Goal: Task Accomplishment & Management: Manage account settings

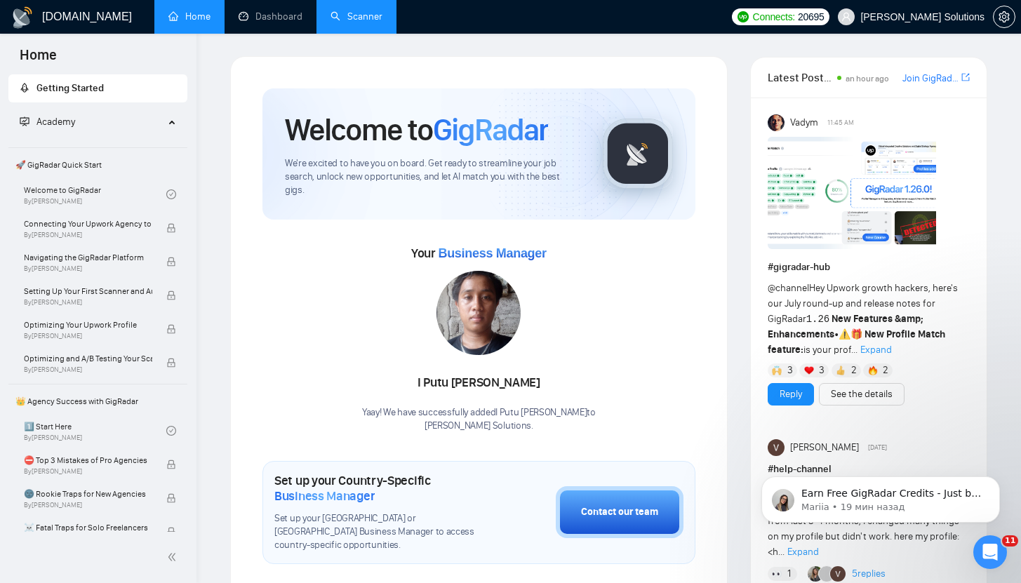
click at [367, 13] on link "Scanner" at bounding box center [357, 17] width 52 height 12
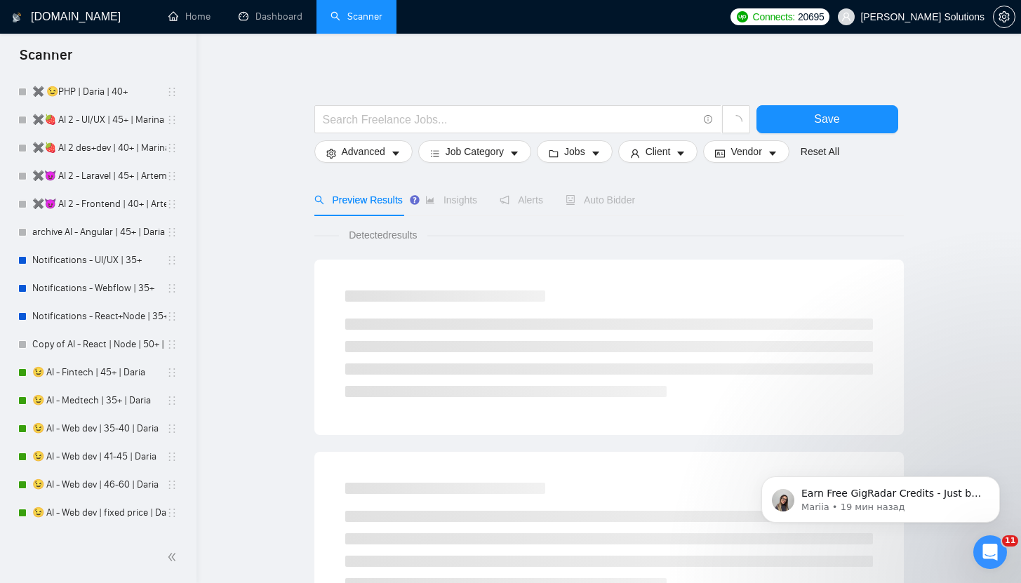
scroll to position [2008, 0]
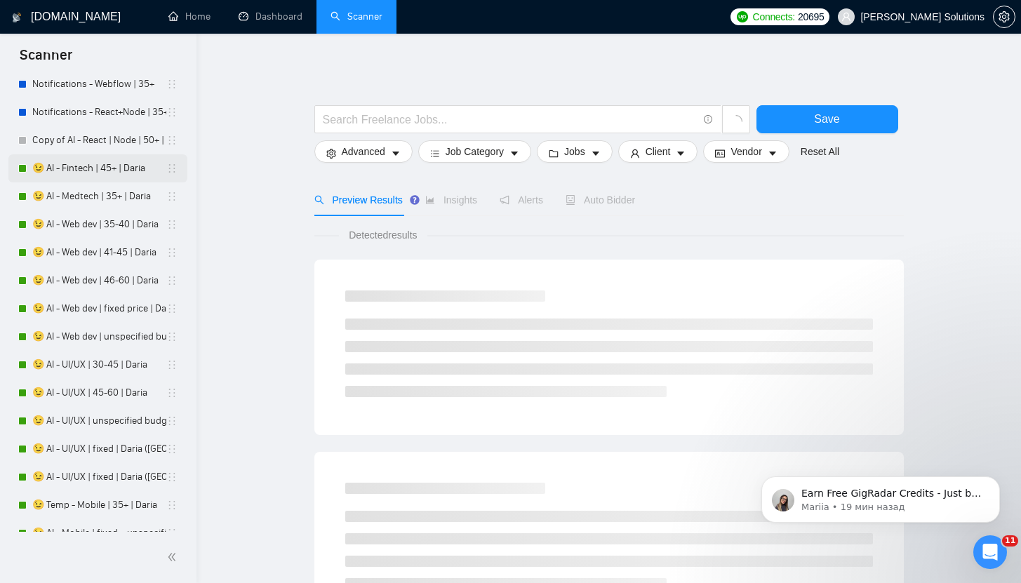
click at [88, 161] on link "😉 AI - Fintech | 45+ | Daria" at bounding box center [99, 168] width 134 height 28
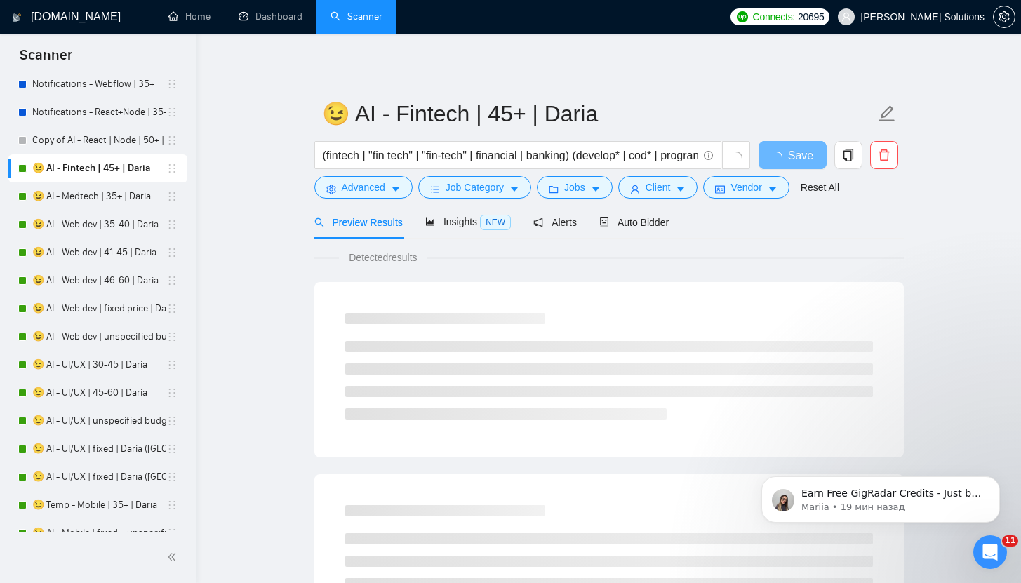
click at [372, 204] on form "😉 AI - Fintech | 45+ | Daria (fintech | "fin tech" | "fin-tech" | financial | b…" at bounding box center [608, 148] width 589 height 114
click at [370, 186] on span "Advanced" at bounding box center [364, 187] width 44 height 15
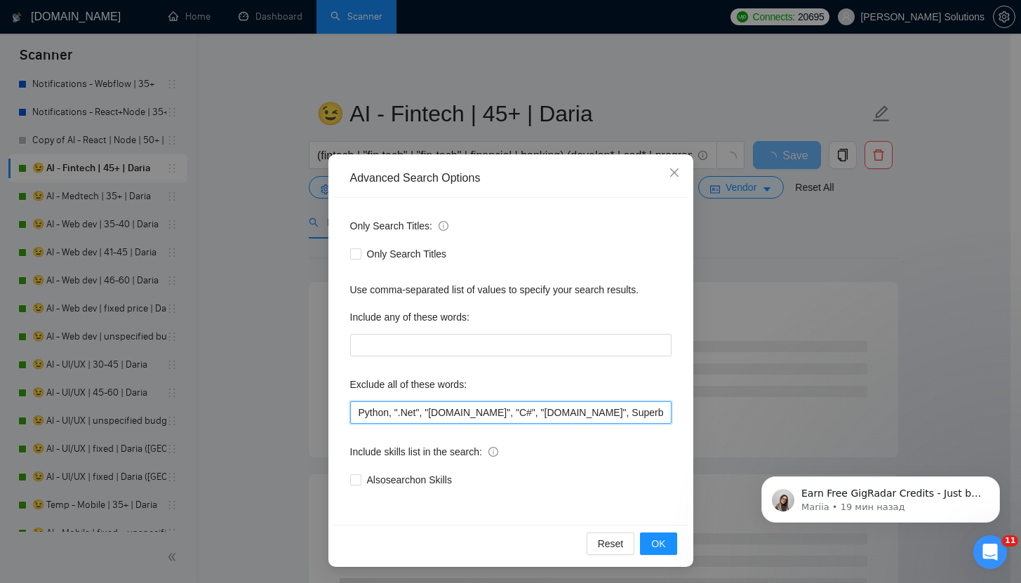
click at [352, 412] on input "Python, ".Net", "[DOMAIN_NAME]", "C#", "[DOMAIN_NAME]", Superblocks, "Zoho CRM"…" at bounding box center [510, 412] width 321 height 22
paste input ""NOT AN AGENCY", "not looking for agencies", "looking for a freelancer","
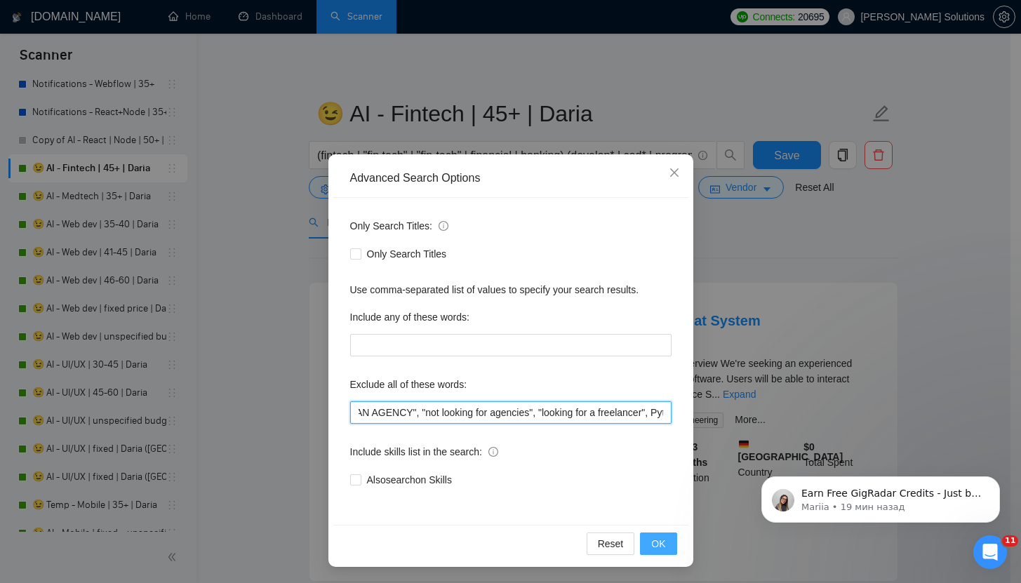
type input ""NOT AN AGENCY", "not looking for agencies", "looking for a freelancer", Python…"
click at [658, 541] on span "OK" at bounding box center [658, 543] width 14 height 15
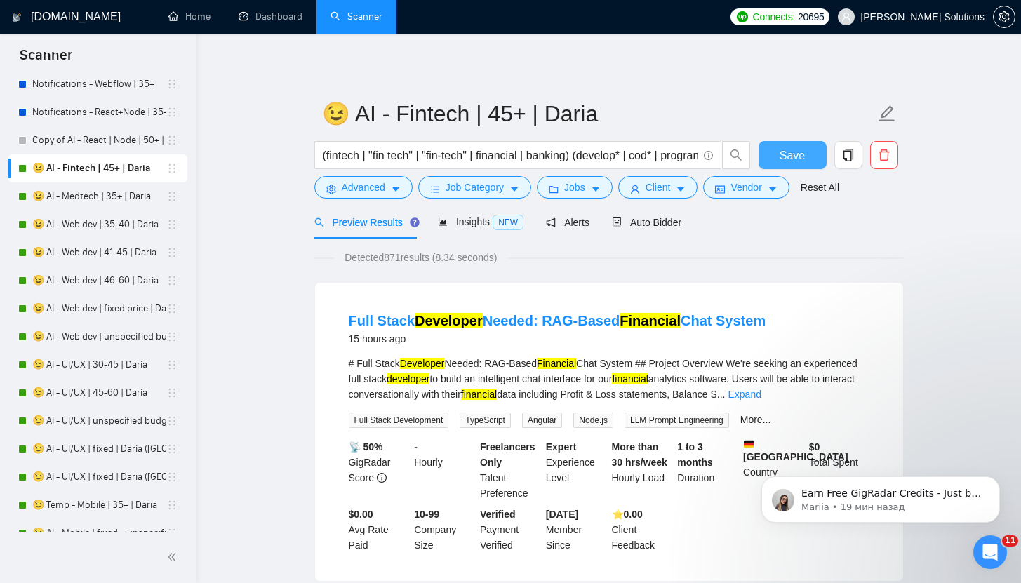
click at [805, 157] on button "Save" at bounding box center [793, 155] width 68 height 28
click at [125, 203] on link "😉 AI - Medtech | 35+ | Daria" at bounding box center [99, 196] width 134 height 28
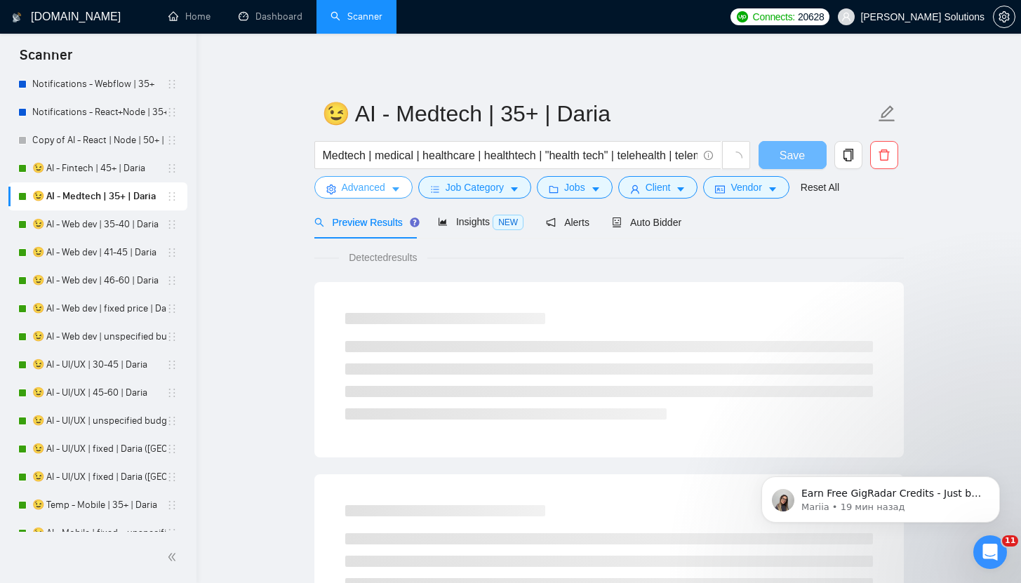
click at [357, 193] on span "Advanced" at bounding box center [364, 187] width 44 height 15
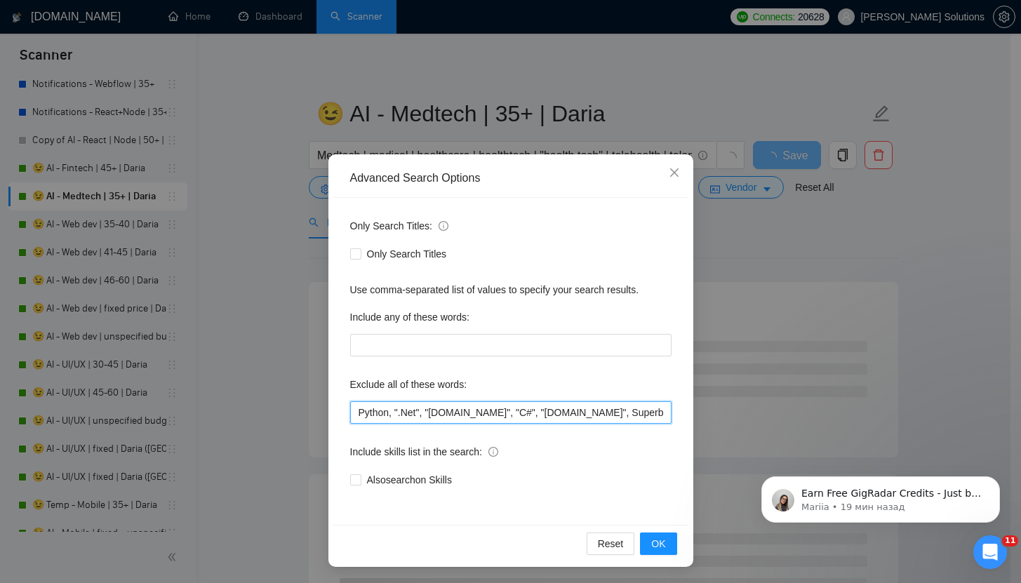
click at [350, 422] on input "Python, ".Net", "[DOMAIN_NAME]", "C#", "[DOMAIN_NAME]", Superblocks, "Zoho CRM"…" at bounding box center [510, 412] width 321 height 22
click at [354, 417] on input "Python, ".Net", "[DOMAIN_NAME]", "C#", "[DOMAIN_NAME]", Superblocks, "Zoho CRM"…" at bounding box center [510, 412] width 321 height 22
paste input ""NOT AN AGENCY", "not looking for agencies", "looking for a freelancer","
type input ""NOT AN AGENCY", "not looking for agencies", "looking for a freelancer", Python…"
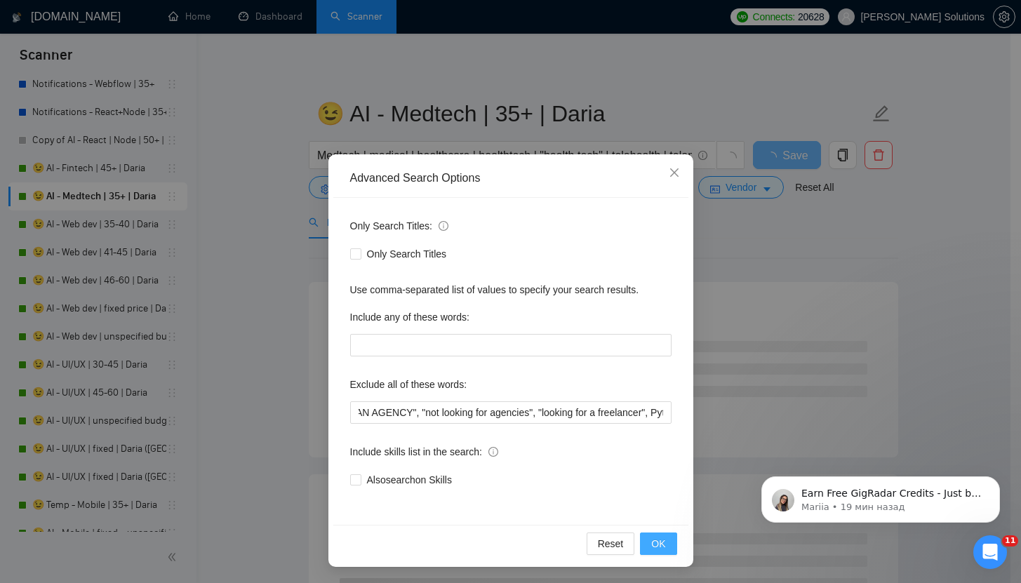
click at [657, 549] on span "OK" at bounding box center [658, 543] width 14 height 15
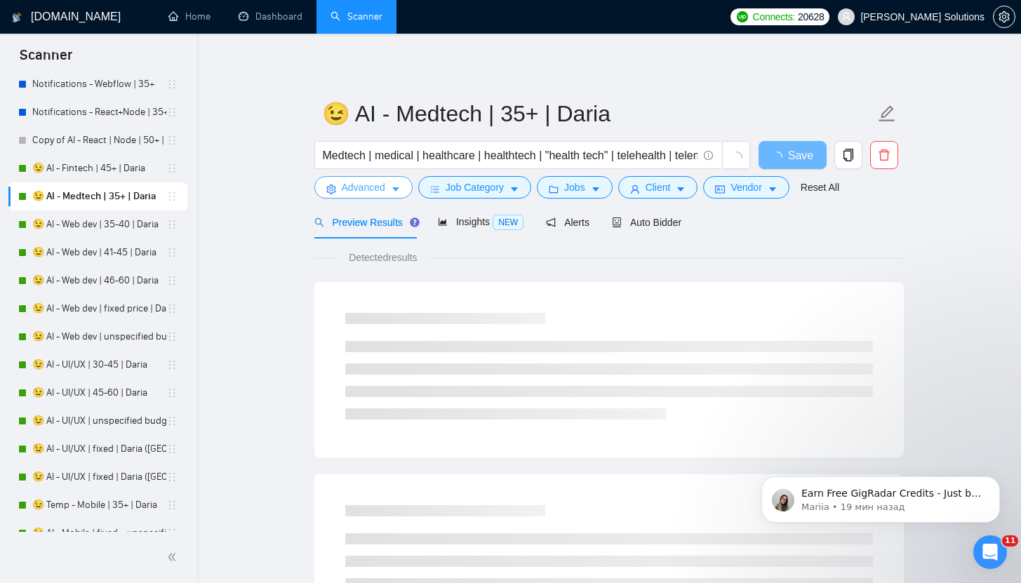
click at [355, 184] on span "Advanced" at bounding box center [364, 187] width 44 height 15
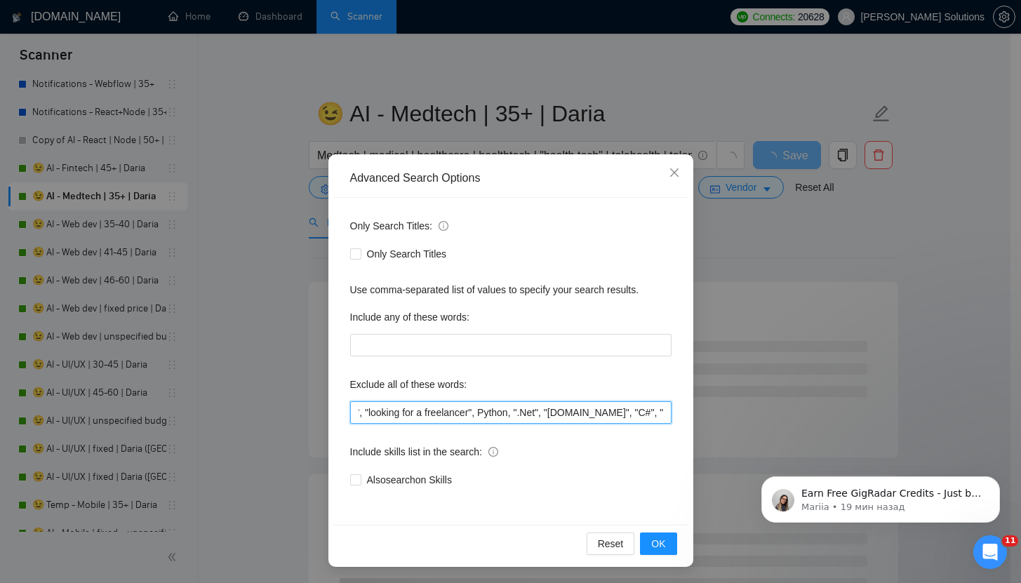
scroll to position [0, 223]
drag, startPoint x: 556, startPoint y: 418, endPoint x: 505, endPoint y: 415, distance: 51.3
click at [507, 409] on input ""NOT AN AGENCY", "not looking for agencies", "looking for a freelancer", Python…" at bounding box center [510, 412] width 321 height 22
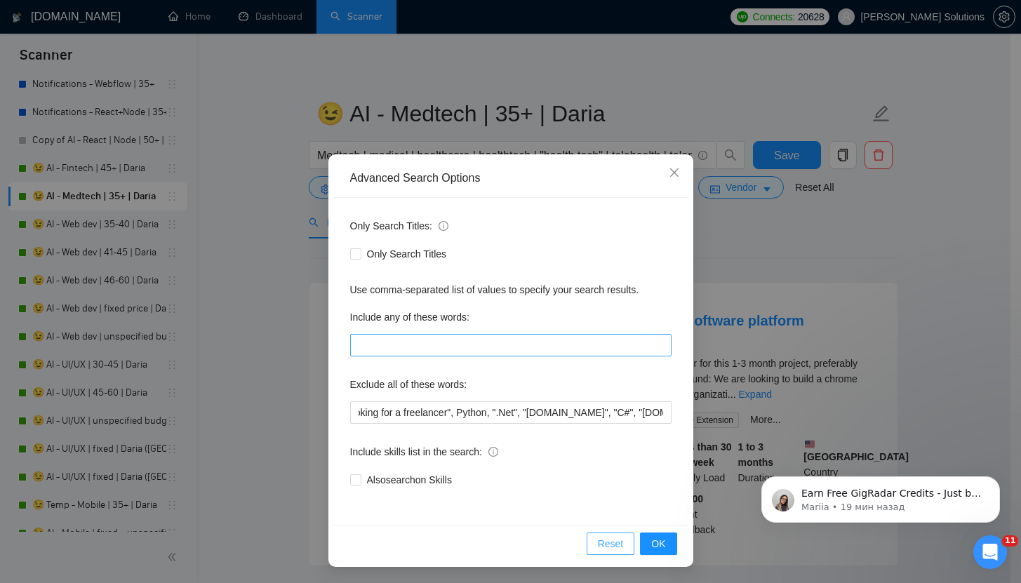
click at [611, 538] on span "Reset" at bounding box center [611, 543] width 26 height 15
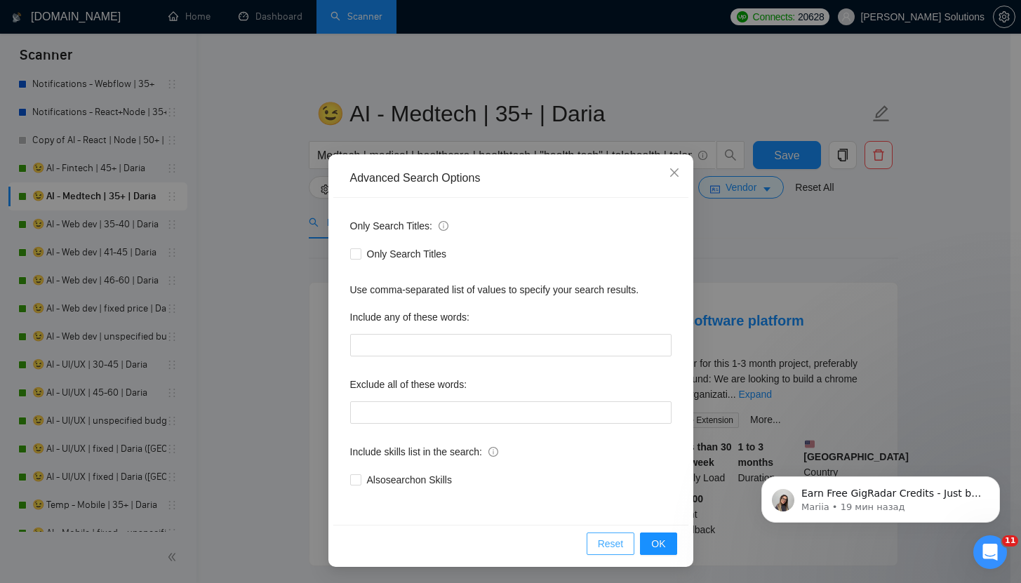
scroll to position [0, 0]
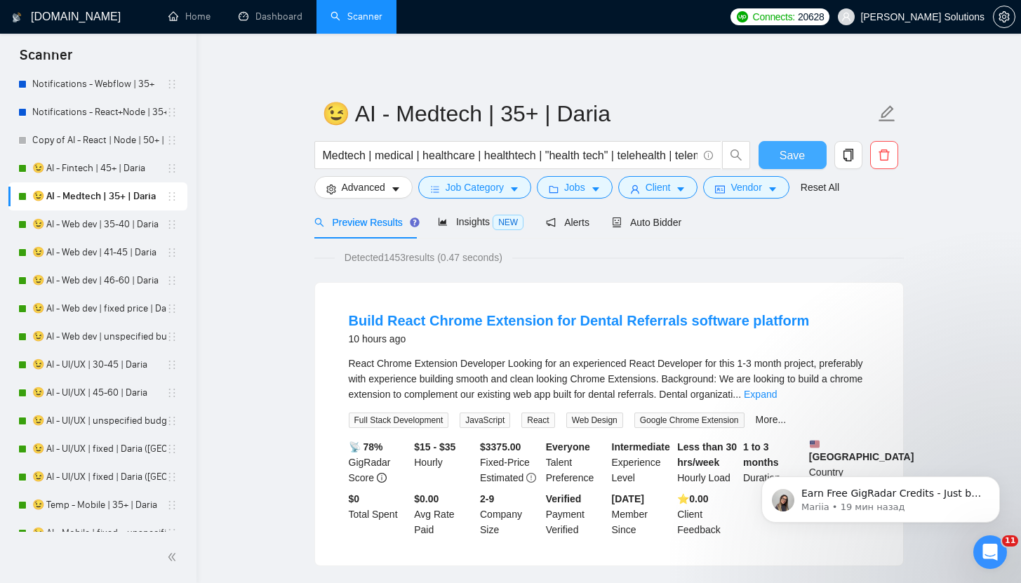
click at [785, 152] on span "Save" at bounding box center [792, 156] width 25 height 18
click at [104, 222] on link "😉 AI - Web dev | 35-40 | Daria" at bounding box center [99, 225] width 134 height 28
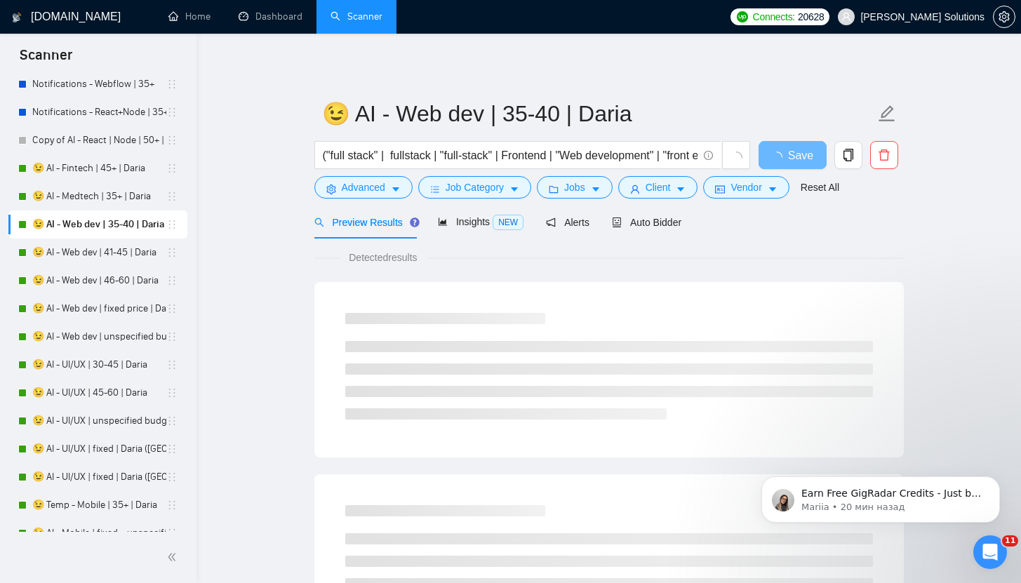
click at [103, 227] on link "😉 AI - Web dev | 35-40 | Daria" at bounding box center [99, 225] width 134 height 28
click at [449, 193] on span "Job Category" at bounding box center [475, 187] width 58 height 15
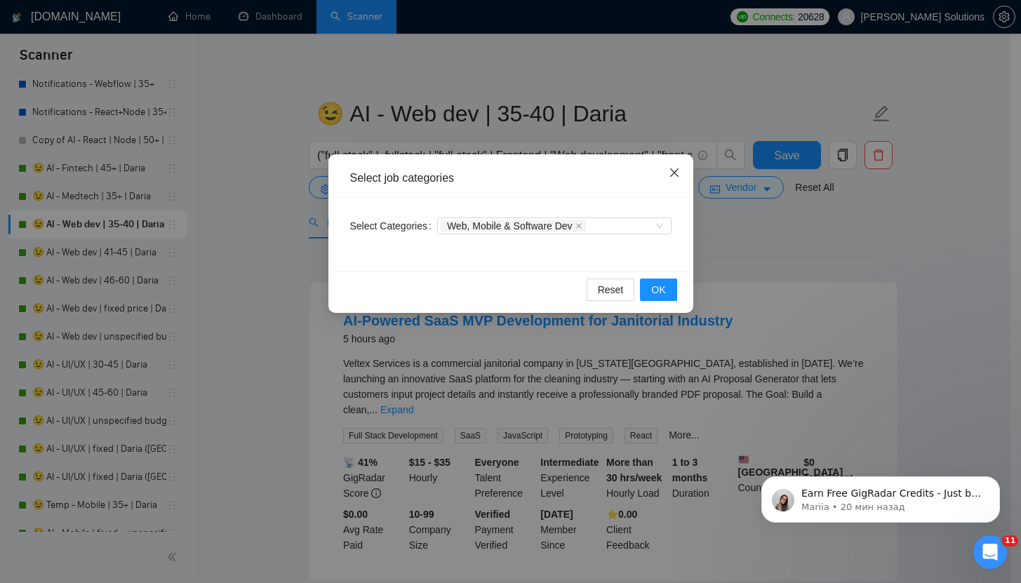
click at [669, 180] on span "Close" at bounding box center [674, 173] width 38 height 38
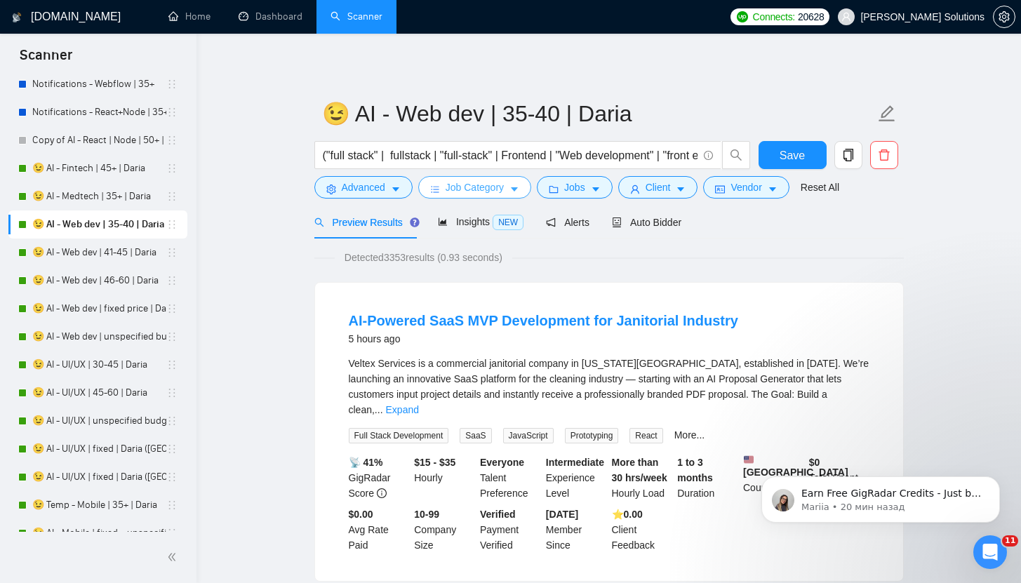
click at [446, 187] on button "Job Category" at bounding box center [474, 187] width 113 height 22
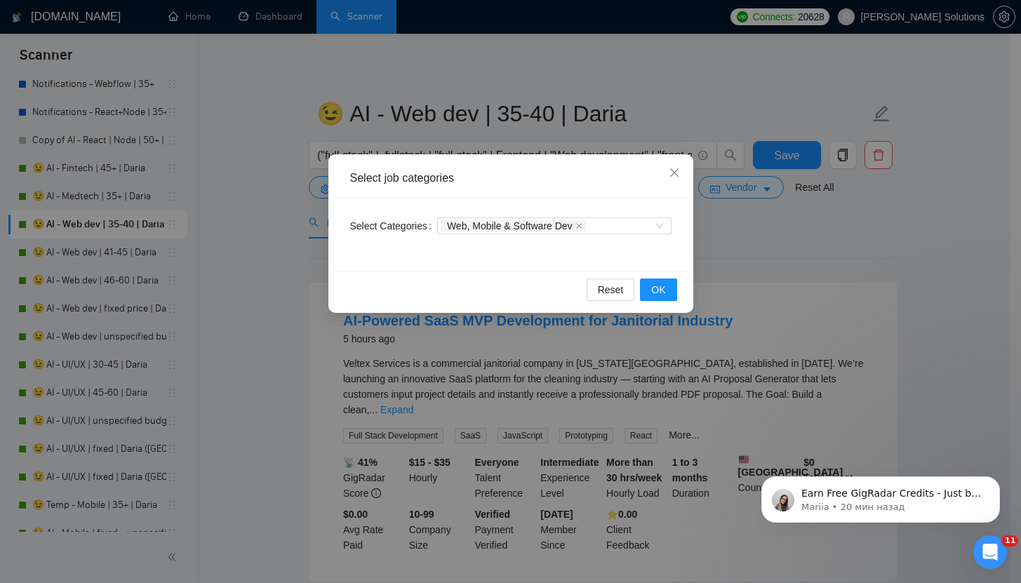
click at [573, 114] on div "Select job categories Select Categories Web, Mobile & Software Dev Reset OK" at bounding box center [510, 291] width 1021 height 583
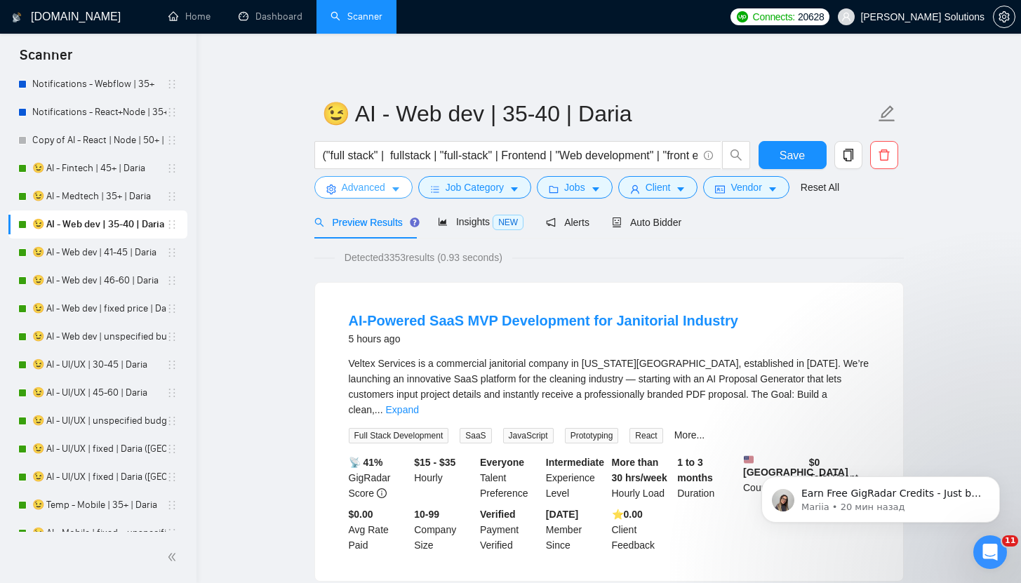
click at [363, 183] on span "Advanced" at bounding box center [364, 187] width 44 height 15
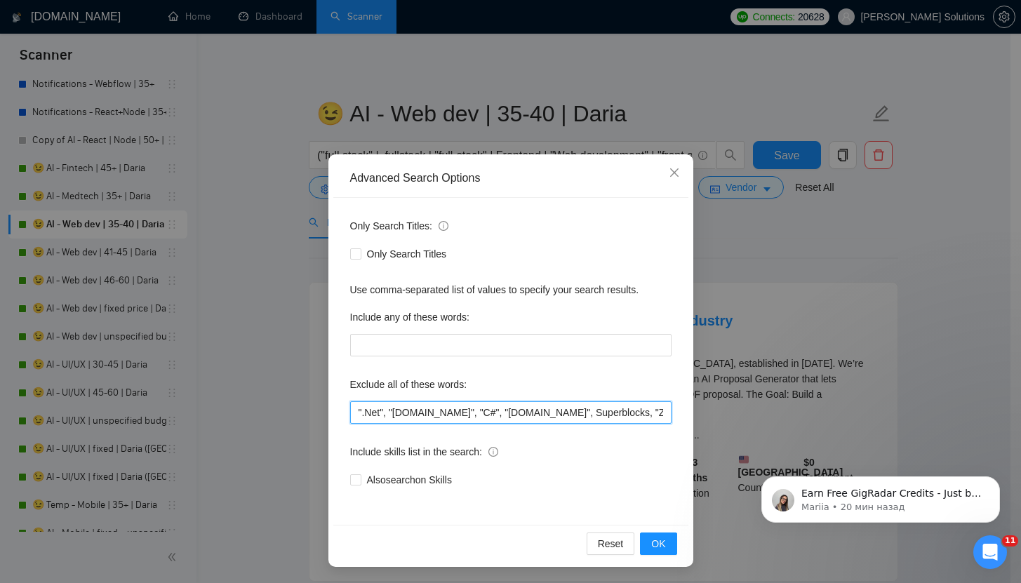
click at [354, 411] on input "".Net", "[DOMAIN_NAME]", "C#", "[DOMAIN_NAME]", Superblocks, "Zoho CRM", Rust, …" at bounding box center [510, 412] width 321 height 22
paste input ""NOT AN AGENCY", "not looking for agencies", "looking for a freelancer","
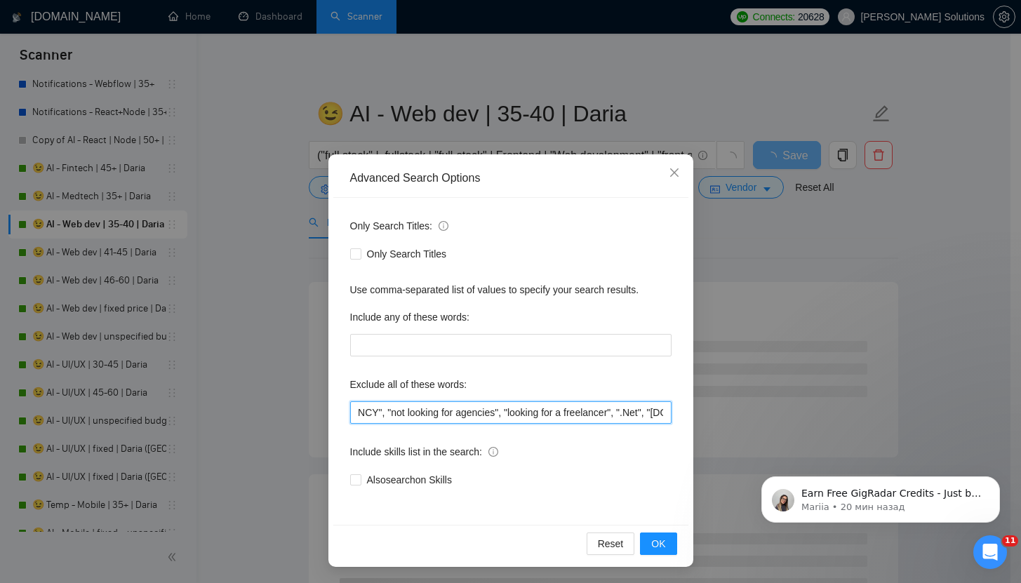
scroll to position [0, 72]
type input ""NOT AN AGENCY", "not looking for agencies", "looking for a freelancer", ".Net"…"
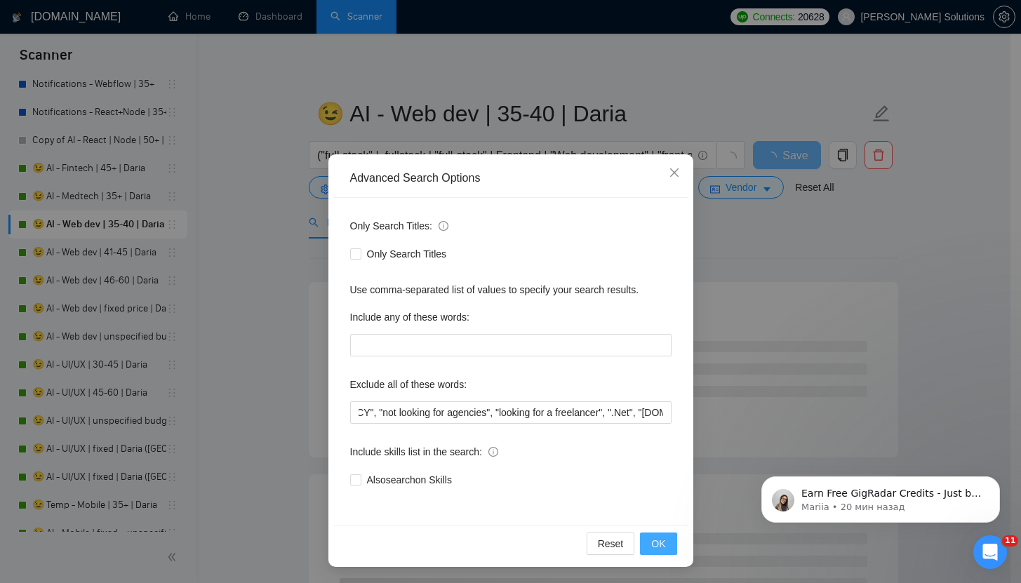
click at [659, 545] on span "OK" at bounding box center [658, 543] width 14 height 15
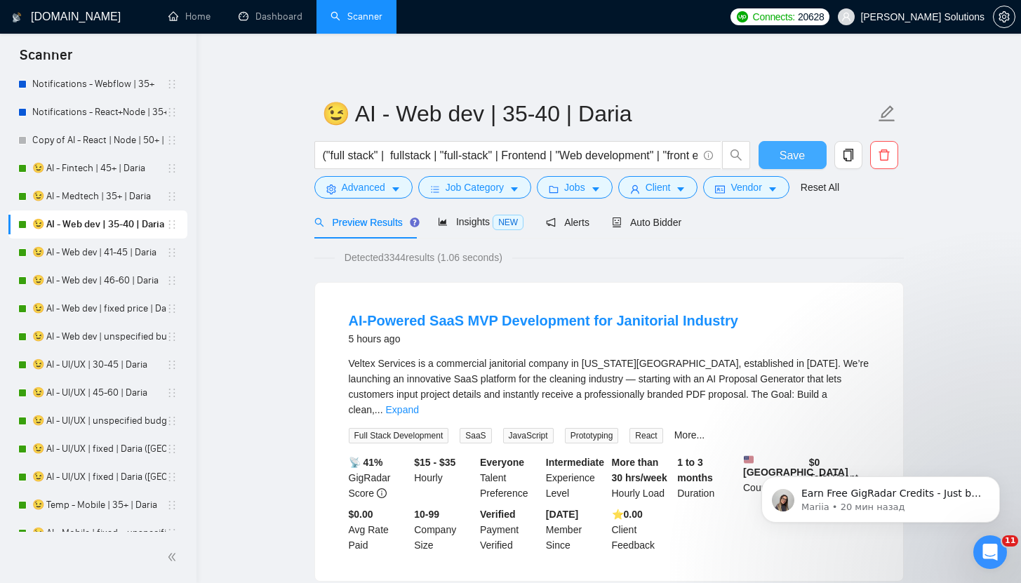
click at [786, 149] on span "Save" at bounding box center [792, 156] width 25 height 18
click at [76, 245] on link "😉 AI - Web dev | 41-45 | Daria" at bounding box center [99, 253] width 134 height 28
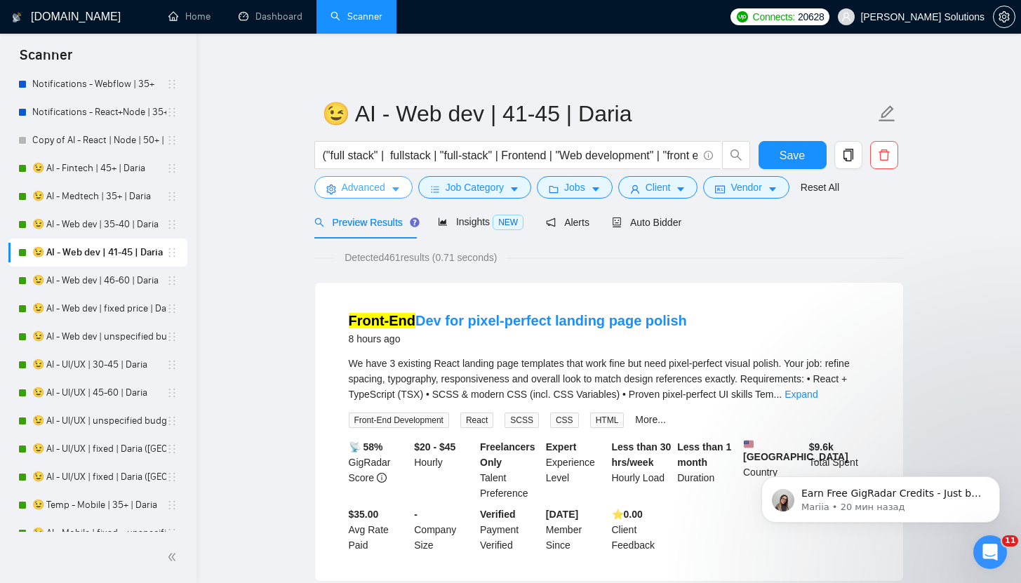
click at [388, 186] on button "Advanced" at bounding box center [363, 187] width 98 height 22
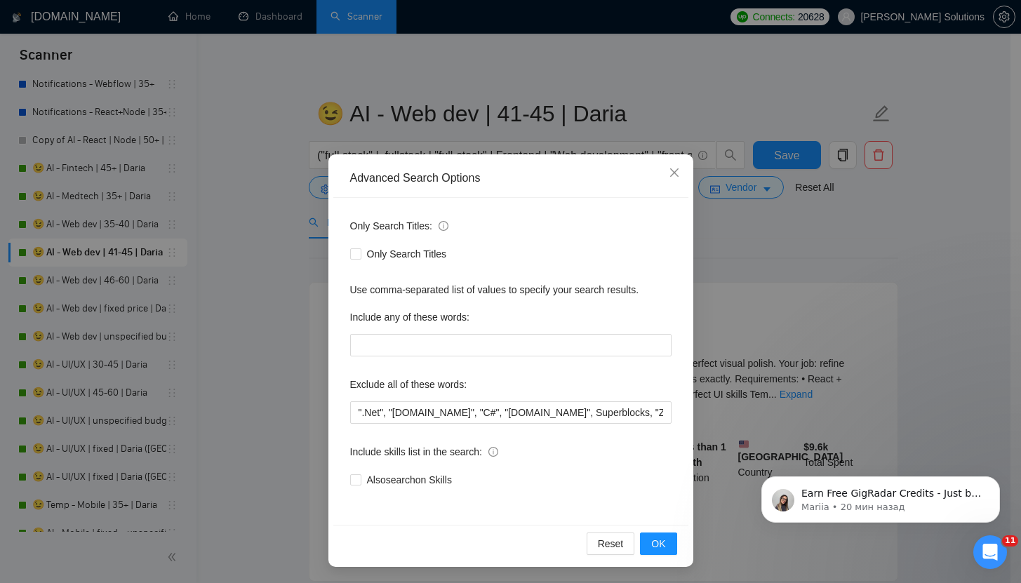
click at [341, 401] on div "Only Search Titles: Only Search Titles Use comma-separated list of values to sp…" at bounding box center [510, 361] width 355 height 327
click at [350, 401] on div "Exclude all of these words: ".Net", "[DOMAIN_NAME]", "C#", "[DOMAIN_NAME]", Sup…" at bounding box center [510, 398] width 321 height 51
click at [350, 404] on input "".Net", "[DOMAIN_NAME]", "C#", "[DOMAIN_NAME]", Superblocks, "Zoho CRM", Rust, …" at bounding box center [510, 412] width 321 height 22
paste input ""NOT AN AGENCY", "not looking for agencies", "looking for a freelancer","
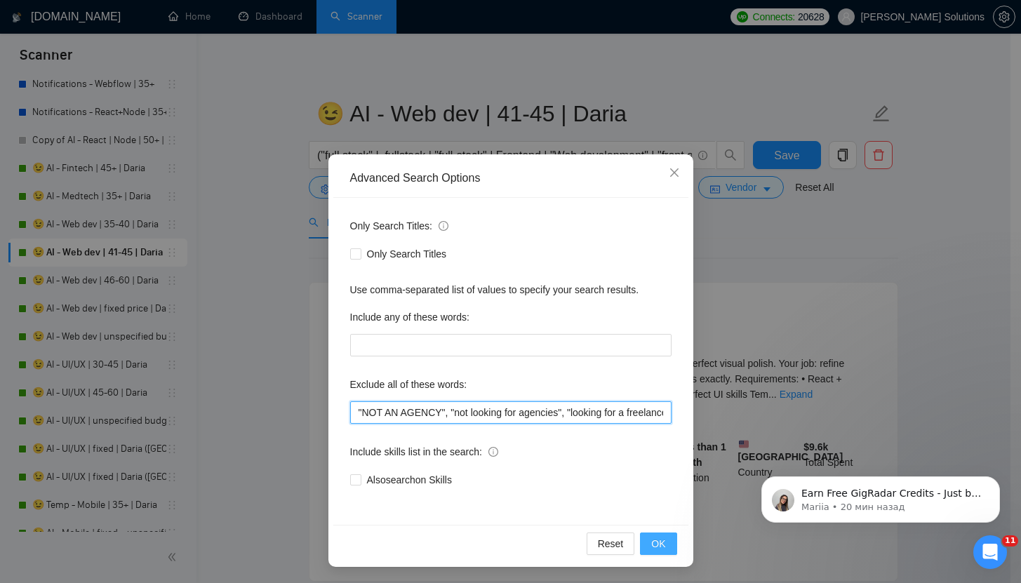
scroll to position [0, 29]
type input ""NOT AN AGENCY", "not looking for agencies", "looking for a freelancer", ".Net"…"
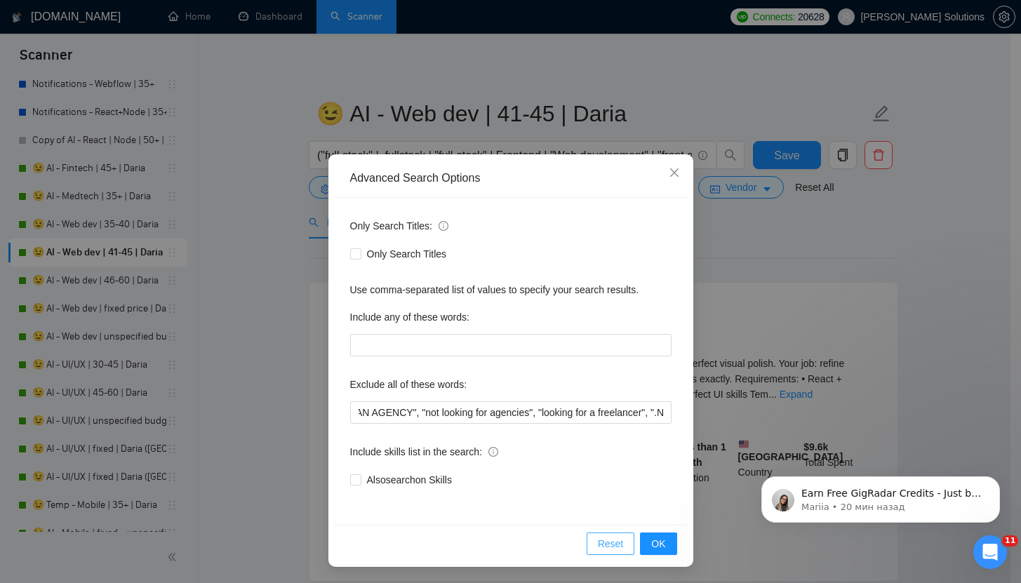
click at [627, 542] on button "Reset" at bounding box center [611, 544] width 48 height 22
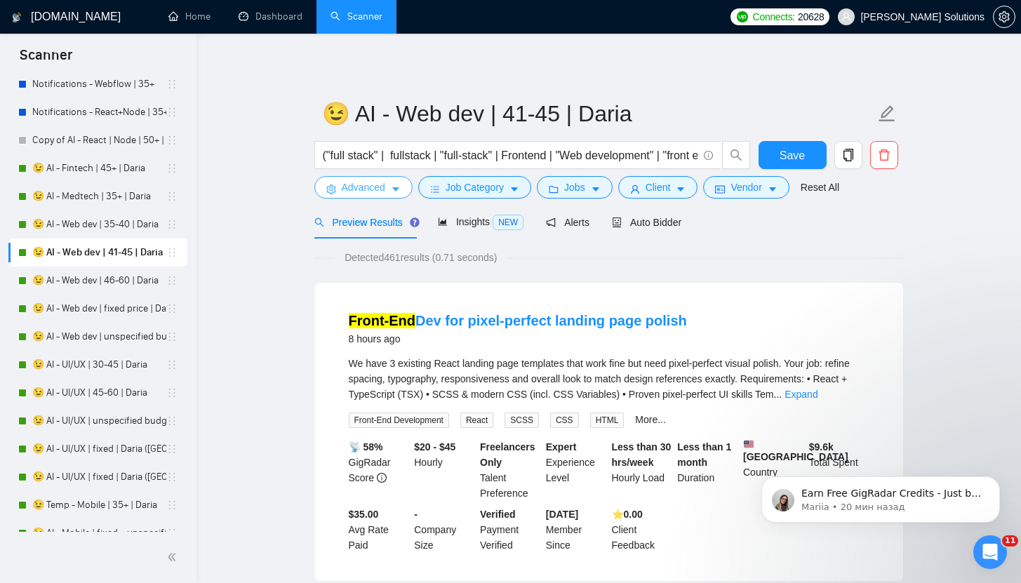
click at [348, 185] on span "Advanced" at bounding box center [364, 187] width 44 height 15
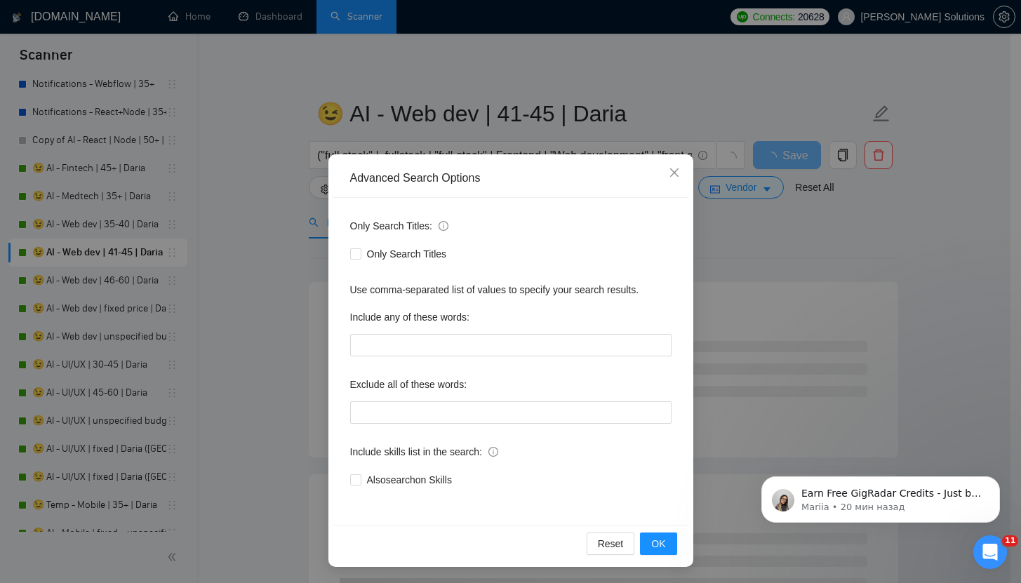
click at [519, 93] on div "Advanced Search Options Only Search Titles: Only Search Titles Use comma-separa…" at bounding box center [510, 291] width 1021 height 583
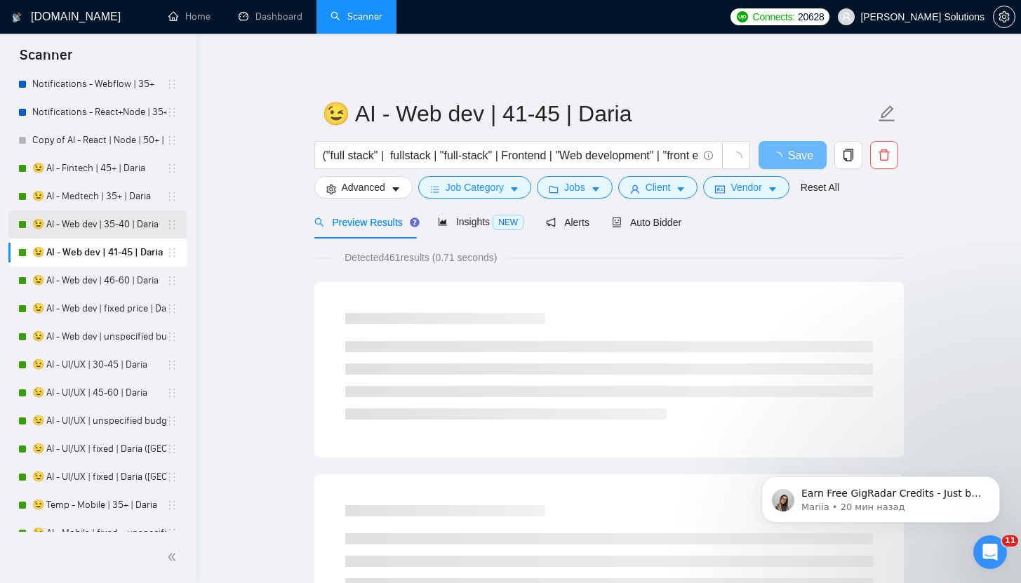
click at [101, 221] on link "😉 AI - Web dev | 35-40 | Daria" at bounding box center [99, 225] width 134 height 28
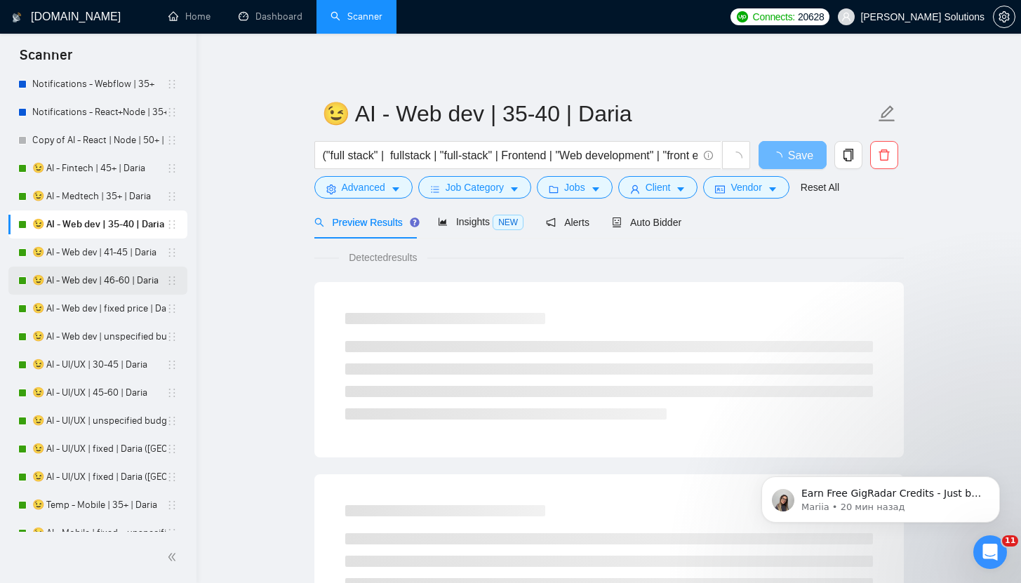
click at [111, 285] on link "😉 AI - Web dev | 46-60 | Daria" at bounding box center [99, 281] width 134 height 28
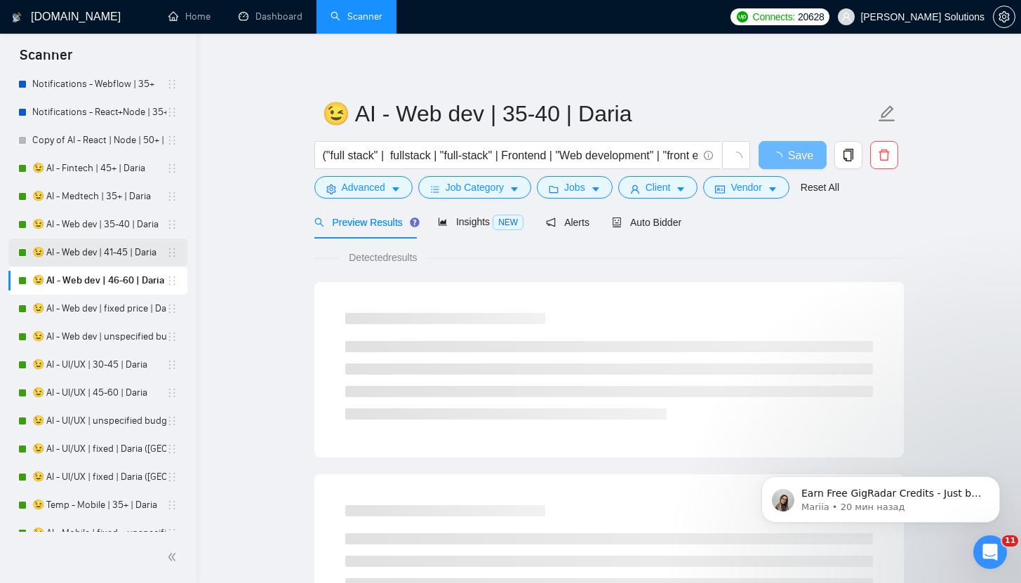
click at [99, 253] on link "😉 AI - Web dev | 41-45 | Daria" at bounding box center [99, 253] width 134 height 28
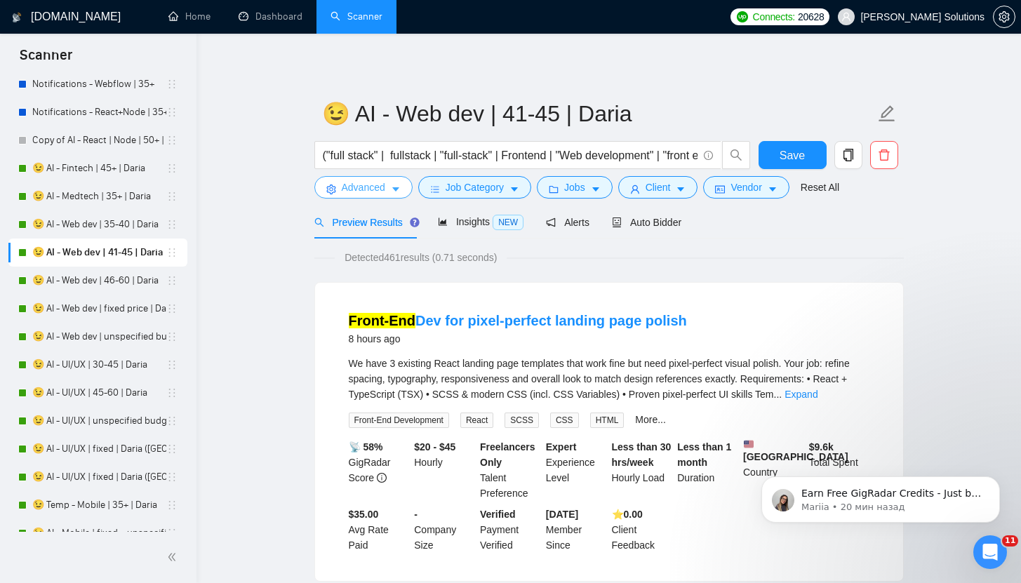
drag, startPoint x: 390, startPoint y: 191, endPoint x: 390, endPoint y: 199, distance: 7.7
click at [390, 192] on button "Advanced" at bounding box center [363, 187] width 98 height 22
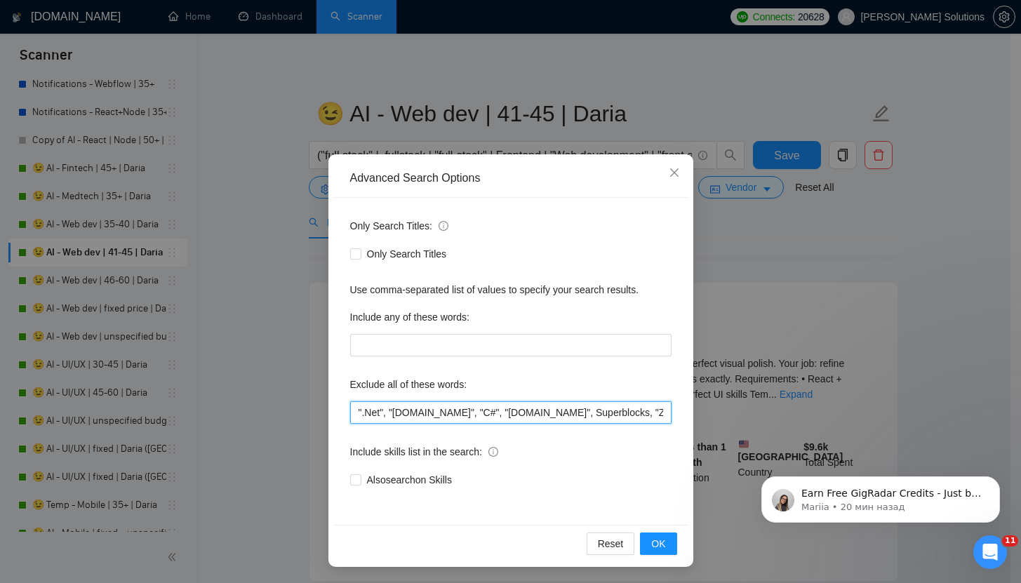
click at [352, 408] on input "".Net", "[DOMAIN_NAME]", "C#", "[DOMAIN_NAME]", Superblocks, "Zoho CRM", Rust, …" at bounding box center [510, 412] width 321 height 22
paste input ""NOT AN AGENCY", "not looking for agencies", "looking for a freelancer","
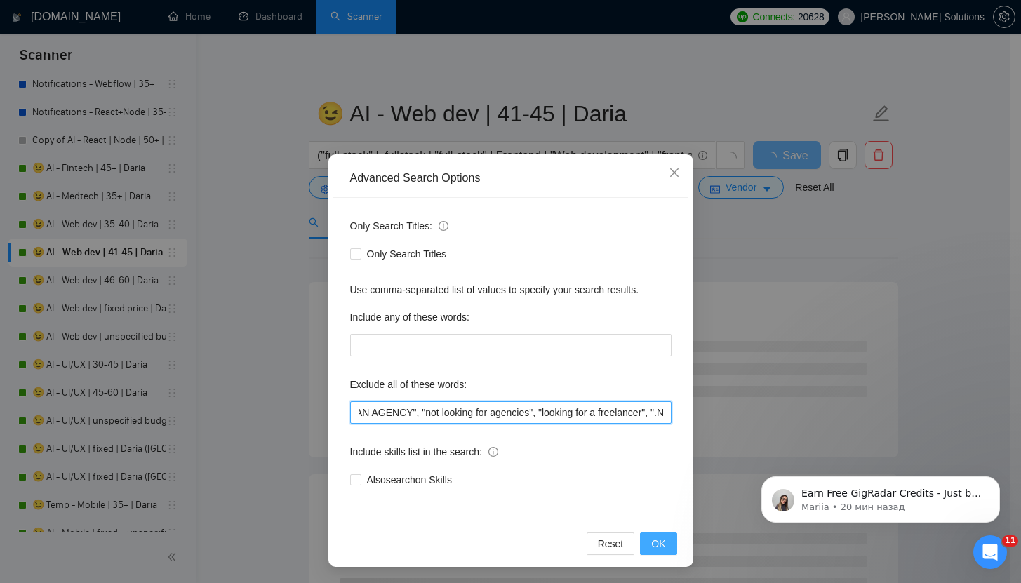
type input ""NOT AN AGENCY", "not looking for agencies", "looking for a freelancer", ".Net"…"
click at [655, 542] on span "OK" at bounding box center [658, 543] width 14 height 15
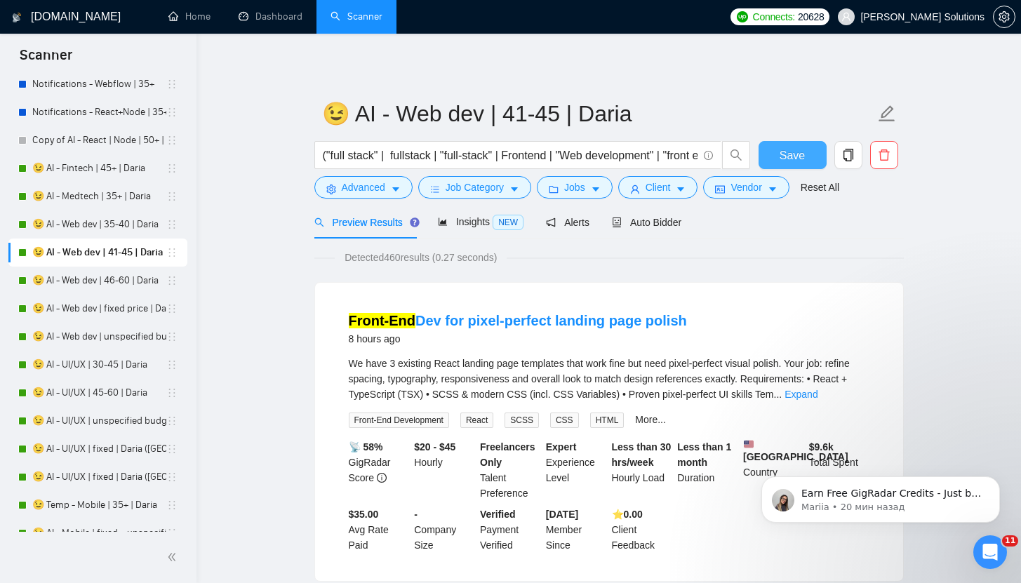
click at [788, 164] on span "Save" at bounding box center [792, 156] width 25 height 18
click at [98, 282] on link "😉 AI - Web dev | 46-60 | Daria" at bounding box center [99, 281] width 134 height 28
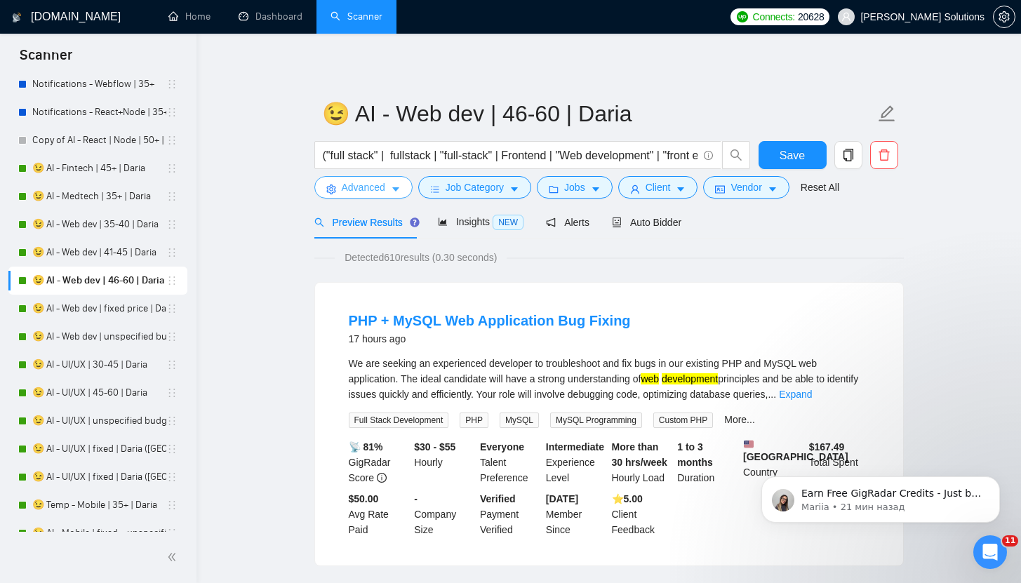
click at [358, 181] on span "Advanced" at bounding box center [364, 187] width 44 height 15
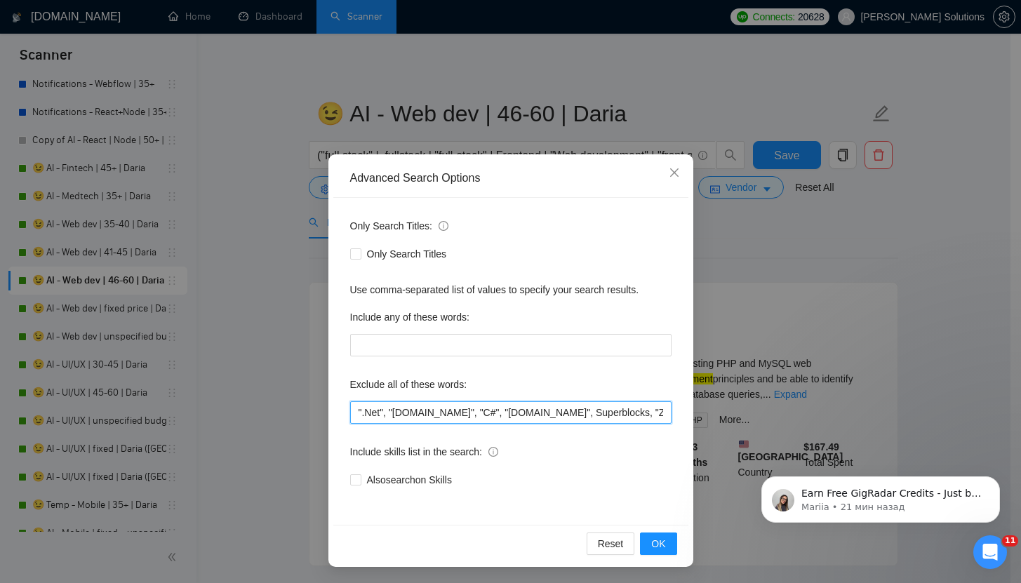
click at [351, 417] on input "".Net", "[DOMAIN_NAME]", "C#", "[DOMAIN_NAME]", Superblocks, "Zoho CRM", Rust, …" at bounding box center [510, 412] width 321 height 22
paste input ""NOT AN AGENCY", "not looking for agencies", "looking for a freelancer","
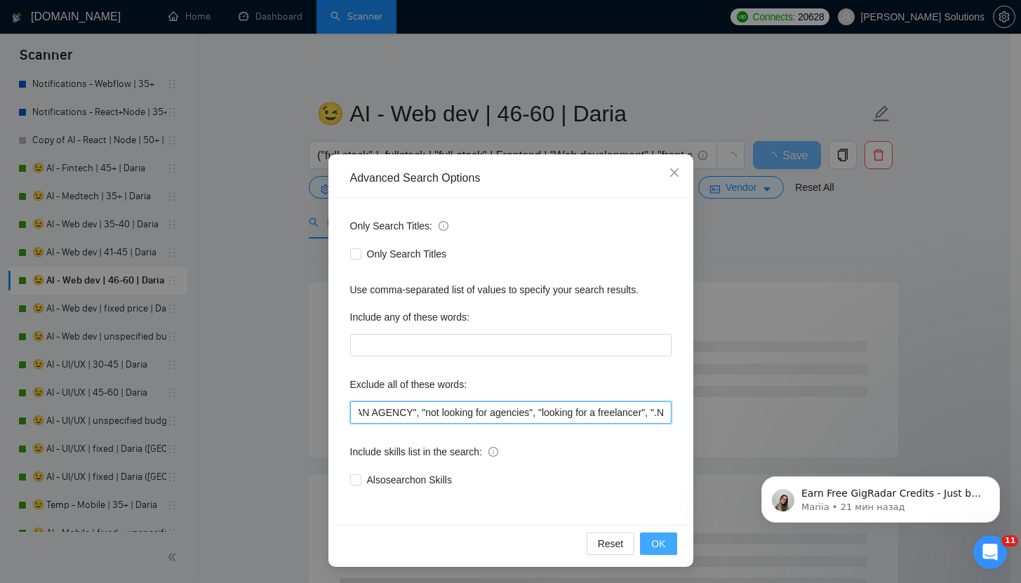
type input ""NOT AN AGENCY", "not looking for agencies", "looking for a freelancer", ".Net"…"
click at [651, 540] on span "OK" at bounding box center [658, 543] width 14 height 15
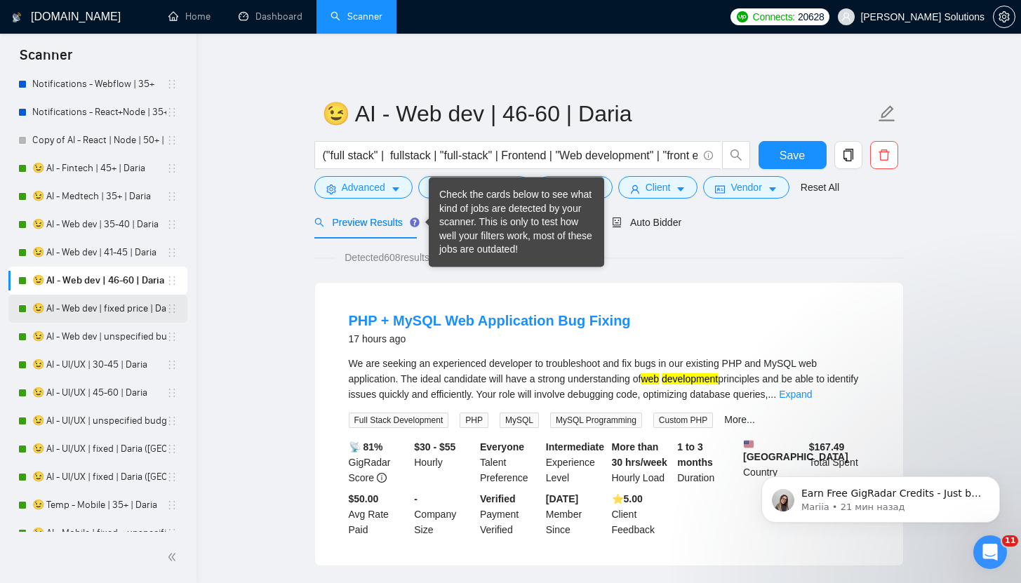
click at [77, 307] on link "😉 AI - Web dev | fixed price | Daria" at bounding box center [99, 309] width 134 height 28
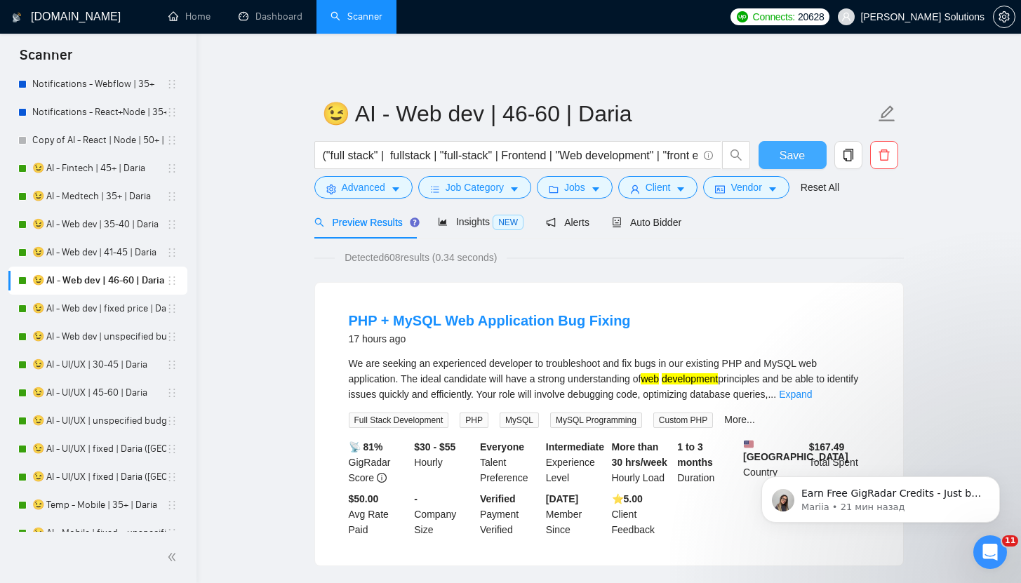
click at [789, 155] on span "Save" at bounding box center [792, 156] width 25 height 18
click at [121, 305] on link "😉 AI - Web dev | fixed price | Daria" at bounding box center [99, 309] width 134 height 28
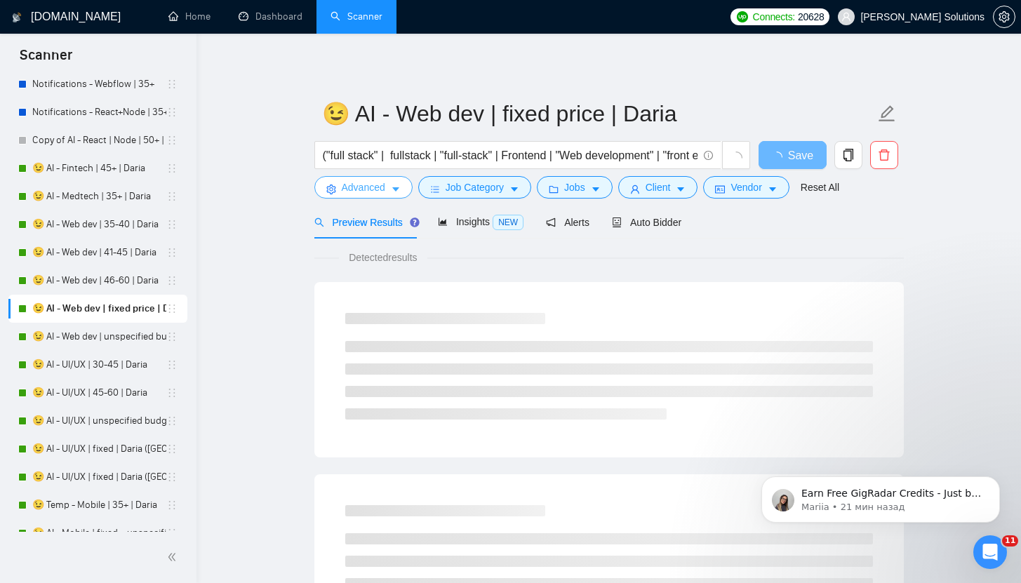
click at [366, 181] on span "Advanced" at bounding box center [364, 187] width 44 height 15
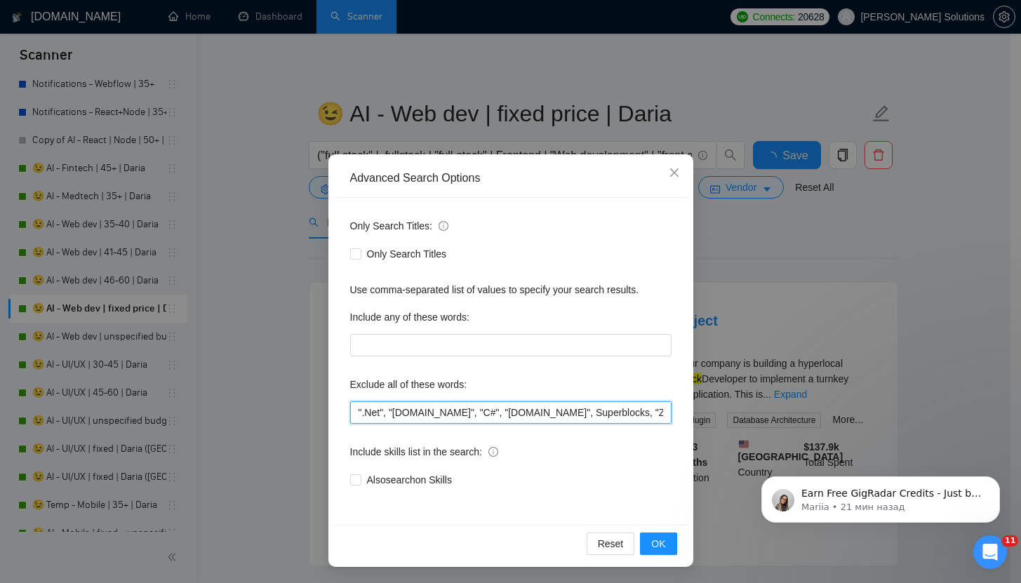
click at [353, 415] on input "".Net", "[DOMAIN_NAME]", "C#", "[DOMAIN_NAME]", Superblocks, "Zoho CRM", Rust, …" at bounding box center [510, 412] width 321 height 22
paste input ""NOT AN AGENCY", "not looking for agencies", "looking for a freelancer","
type input ""NOT AN AGENCY", "not looking for agencies", "looking for a freelancer", ".Net"…"
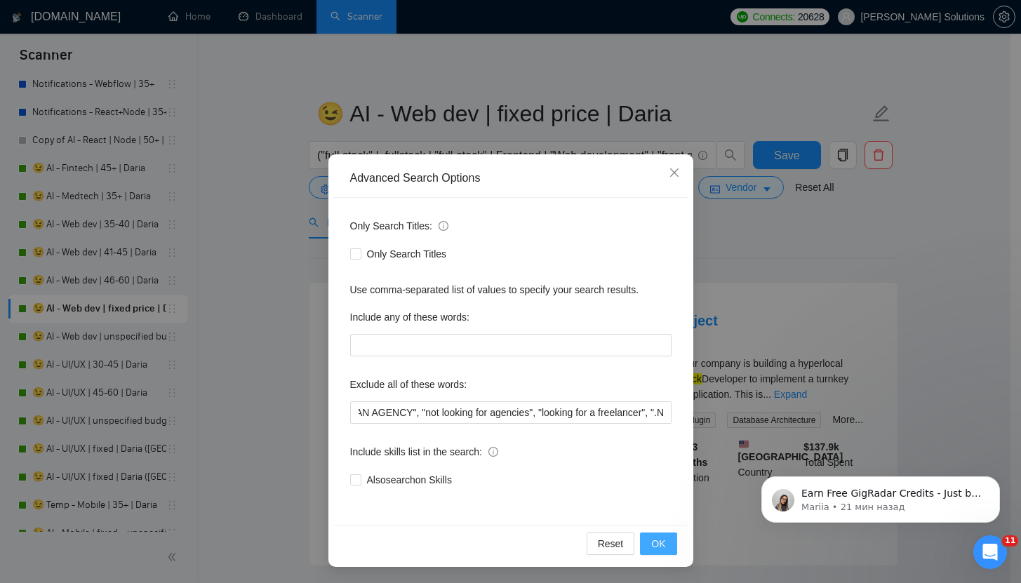
click at [666, 542] on button "OK" at bounding box center [658, 544] width 36 height 22
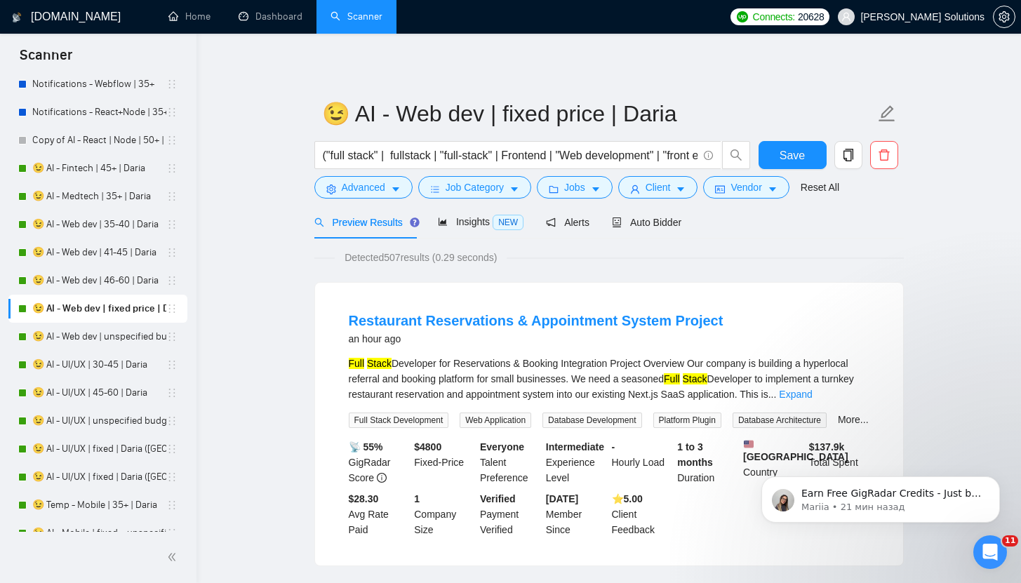
click at [786, 171] on div "Save" at bounding box center [793, 158] width 74 height 35
click at [781, 158] on span "Save" at bounding box center [792, 156] width 25 height 18
click at [107, 338] on link "😉 AI - Web dev | unspecified budget | Daria" at bounding box center [99, 337] width 134 height 28
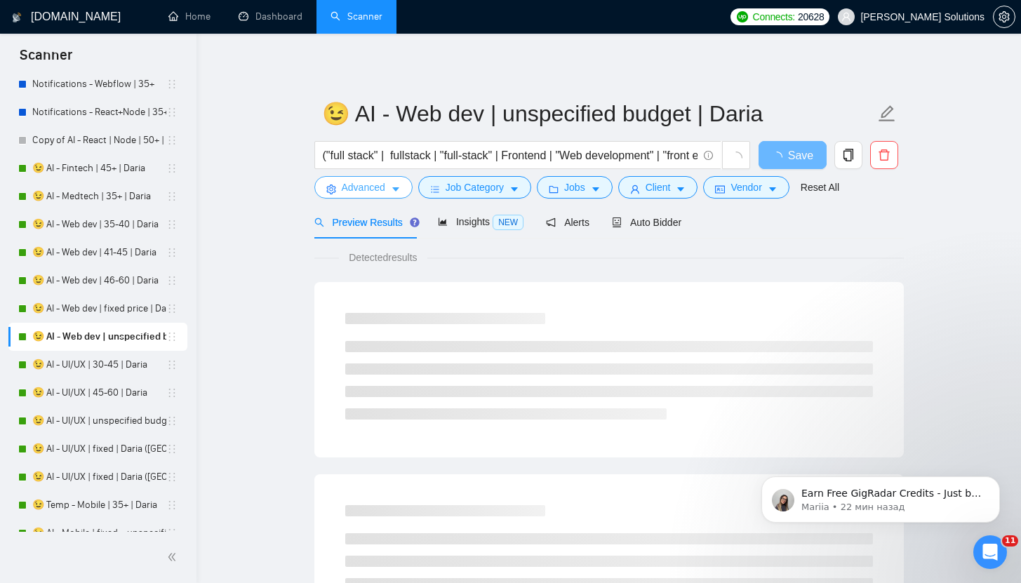
click at [361, 189] on span "Advanced" at bounding box center [364, 187] width 44 height 15
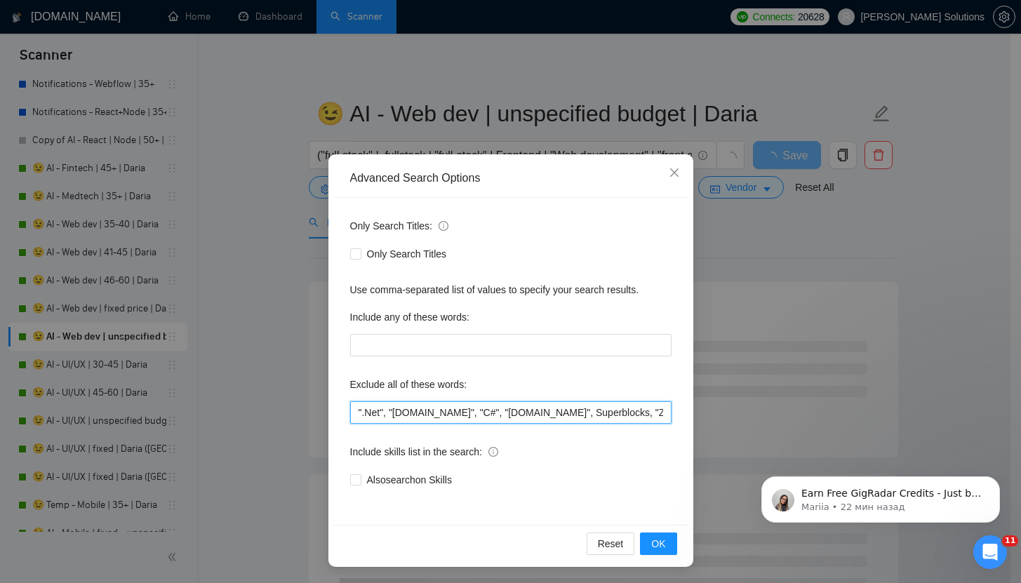
click at [353, 409] on input "".Net", "[DOMAIN_NAME]", "C#", "[DOMAIN_NAME]", Superblocks, "Zoho CRM", Rust, …" at bounding box center [510, 412] width 321 height 22
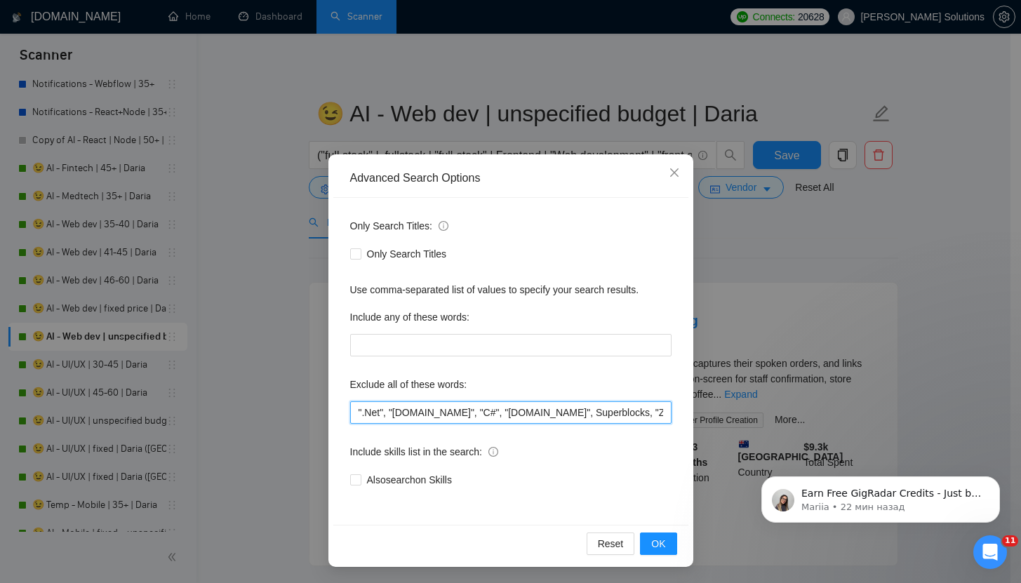
paste input ""NOT AN AGENCY", "not looking for agencies", "looking for a freelancer","
type input ""NOT AN AGENCY", "not looking for agencies", "looking for a freelancer", ".Net"…"
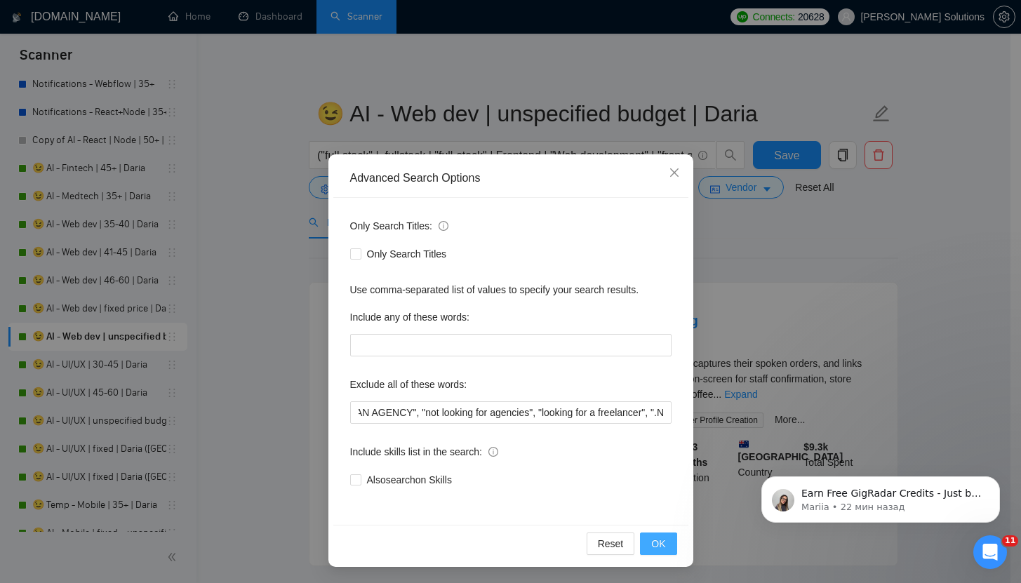
click at [662, 542] on button "OK" at bounding box center [658, 544] width 36 height 22
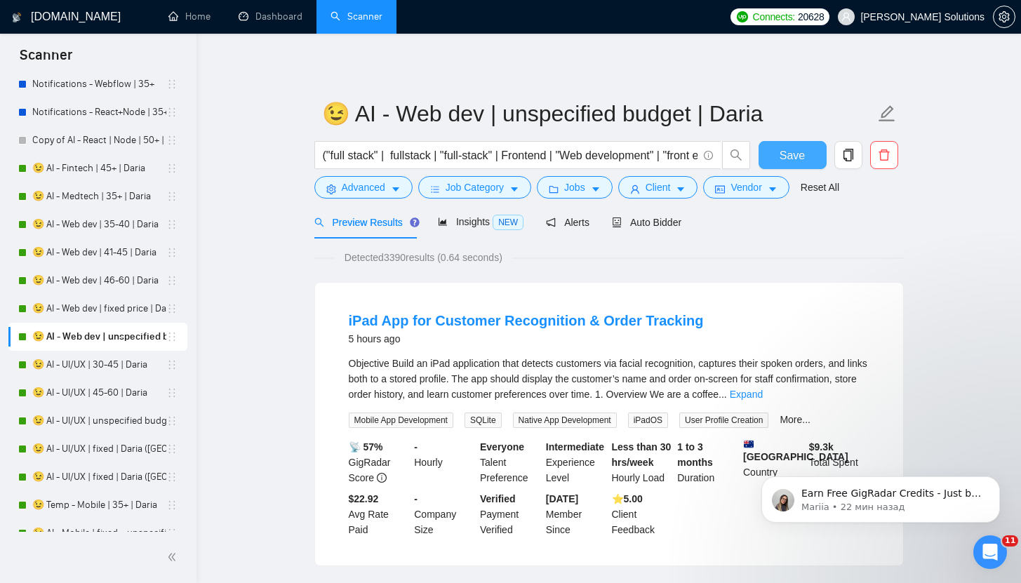
click at [779, 145] on button "Save" at bounding box center [793, 155] width 68 height 28
click at [100, 369] on link "😉 AI - UI/UX | 30-45 | Daria" at bounding box center [99, 365] width 134 height 28
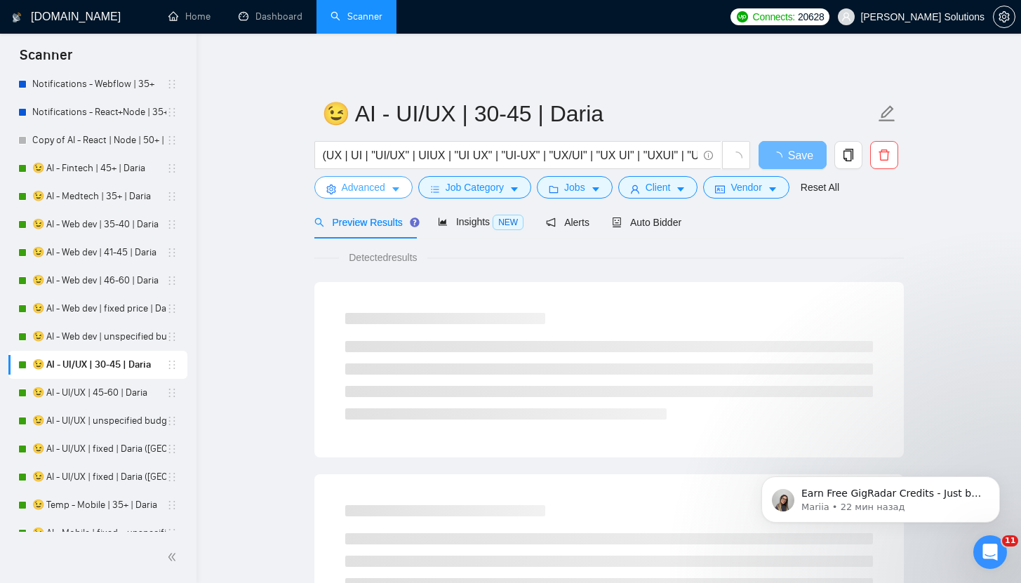
click at [353, 196] on button "Advanced" at bounding box center [363, 187] width 98 height 22
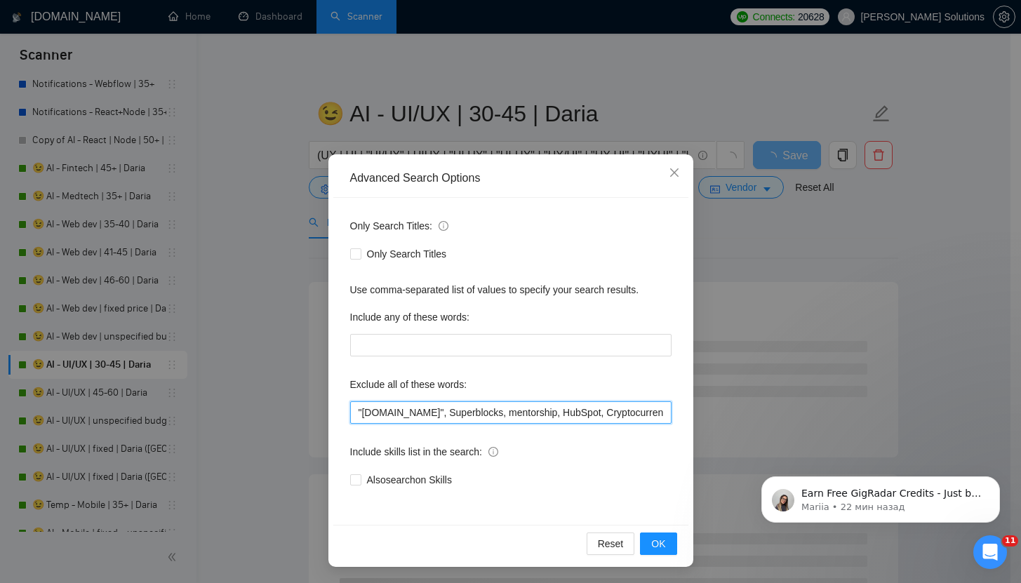
click at [351, 412] on input ""[DOMAIN_NAME]", Superblocks, mentorship, HubSpot, Cryptocurrency, equity, "Mig…" at bounding box center [510, 412] width 321 height 22
paste input ""NOT AN AGENCY", "not looking for agencies", "looking for a freelancer","
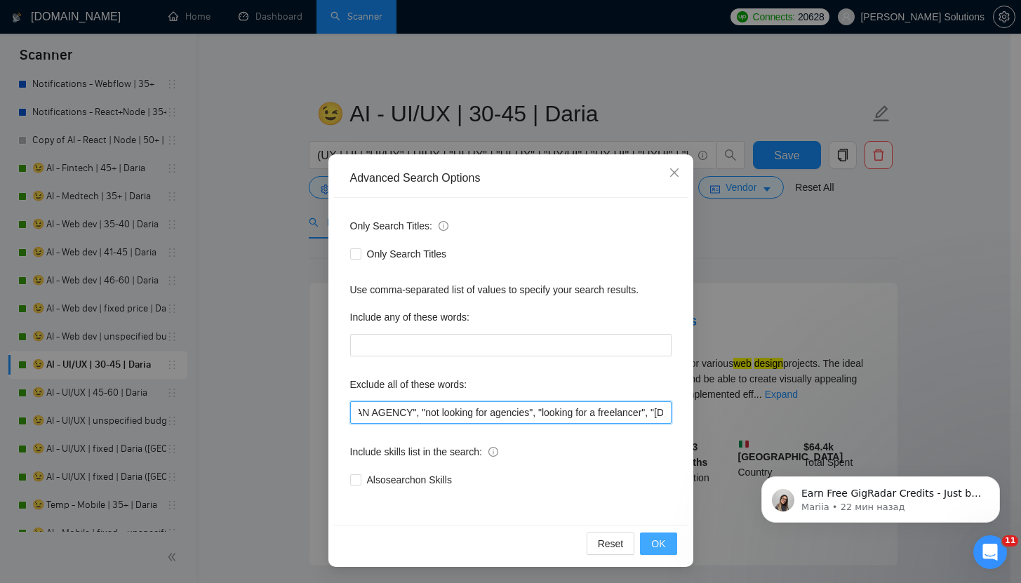
type input ""NOT AN AGENCY", "not looking for agencies", "looking for a freelancer", "[DOMA…"
click at [668, 543] on button "OK" at bounding box center [658, 544] width 36 height 22
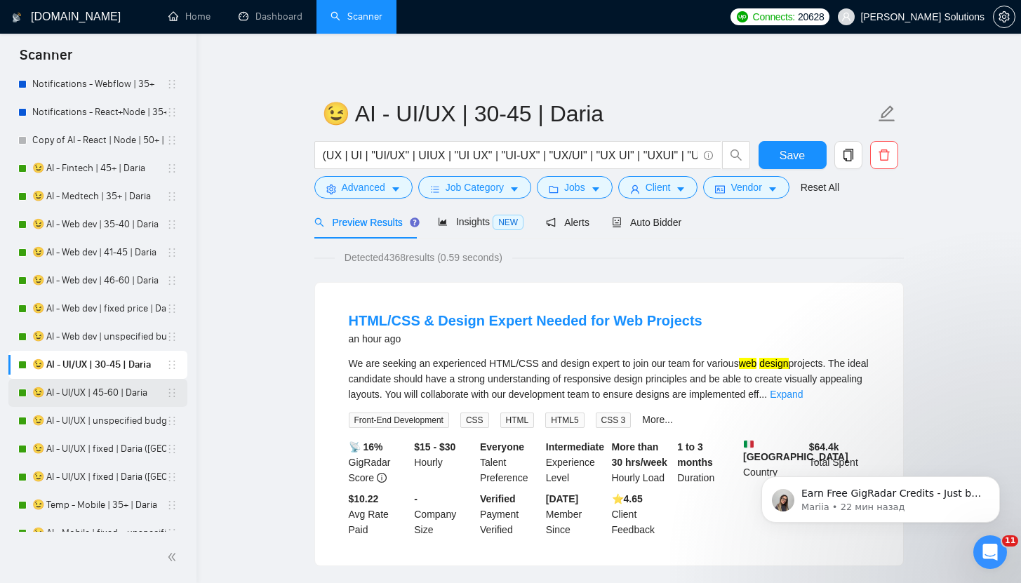
click at [64, 396] on link "😉 AI - UI/UX | 45-60 | Daria" at bounding box center [99, 393] width 134 height 28
click at [778, 156] on button "Save" at bounding box center [793, 155] width 68 height 28
click at [368, 187] on span "Advanced" at bounding box center [364, 187] width 44 height 15
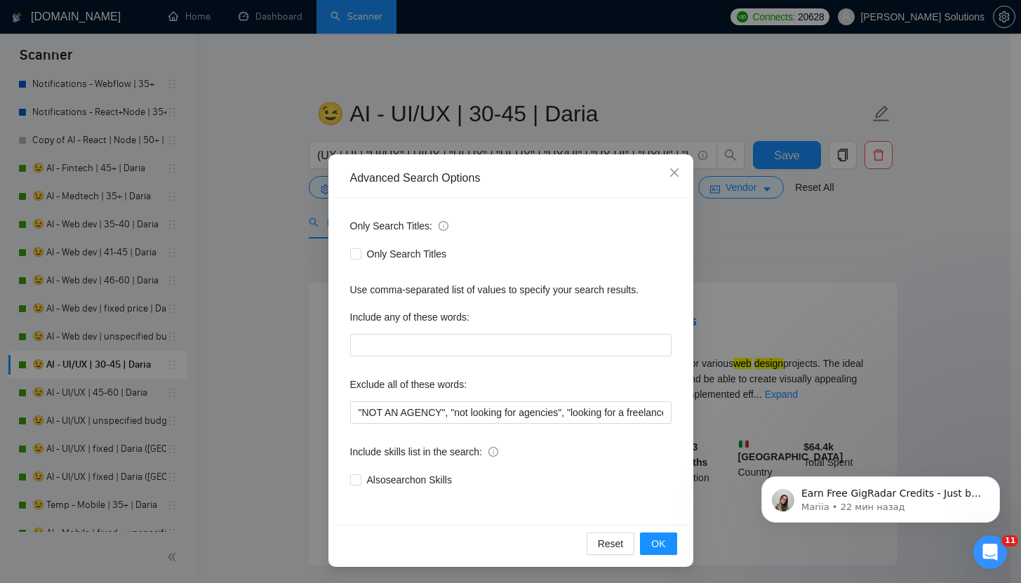
click at [828, 236] on div "Advanced Search Options Only Search Titles: Only Search Titles Use comma-separa…" at bounding box center [510, 291] width 1021 height 583
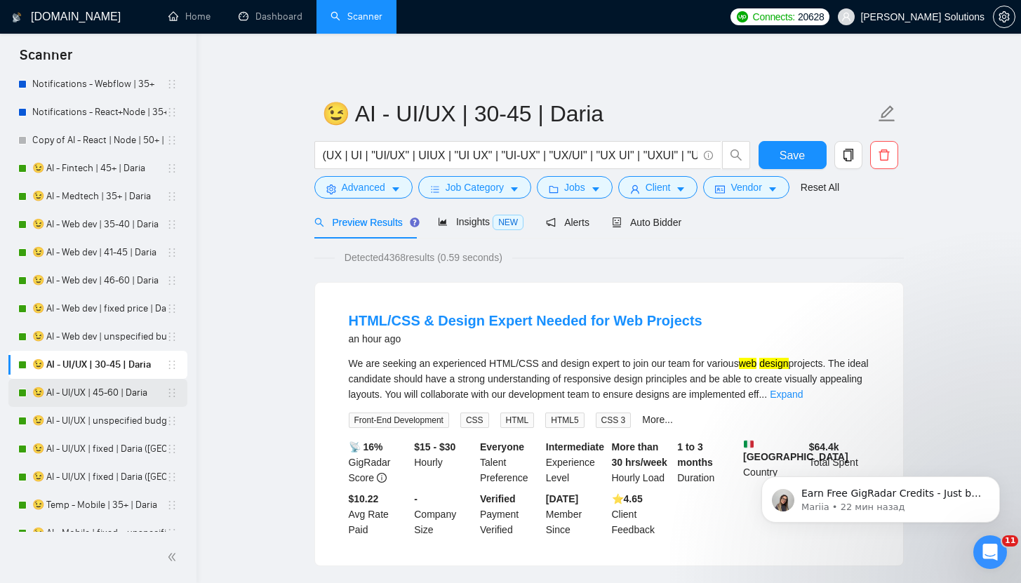
click at [93, 390] on link "😉 AI - UI/UX | 45-60 | Daria" at bounding box center [99, 393] width 134 height 28
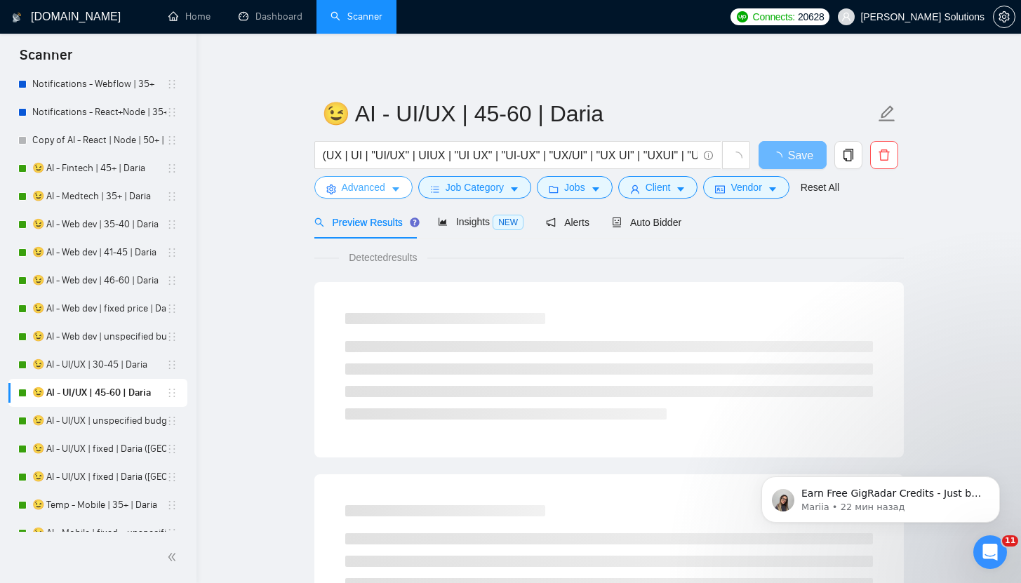
click at [369, 186] on span "Advanced" at bounding box center [364, 187] width 44 height 15
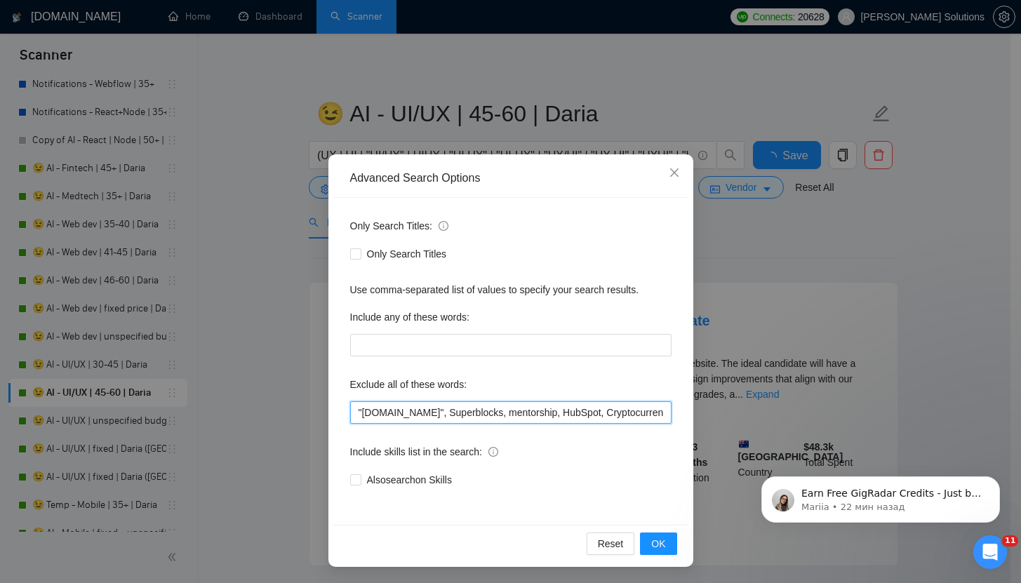
click at [350, 406] on input ""[DOMAIN_NAME]", Superblocks, mentorship, HubSpot, Cryptocurrency, equity, "Mig…" at bounding box center [510, 412] width 321 height 22
paste input ""NOT AN AGENCY", "not looking for agencies", "looking for a freelancer","
type input ""NOT AN AGENCY", "not looking for agencies", "looking for a freelancer", "[DOMA…"
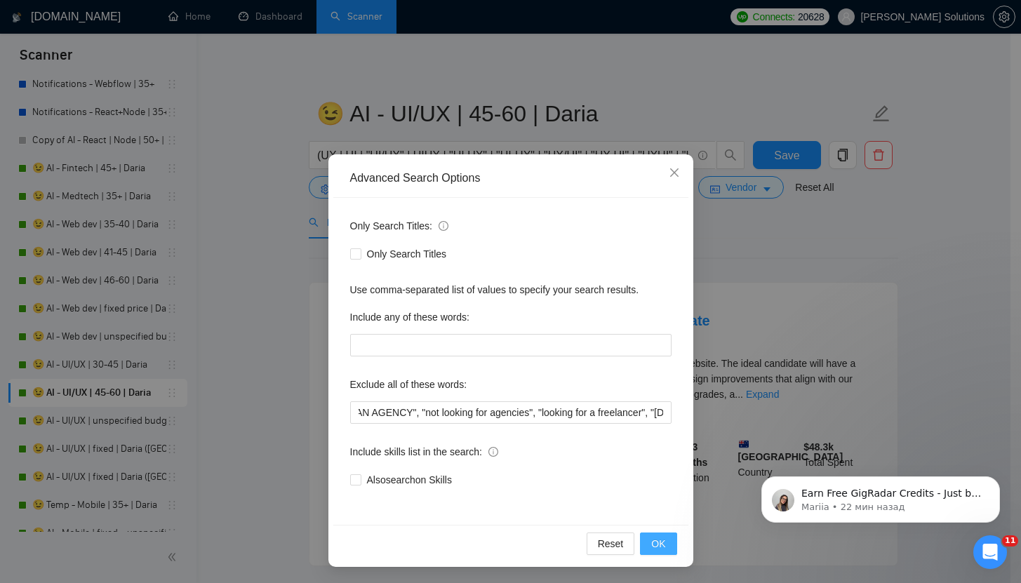
click at [656, 540] on span "OK" at bounding box center [658, 543] width 14 height 15
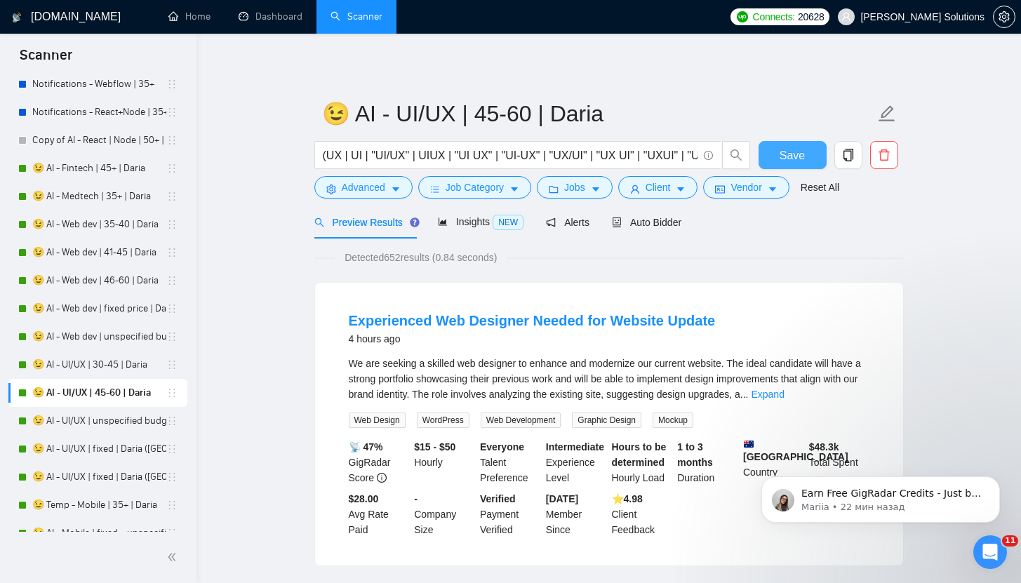
click at [787, 161] on span "Save" at bounding box center [792, 156] width 25 height 18
click at [115, 418] on link "😉 AI - UI/UX | unspecified budget | Daria" at bounding box center [99, 421] width 134 height 28
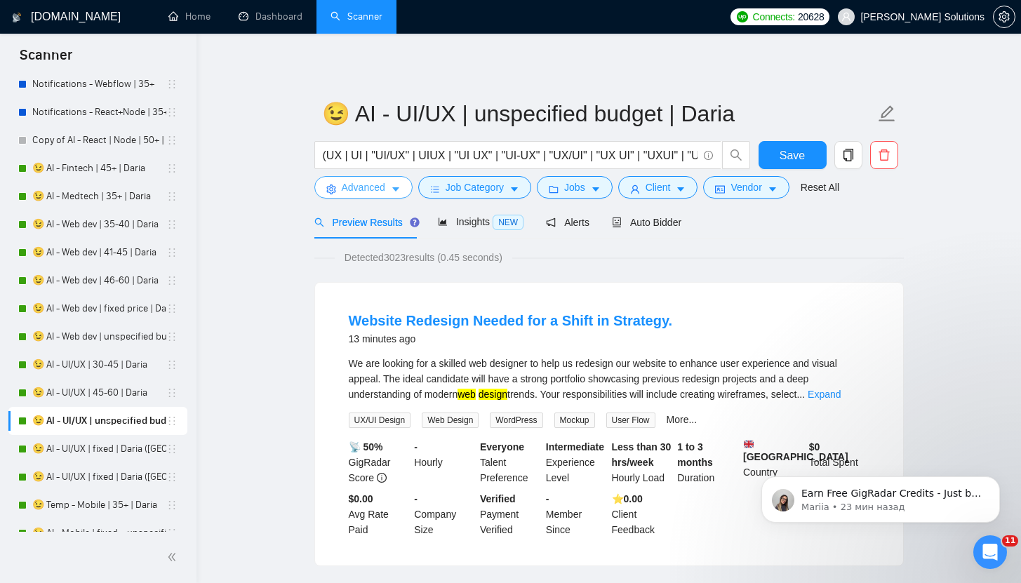
click at [365, 197] on button "Advanced" at bounding box center [363, 187] width 98 height 22
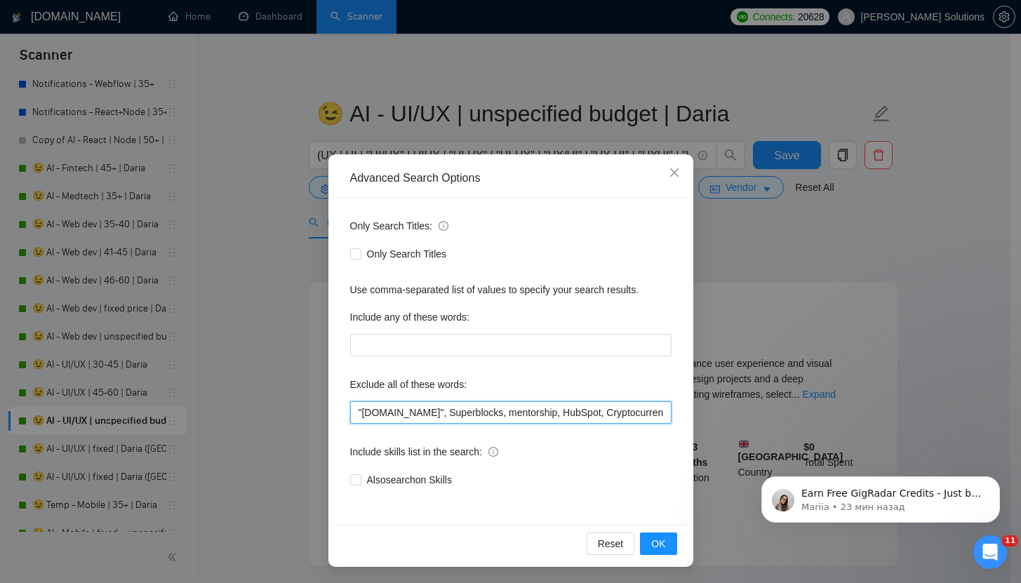
click at [353, 411] on input ""[DOMAIN_NAME]", Superblocks, mentorship, HubSpot, Cryptocurrency, equity, "Mig…" at bounding box center [510, 412] width 321 height 22
paste input ""NOT AN AGENCY", "not looking for agencies", "looking for a freelancer","
type input ""NOT AN AGENCY", "not looking for agencies", "looking for a freelancer", "[DOMA…"
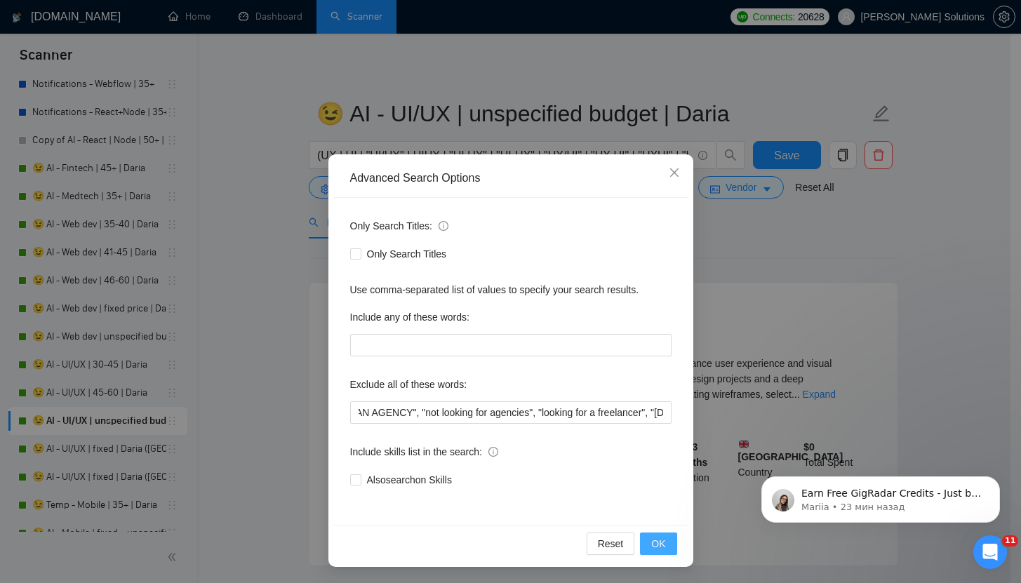
click at [651, 538] on span "OK" at bounding box center [658, 543] width 14 height 15
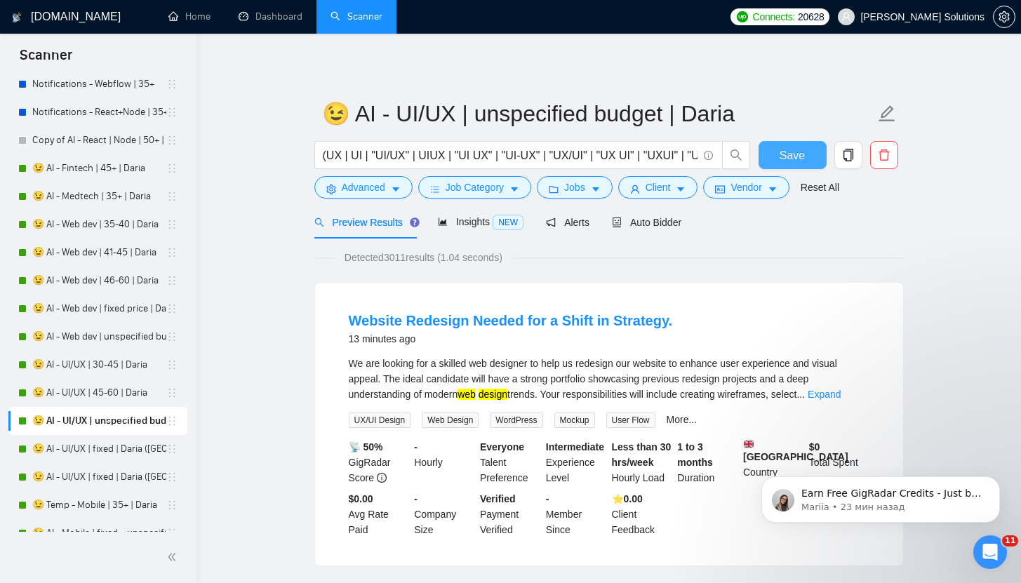
click at [799, 155] on span "Save" at bounding box center [792, 156] width 25 height 18
click at [87, 445] on link "😉 AI - UI/UX | fixed | Daria ([GEOGRAPHIC_DATA])" at bounding box center [99, 449] width 134 height 28
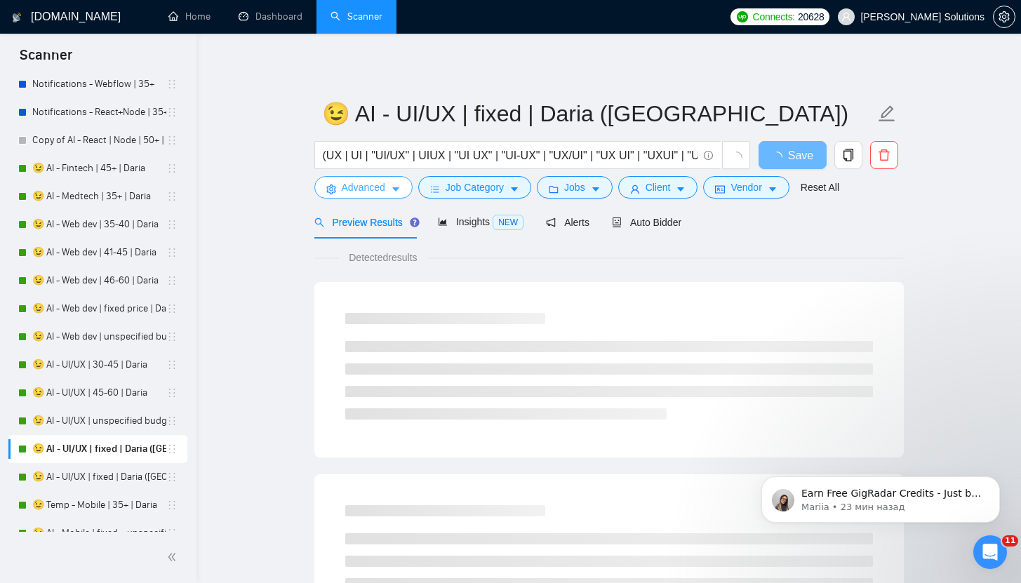
click at [368, 187] on span "Advanced" at bounding box center [364, 187] width 44 height 15
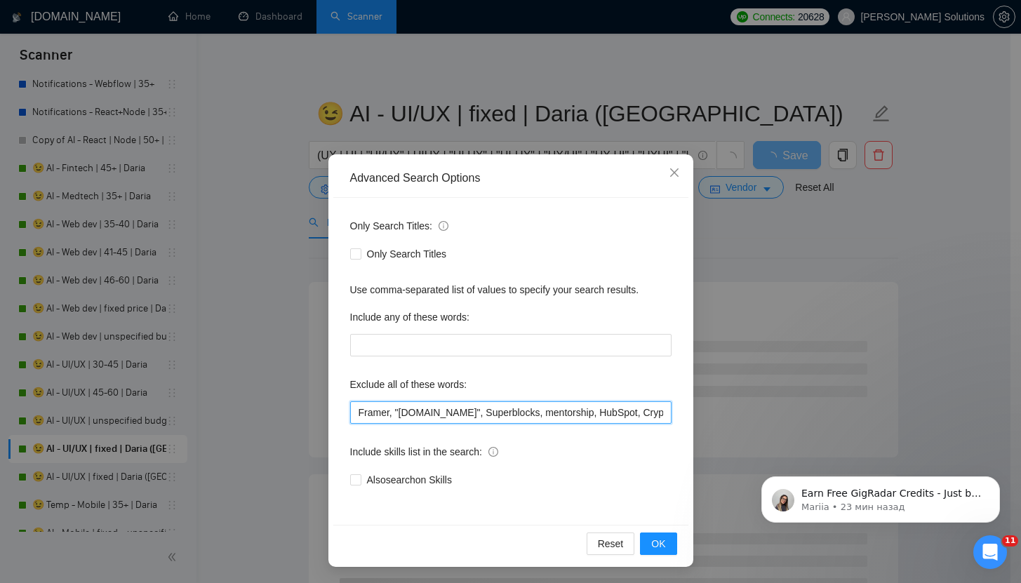
click at [350, 412] on input "Framer, "[DOMAIN_NAME]", Superblocks, mentorship, HubSpot, Cryptocurrency, equi…" at bounding box center [510, 412] width 321 height 22
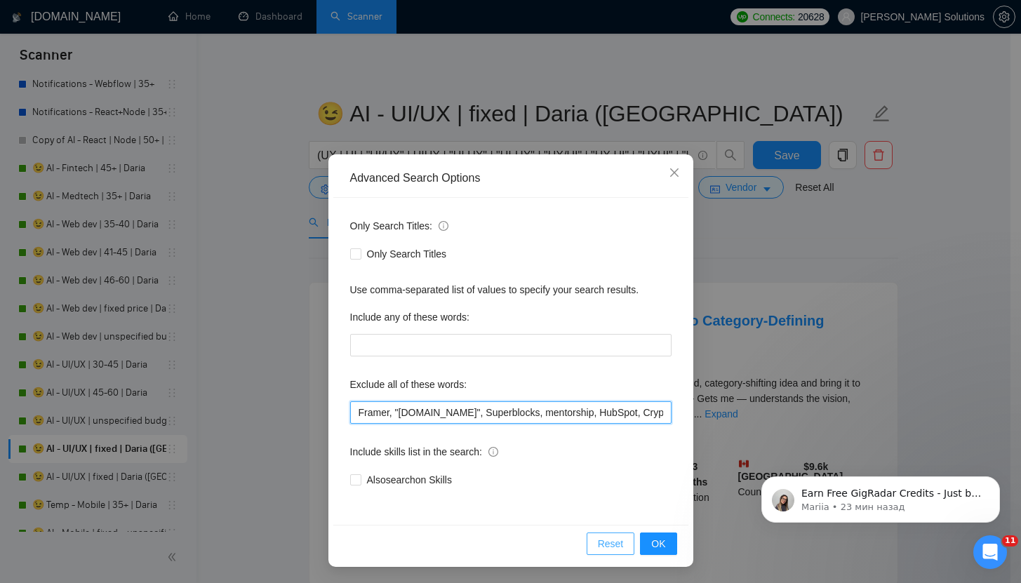
paste input ""NOT AN AGENCY", "not looking for agencies", "looking for a freelancer","
type input ""NOT AN AGENCY", "not looking for agencies", "looking for a freelancer", Framer…"
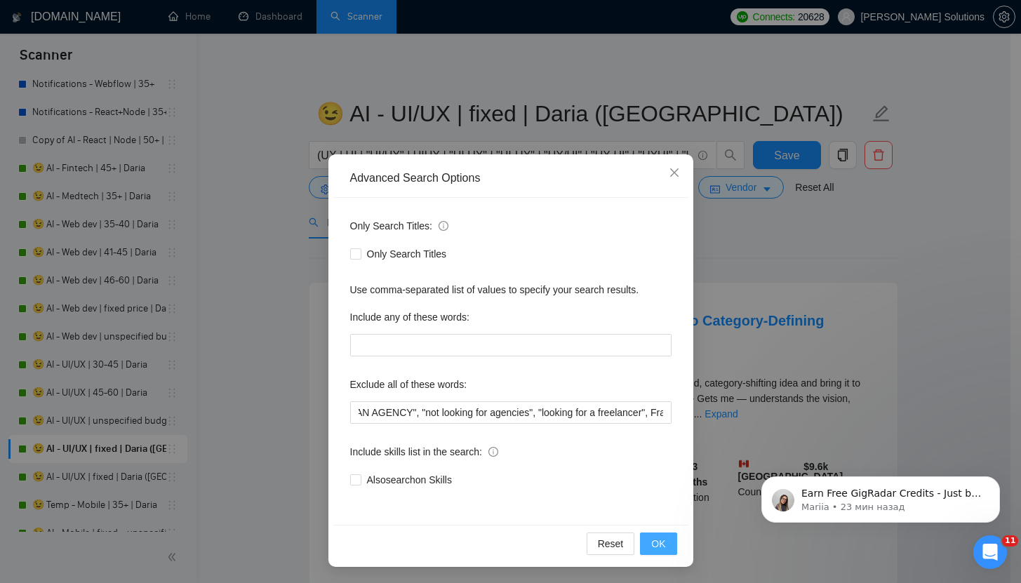
click at [651, 542] on span "OK" at bounding box center [658, 543] width 14 height 15
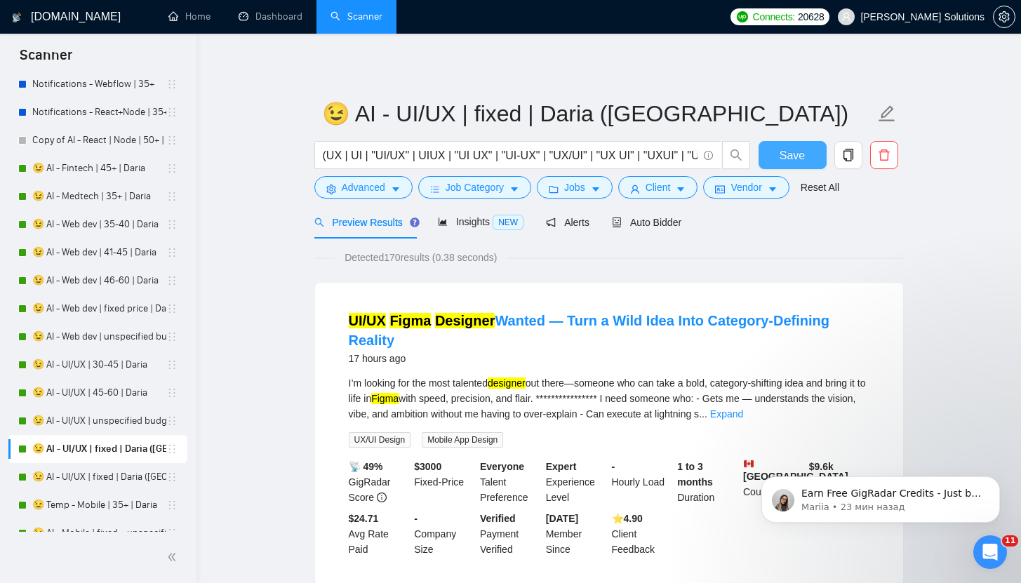
click at [778, 150] on button "Save" at bounding box center [793, 155] width 68 height 28
click at [780, 151] on span "Save" at bounding box center [792, 156] width 25 height 18
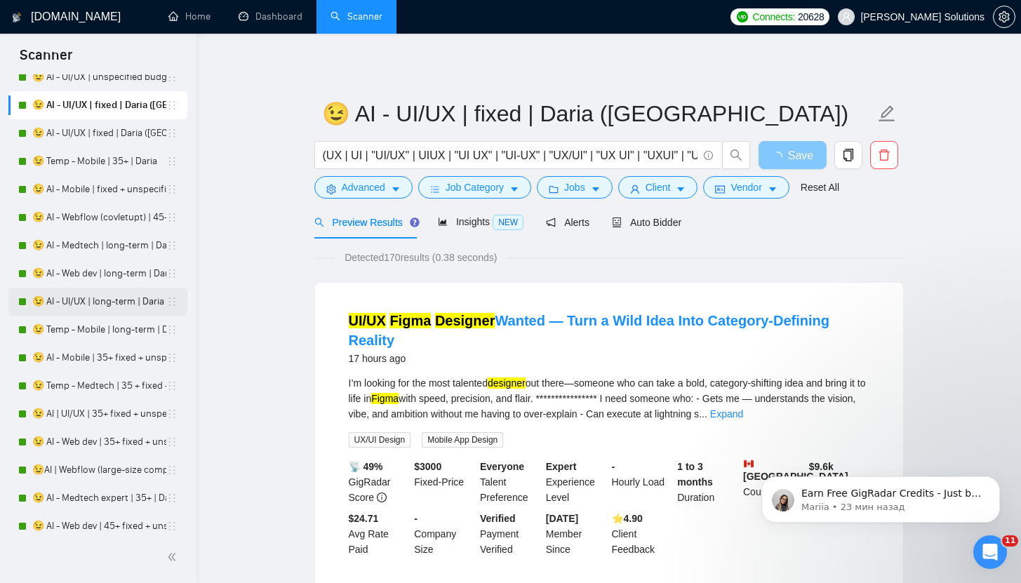
scroll to position [2354, 0]
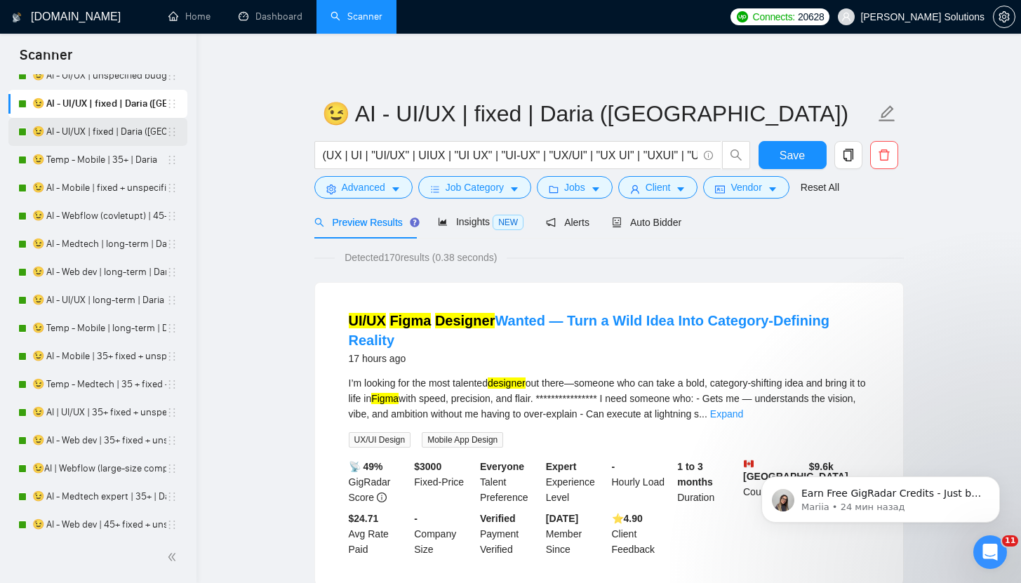
click at [89, 137] on link "😉 AI - UI/UX | fixed | Daria ([GEOGRAPHIC_DATA])" at bounding box center [99, 132] width 134 height 28
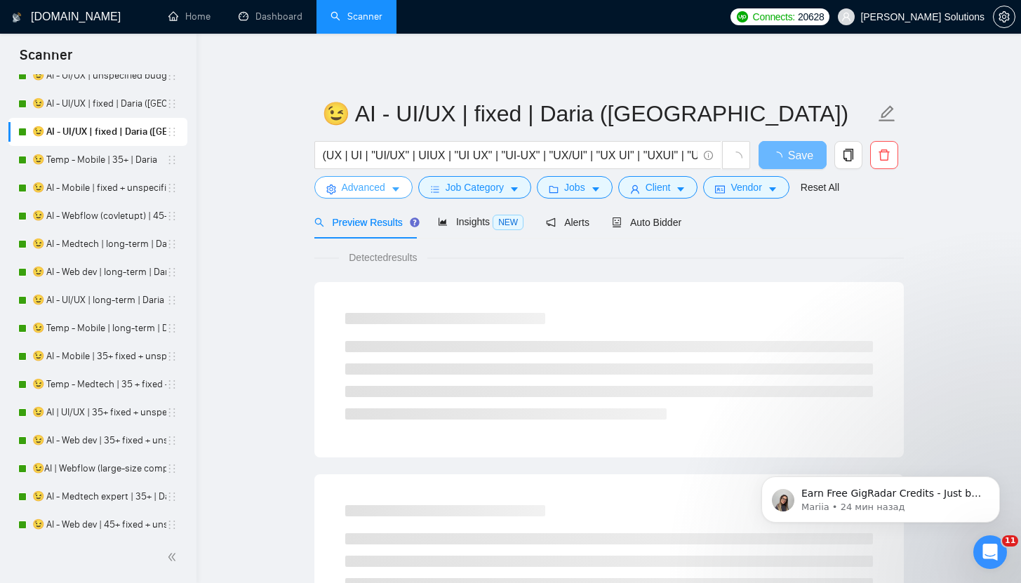
click at [382, 192] on span "Advanced" at bounding box center [364, 187] width 44 height 15
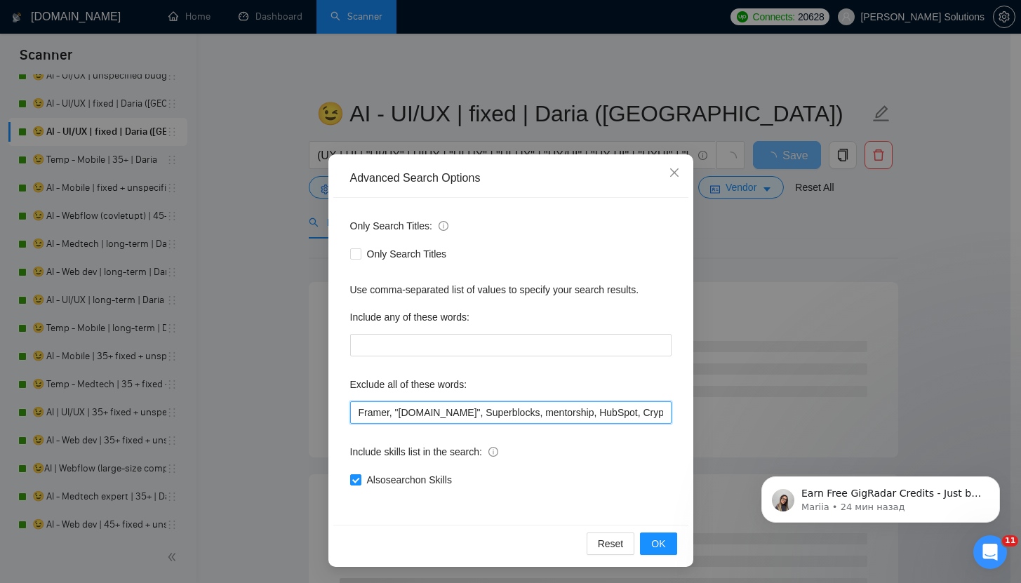
click at [350, 412] on input "Framer, "[DOMAIN_NAME]", Superblocks, mentorship, HubSpot, Cryptocurrency, equi…" at bounding box center [510, 412] width 321 height 22
paste input ""NOT AN AGENCY", "not looking for agencies", "looking for a freelancer","
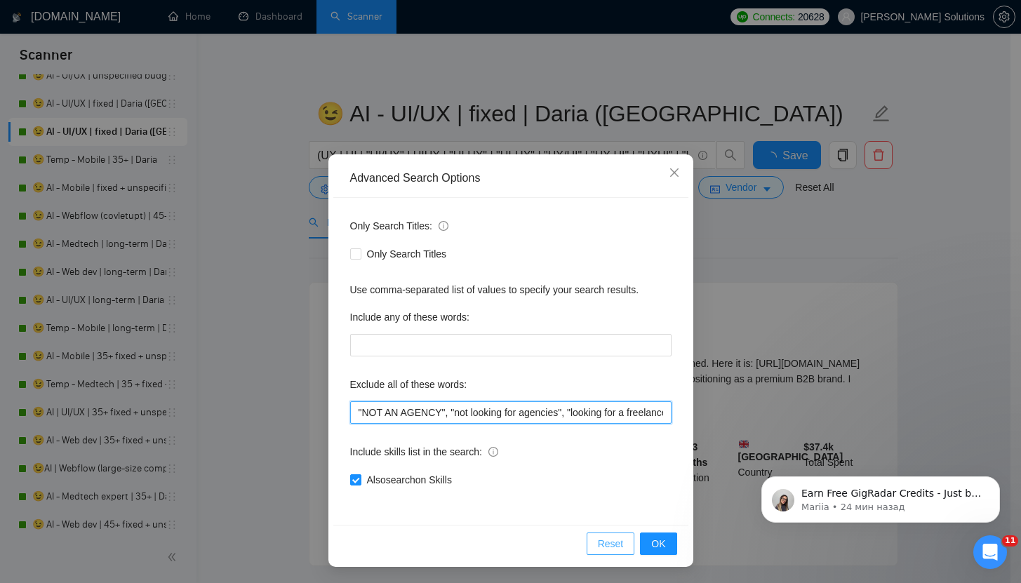
scroll to position [0, 29]
type input ""NOT AN AGENCY", "not looking for agencies", "looking for a freelancer", Framer…"
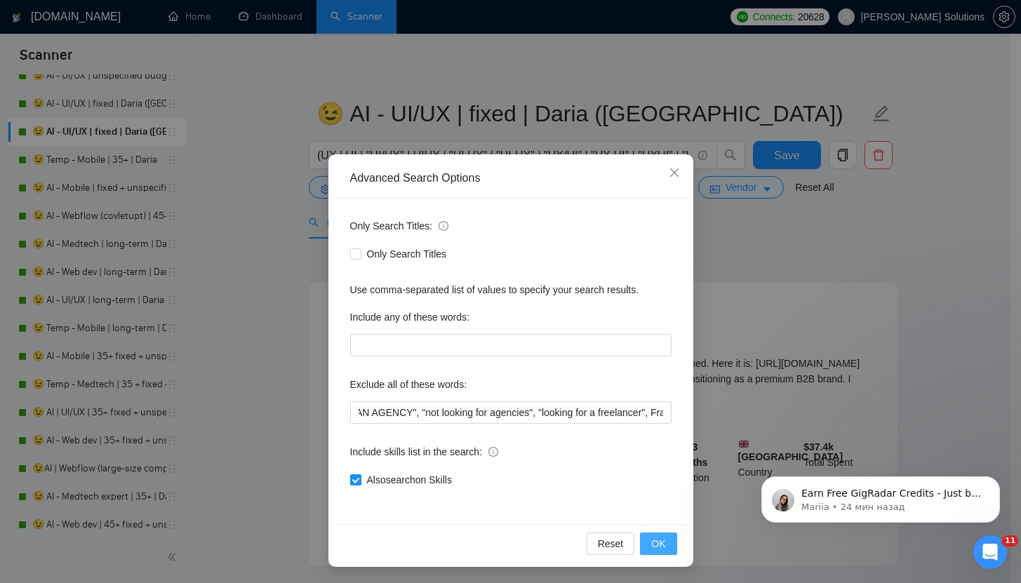
click at [655, 543] on span "OK" at bounding box center [658, 543] width 14 height 15
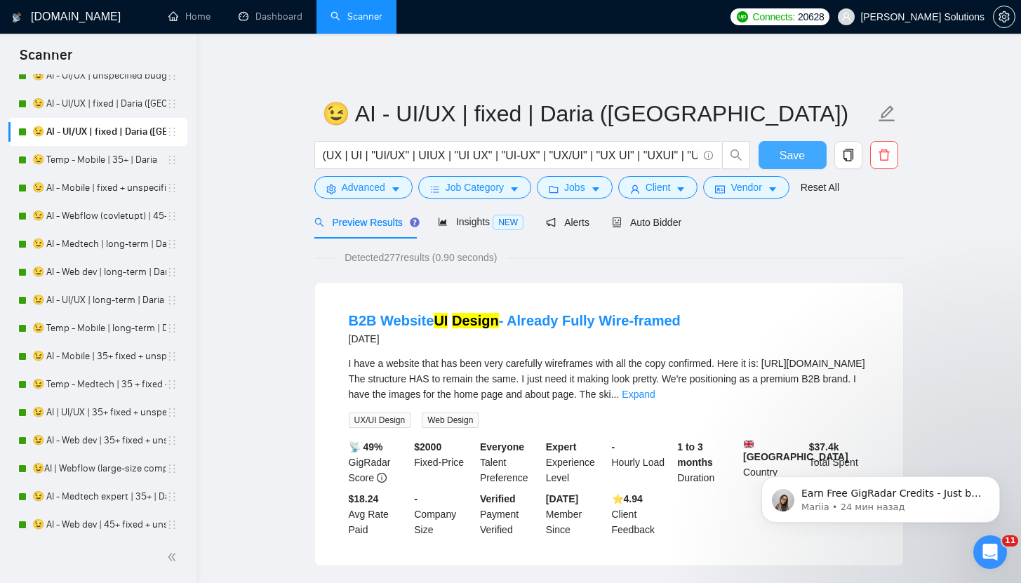
click at [782, 157] on span "Save" at bounding box center [792, 156] width 25 height 18
click at [80, 163] on link "😉 Temp - Mobile | 35+ | Daria" at bounding box center [99, 160] width 134 height 28
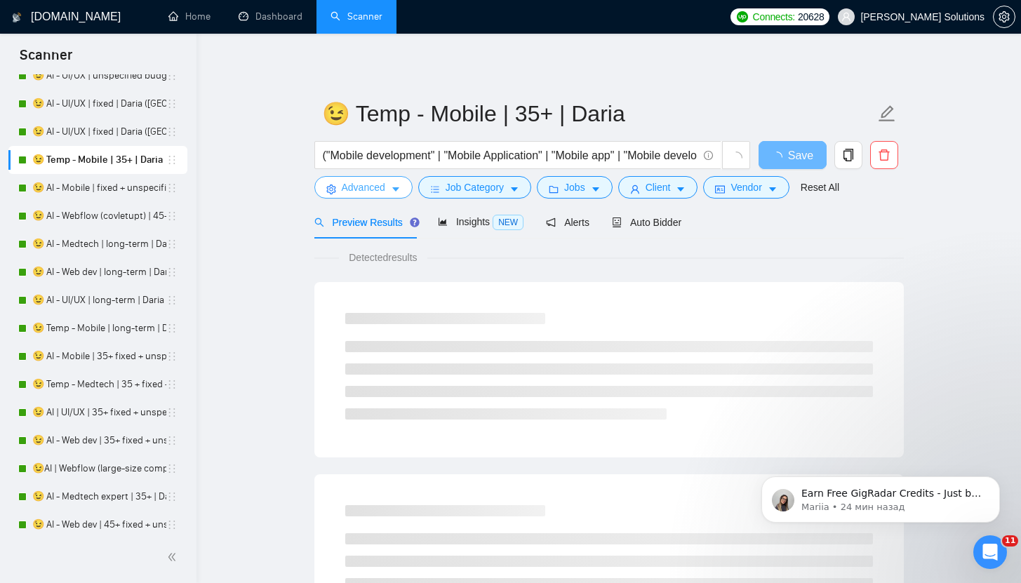
click at [360, 185] on span "Advanced" at bounding box center [364, 187] width 44 height 15
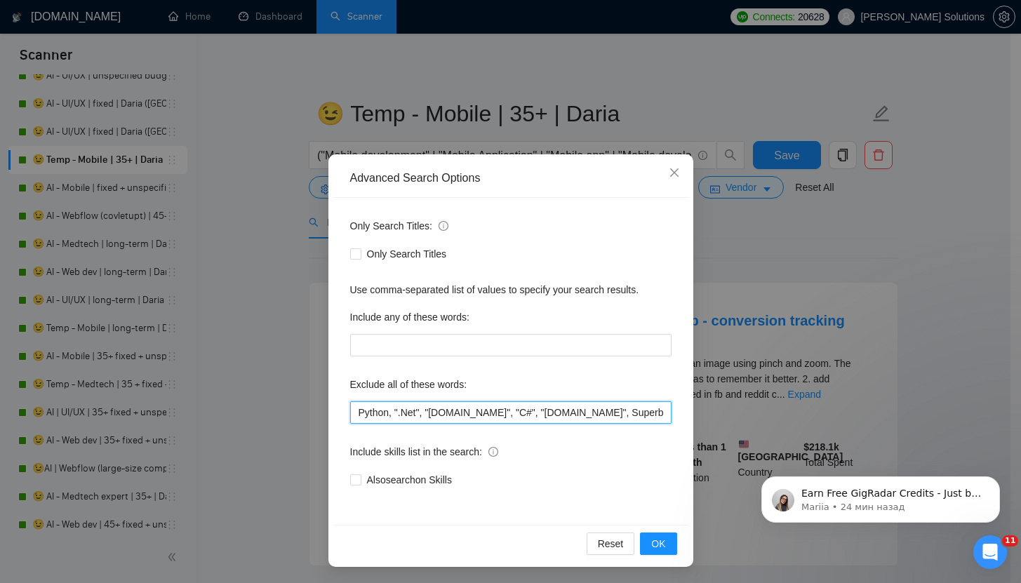
click at [353, 409] on input "Python, ".Net", "[DOMAIN_NAME]", "C#", "[DOMAIN_NAME]", Superblocks, "Zoho CRM"…" at bounding box center [510, 412] width 321 height 22
paste input ""NOT AN AGENCY", "not looking for agencies", "looking for a freelancer","
type input ""NOT AN AGENCY", "not looking for agencies", "looking for a freelancer", Python…"
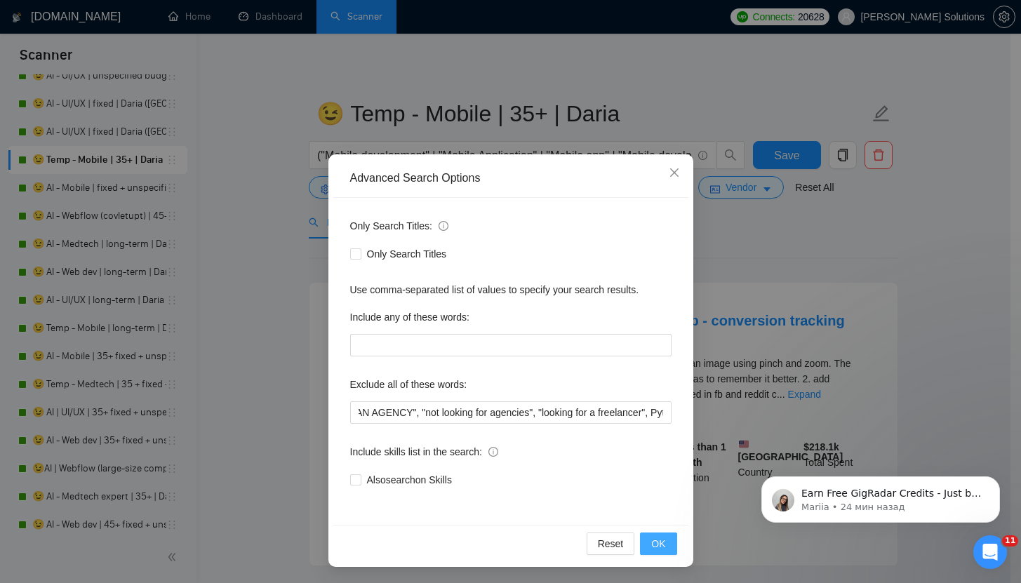
click at [651, 540] on span "OK" at bounding box center [658, 543] width 14 height 15
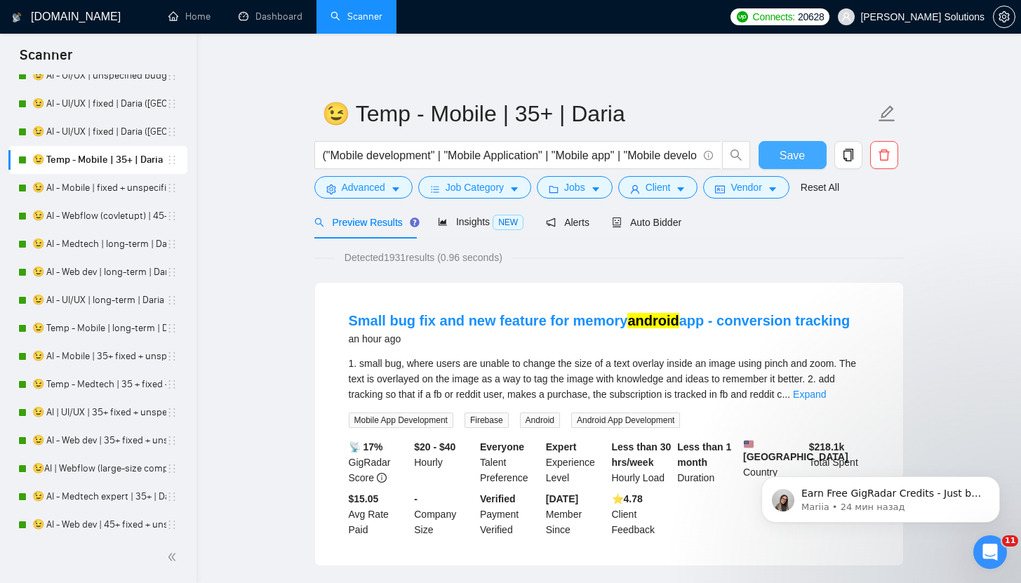
click at [764, 149] on button "Save" at bounding box center [793, 155] width 68 height 28
click at [378, 184] on span "Advanced" at bounding box center [364, 187] width 44 height 15
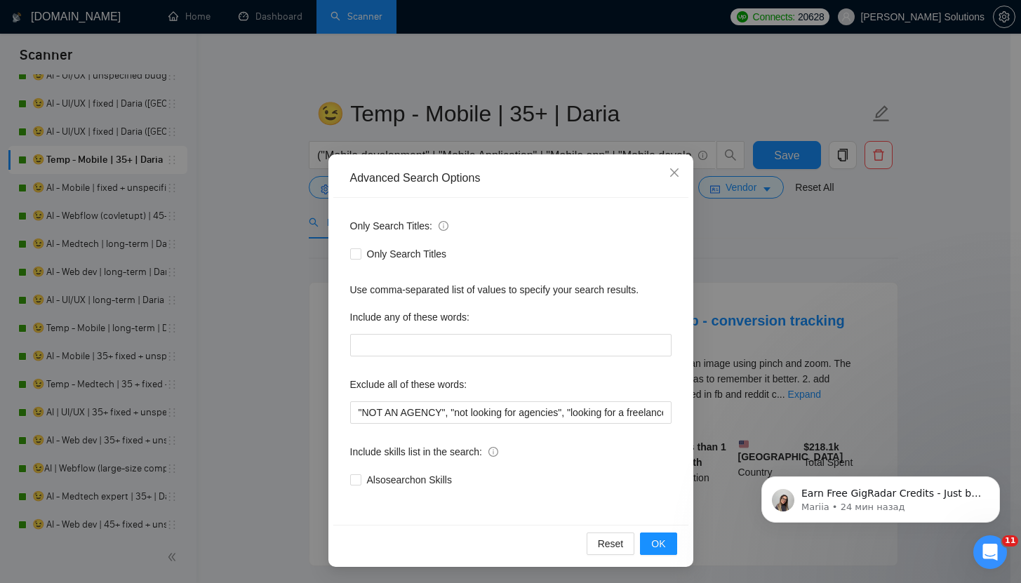
click at [391, 124] on div "Advanced Search Options Only Search Titles: Only Search Titles Use comma-separa…" at bounding box center [510, 291] width 1021 height 583
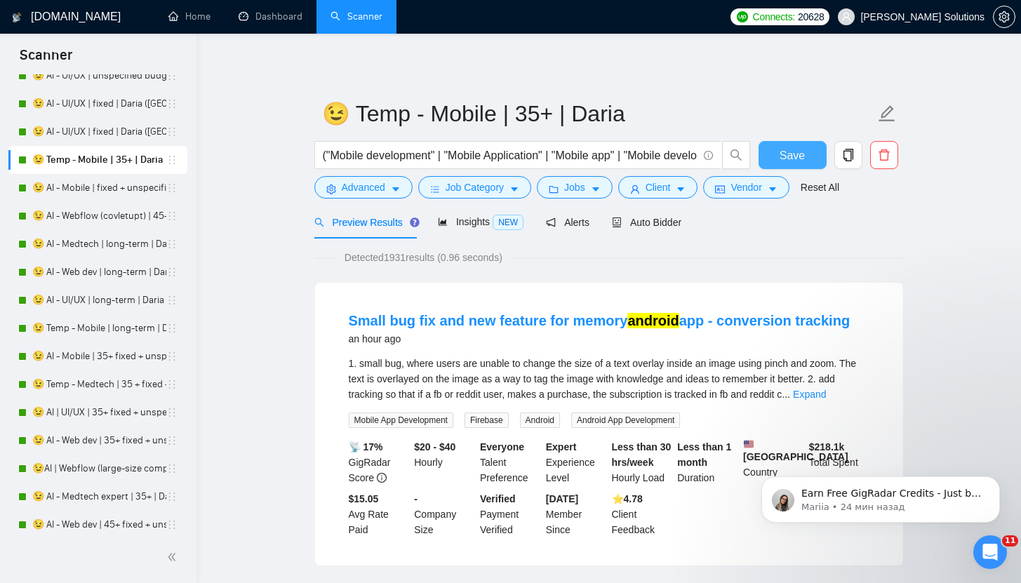
click at [782, 166] on button "Save" at bounding box center [793, 155] width 68 height 28
click at [63, 192] on link "😉 AI - Mobile | fixed + unspecified | Daria" at bounding box center [99, 188] width 134 height 28
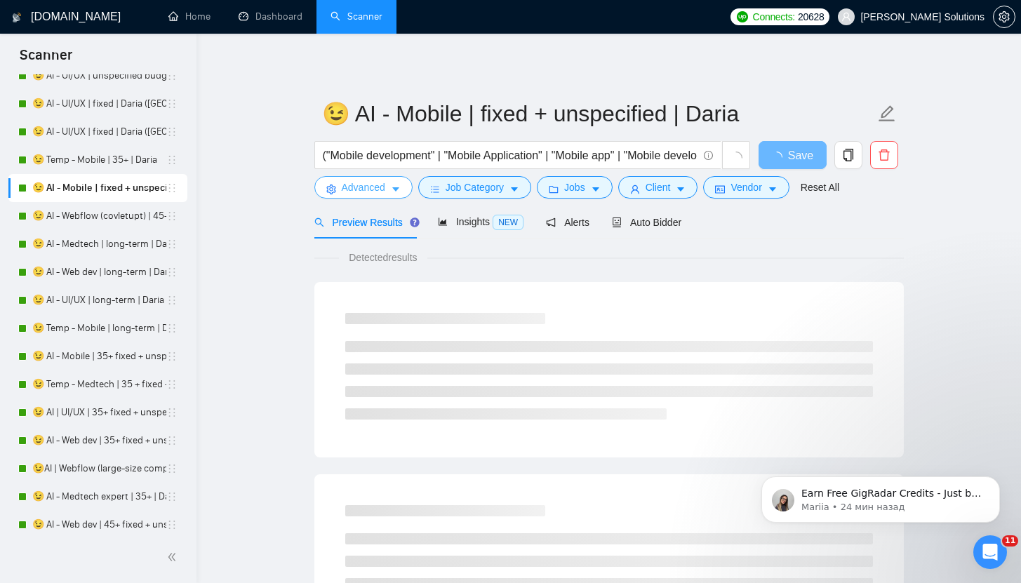
click at [379, 178] on button "Advanced" at bounding box center [363, 187] width 98 height 22
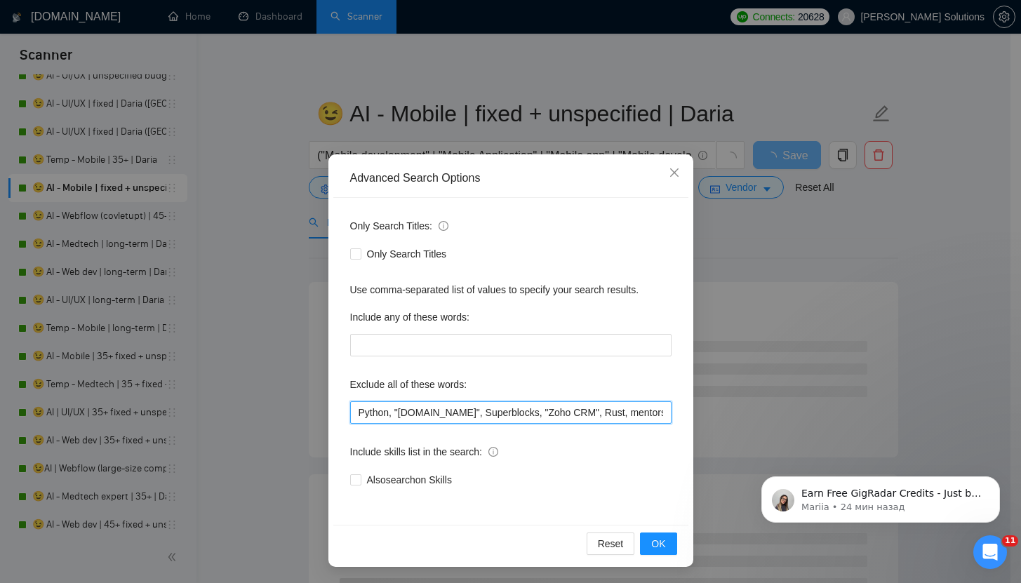
click at [352, 420] on input "Python, "[DOMAIN_NAME]", Superblocks, "Zoho CRM", Rust, mentorship, HubSpot, Cr…" at bounding box center [510, 412] width 321 height 22
click at [355, 412] on input "Python, "[DOMAIN_NAME]", Superblocks, "Zoho CRM", Rust, mentorship, HubSpot, Cr…" at bounding box center [510, 412] width 321 height 22
paste input ""NOT AN AGENCY", "not looking for agencies", "looking for a freelancer","
type input ""NOT AN AGENCY", "not looking for agencies", "looking for a freelancer", Python…"
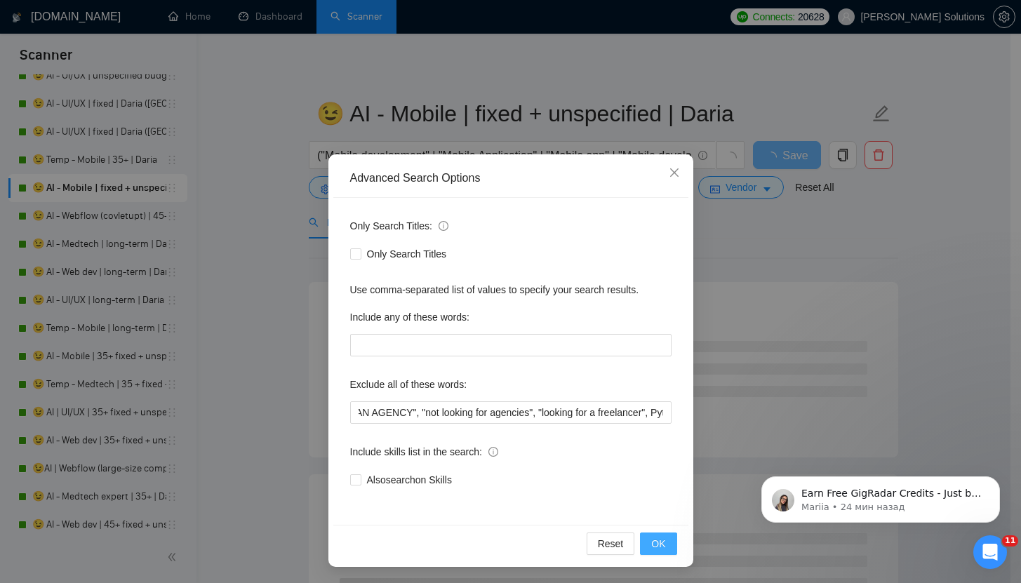
click at [645, 538] on button "OK" at bounding box center [658, 544] width 36 height 22
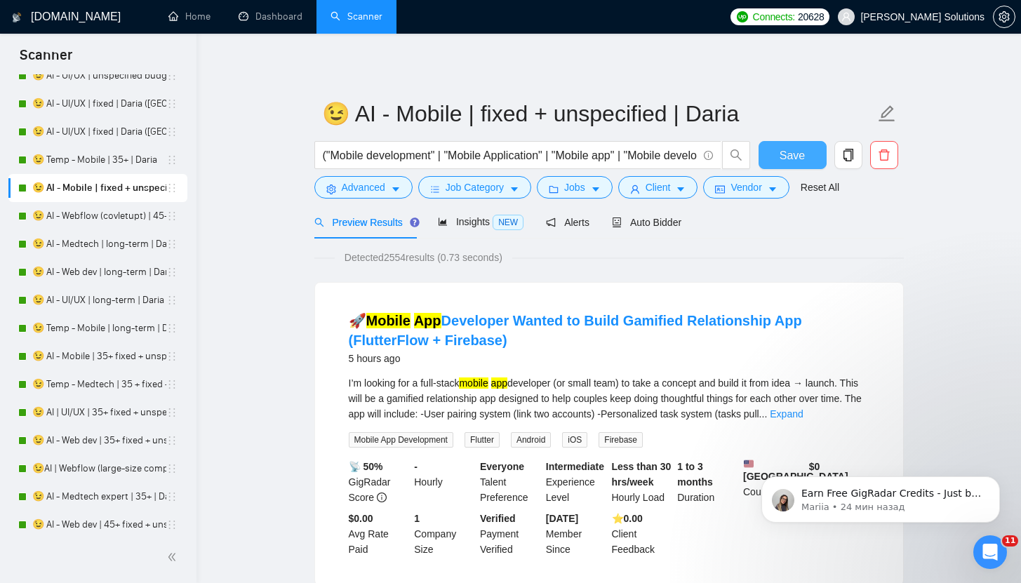
click at [787, 156] on span "Save" at bounding box center [792, 156] width 25 height 18
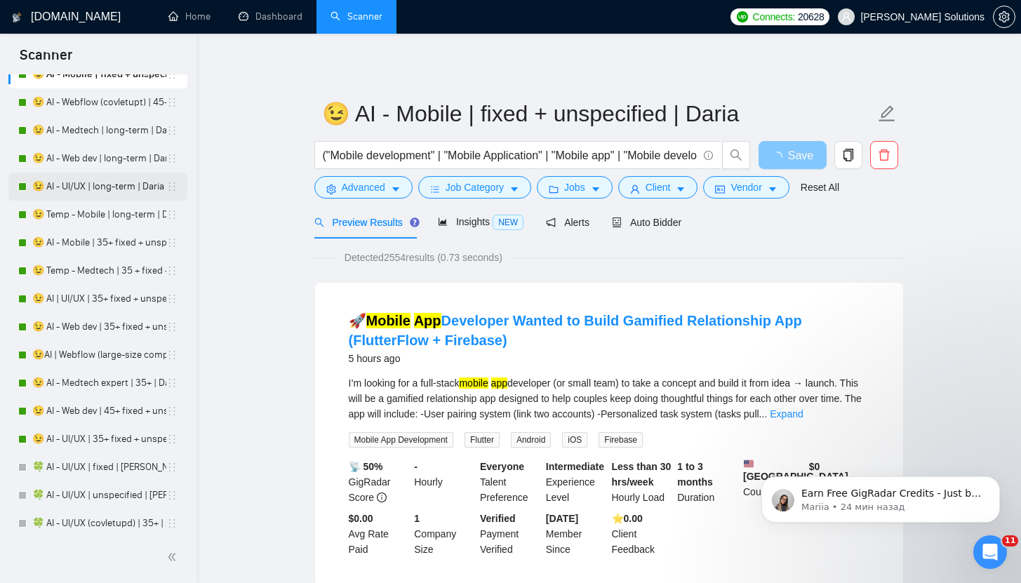
scroll to position [2468, 0]
click at [100, 99] on link "😉 AI - Webflow (covletupt) | 45+ | Daria" at bounding box center [99, 102] width 134 height 28
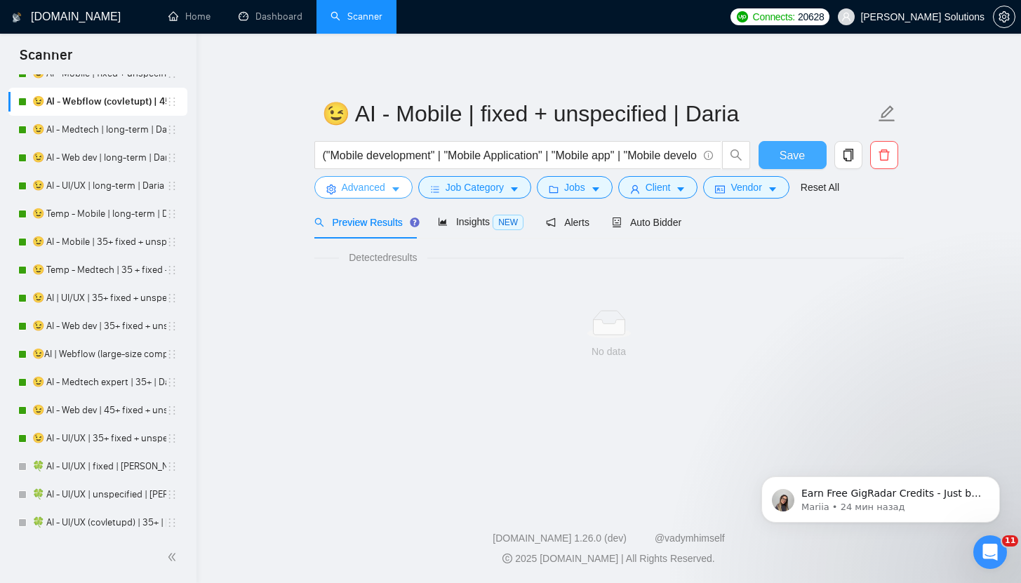
click at [373, 189] on span "Advanced" at bounding box center [364, 187] width 44 height 15
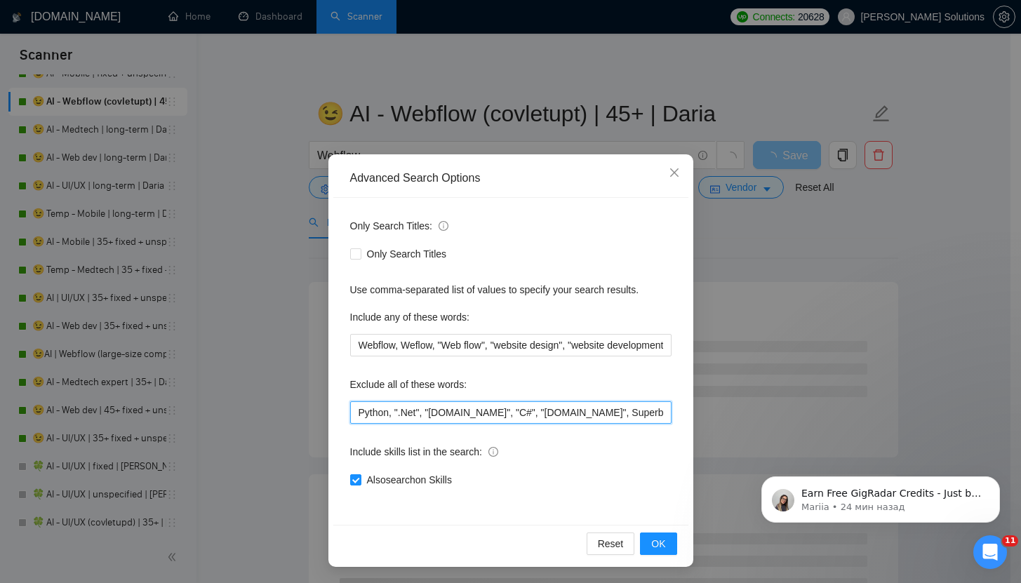
click at [352, 418] on input "Python, ".Net", "[DOMAIN_NAME]", "C#", "[DOMAIN_NAME]", Superblocks, "Zoho CRM"…" at bounding box center [510, 412] width 321 height 22
paste input ""NOT AN AGENCY", "not looking for agencies", "looking for a freelancer","
type input ""NOT AN AGENCY", "not looking for agencies", "looking for a freelancer", Python…"
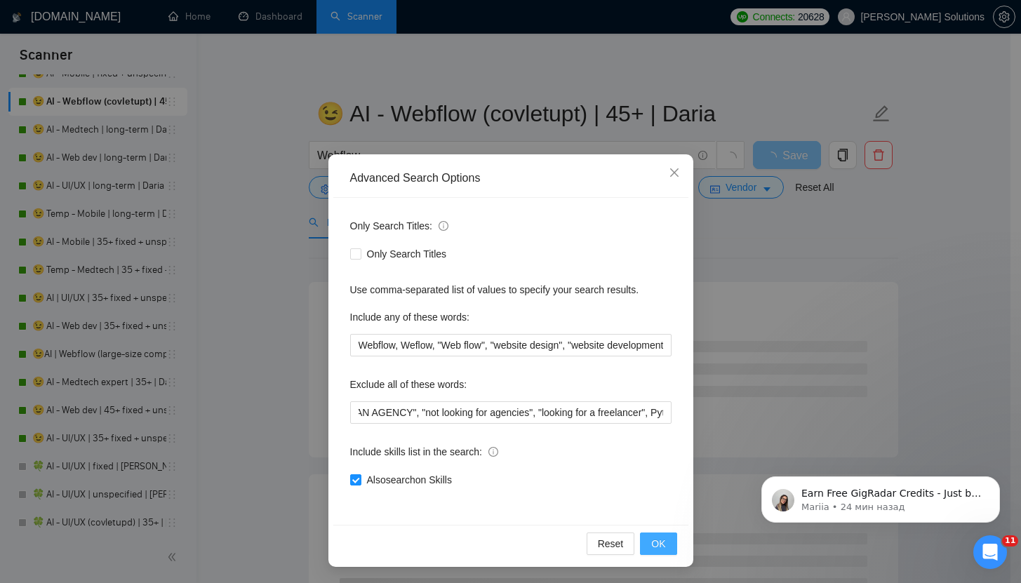
click at [651, 548] on span "OK" at bounding box center [658, 543] width 14 height 15
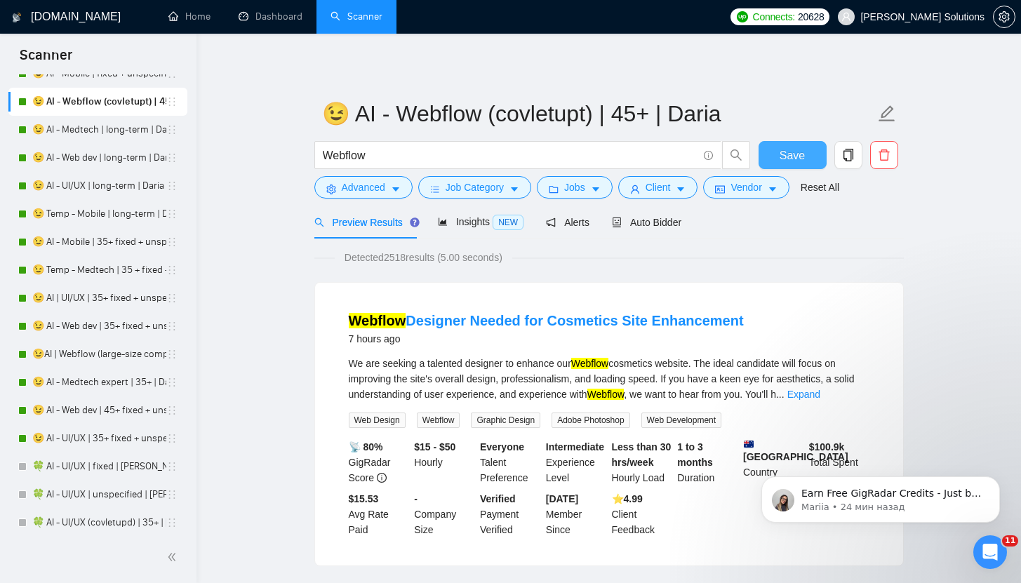
click at [786, 151] on span "Save" at bounding box center [792, 156] width 25 height 18
click at [75, 135] on link "😉 AI - Medtech | long-term | Daria" at bounding box center [99, 130] width 134 height 28
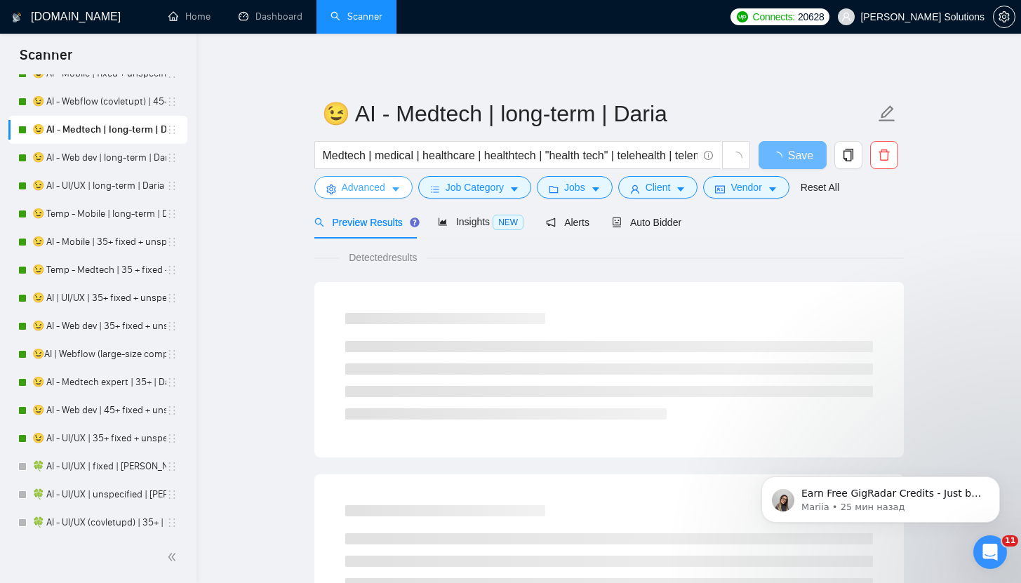
click at [373, 190] on span "Advanced" at bounding box center [364, 187] width 44 height 15
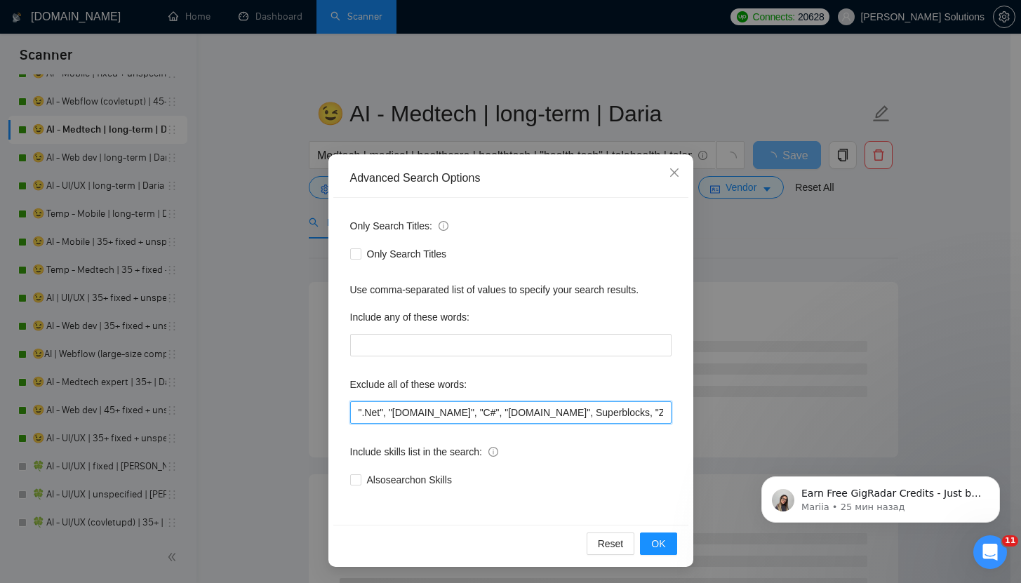
click at [351, 403] on input "".Net", "[DOMAIN_NAME]", "C#", "[DOMAIN_NAME]", Superblocks, "Zoho CRM", Rust, …" at bounding box center [510, 412] width 321 height 22
paste input ""NOT AN AGENCY", "not looking for agencies", "looking for a freelancer","
type input ""NOT AN AGENCY", "not looking for agencies", "looking for a freelancer", ".Net"…"
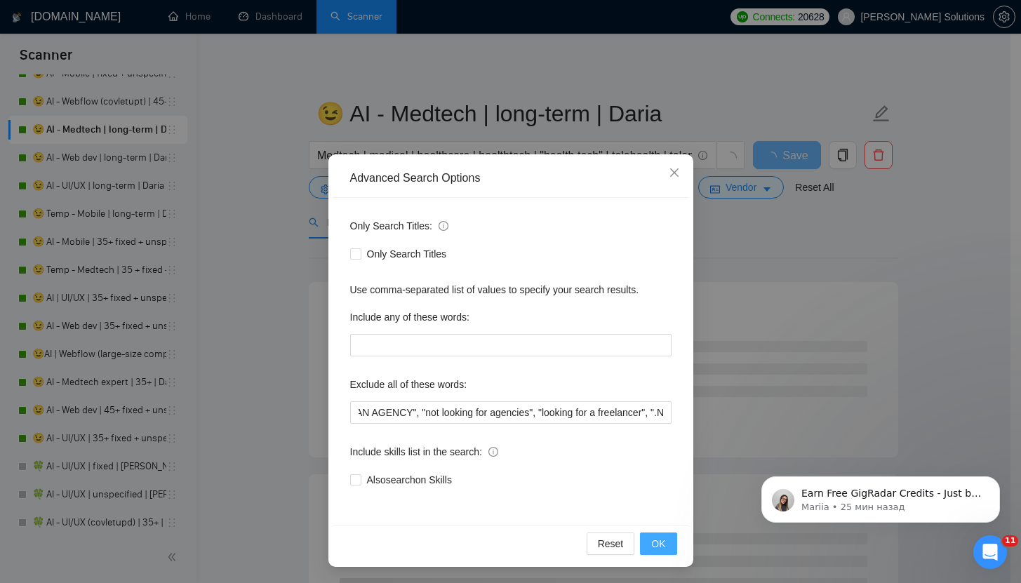
click at [655, 535] on button "OK" at bounding box center [658, 544] width 36 height 22
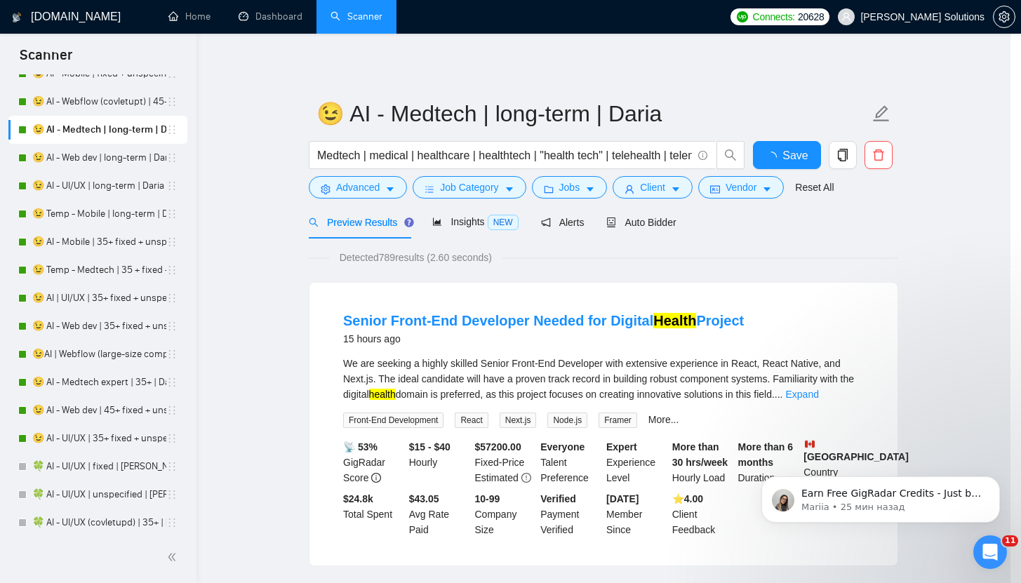
scroll to position [0, 0]
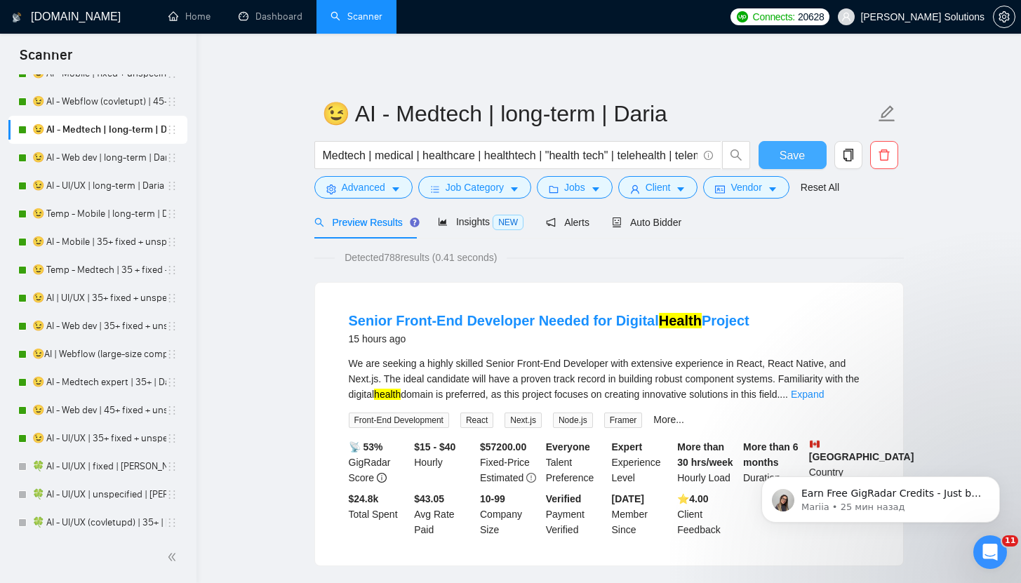
click at [790, 157] on span "Save" at bounding box center [792, 156] width 25 height 18
click at [387, 189] on button "Advanced" at bounding box center [363, 187] width 98 height 22
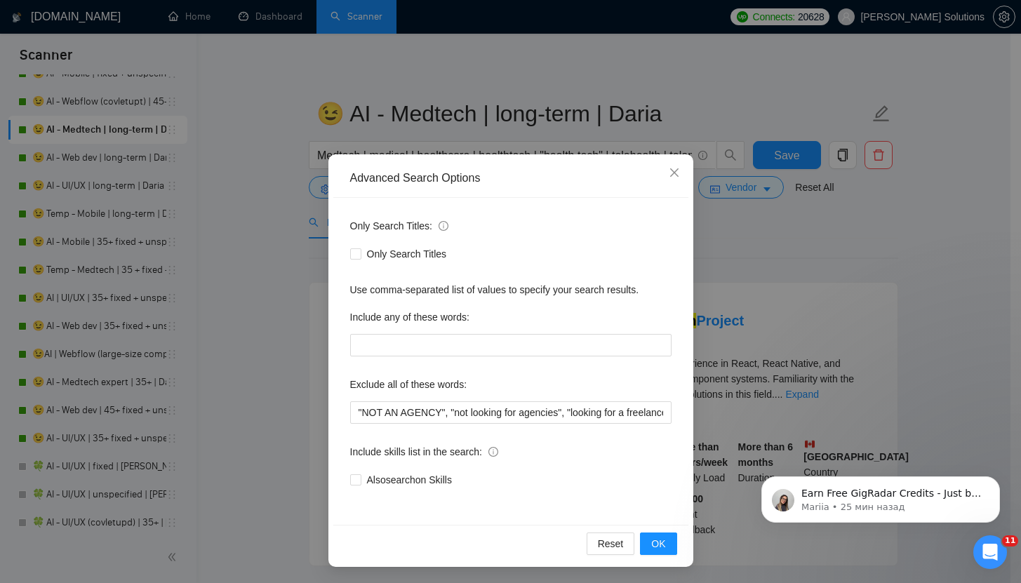
click at [144, 149] on div "Advanced Search Options Only Search Titles: Only Search Titles Use comma-separa…" at bounding box center [510, 291] width 1021 height 583
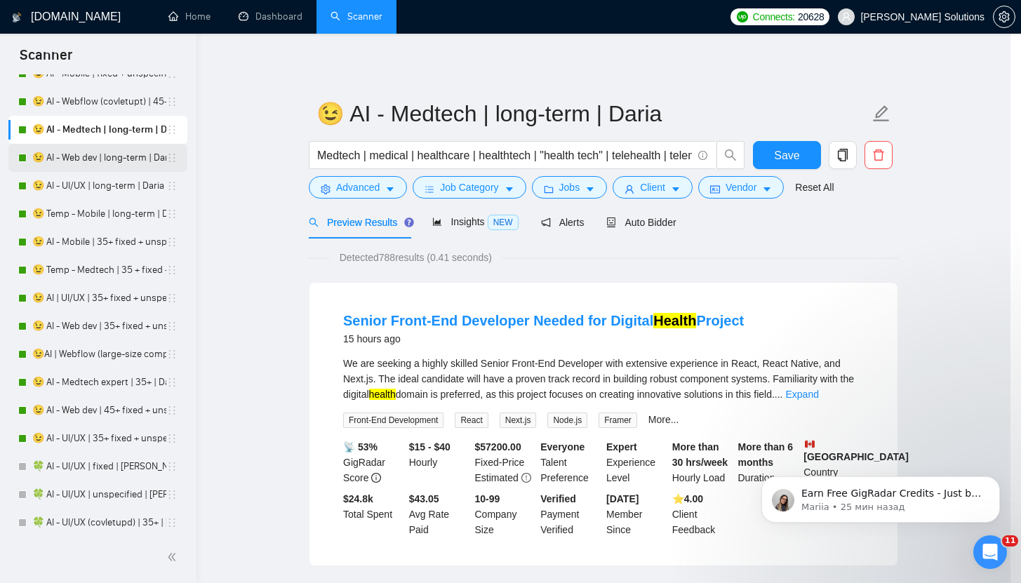
click at [92, 160] on link "😉 AI - Web dev | long-term | Daria" at bounding box center [99, 158] width 134 height 28
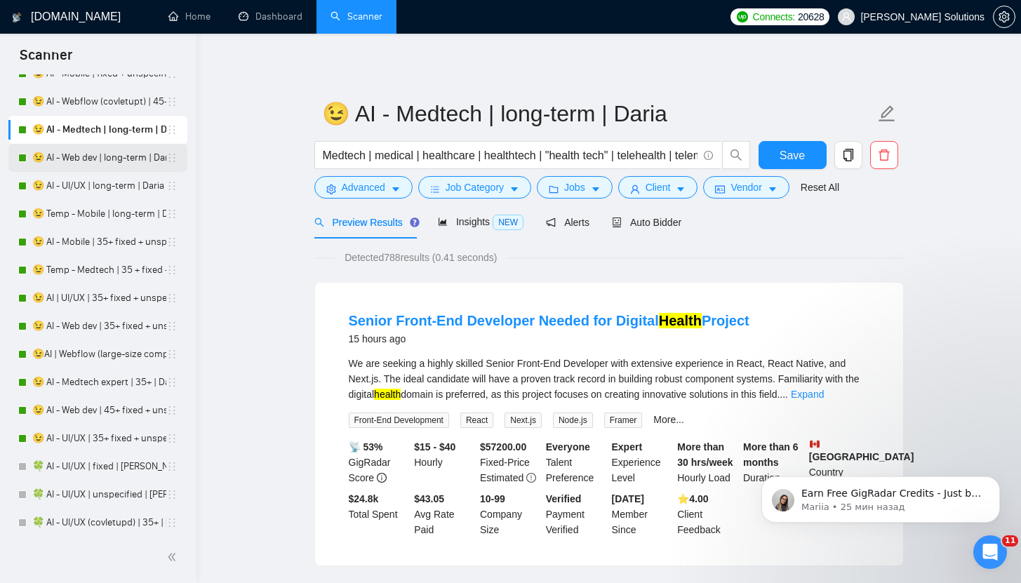
click at [119, 156] on link "😉 AI - Web dev | long-term | Daria" at bounding box center [99, 158] width 134 height 28
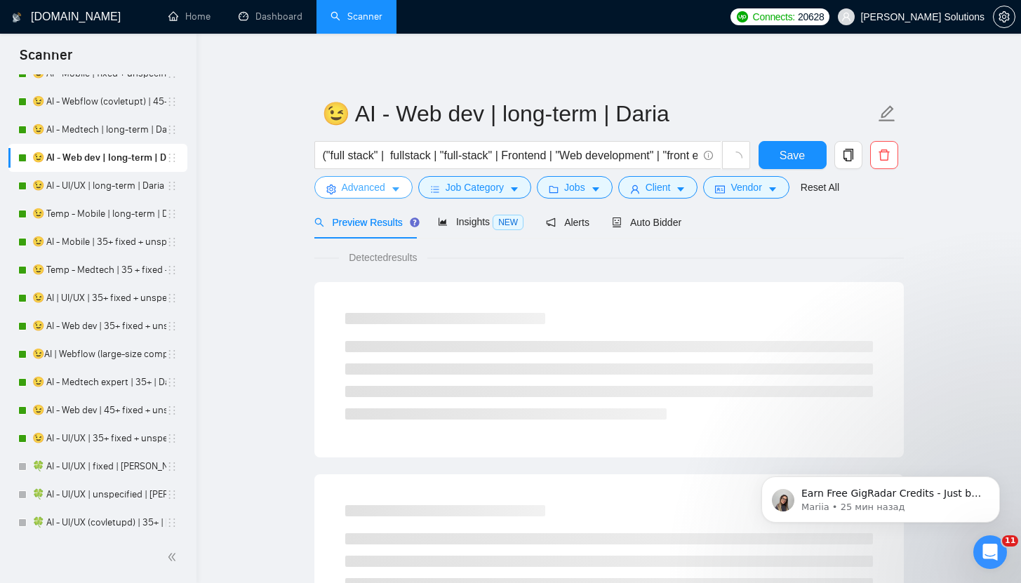
click at [378, 192] on span "Advanced" at bounding box center [364, 187] width 44 height 15
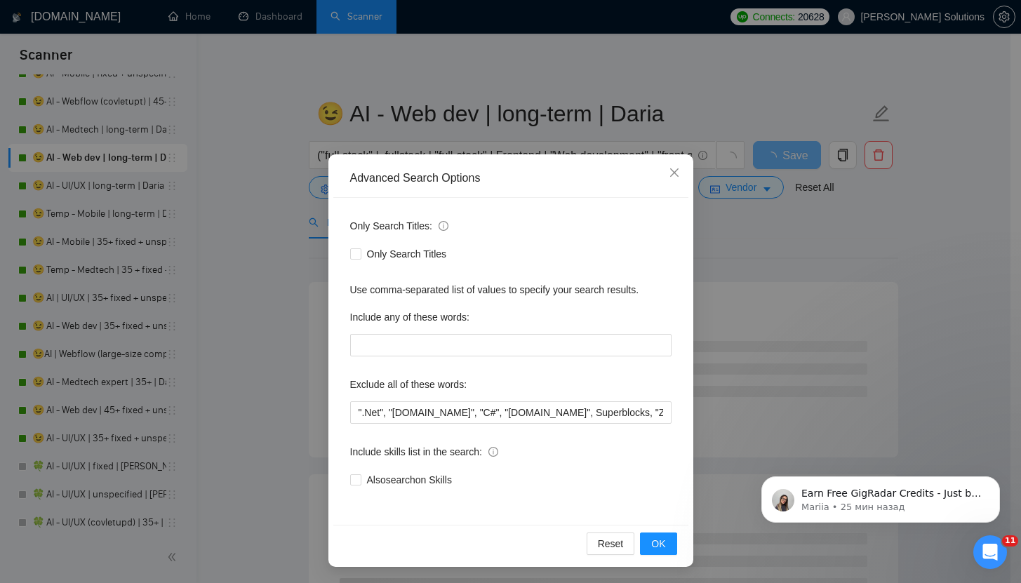
click at [349, 425] on div "Only Search Titles: Only Search Titles Use comma-separated list of values to sp…" at bounding box center [510, 361] width 355 height 327
click at [350, 413] on input "".Net", "[DOMAIN_NAME]", "C#", "[DOMAIN_NAME]", Superblocks, "Zoho CRM", Rust, …" at bounding box center [510, 412] width 321 height 22
paste input ""NOT AN AGENCY", "not looking for agencies", "looking for a freelancer","
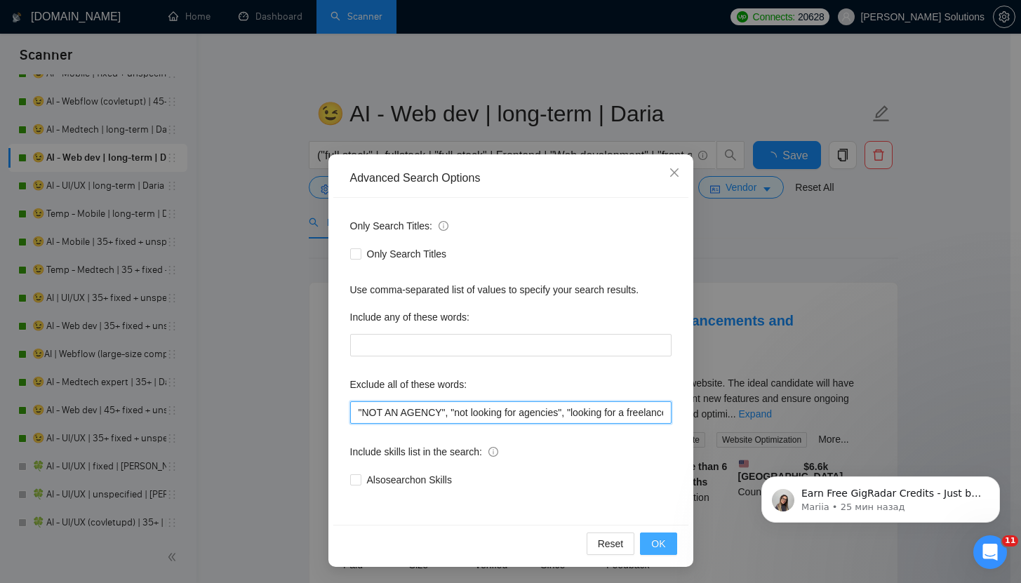
scroll to position [0, 29]
type input ""NOT AN AGENCY", "not looking for agencies", "looking for a freelancer", ".Net"…"
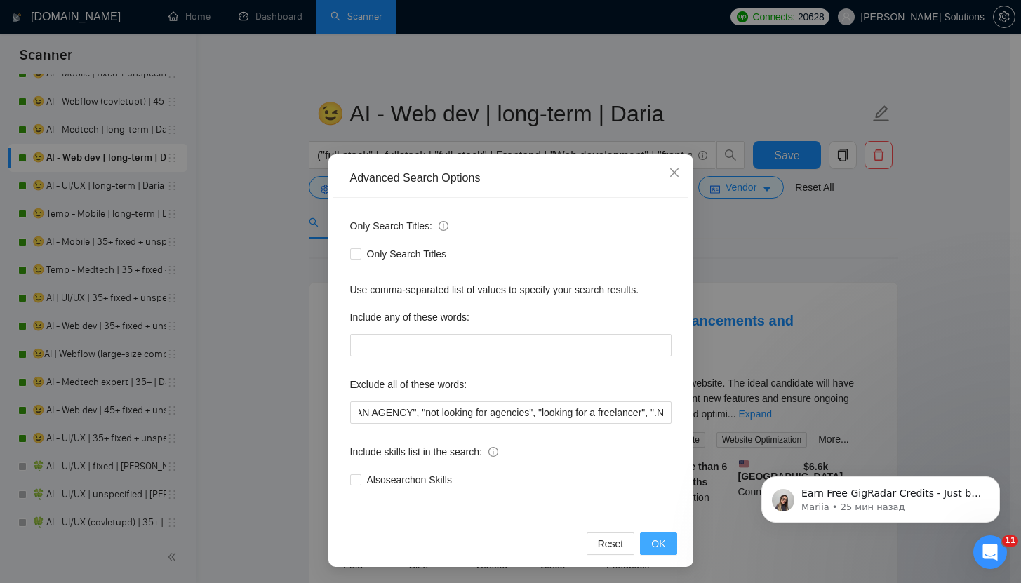
click at [640, 545] on button "OK" at bounding box center [658, 544] width 36 height 22
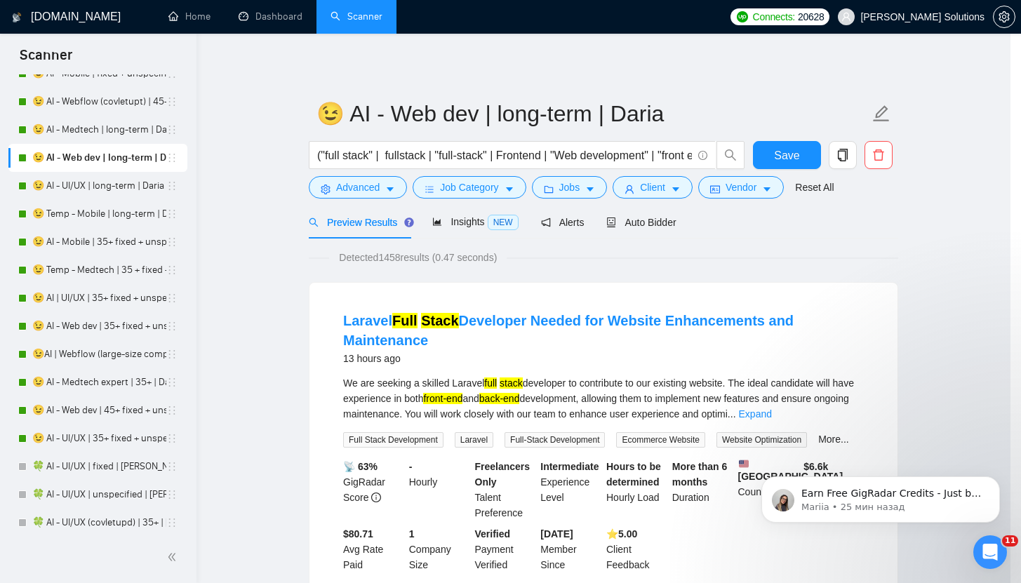
scroll to position [0, 0]
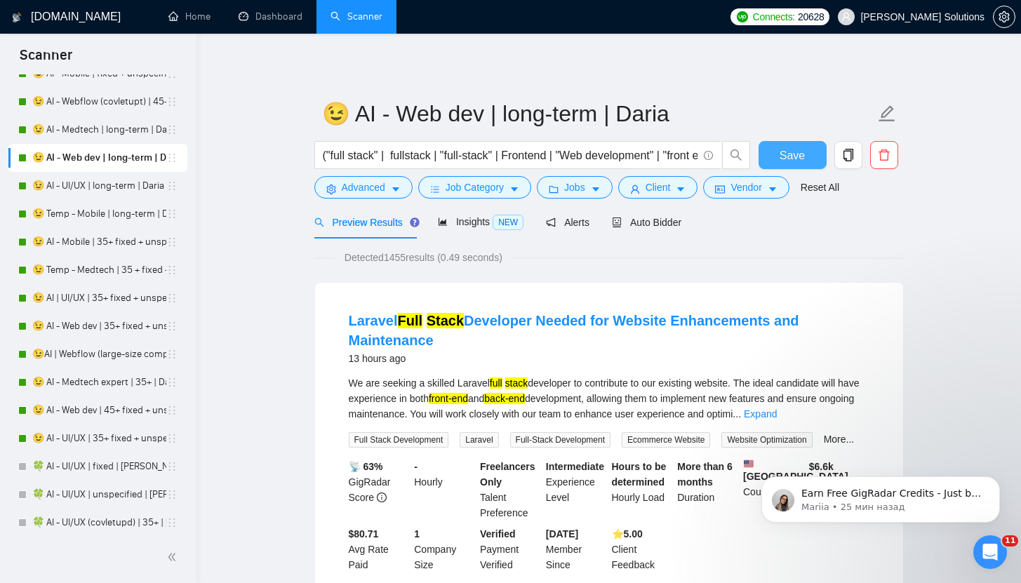
click at [793, 145] on button "Save" at bounding box center [793, 155] width 68 height 28
click at [116, 189] on link "😉 AI - UI/UX | long-term | Daria" at bounding box center [99, 186] width 134 height 28
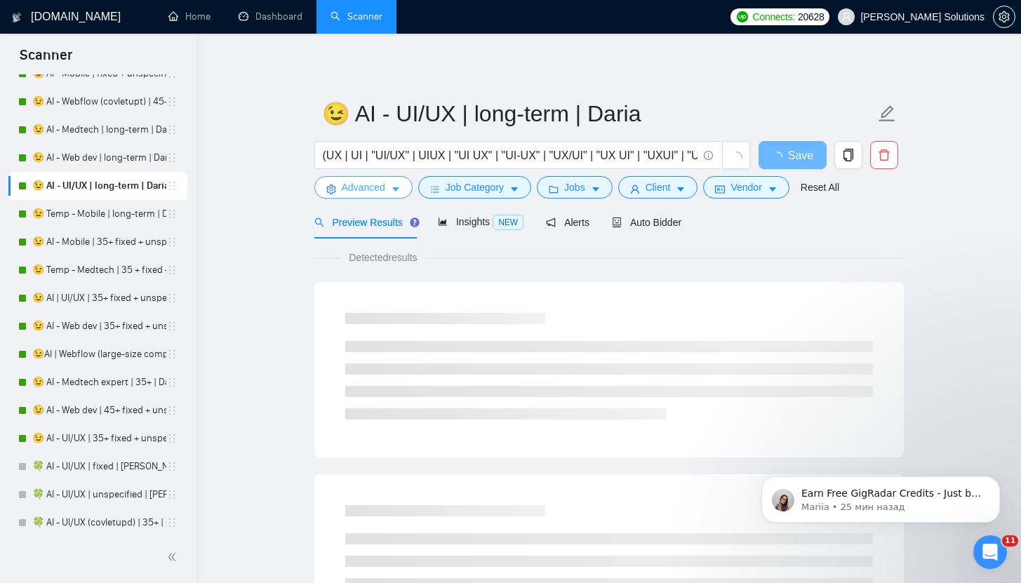
click at [378, 190] on span "Advanced" at bounding box center [364, 187] width 44 height 15
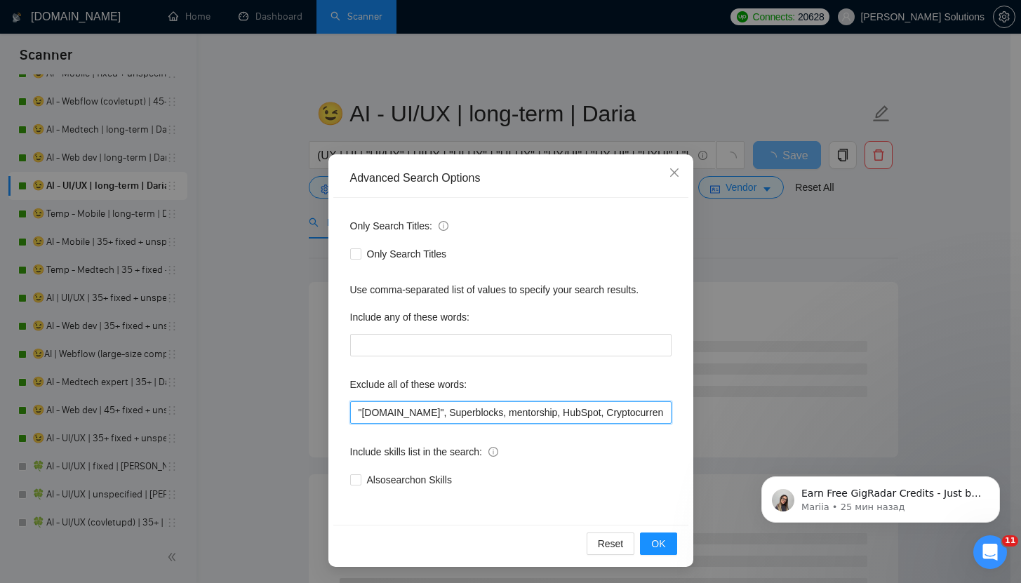
click at [350, 402] on input ""[DOMAIN_NAME]", Superblocks, mentorship, HubSpot, Cryptocurrency, equity, "Mig…" at bounding box center [510, 412] width 321 height 22
paste input ""NOT AN AGENCY", "not looking for agencies", "looking for a freelancer","
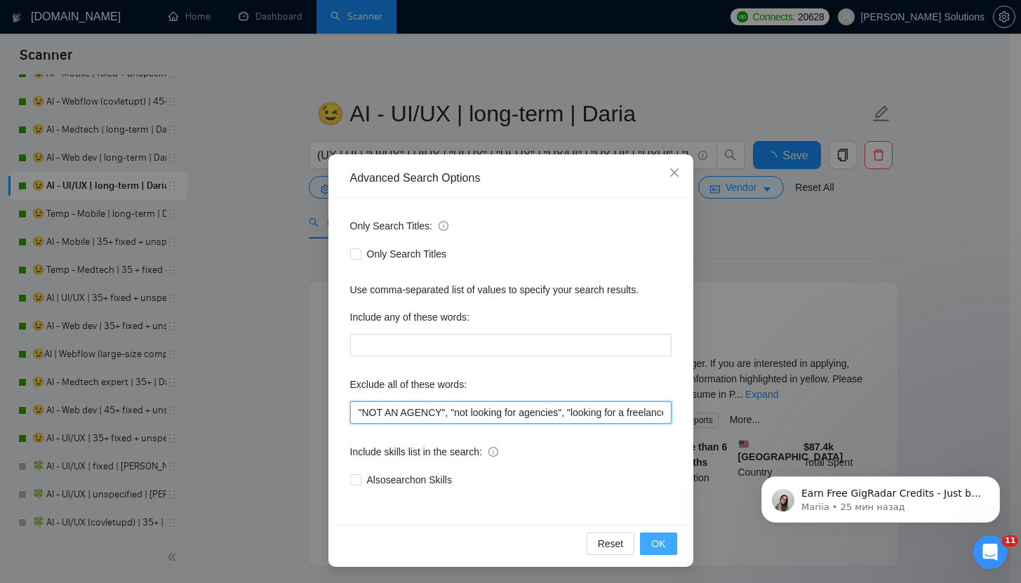
scroll to position [0, 29]
type input ""NOT AN AGENCY", "not looking for agencies", "looking for a freelancer", "[DOMA…"
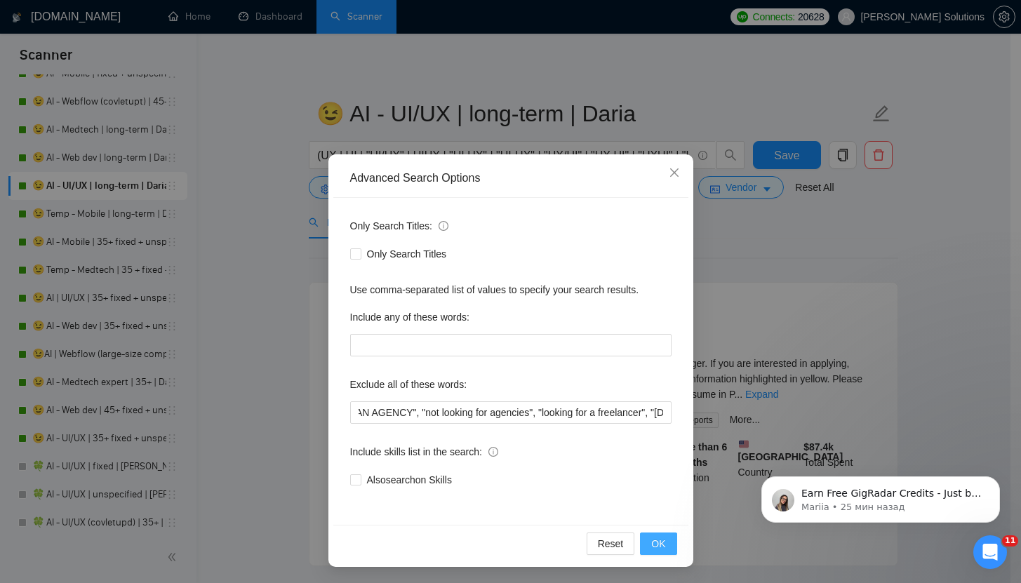
click at [660, 542] on span "OK" at bounding box center [658, 543] width 14 height 15
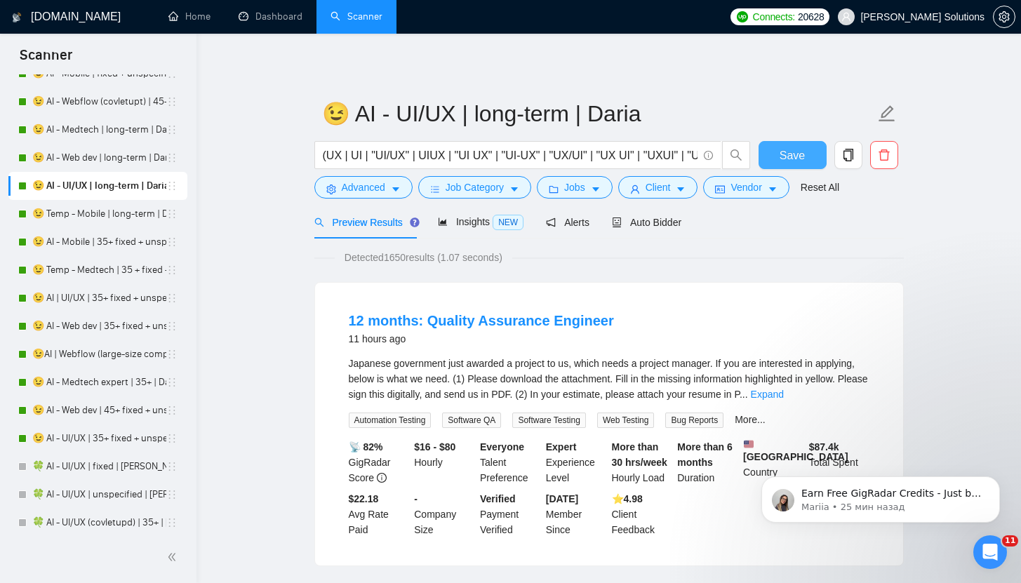
click at [789, 156] on span "Save" at bounding box center [792, 156] width 25 height 18
click at [67, 216] on link "😉 Temp - Mobile | long-term | Daria" at bounding box center [99, 214] width 134 height 28
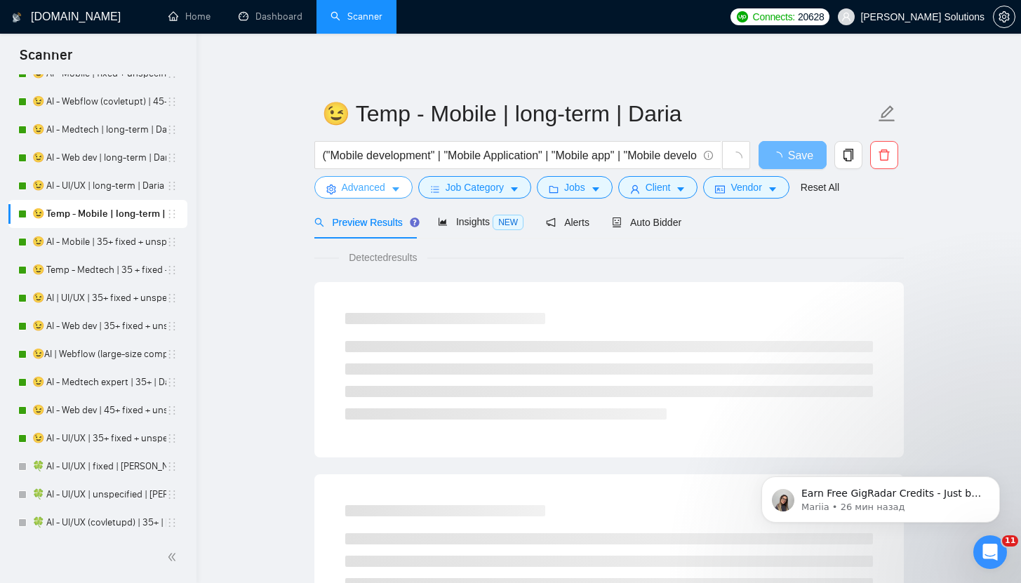
click at [371, 189] on span "Advanced" at bounding box center [364, 187] width 44 height 15
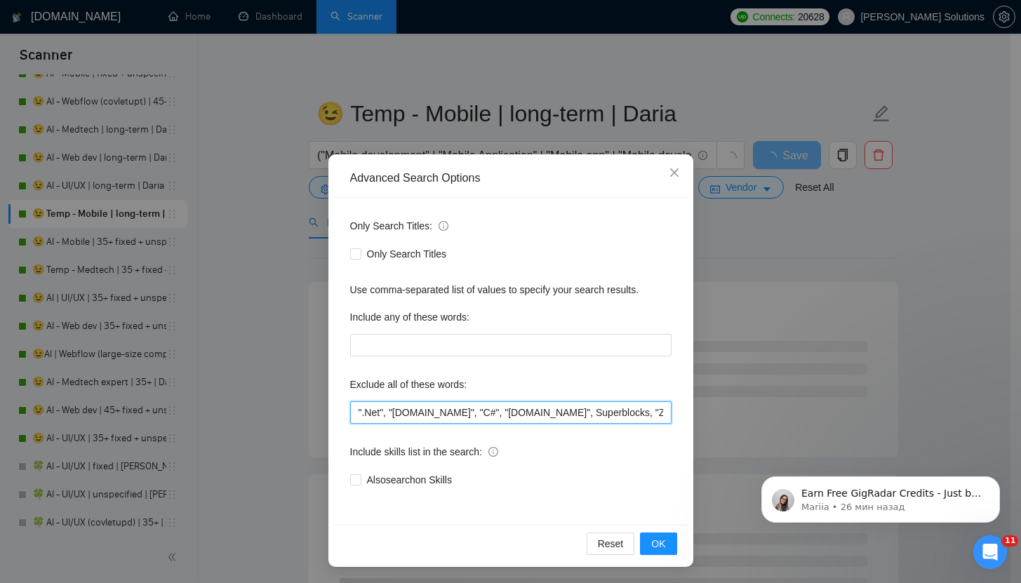
drag, startPoint x: 352, startPoint y: 411, endPoint x: 424, endPoint y: 429, distance: 74.0
click at [352, 411] on input "".Net", "[DOMAIN_NAME]", "C#", "[DOMAIN_NAME]", Superblocks, "Zoho CRM", Rust, …" at bounding box center [510, 412] width 321 height 22
paste input ""NOT AN AGENCY", "not looking for agencies", "looking for a freelancer","
type input ""NOT AN AGENCY", "not looking for agencies", "looking for a freelancer", ".Net"…"
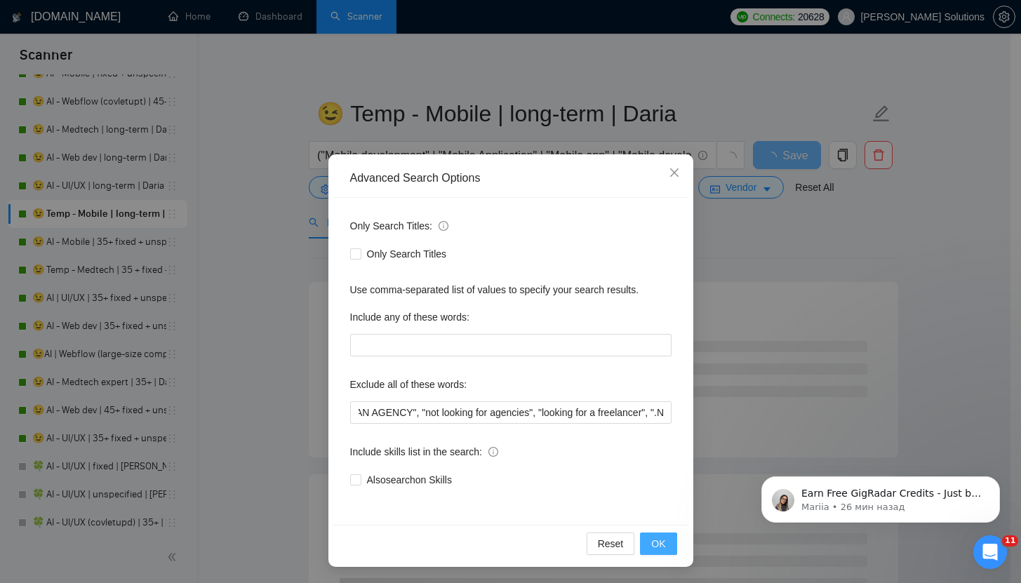
click at [651, 547] on span "OK" at bounding box center [658, 543] width 14 height 15
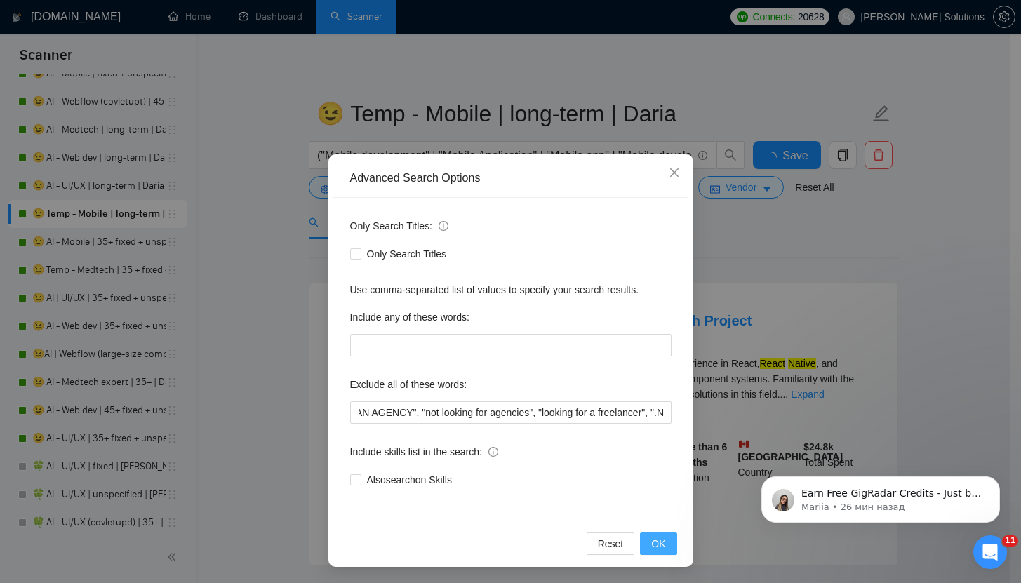
scroll to position [0, 0]
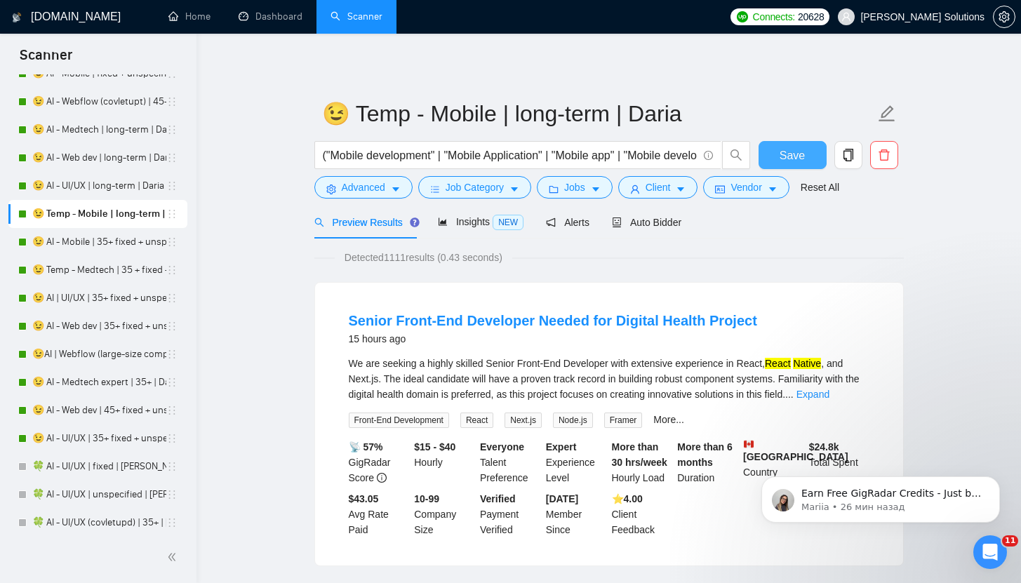
click at [787, 151] on span "Save" at bounding box center [792, 156] width 25 height 18
click at [81, 247] on link "😉 AI - Mobile | 35+ fixed + unspec (large-size comp) | Daria" at bounding box center [99, 242] width 134 height 28
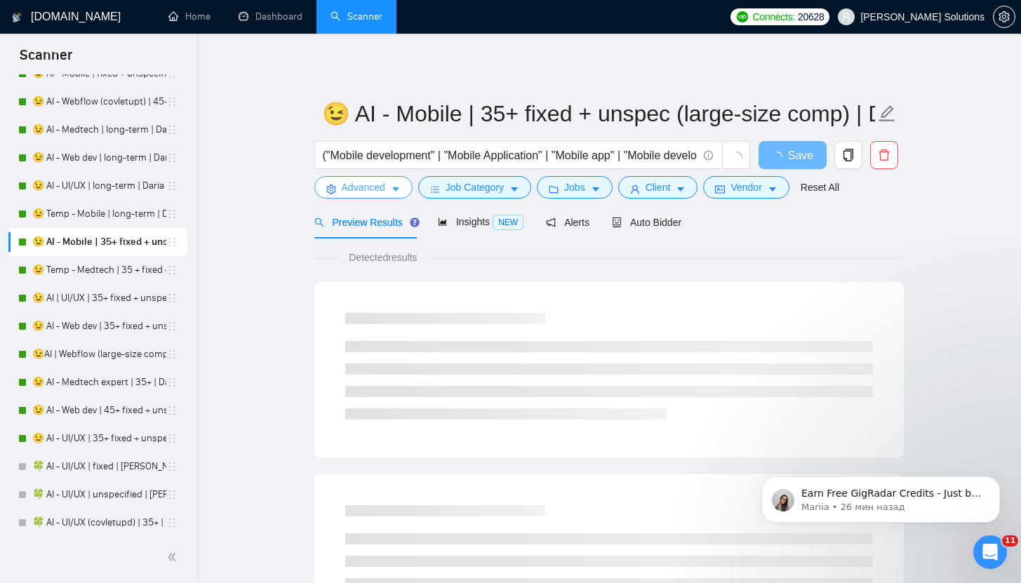
click at [392, 187] on icon "caret-down" at bounding box center [396, 190] width 10 height 10
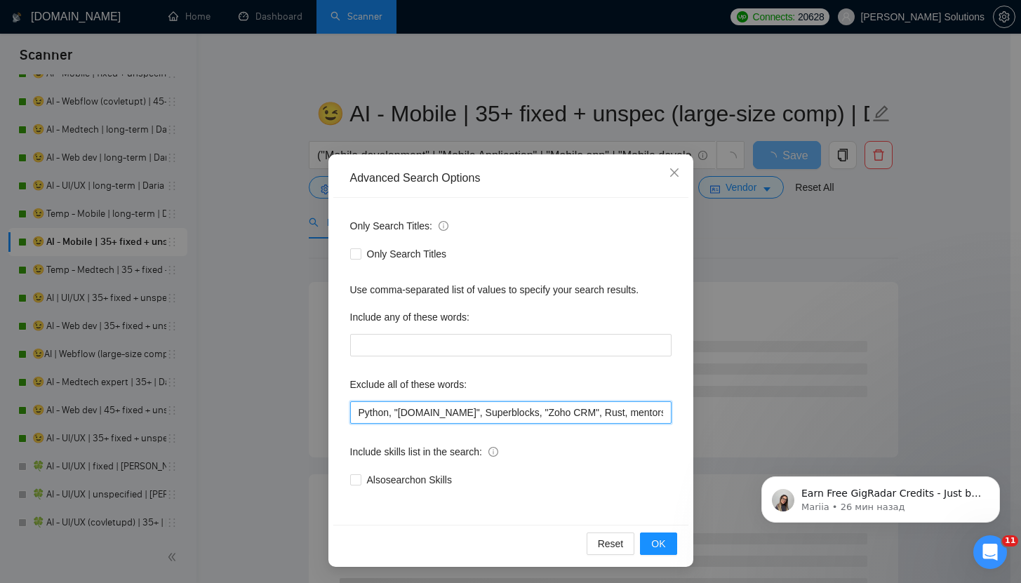
click at [350, 419] on input "Python, "[DOMAIN_NAME]", Superblocks, "Zoho CRM", Rust, mentorship, HubSpot, Cr…" at bounding box center [510, 412] width 321 height 22
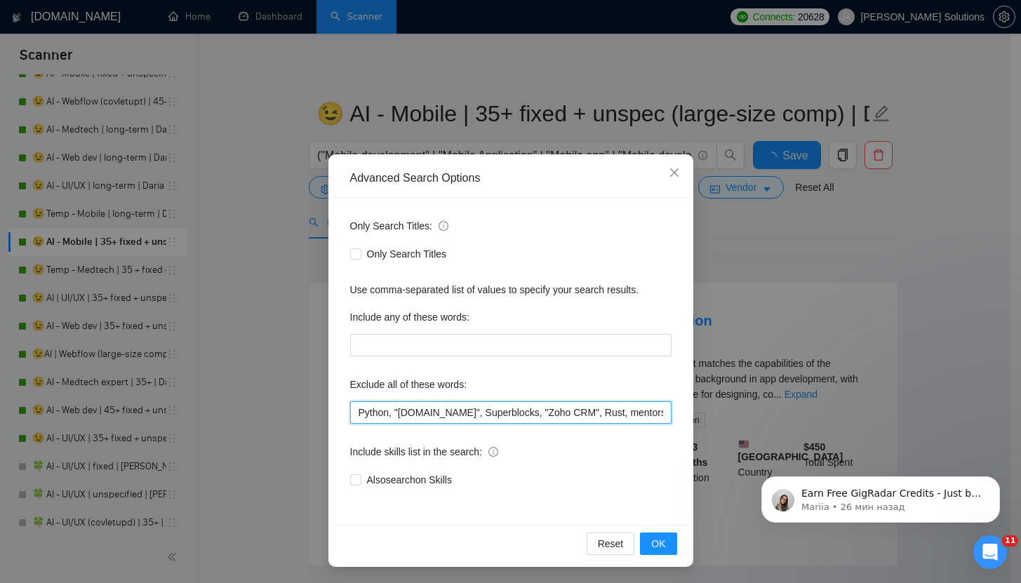
click at [354, 414] on input "Python, "[DOMAIN_NAME]", Superblocks, "Zoho CRM", Rust, mentorship, HubSpot, Cr…" at bounding box center [510, 412] width 321 height 22
paste input ""NOT AN AGENCY", "not looking for agencies", "looking for a freelancer","
type input ""NOT AN AGENCY", "not looking for agencies", "looking for a freelancer", Python…"
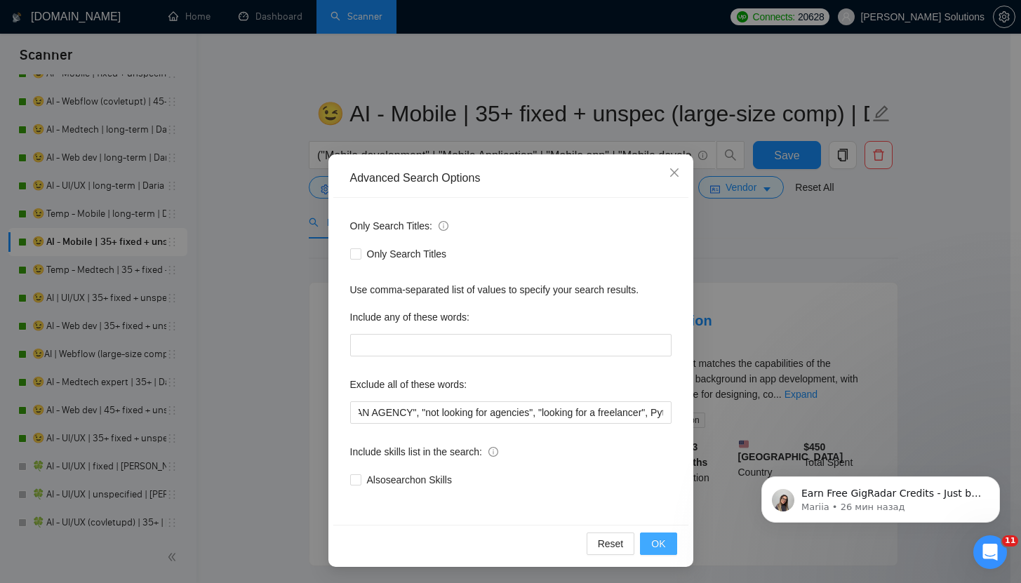
click at [643, 547] on button "OK" at bounding box center [658, 544] width 36 height 22
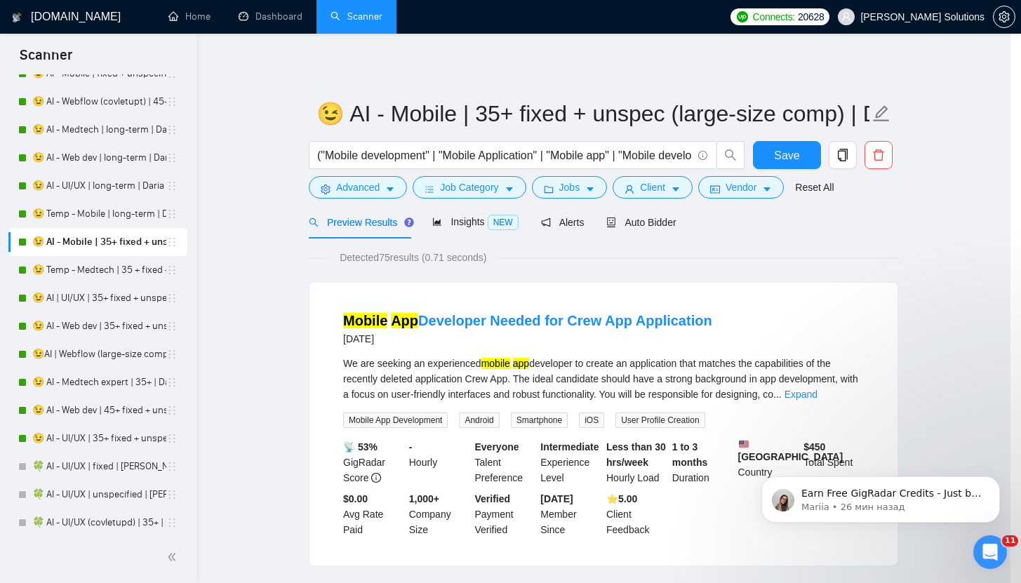
scroll to position [0, 0]
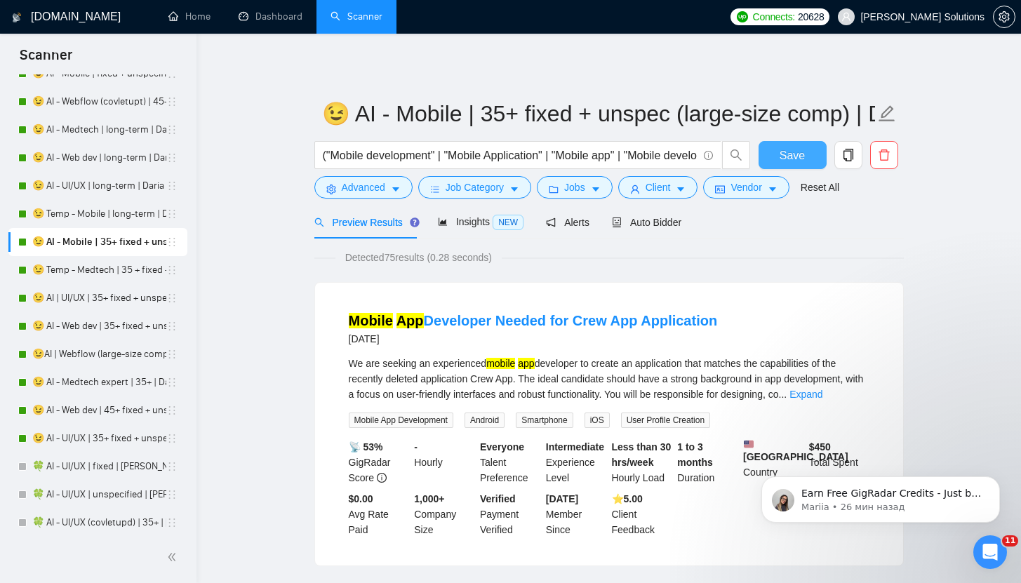
click at [786, 163] on span "Save" at bounding box center [792, 156] width 25 height 18
click at [116, 285] on link "😉 AI | UI/UX | 35+ fixed + unspec (large-size comp) | Daria" at bounding box center [99, 298] width 134 height 28
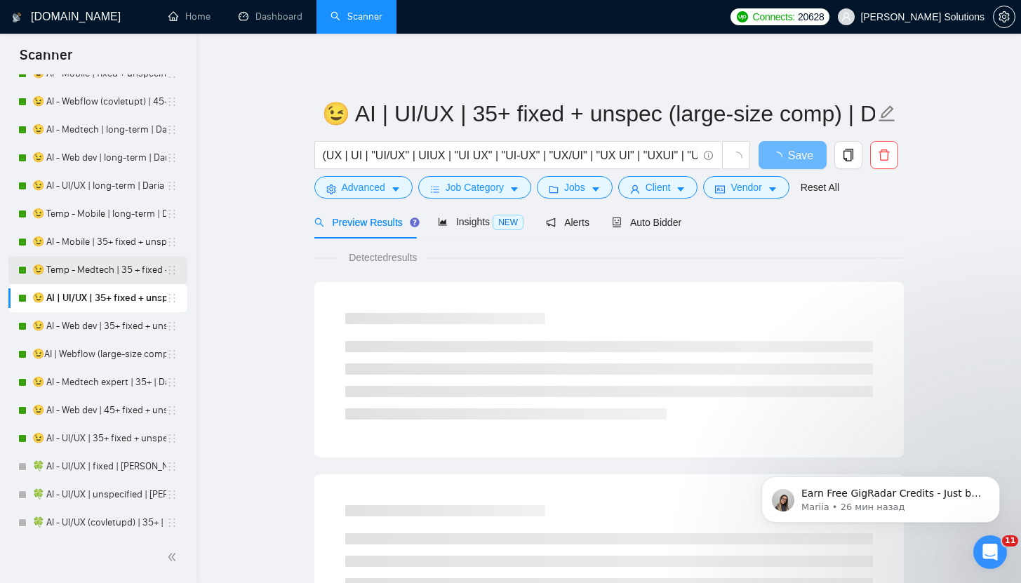
click at [102, 279] on link "😉 Temp - Medtech | 35 + fixed + unspec (large-size comp) | Daria" at bounding box center [99, 270] width 134 height 28
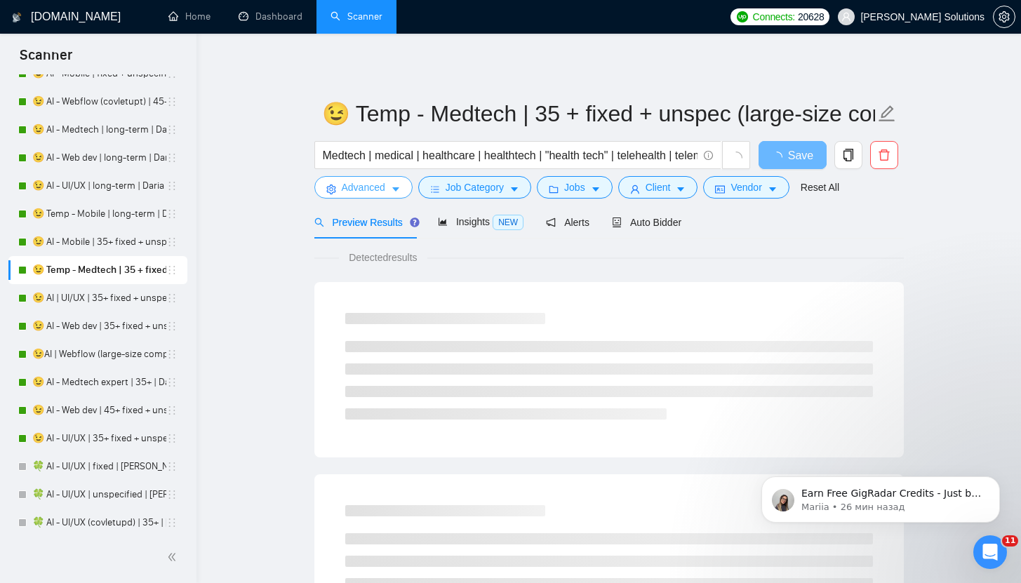
click at [355, 196] on button "Advanced" at bounding box center [363, 187] width 98 height 22
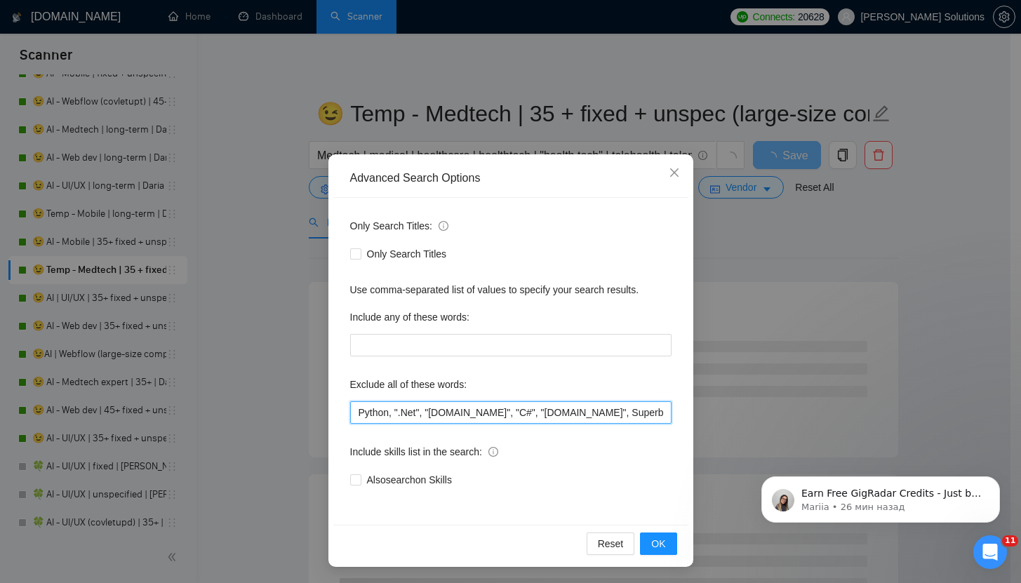
click at [350, 415] on input "Python, ".Net", "[DOMAIN_NAME]", "C#", "[DOMAIN_NAME]", Superblocks, "Zoho CRM"…" at bounding box center [510, 412] width 321 height 22
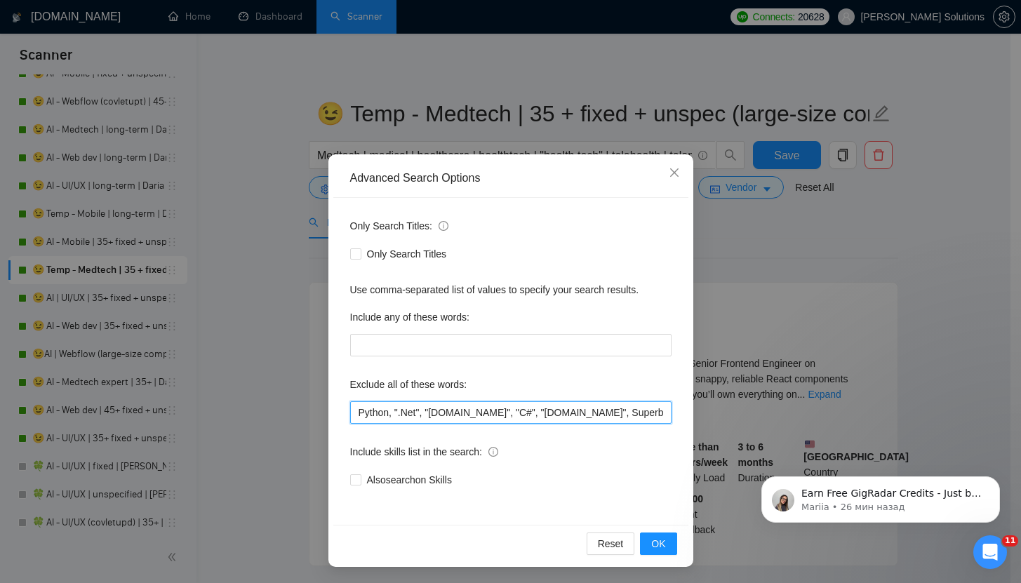
paste input ""NOT AN AGENCY", "not looking for agencies", "looking for a freelancer","
type input ""NOT AN AGENCY", "not looking for agencies", "looking for a freelancer", Python…"
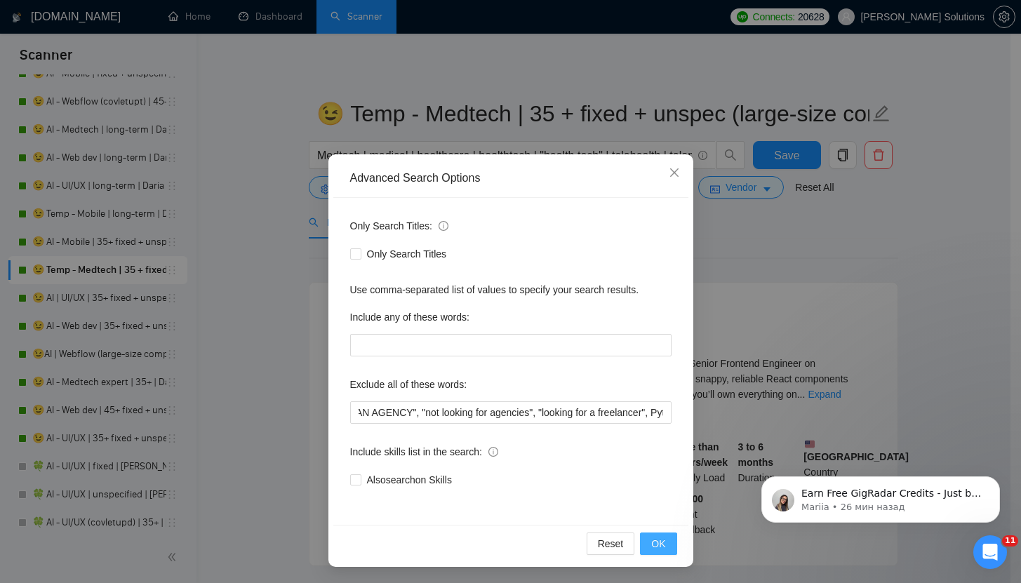
click at [653, 545] on span "OK" at bounding box center [658, 543] width 14 height 15
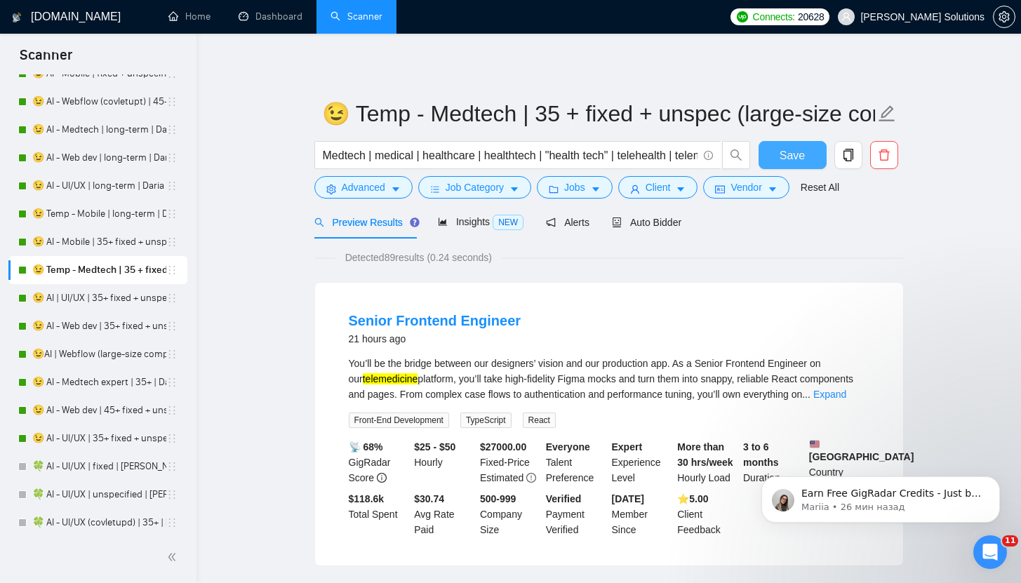
click at [774, 163] on button "Save" at bounding box center [793, 155] width 68 height 28
click at [758, 168] on div "Save" at bounding box center [793, 158] width 74 height 35
click at [764, 164] on button "Save" at bounding box center [793, 155] width 68 height 28
click at [74, 300] on link "😉 AI | UI/UX | 35+ fixed + unspec (large-size comp) | Daria" at bounding box center [99, 298] width 134 height 28
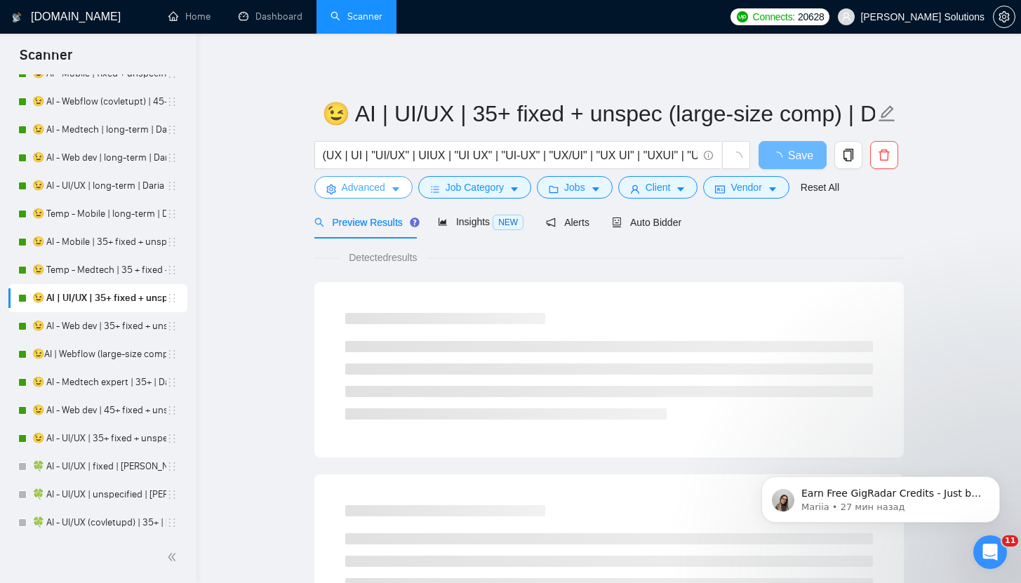
click at [358, 187] on span "Advanced" at bounding box center [364, 187] width 44 height 15
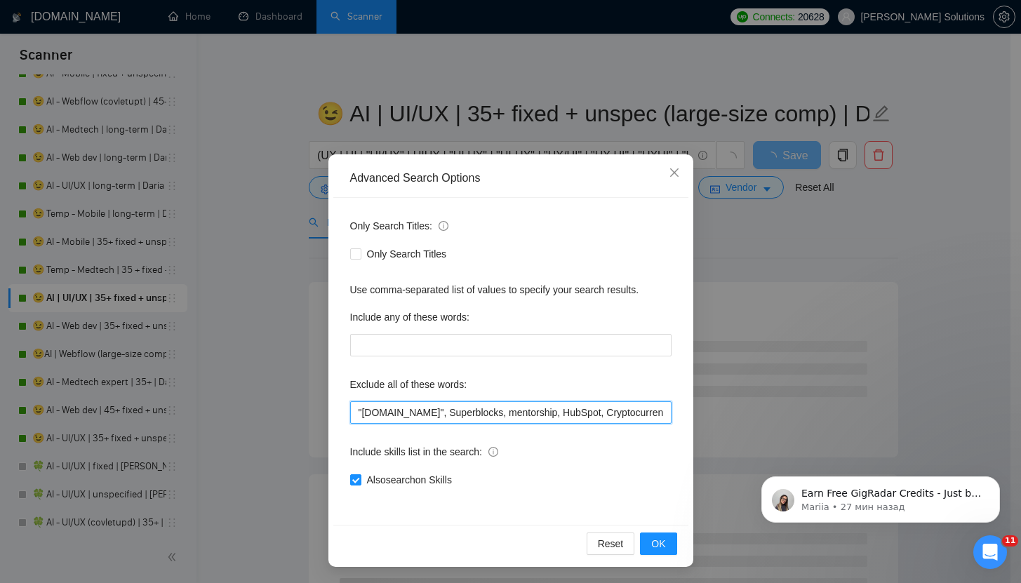
click at [350, 417] on input ""[DOMAIN_NAME]", Superblocks, mentorship, HubSpot, Cryptocurrency, equity, "Mig…" at bounding box center [510, 412] width 321 height 22
paste input ""NOT AN AGENCY", "not looking for agencies", "looking for a freelancer","
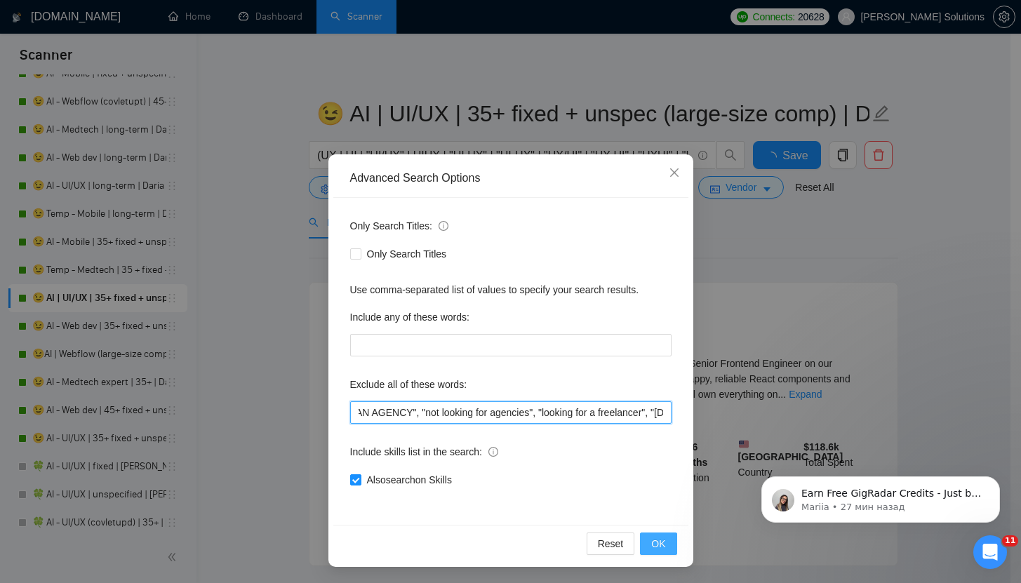
type input ""NOT AN AGENCY", "not looking for agencies", "looking for a freelancer", "[DOMA…"
click at [663, 550] on button "OK" at bounding box center [658, 544] width 36 height 22
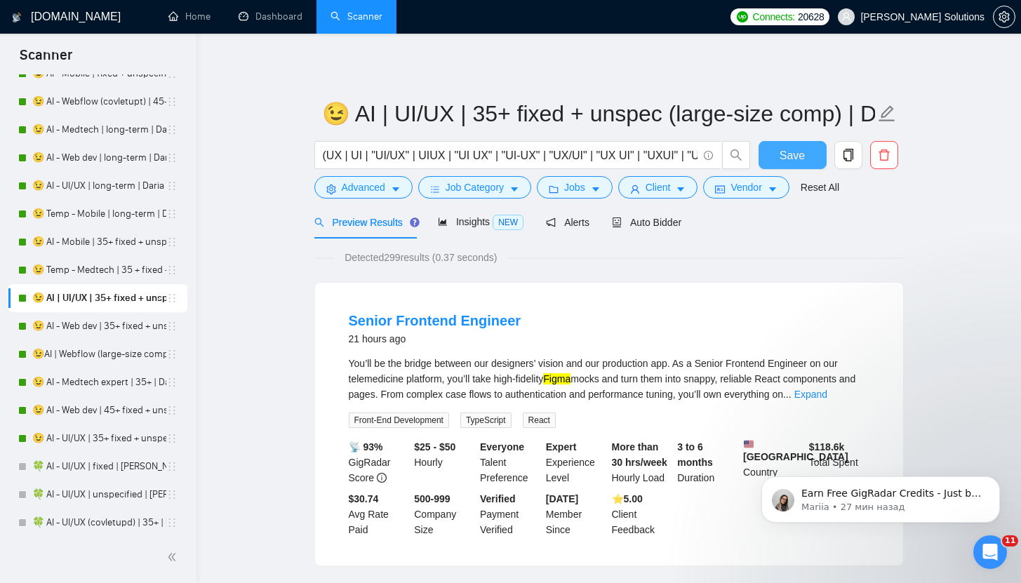
click at [795, 143] on button "Save" at bounding box center [793, 155] width 68 height 28
click at [113, 322] on link "😉 AI - Web dev | 35+ fixed + unspec (large-size comp) | Daria" at bounding box center [99, 326] width 134 height 28
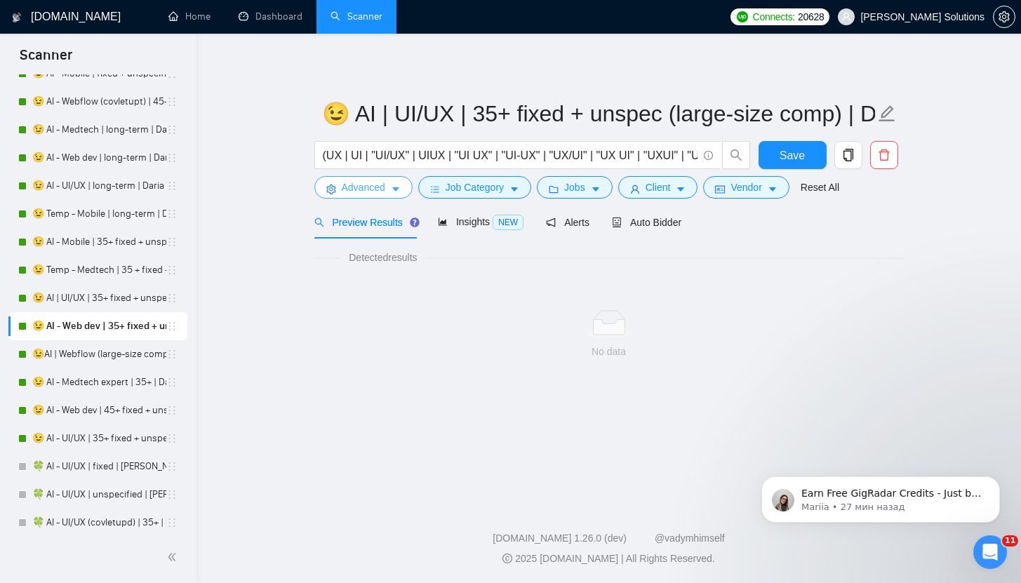
click at [391, 186] on button "Advanced" at bounding box center [363, 187] width 98 height 22
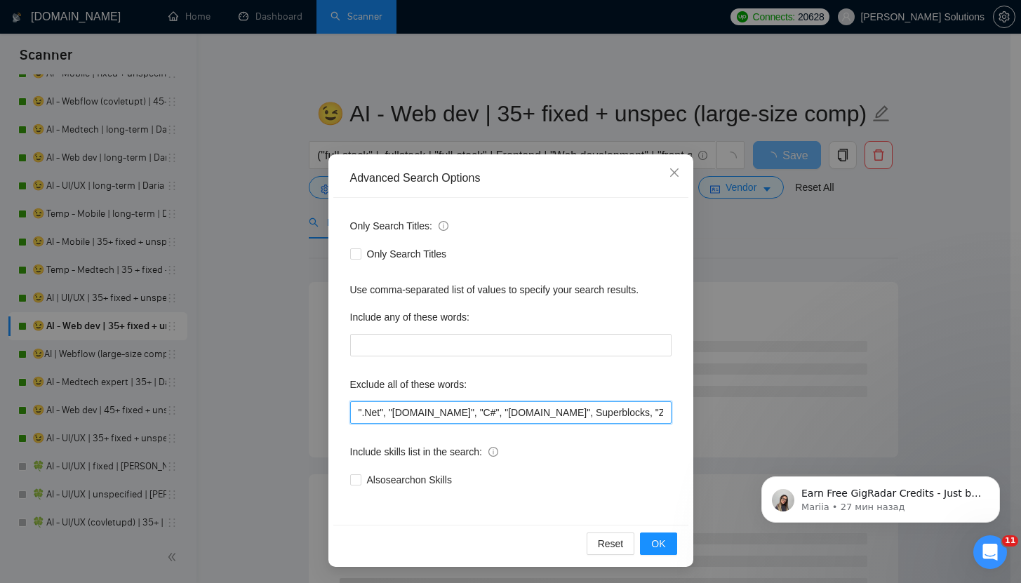
click at [352, 403] on input "".Net", "[DOMAIN_NAME]", "C#", "[DOMAIN_NAME]", Superblocks, "Zoho CRM", Rust, …" at bounding box center [510, 412] width 321 height 22
paste input ""NOT AN AGENCY", "not looking for agencies", "looking for a freelancer","
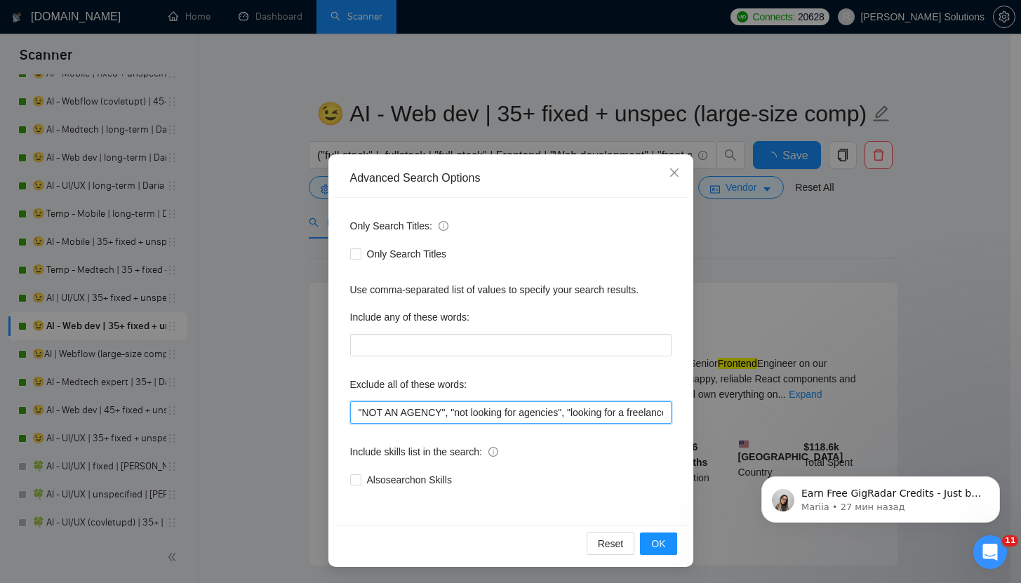
scroll to position [0, 29]
type input ""NOT AN AGENCY", "not looking for agencies", "looking for a freelancer", ".Net"…"
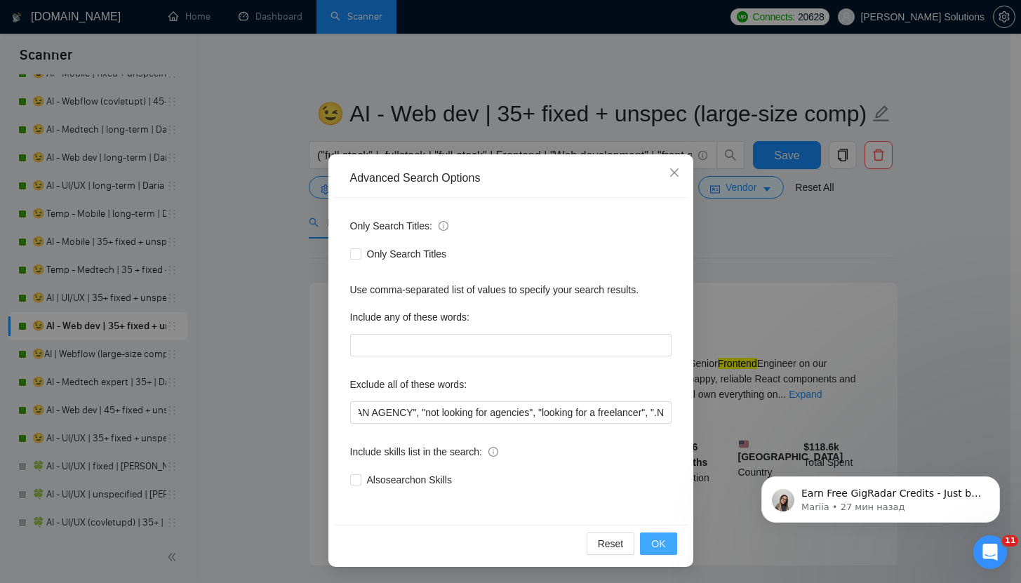
click at [651, 545] on span "OK" at bounding box center [658, 543] width 14 height 15
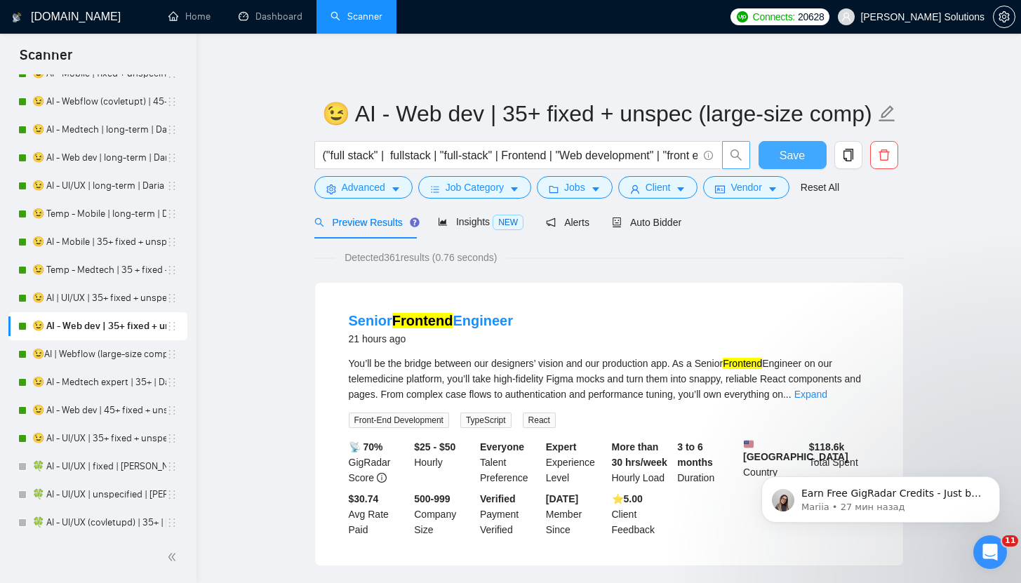
click at [770, 157] on button "Save" at bounding box center [793, 155] width 68 height 28
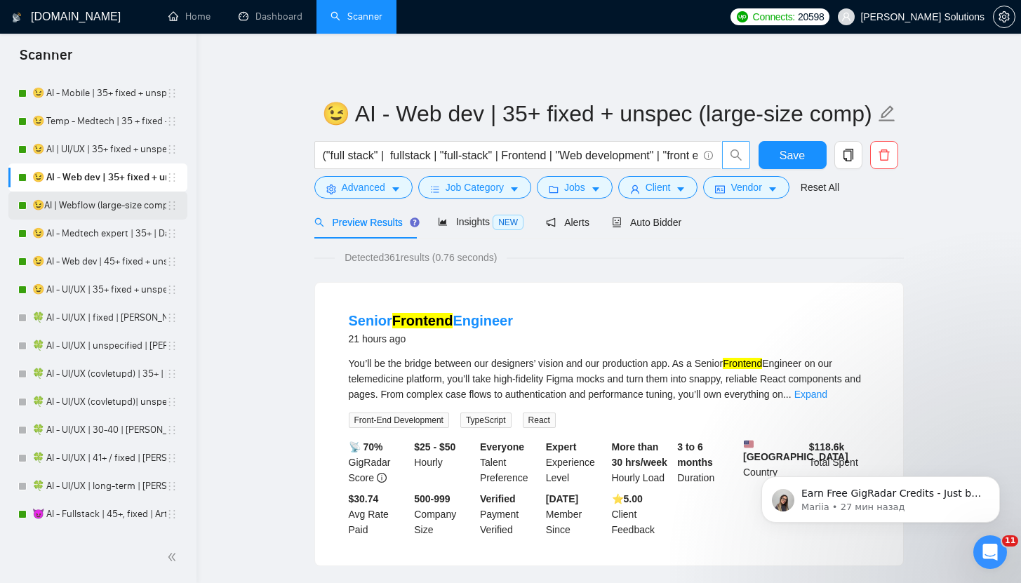
click at [99, 204] on link "😉AI | Webflow (large-size comp) | Daria" at bounding box center [99, 206] width 134 height 28
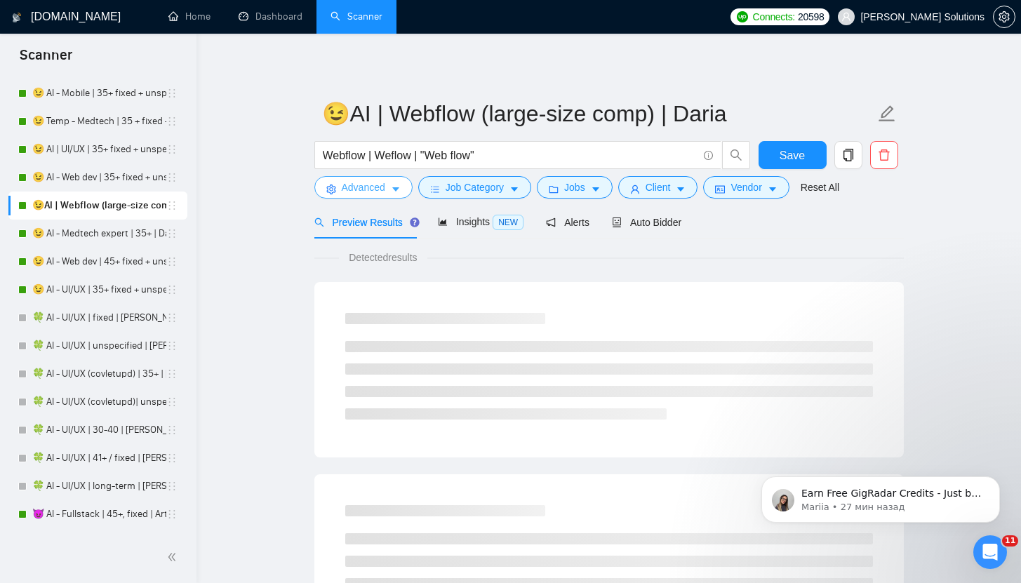
click at [348, 185] on span "Advanced" at bounding box center [364, 187] width 44 height 15
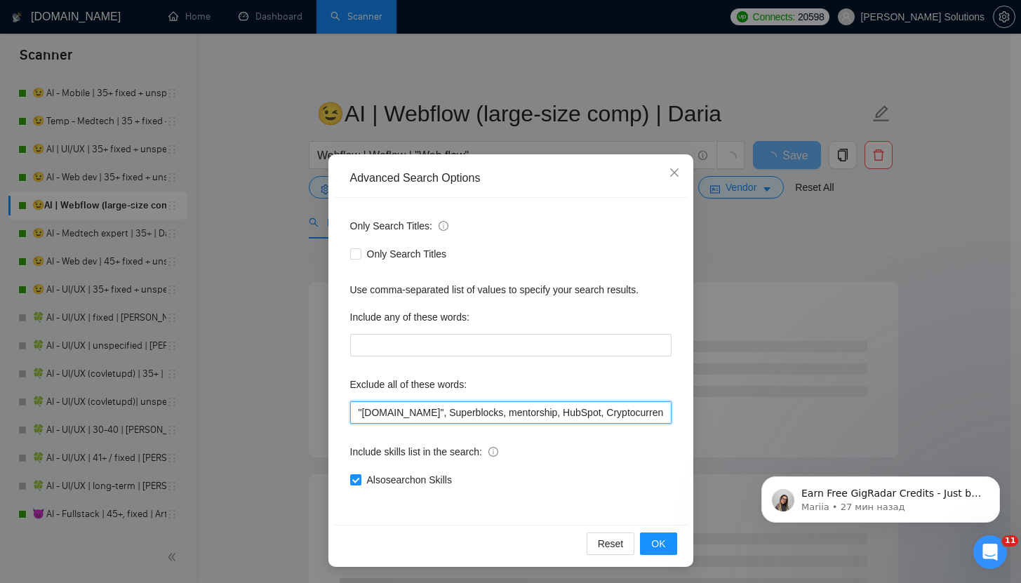
click at [352, 416] on input ""[DOMAIN_NAME]", Superblocks, mentorship, HubSpot, Cryptocurrency, equity, "Mig…" at bounding box center [510, 412] width 321 height 22
paste input ""NOT AN AGENCY", "not looking for agencies", "looking for a freelancer","
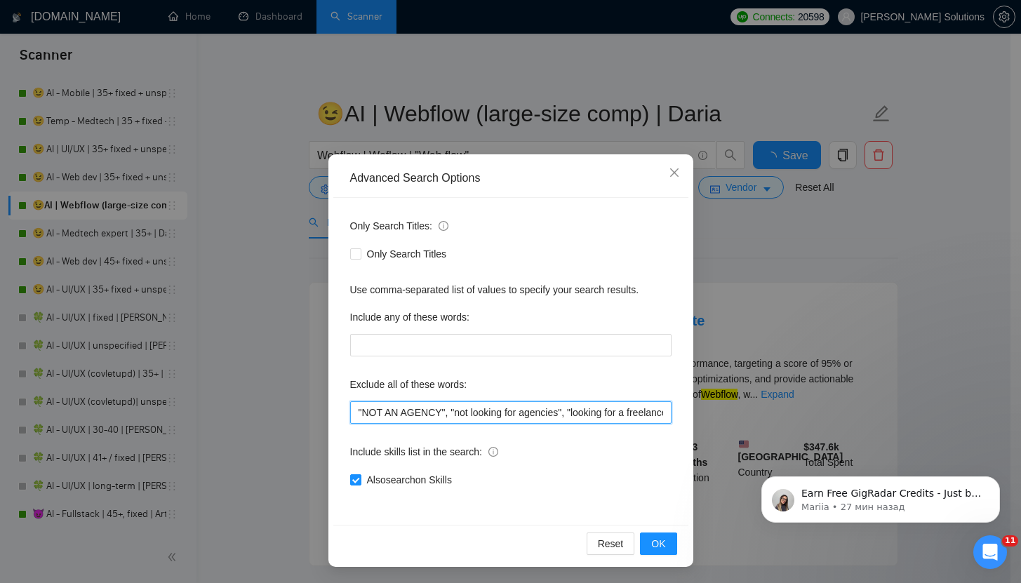
scroll to position [0, 29]
type input ""NOT AN AGENCY", "not looking for agencies", "looking for a freelancer", "[DOMA…"
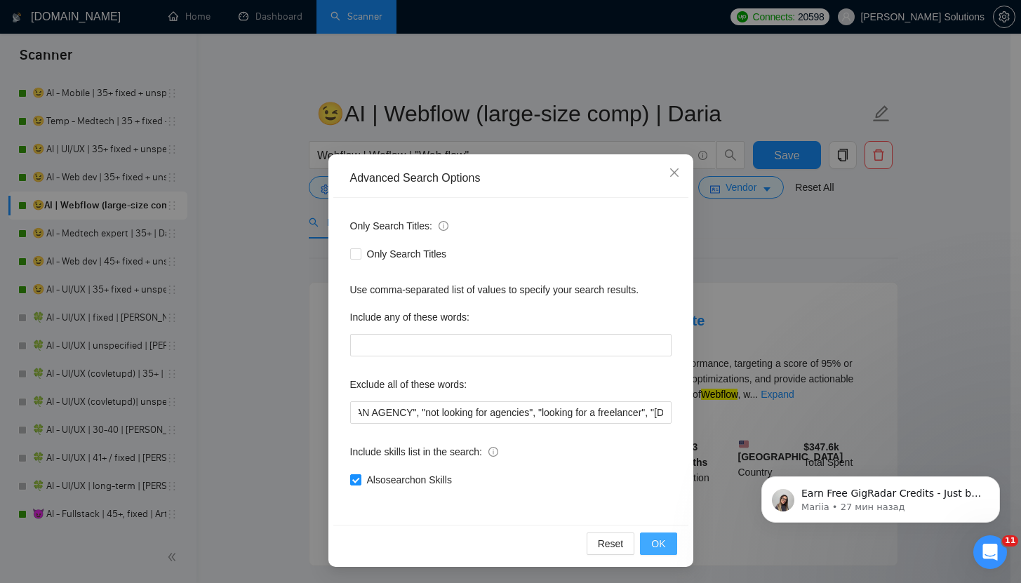
click at [651, 550] on span "OK" at bounding box center [658, 543] width 14 height 15
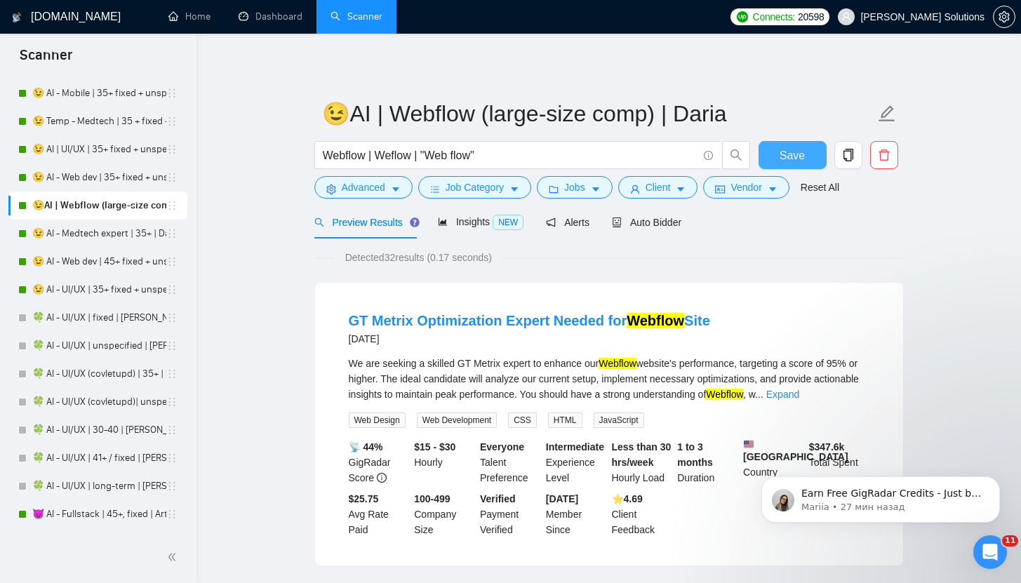
click at [780, 154] on span "Save" at bounding box center [792, 156] width 25 height 18
click at [343, 193] on span "Advanced" at bounding box center [364, 187] width 44 height 15
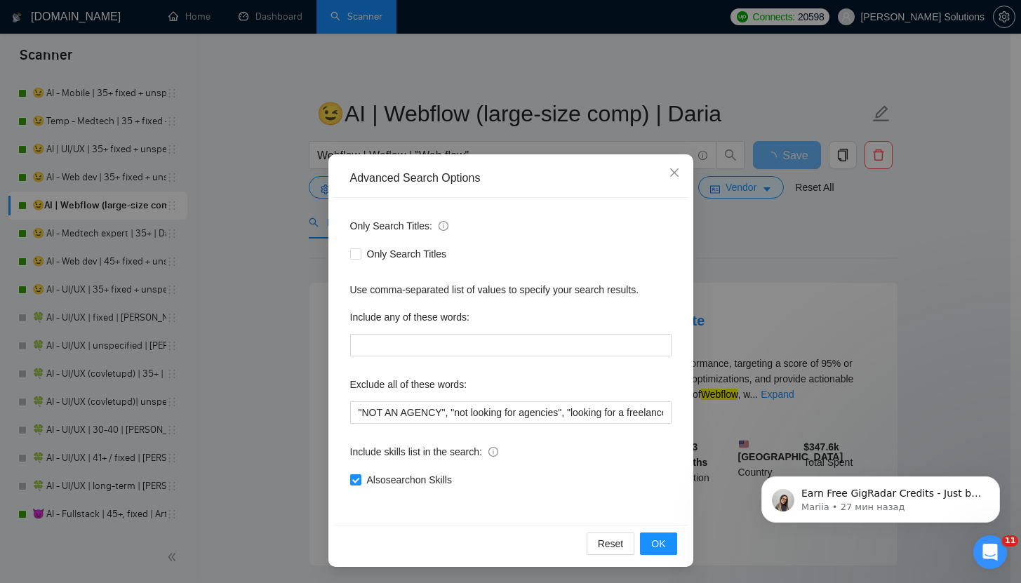
click at [296, 189] on div "Advanced Search Options Only Search Titles: Only Search Titles Use comma-separa…" at bounding box center [510, 291] width 1021 height 583
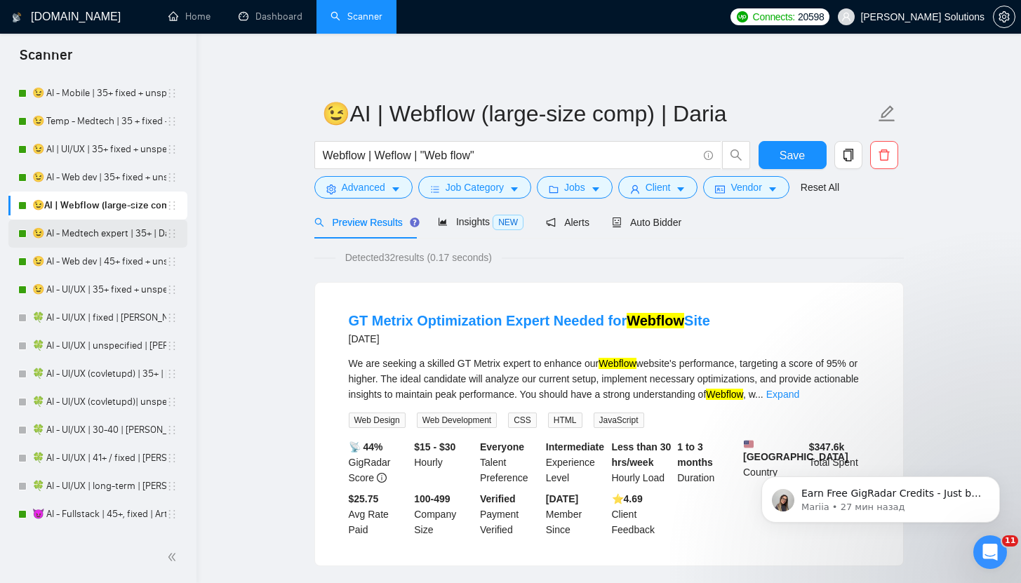
click at [109, 238] on link "😉 AI - Medtech expert | 35+ | Daria" at bounding box center [99, 234] width 134 height 28
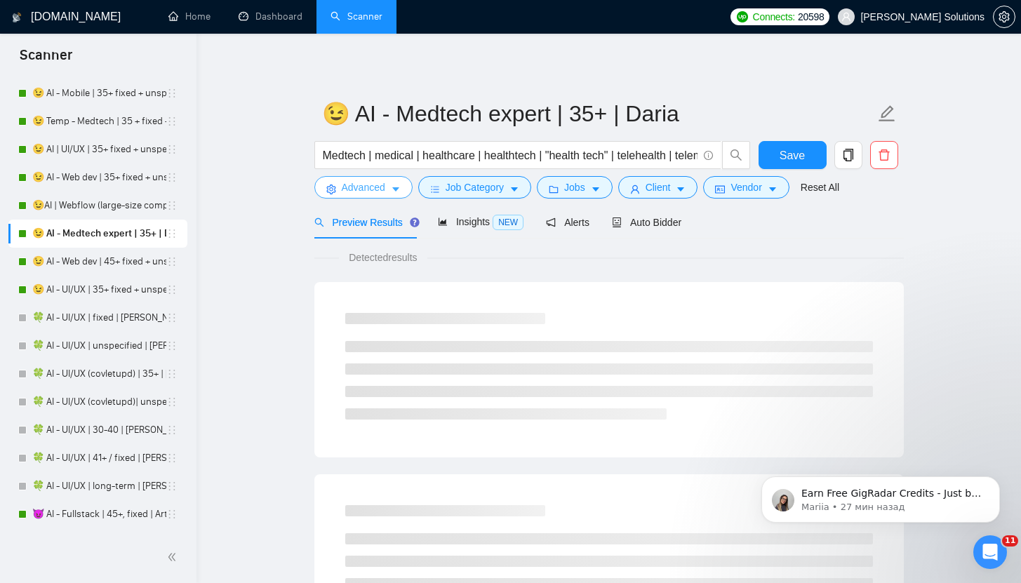
click at [394, 188] on icon "caret-down" at bounding box center [395, 190] width 7 height 4
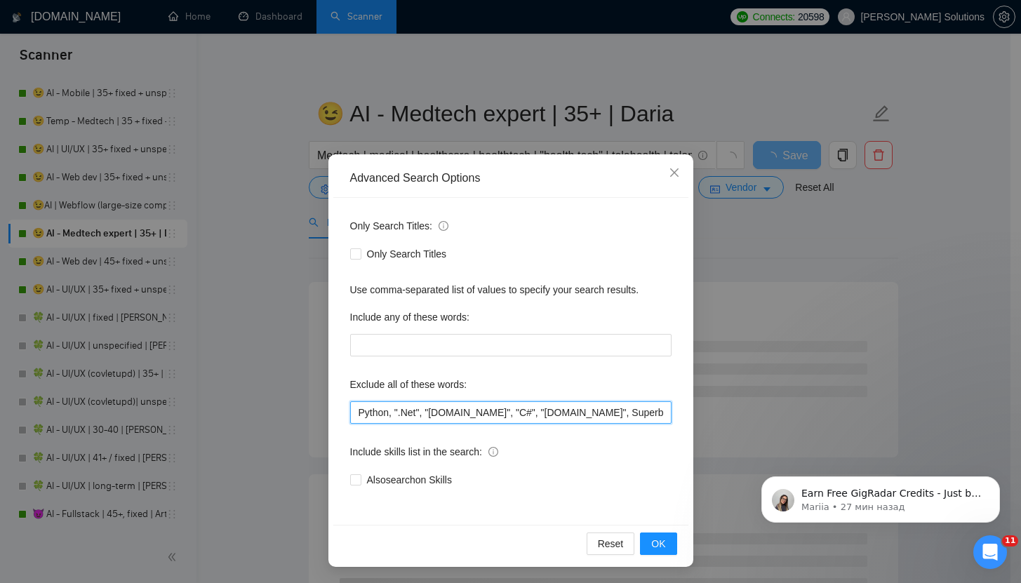
click at [351, 415] on input "Python, ".Net", "[DOMAIN_NAME]", "C#", "[DOMAIN_NAME]", Superblocks, "Zoho CRM"…" at bounding box center [510, 412] width 321 height 22
paste input ""NOT AN AGENCY", "not looking for agencies", "looking for a freelancer","
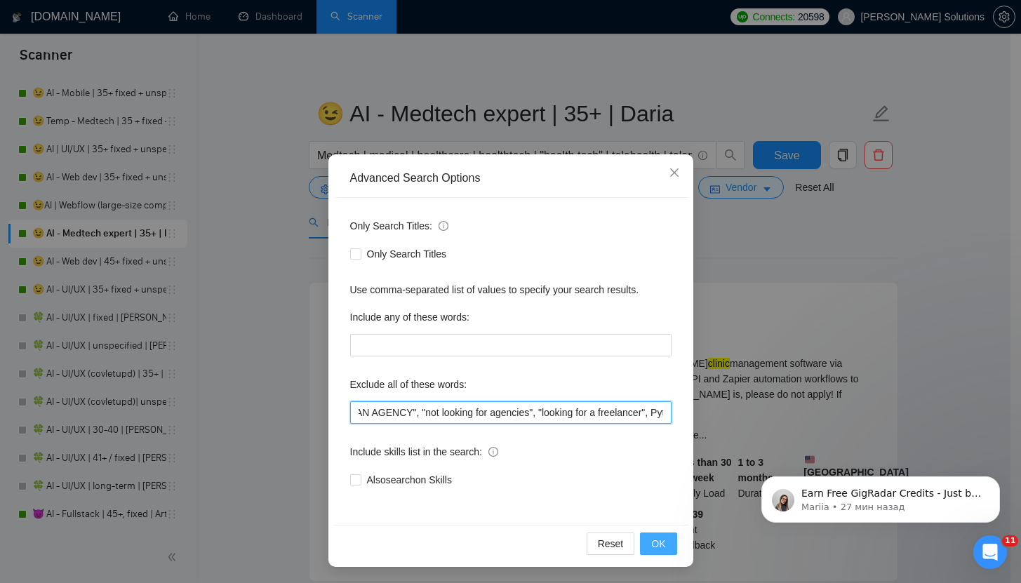
type input ""NOT AN AGENCY", "not looking for agencies", "looking for a freelancer", Python…"
click at [648, 533] on button "OK" at bounding box center [658, 544] width 36 height 22
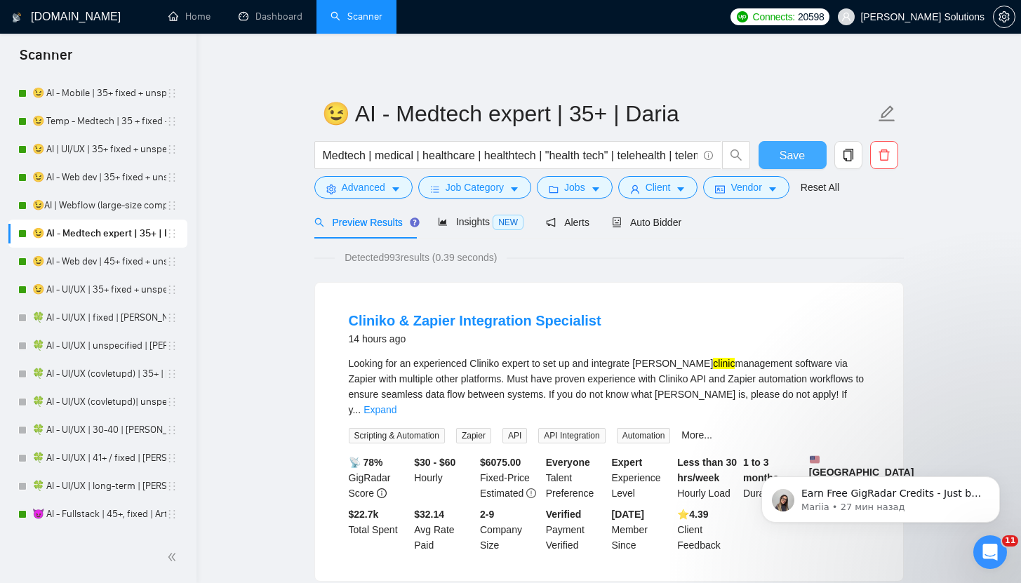
click at [801, 155] on span "Save" at bounding box center [792, 156] width 25 height 18
click at [98, 324] on link "🍀 AI - UI/UX | fixed | [PERSON_NAME] ([GEOGRAPHIC_DATA]/[GEOGRAPHIC_DATA])" at bounding box center [99, 318] width 134 height 28
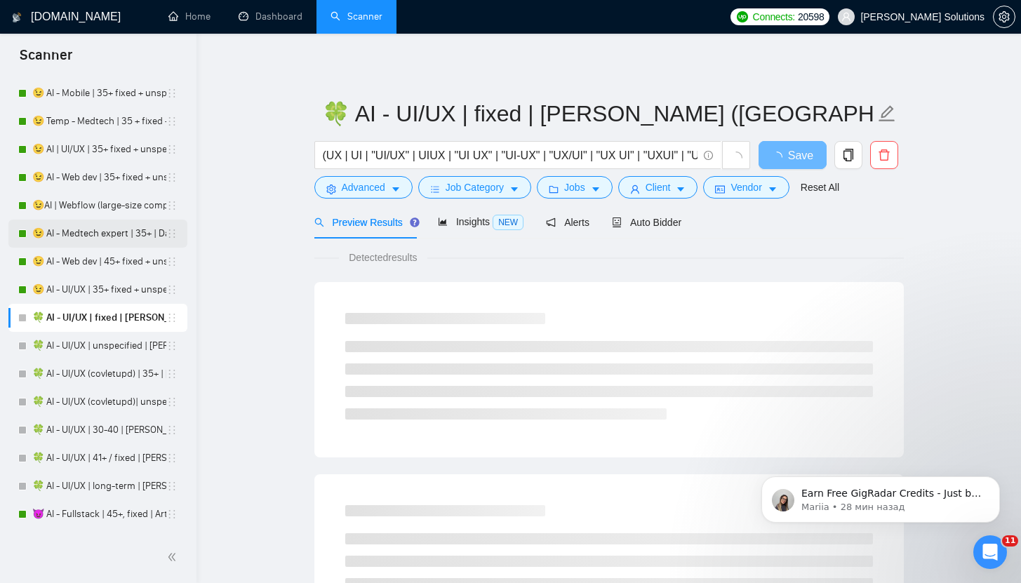
click at [85, 224] on link "😉 AI - Medtech expert | 35+ | Daria" at bounding box center [99, 234] width 134 height 28
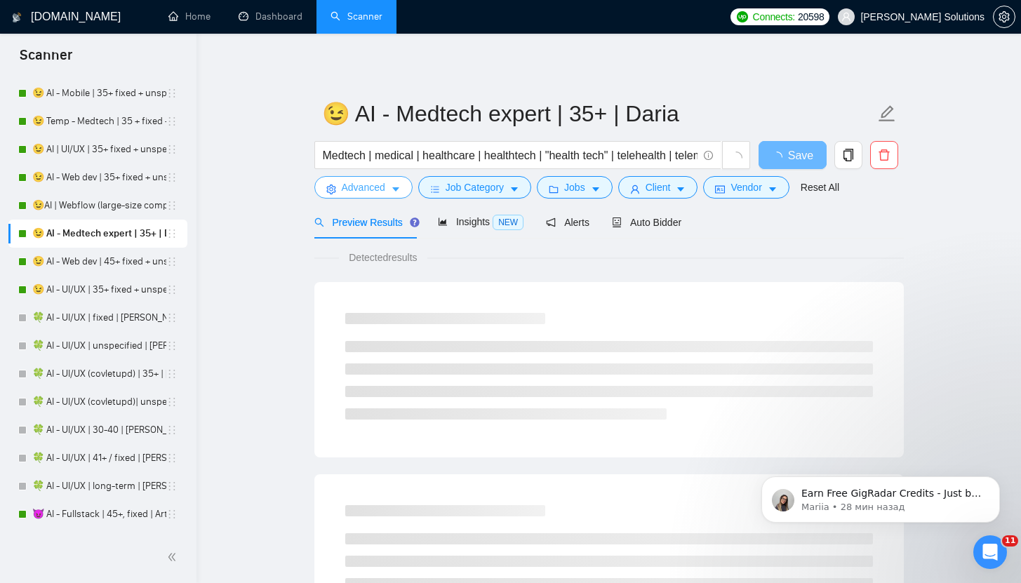
click at [352, 189] on span "Advanced" at bounding box center [364, 187] width 44 height 15
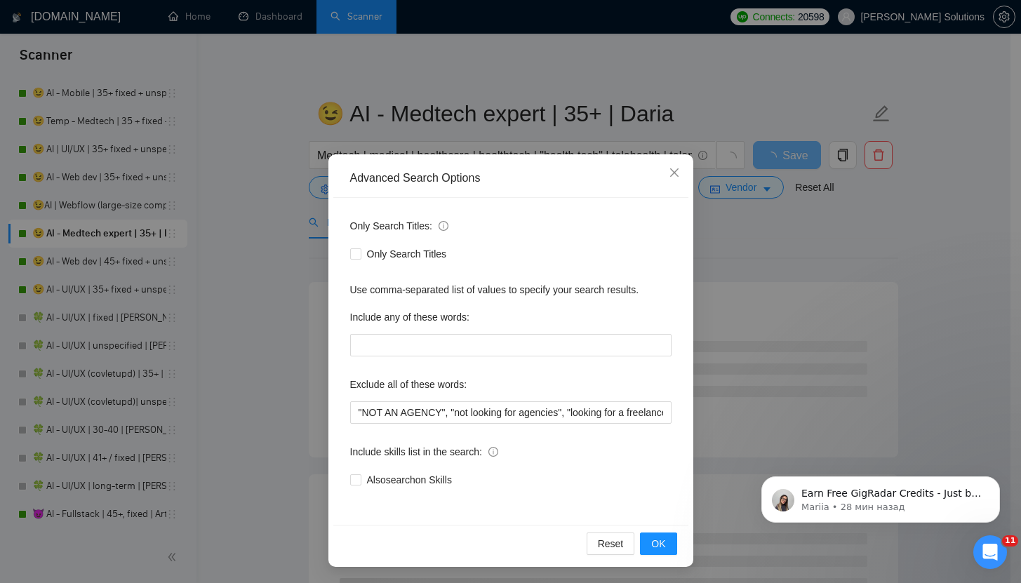
click at [81, 234] on div "Advanced Search Options Only Search Titles: Only Search Titles Use comma-separa…" at bounding box center [510, 291] width 1021 height 583
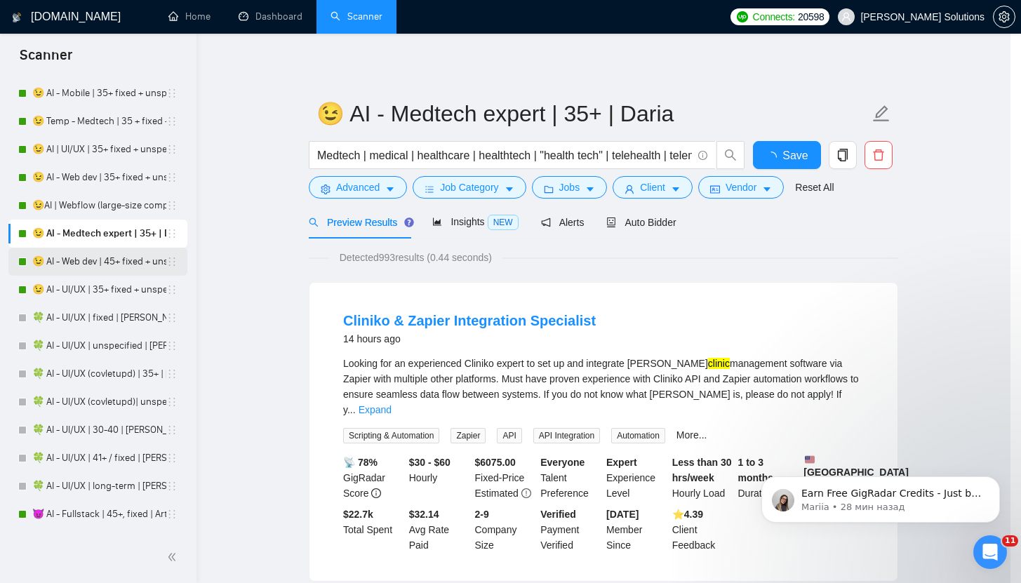
click at [68, 257] on link "😉 AI - Web dev | 45+ fixed + unspec expert | Daria" at bounding box center [99, 262] width 134 height 28
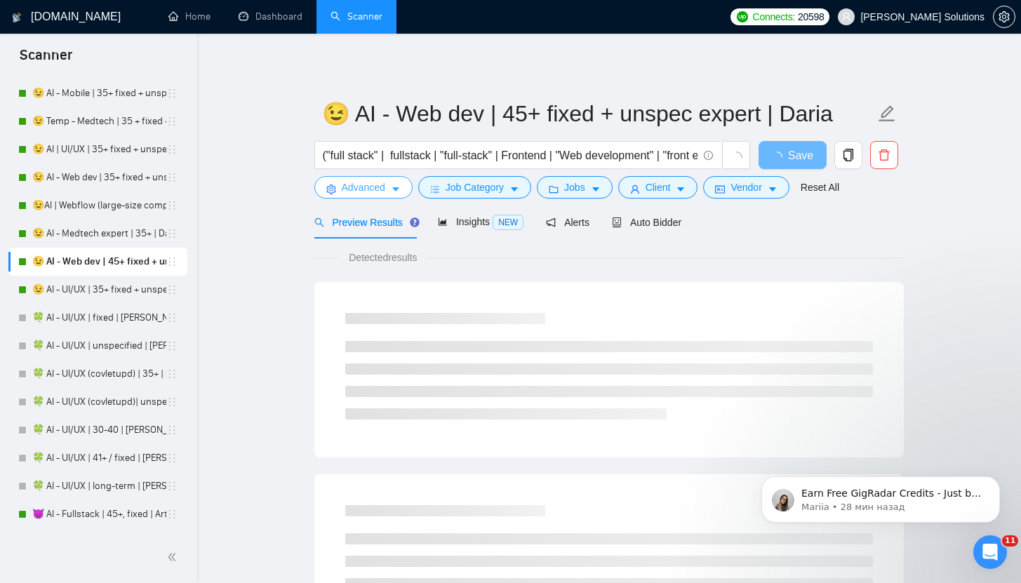
click at [339, 196] on button "Advanced" at bounding box center [363, 187] width 98 height 22
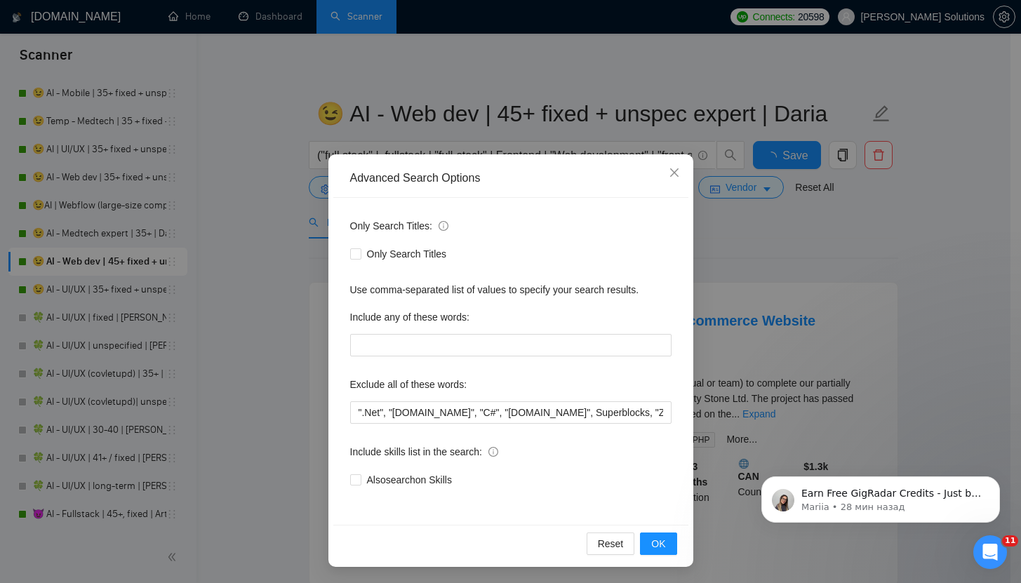
click at [353, 399] on div "Exclude all of these words:" at bounding box center [510, 387] width 321 height 28
click at [354, 408] on input "".Net", "[DOMAIN_NAME]", "C#", "[DOMAIN_NAME]", Superblocks, "Zoho CRM", Rust, …" at bounding box center [510, 412] width 321 height 22
paste input ""NOT AN AGENCY", "not looking for agencies", "looking for a freelancer","
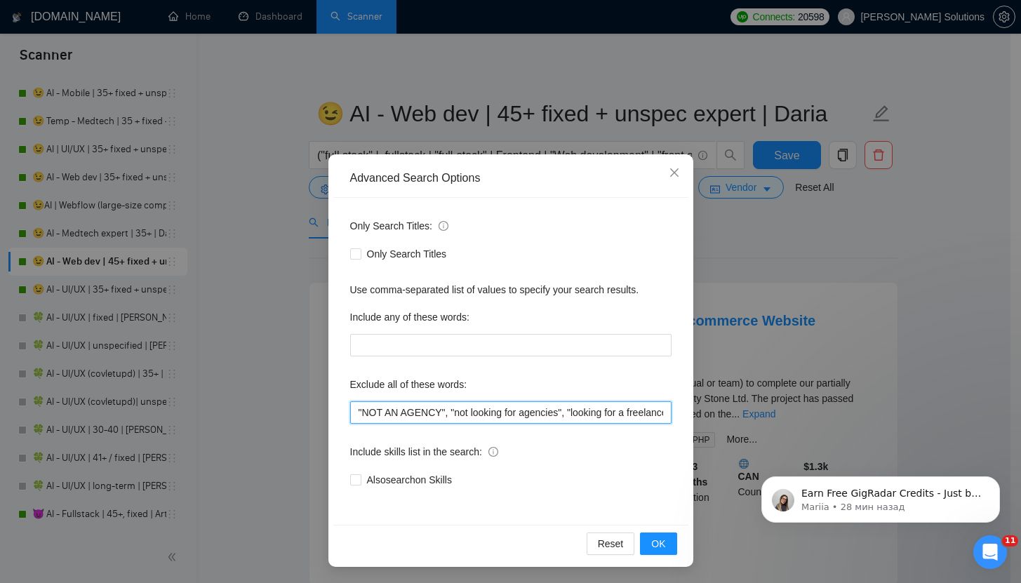
scroll to position [0, 29]
type input ""NOT AN AGENCY", "not looking for agencies", "looking for a freelancer", ".Net"…"
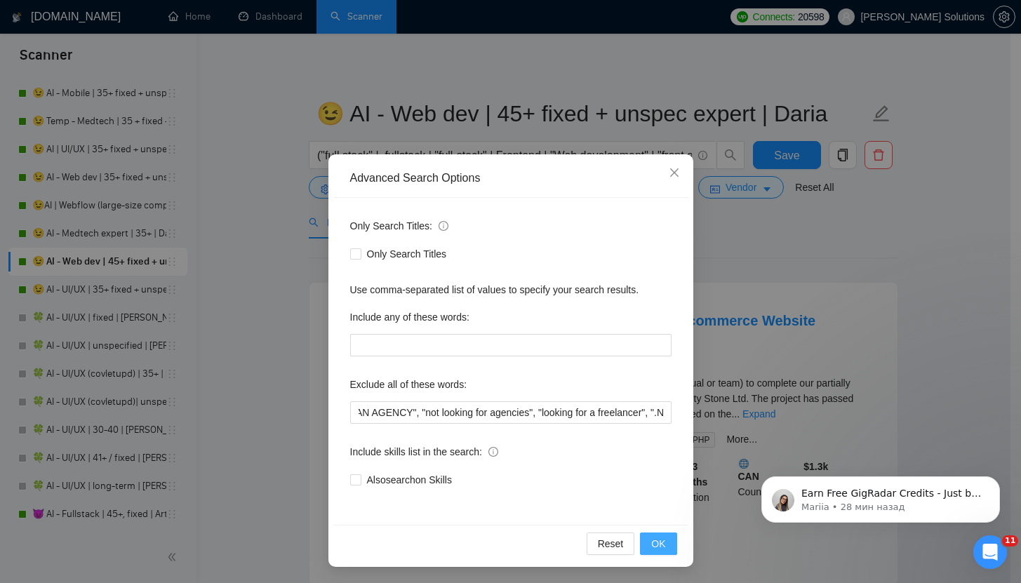
click at [654, 549] on span "OK" at bounding box center [658, 543] width 14 height 15
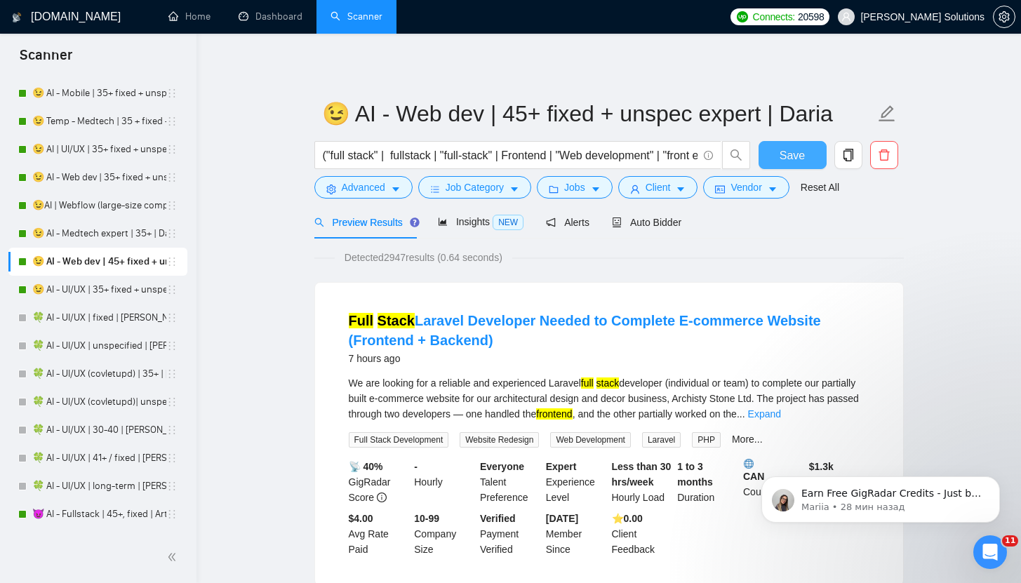
click at [784, 159] on span "Save" at bounding box center [792, 156] width 25 height 18
click at [121, 286] on link "😉 AI - UI/UX | 35+ fixed + unspec expert | Daria" at bounding box center [99, 290] width 134 height 28
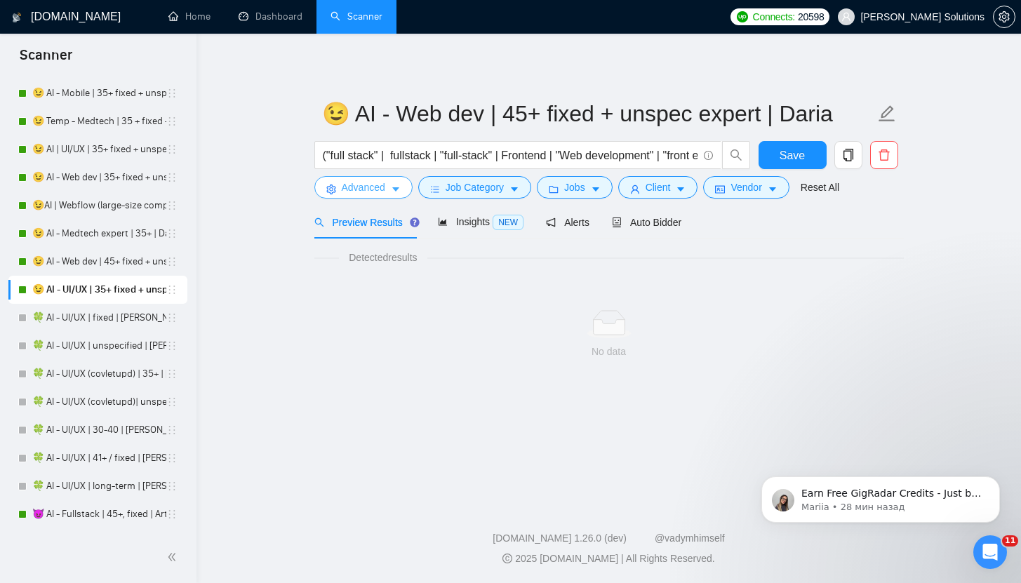
click at [361, 184] on span "Advanced" at bounding box center [364, 187] width 44 height 15
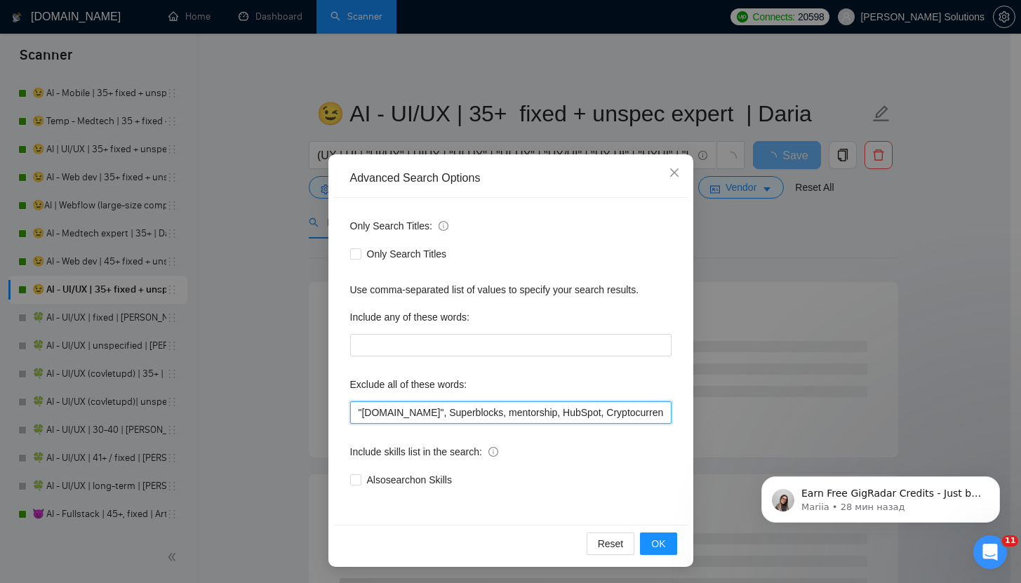
click at [350, 413] on input ""[DOMAIN_NAME]", Superblocks, mentorship, HubSpot, Cryptocurrency, equity, "Mig…" at bounding box center [510, 412] width 321 height 22
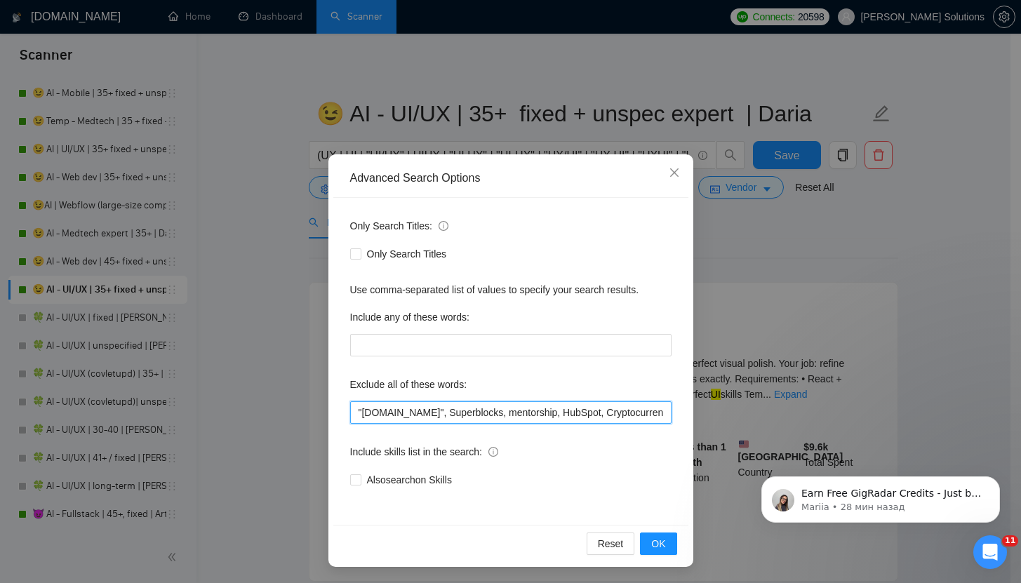
paste input ""NOT AN AGENCY", "not looking for agencies", "looking for a freelancer","
type input ""NOT AN AGENCY", "not looking for agencies", "looking for a freelancer", "[DOMA…"
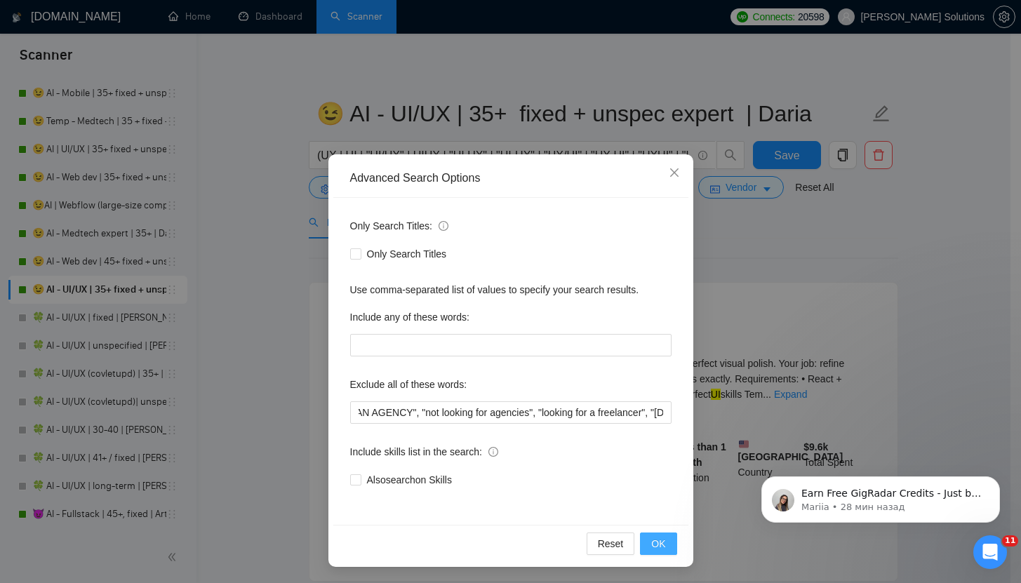
click at [665, 549] on button "OK" at bounding box center [658, 544] width 36 height 22
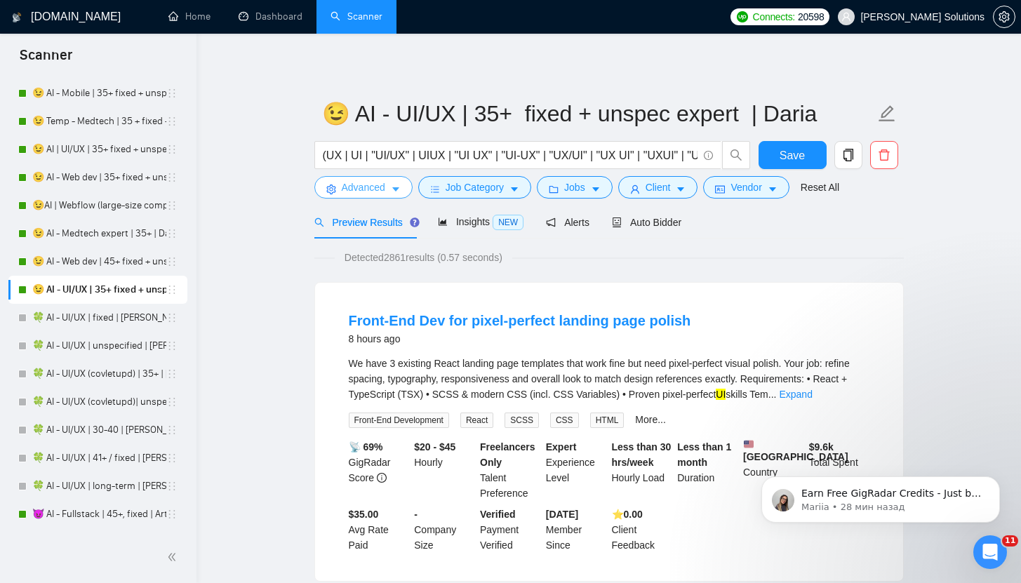
click at [344, 192] on span "Advanced" at bounding box center [364, 187] width 44 height 15
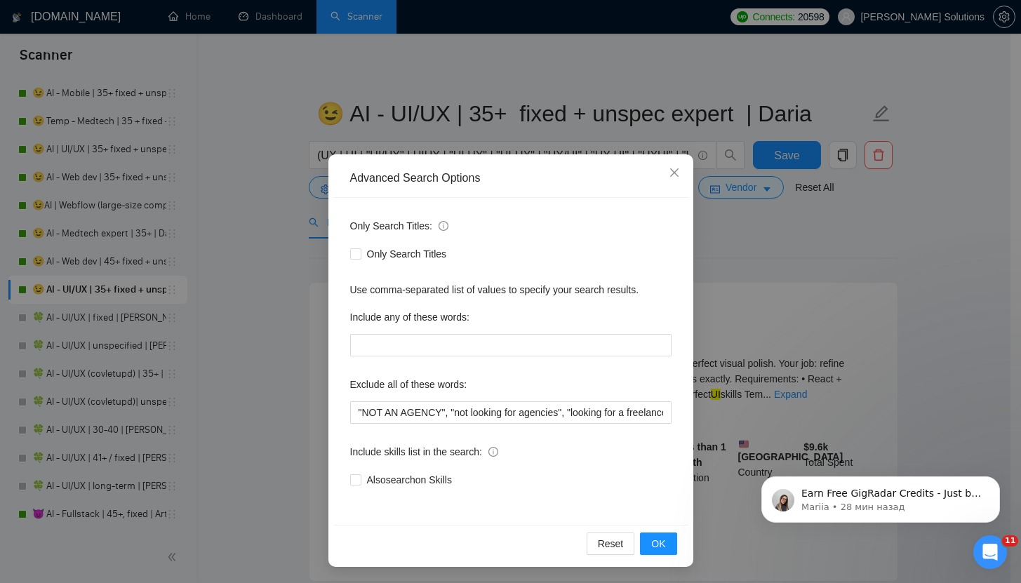
click at [766, 105] on div "Advanced Search Options Only Search Titles: Only Search Titles Use comma-separa…" at bounding box center [510, 291] width 1021 height 583
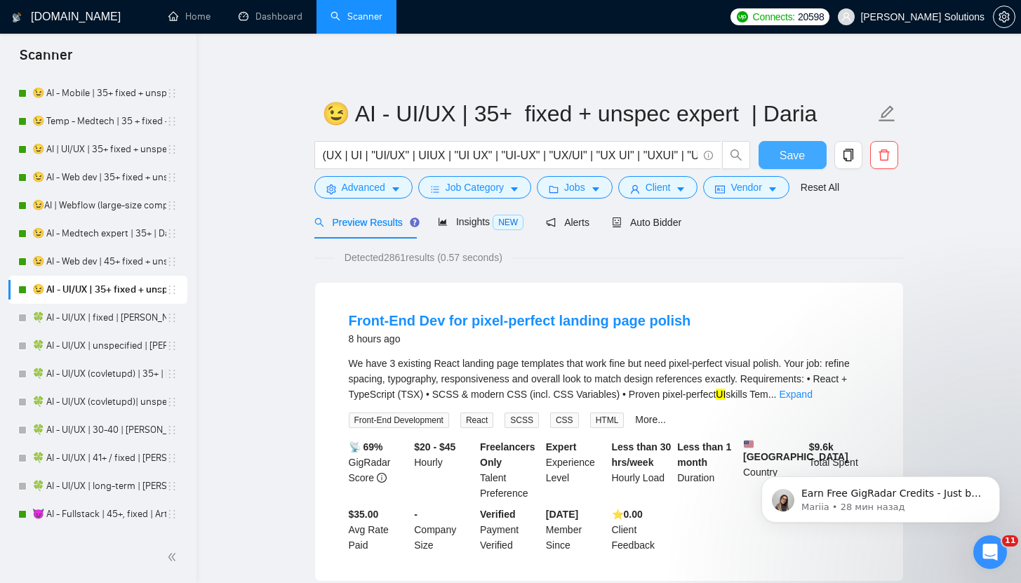
click at [789, 154] on span "Save" at bounding box center [792, 156] width 25 height 18
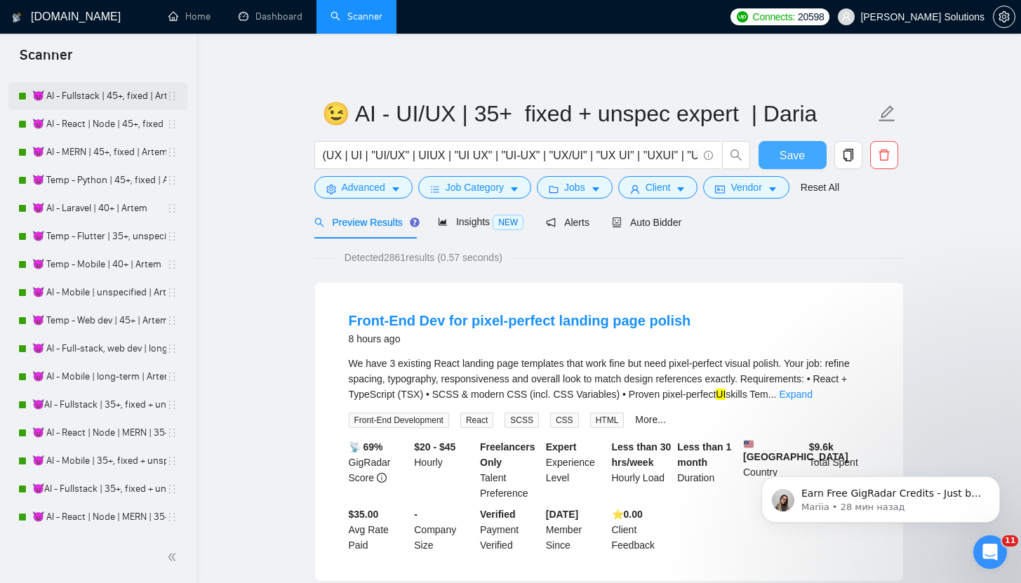
scroll to position [3042, 0]
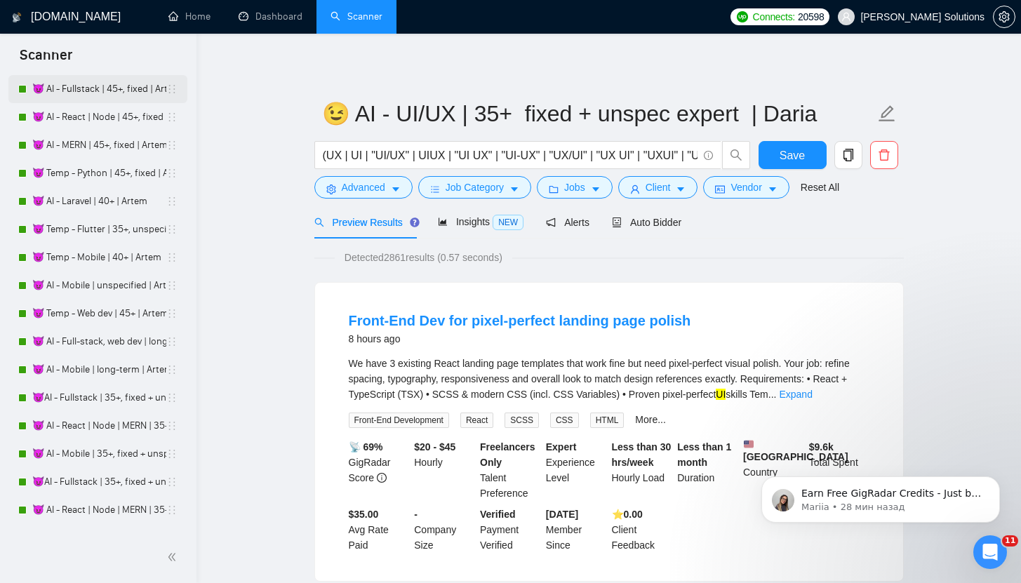
click at [113, 92] on link "😈 AI - Fullstack | 45+, fixed | Artem" at bounding box center [99, 89] width 134 height 28
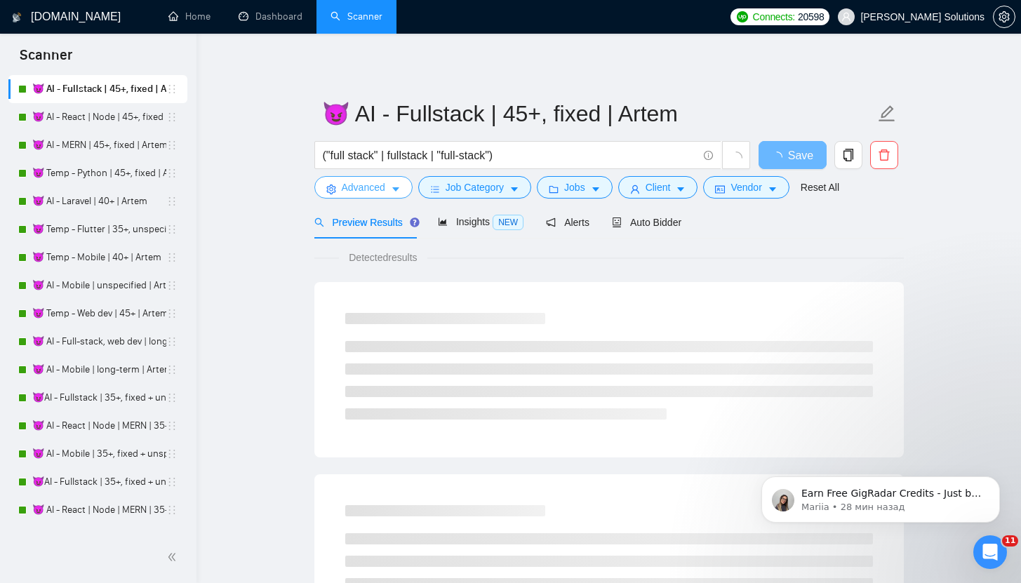
click at [384, 192] on span "Advanced" at bounding box center [364, 187] width 44 height 15
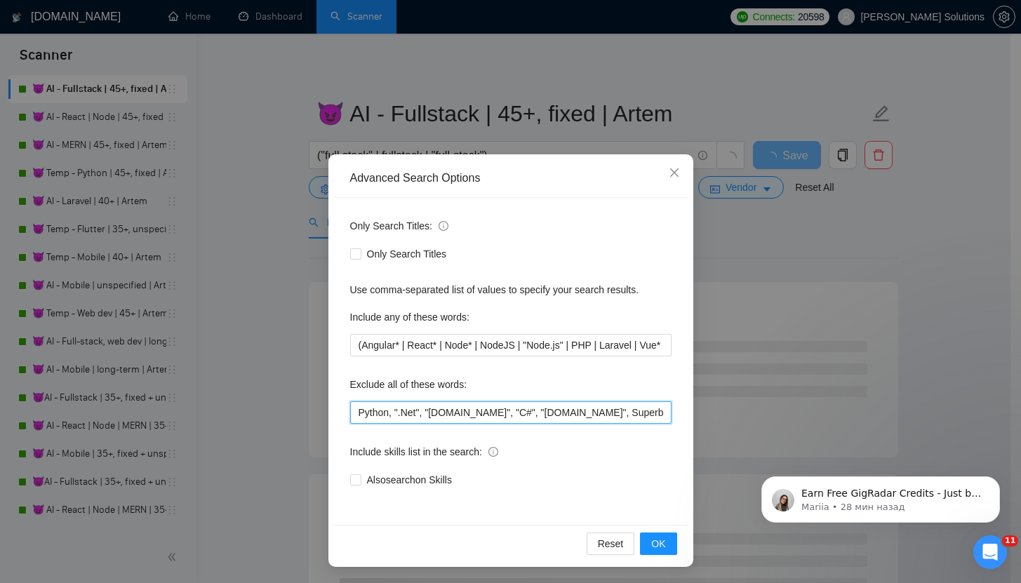
click at [352, 414] on input "Python, ".Net", "[DOMAIN_NAME]", "C#", "[DOMAIN_NAME]", Superblocks, "Zoho CRM"…" at bounding box center [510, 412] width 321 height 22
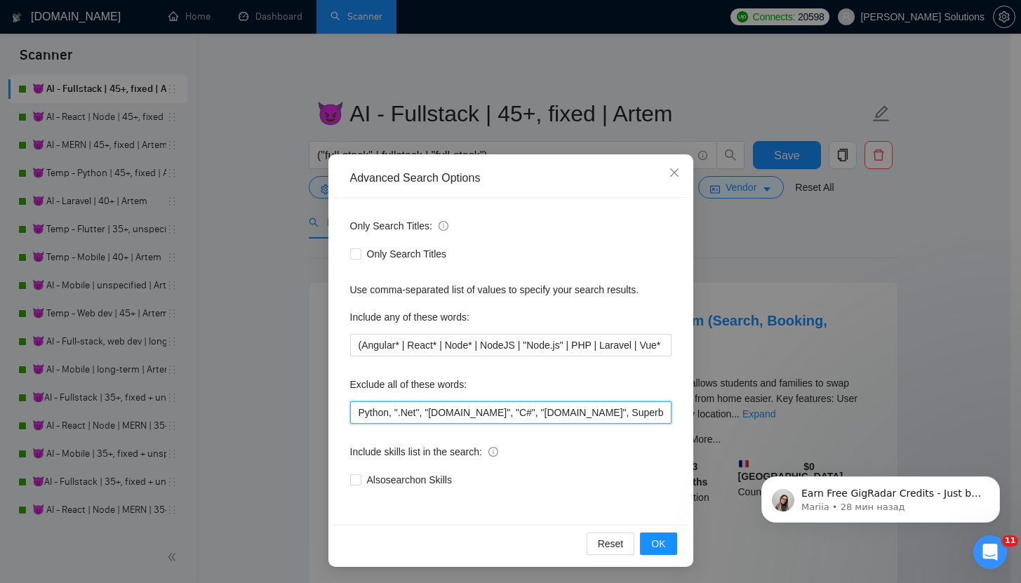
paste input ""NOT AN AGENCY", "not looking for agencies", "looking for a freelancer","
type input ""NOT AN AGENCY", "not looking for agencies", "looking for a freelancer", Python…"
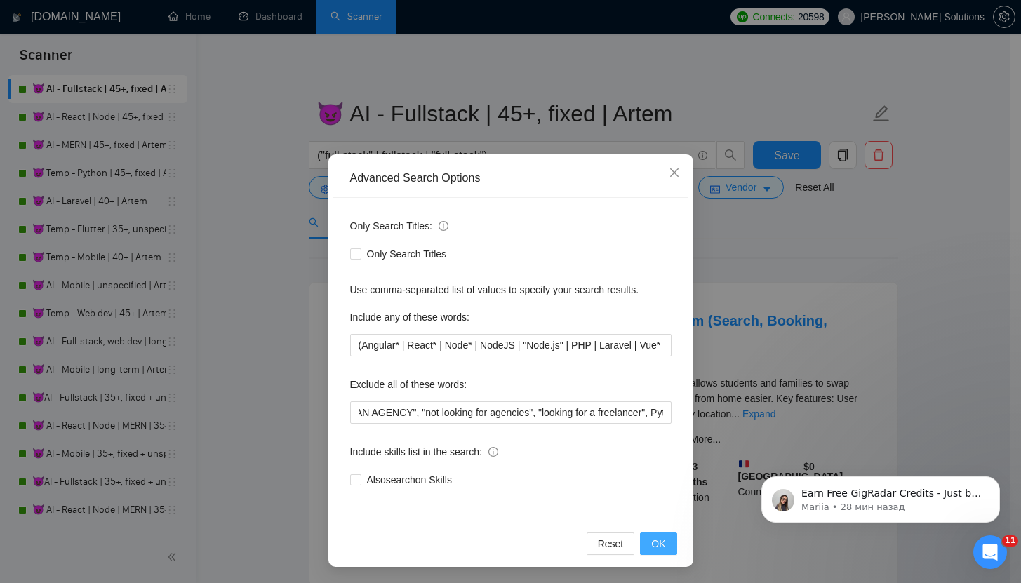
drag, startPoint x: 654, startPoint y: 541, endPoint x: 653, endPoint y: 533, distance: 7.8
click at [654, 541] on span "OK" at bounding box center [658, 543] width 14 height 15
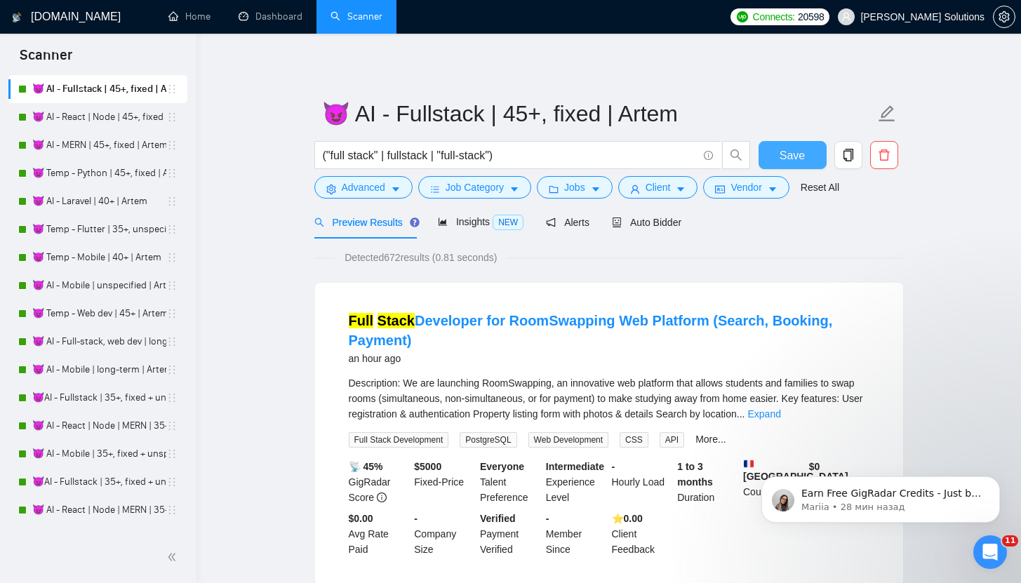
click at [774, 165] on button "Save" at bounding box center [793, 155] width 68 height 28
click at [50, 126] on link "😈 AI - React | Node | 45+, fixed | Artem" at bounding box center [99, 117] width 134 height 28
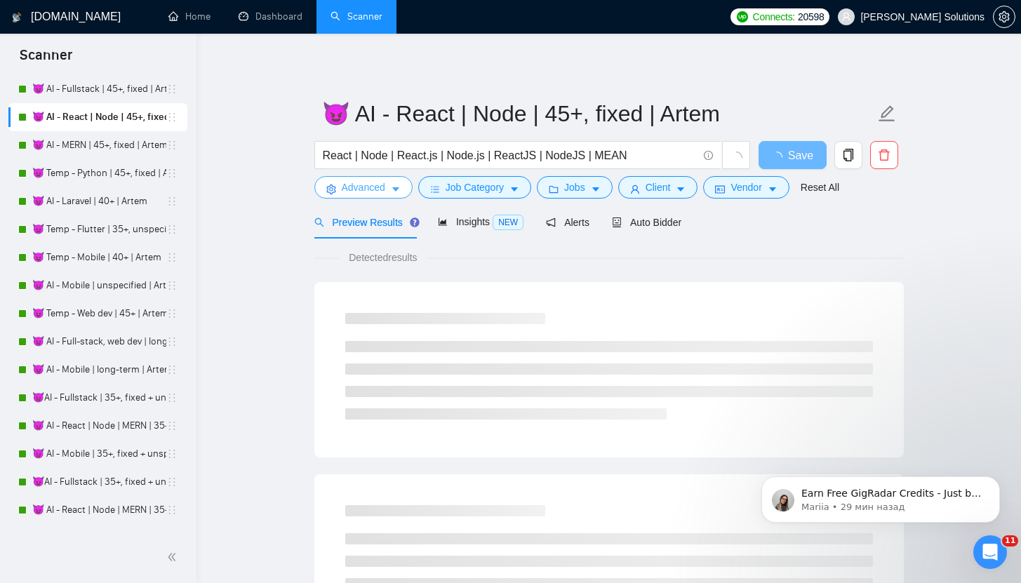
click at [384, 197] on button "Advanced" at bounding box center [363, 187] width 98 height 22
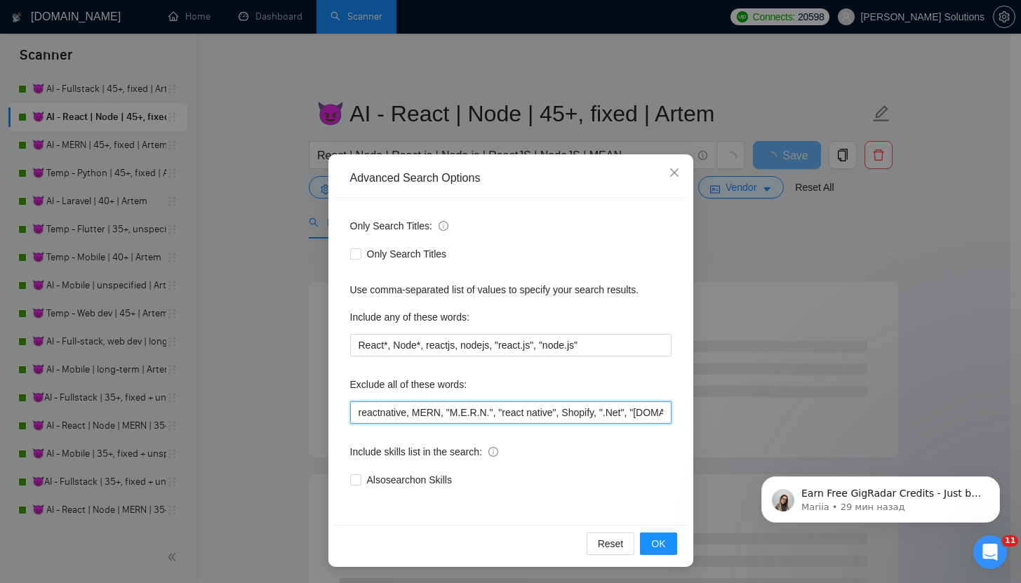
click at [350, 408] on input "reactnative, MERN, "M.E.R.N.", "react native", Shopify, ".Net", "[DOMAIN_NAME]"…" at bounding box center [510, 412] width 321 height 22
paste input ""NOT AN AGENCY", "not looking for agencies", "looking for a freelancer","
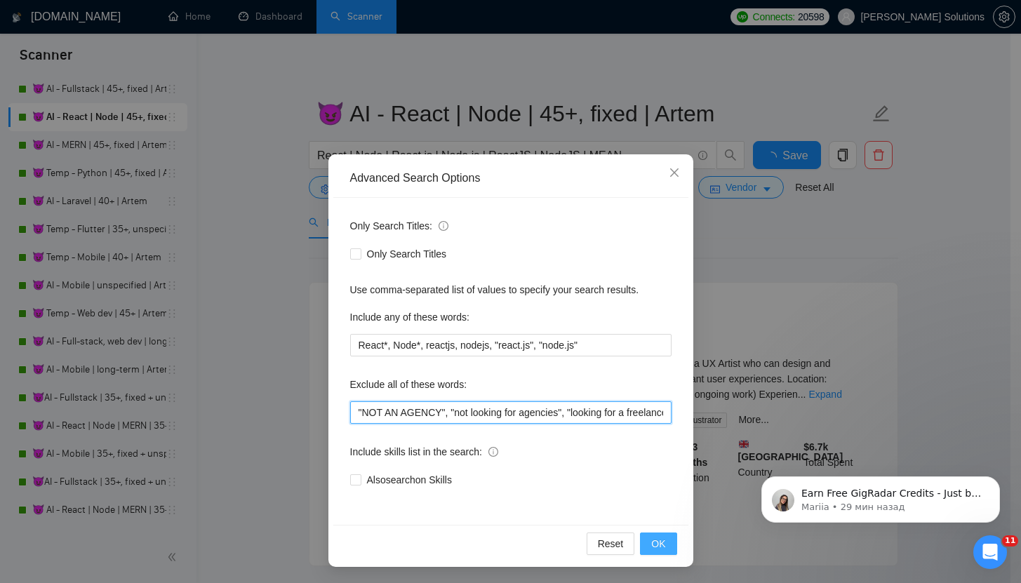
scroll to position [0, 29]
type input ""NOT AN AGENCY", "not looking for agencies", "looking for a freelancer", reactn…"
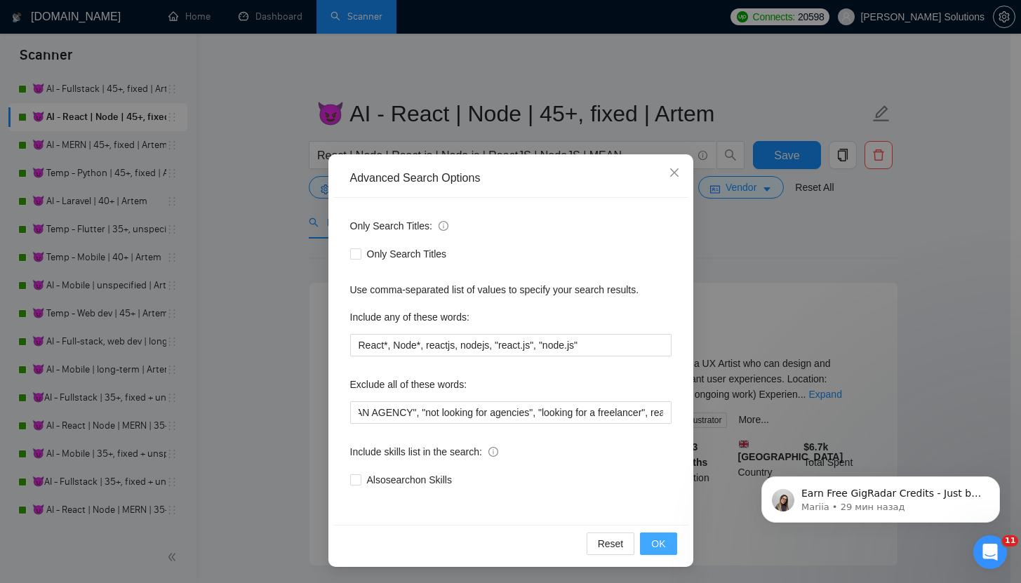
click at [651, 541] on span "OK" at bounding box center [658, 543] width 14 height 15
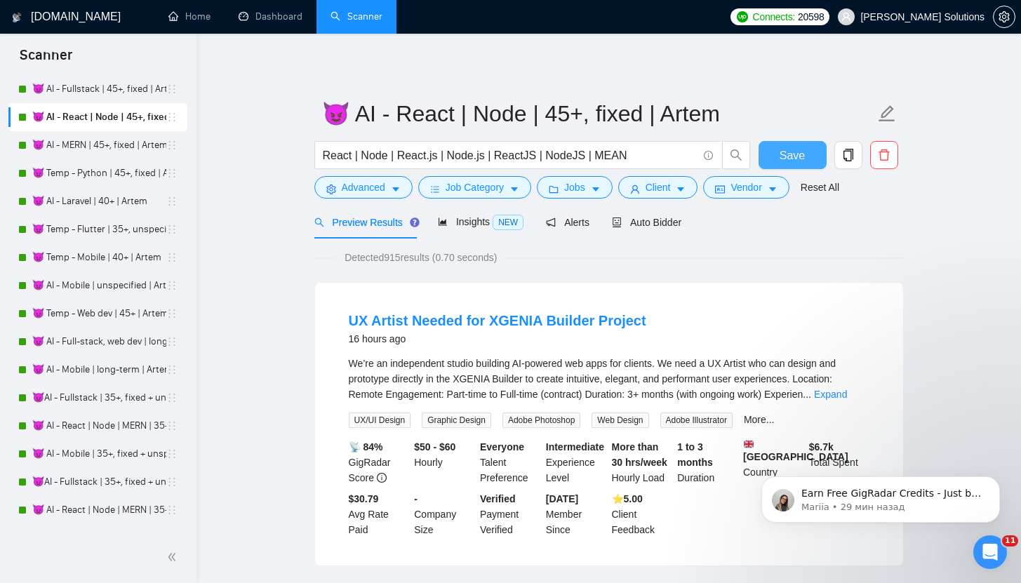
click at [777, 161] on button "Save" at bounding box center [793, 155] width 68 height 28
click at [94, 152] on link "😈 AI - MERN | 45+, fixed | Artem" at bounding box center [99, 145] width 134 height 28
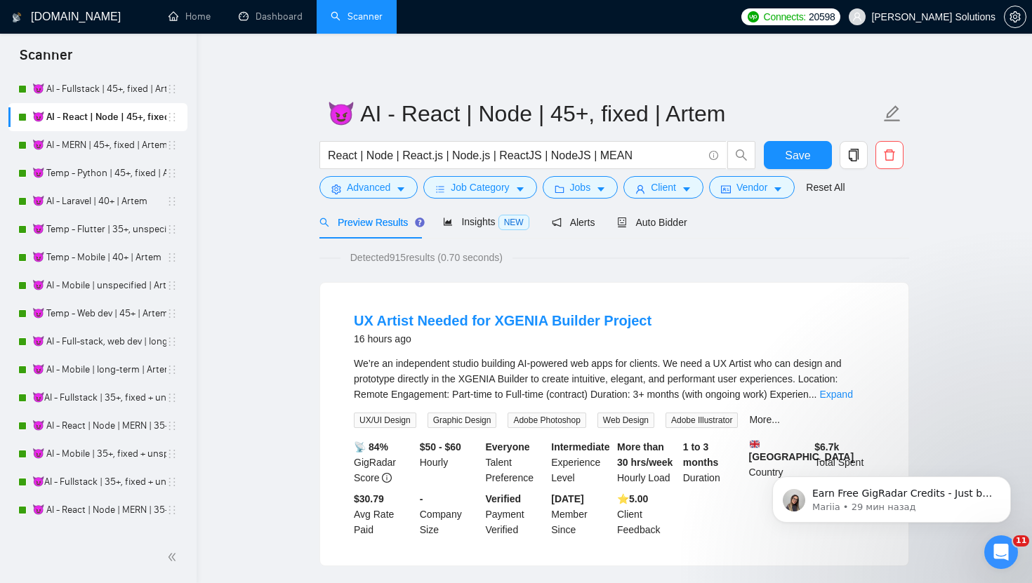
click at [366, 200] on form "😈 AI - React | Node | 45+, fixed | Artem React | Node | React.js | Node.js | Re…" at bounding box center [613, 148] width 589 height 114
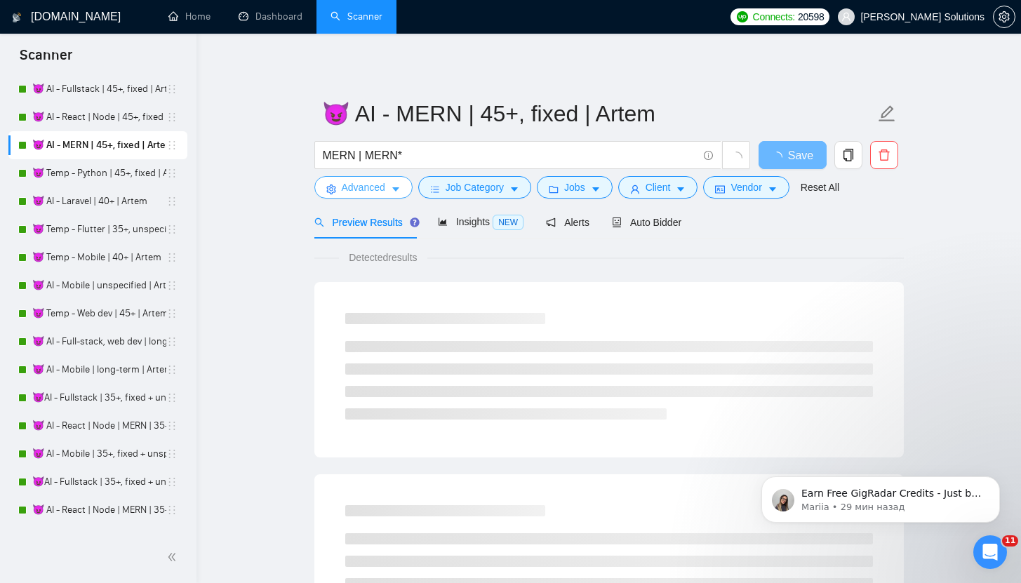
click at [361, 185] on span "Advanced" at bounding box center [364, 187] width 44 height 15
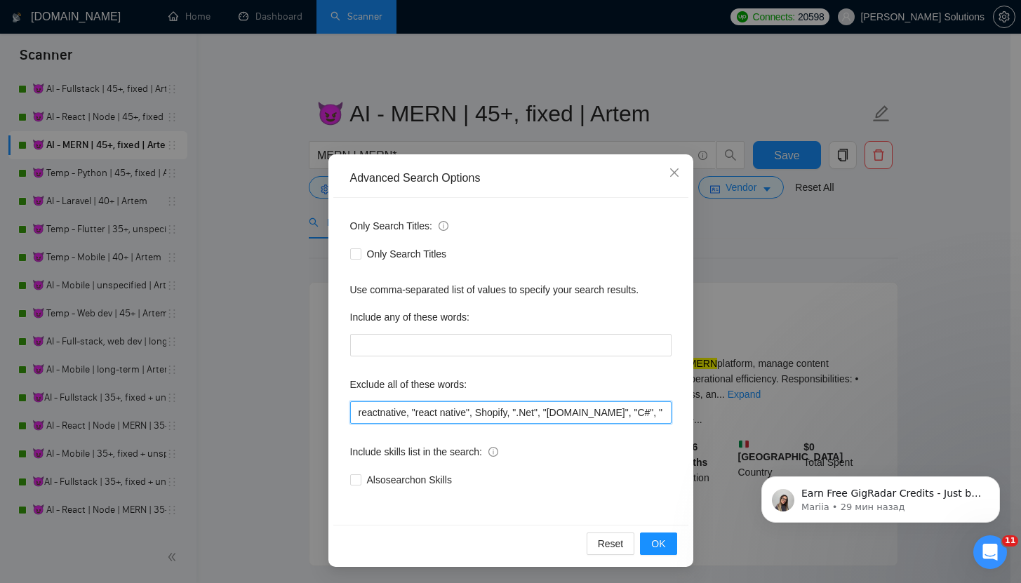
click at [357, 417] on input "reactnative, "react native", Shopify, ".Net", "[DOMAIN_NAME]", "C#", "[DOMAIN_N…" at bounding box center [510, 412] width 321 height 22
click at [354, 415] on input "reactnative, "react native", Shopify, ".Net", "[DOMAIN_NAME]", "C#", "[DOMAIN_N…" at bounding box center [510, 412] width 321 height 22
paste input ""NOT AN AGENCY", "not looking for agencies", "looking for a freelancer","
type input ""NOT AN AGENCY", "not looking for agencies", "looking for a freelancer", reactn…"
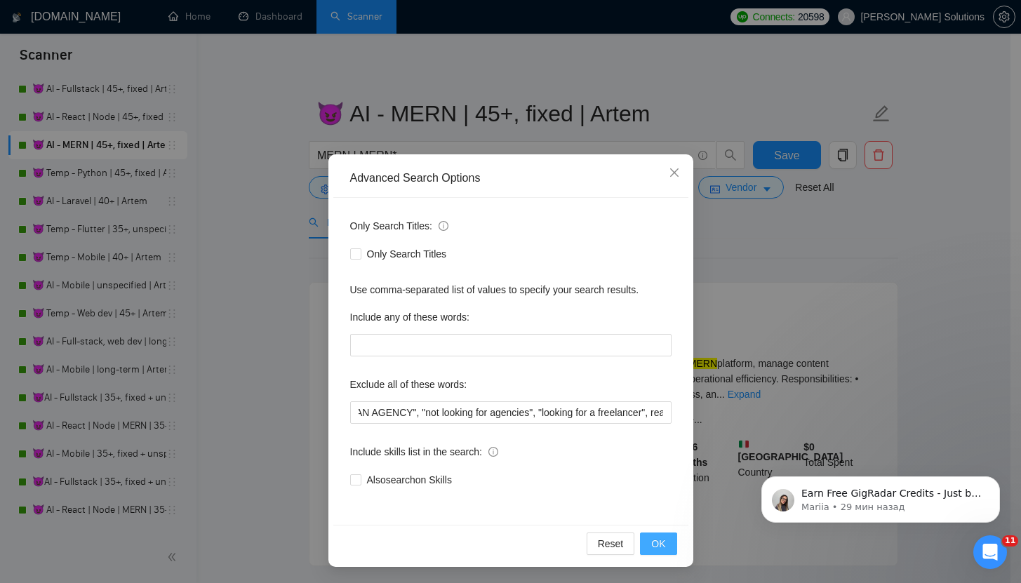
click at [645, 545] on button "OK" at bounding box center [658, 544] width 36 height 22
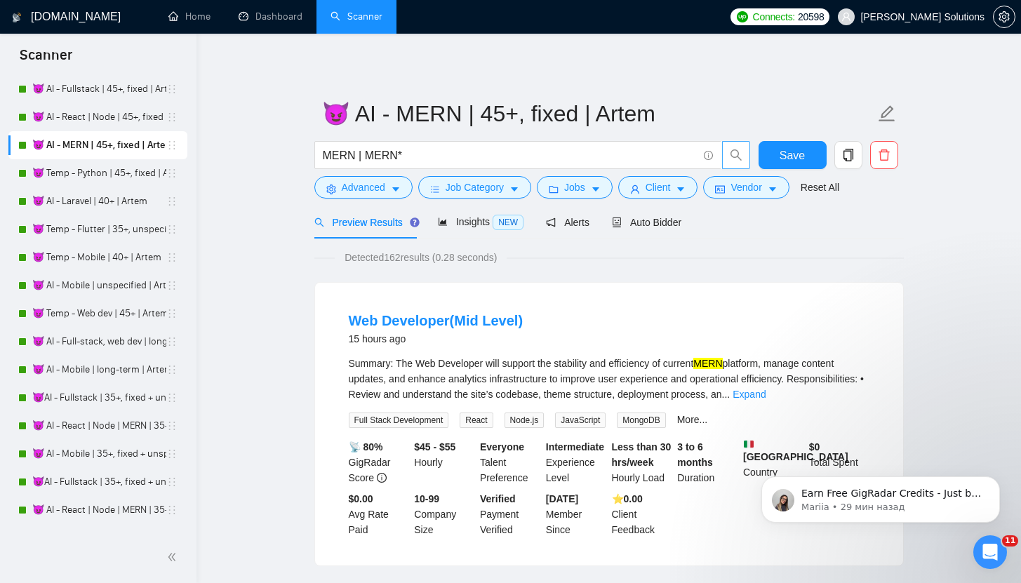
click at [725, 159] on span "search" at bounding box center [736, 155] width 27 height 13
click at [783, 154] on span "Save" at bounding box center [792, 156] width 25 height 18
click at [112, 171] on link "😈 Temp - Python | 45+, fixed | Artem" at bounding box center [99, 173] width 134 height 28
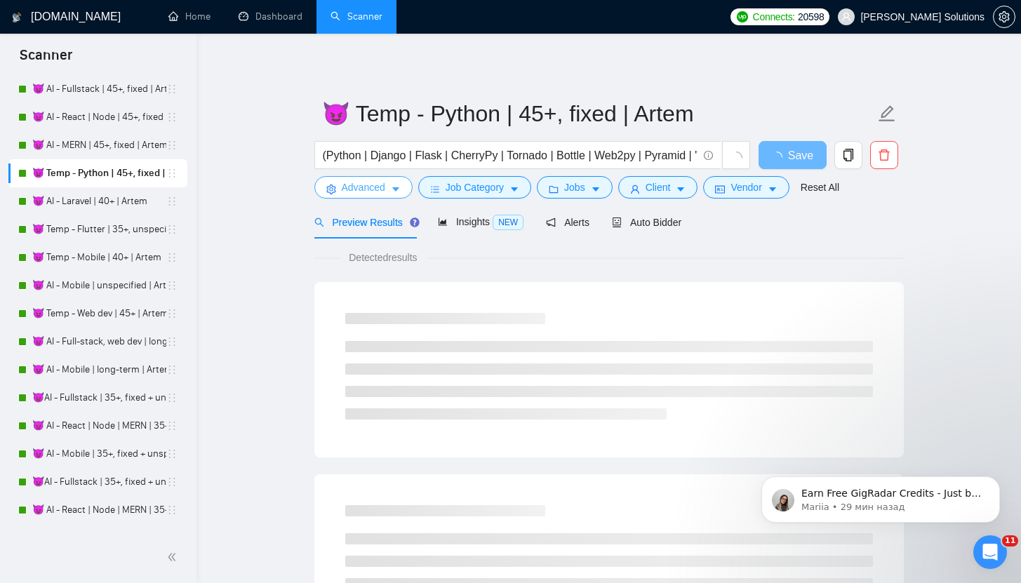
click at [362, 184] on span "Advanced" at bounding box center [364, 187] width 44 height 15
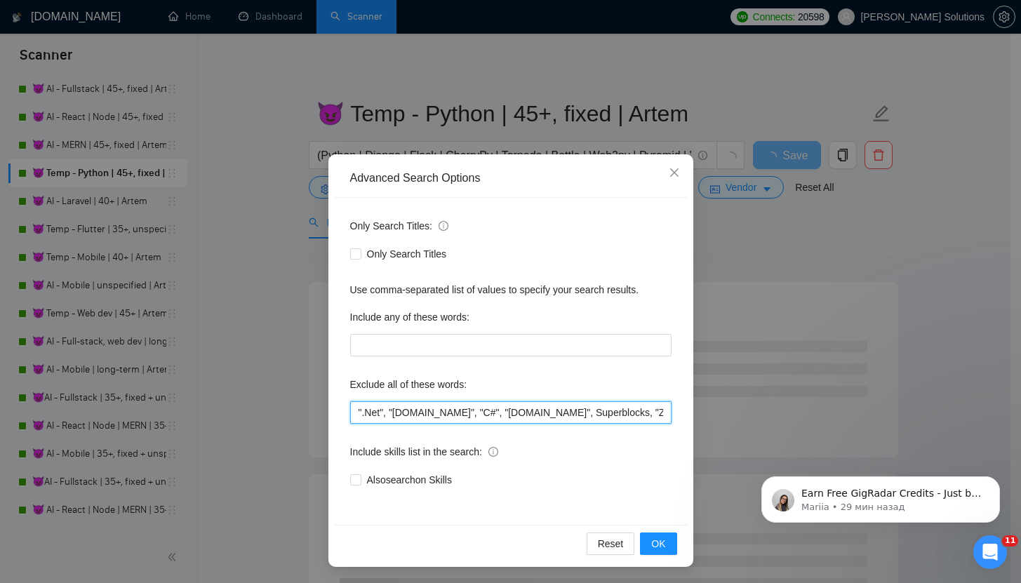
click at [352, 406] on input "".Net", "[DOMAIN_NAME]", "C#", "[DOMAIN_NAME]", Superblocks, "Zoho CRM", Rust, …" at bounding box center [510, 412] width 321 height 22
paste input ""NOT AN AGENCY", "not looking for agencies", "looking for a freelancer","
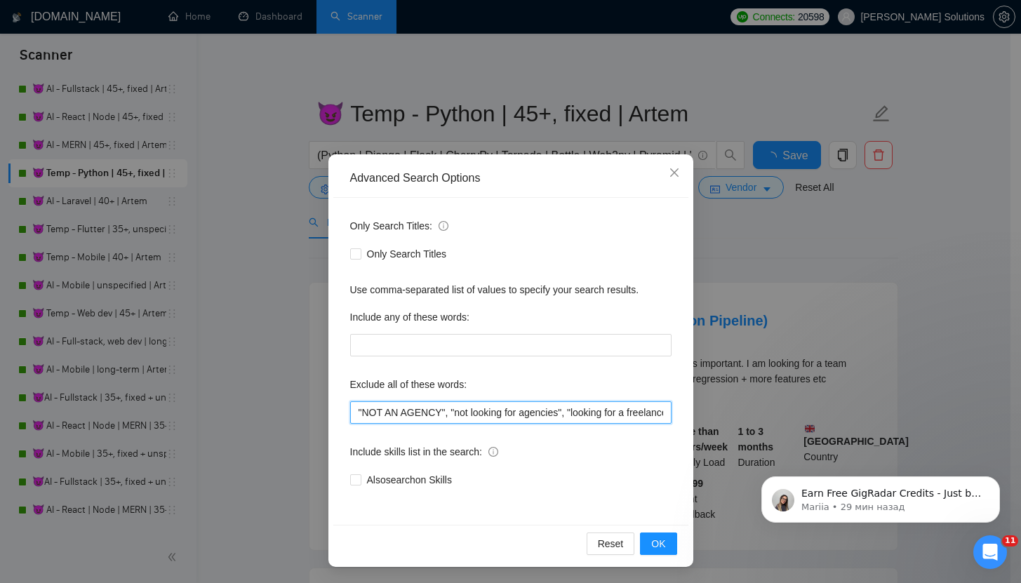
scroll to position [0, 29]
type input ""NOT AN AGENCY", "not looking for agencies", "looking for a freelancer", ".Net"…"
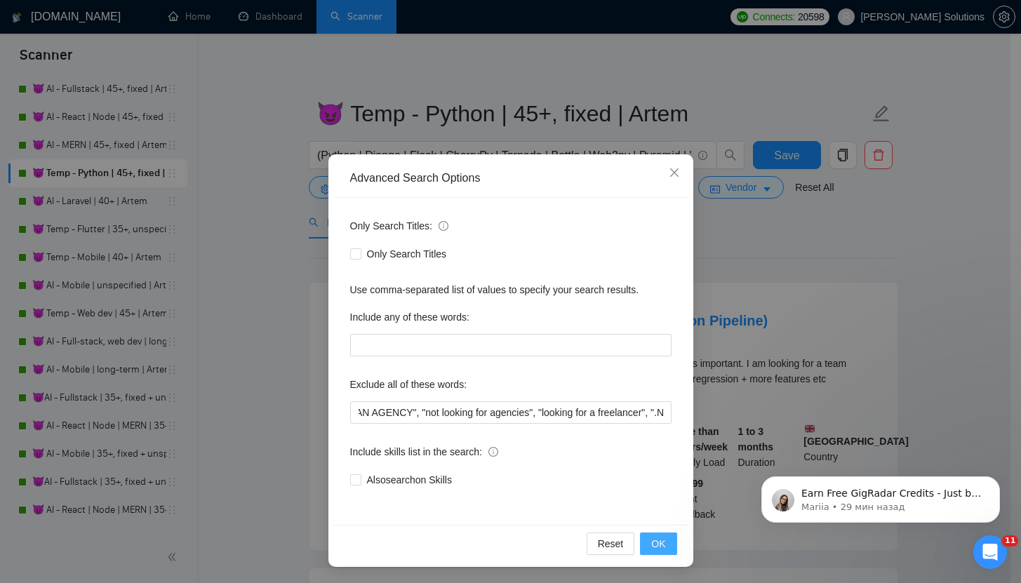
click at [651, 538] on span "OK" at bounding box center [658, 543] width 14 height 15
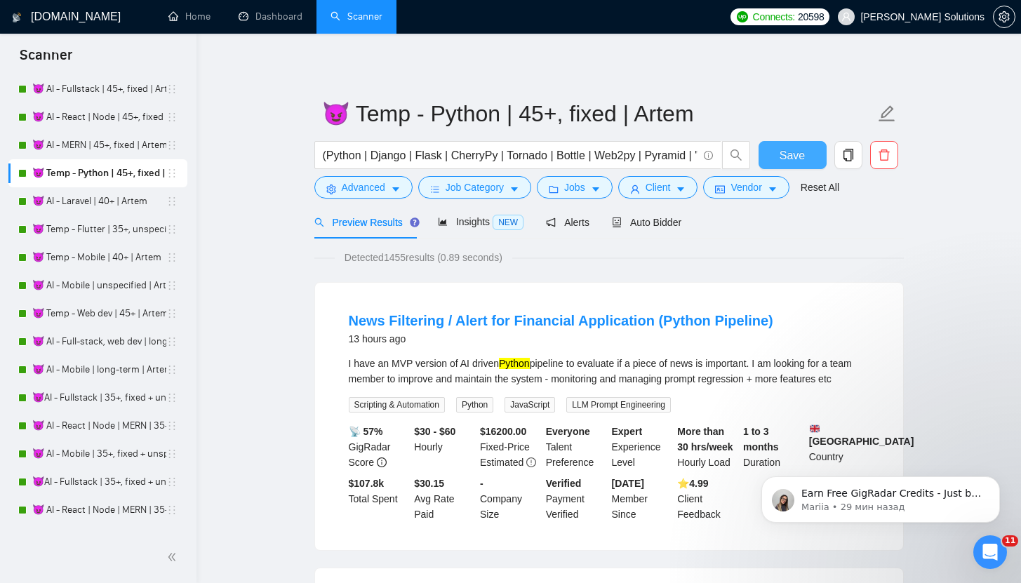
click at [791, 148] on span "Save" at bounding box center [792, 156] width 25 height 18
click at [380, 183] on span "Advanced" at bounding box center [364, 187] width 44 height 15
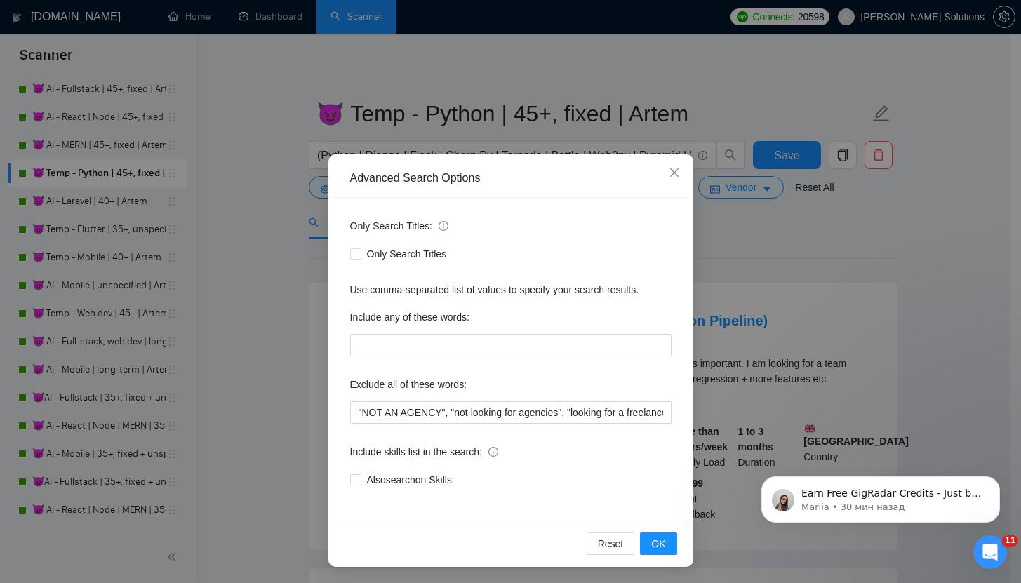
click at [147, 222] on div "Advanced Search Options Only Search Titles: Only Search Titles Use comma-separa…" at bounding box center [510, 291] width 1021 height 583
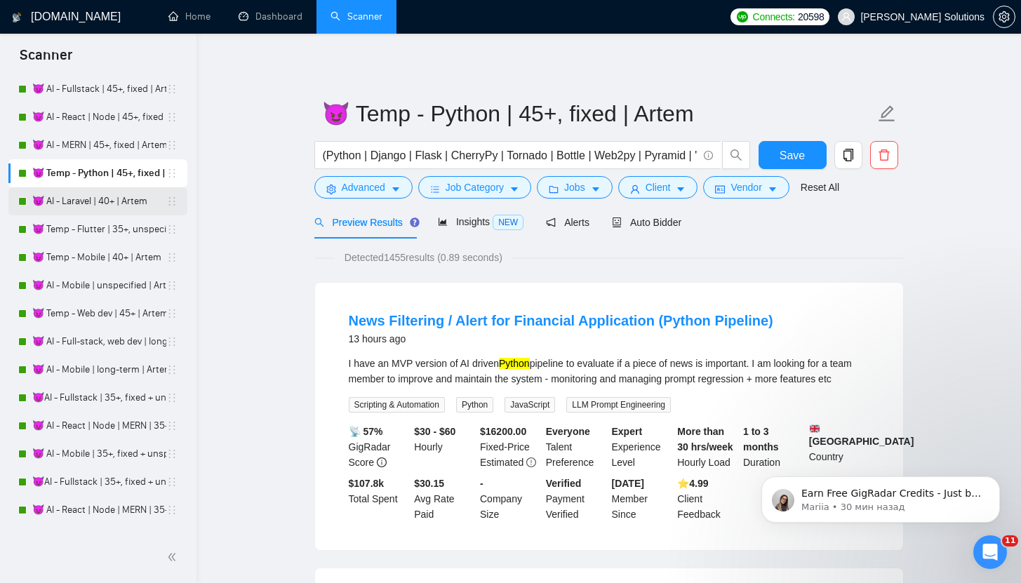
click at [102, 207] on link "😈 AI - Laravel | 40+ | Artem" at bounding box center [99, 201] width 134 height 28
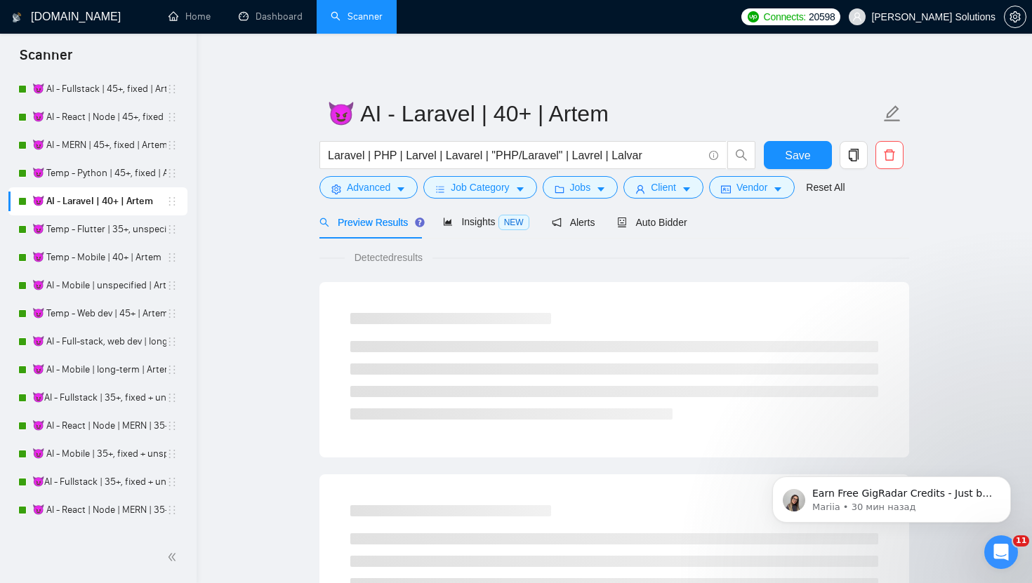
click at [102, 207] on link "😈 AI - Laravel | 40+ | Artem" at bounding box center [99, 201] width 134 height 28
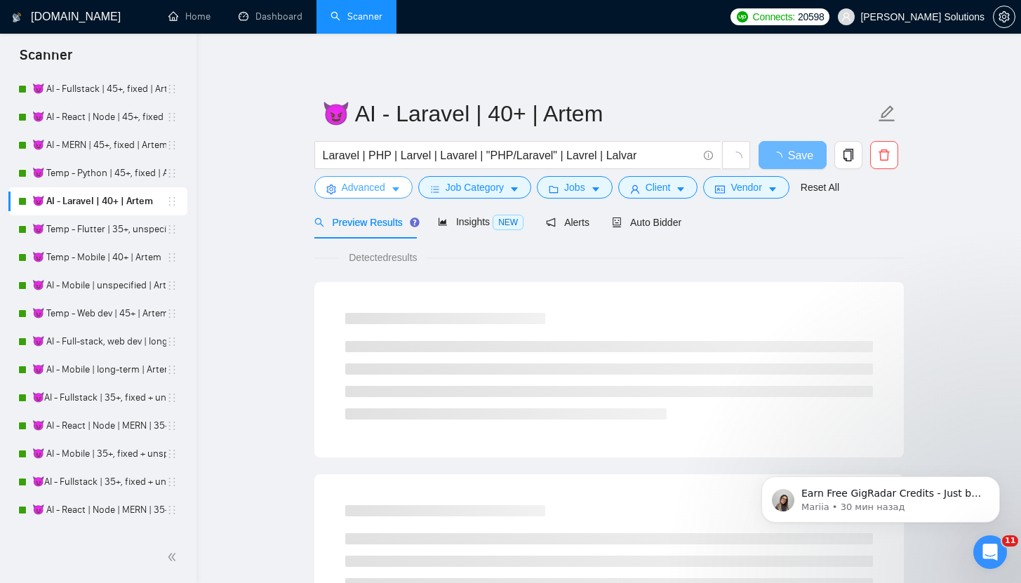
click at [357, 194] on span "Advanced" at bounding box center [364, 187] width 44 height 15
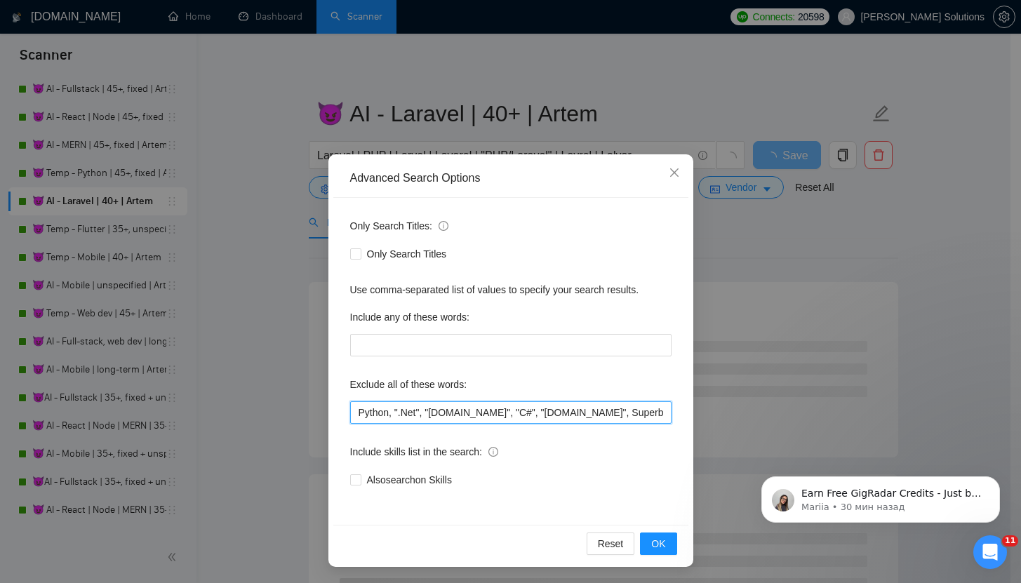
click at [353, 417] on input "Python, ".Net", "[DOMAIN_NAME]", "C#", "[DOMAIN_NAME]", Superblocks, "Zoho CRM"…" at bounding box center [510, 412] width 321 height 22
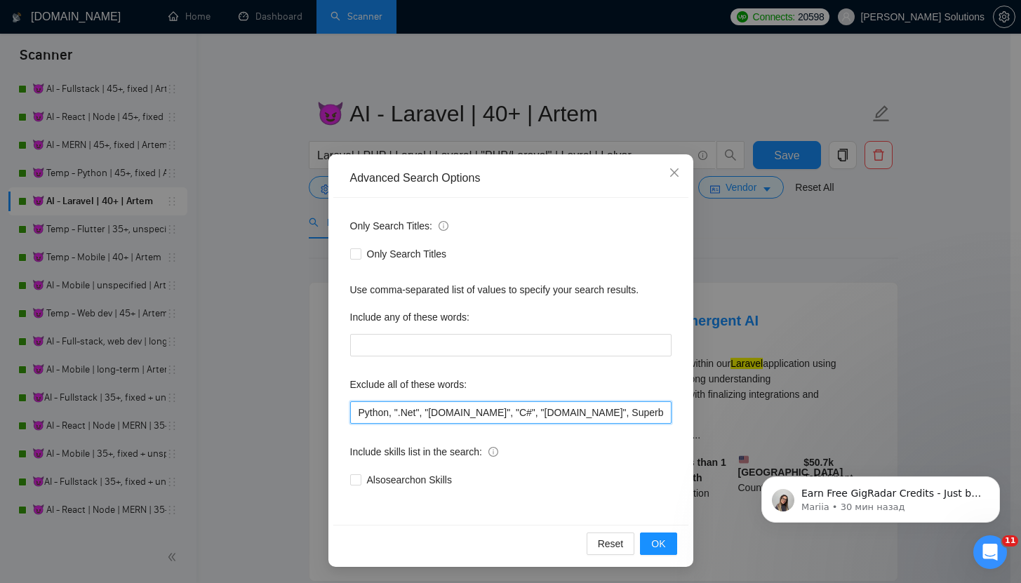
paste input ""NOT AN AGENCY", "not looking for agencies", "looking for a freelancer","
type input ""NOT AN AGENCY", "not looking for agencies", "looking for a freelancer", Python…"
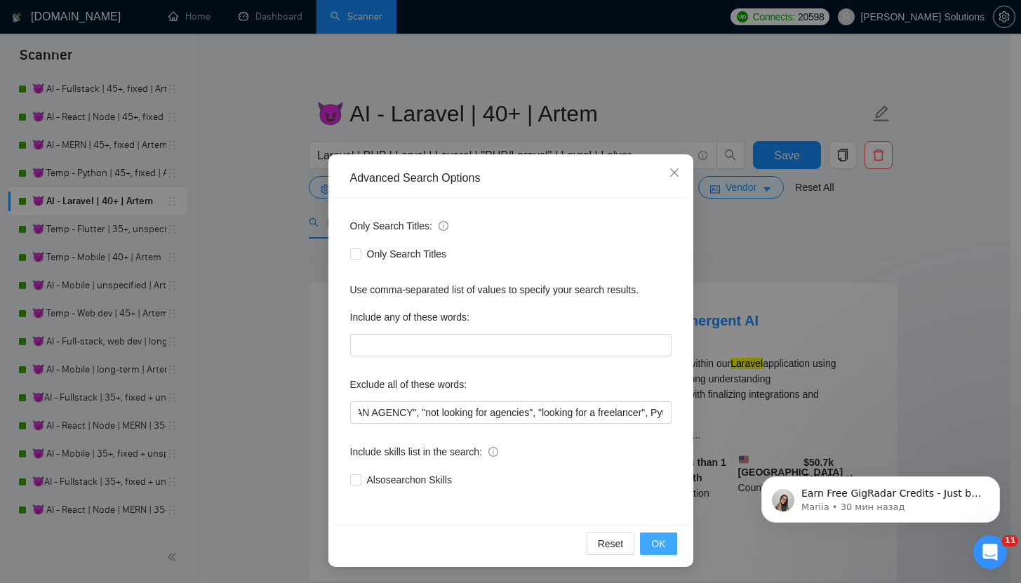
click at [655, 544] on span "OK" at bounding box center [658, 543] width 14 height 15
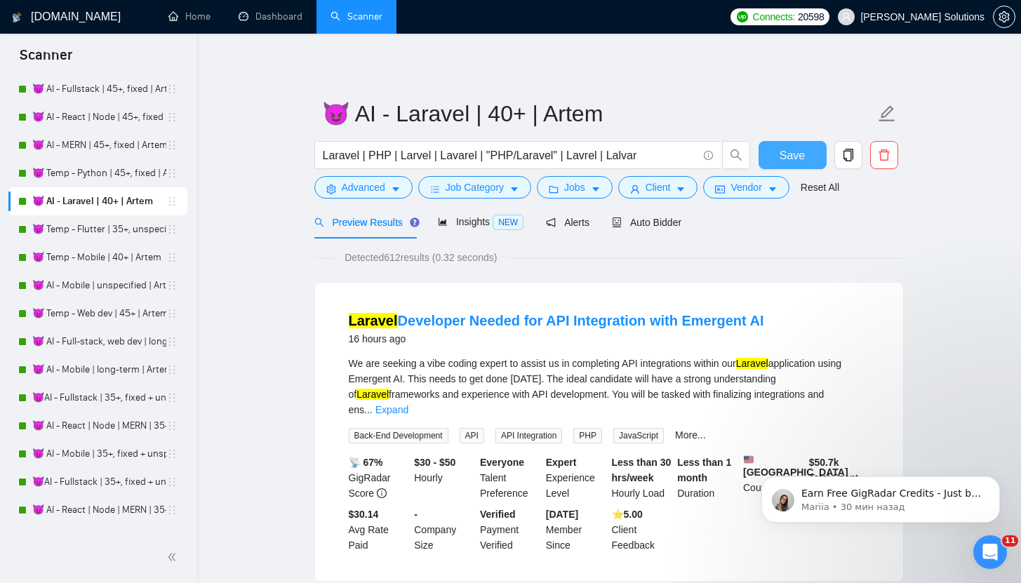
click at [782, 154] on span "Save" at bounding box center [792, 156] width 25 height 18
click at [391, 185] on button "Advanced" at bounding box center [363, 187] width 98 height 22
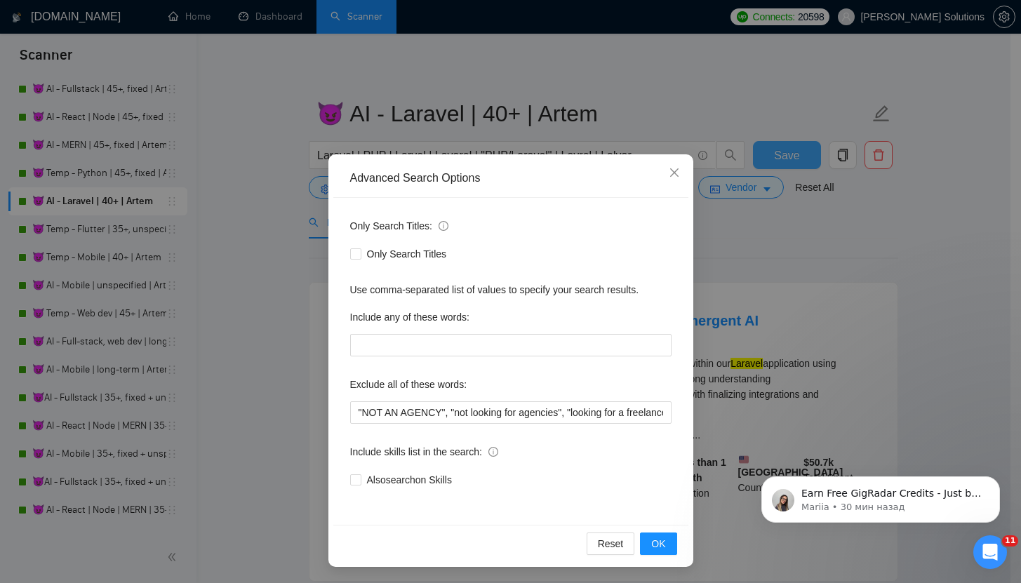
click at [178, 207] on div "Advanced Search Options Only Search Titles: Only Search Titles Use comma-separa…" at bounding box center [510, 291] width 1021 height 583
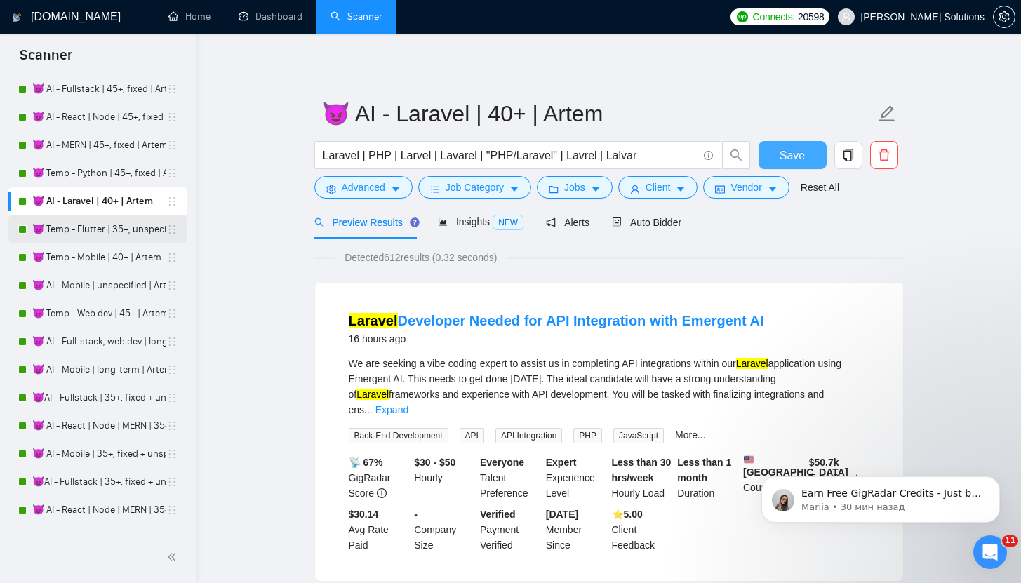
click at [116, 229] on link "😈 Temp - Flutter | 35+, unspecified | Artem" at bounding box center [99, 229] width 134 height 28
click at [116, 232] on link "😈 Temp - Flutter | 35+, unspecified | Artem" at bounding box center [99, 229] width 134 height 28
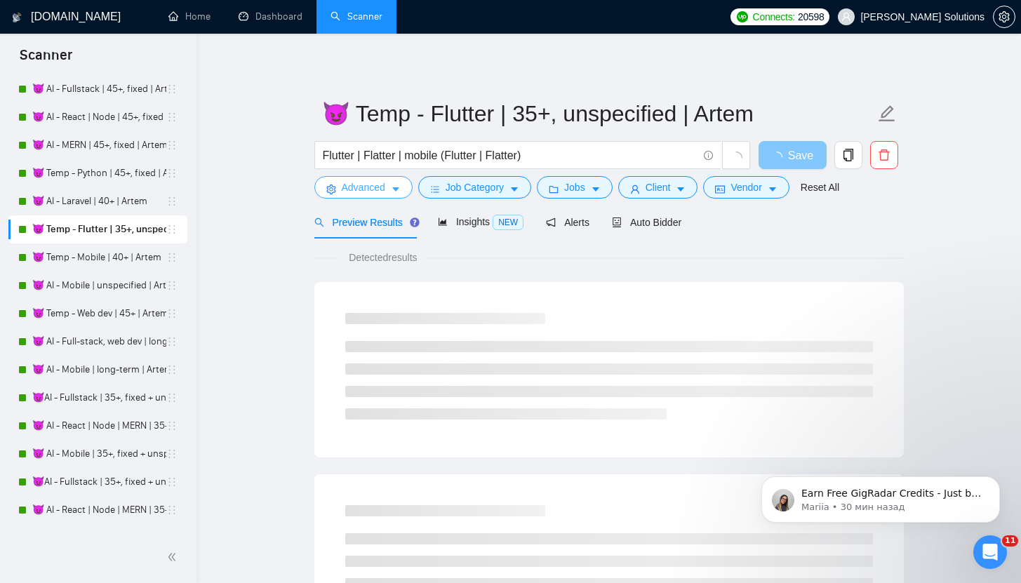
click at [361, 182] on span "Advanced" at bounding box center [364, 187] width 44 height 15
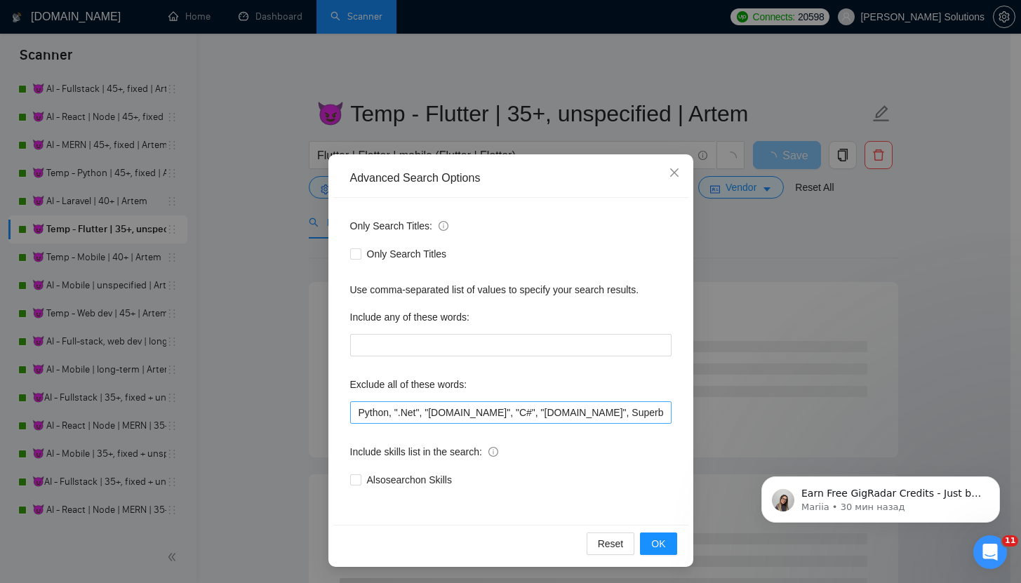
drag, startPoint x: 352, startPoint y: 401, endPoint x: 361, endPoint y: 416, distance: 17.9
click at [352, 402] on div "Exclude all of these words: Python, ".Net", "[DOMAIN_NAME]", "C#", "[DOMAIN_NAM…" at bounding box center [510, 398] width 321 height 51
click at [356, 413] on input "Python, ".Net", "[DOMAIN_NAME]", "C#", "[DOMAIN_NAME]", Superblocks, "Zoho CRM"…" at bounding box center [510, 412] width 321 height 22
paste input ""NOT AN AGENCY", "not looking for agencies", "looking for a freelancer","
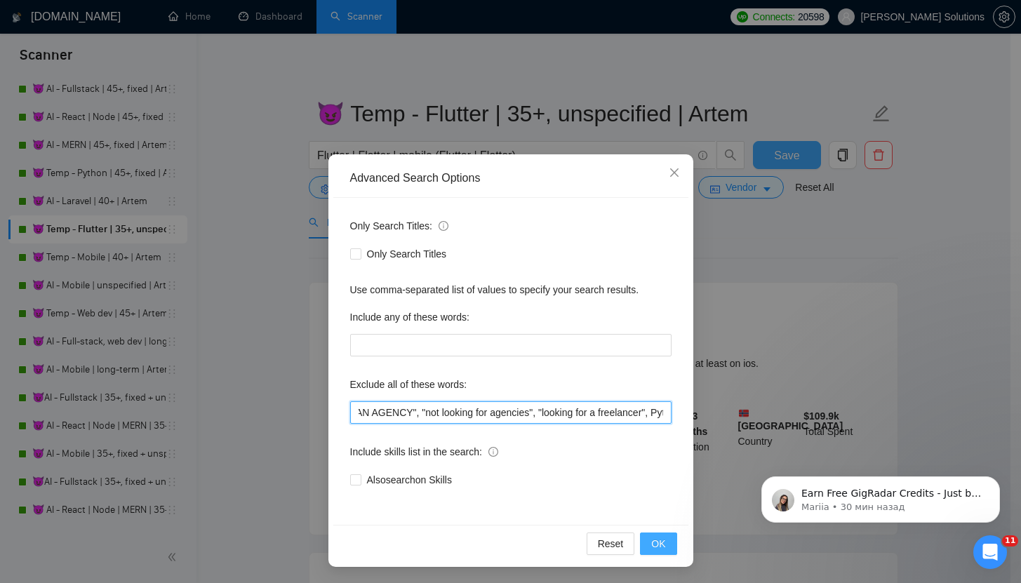
type input ""NOT AN AGENCY", "not looking for agencies", "looking for a freelancer", Python…"
click at [651, 542] on span "OK" at bounding box center [658, 543] width 14 height 15
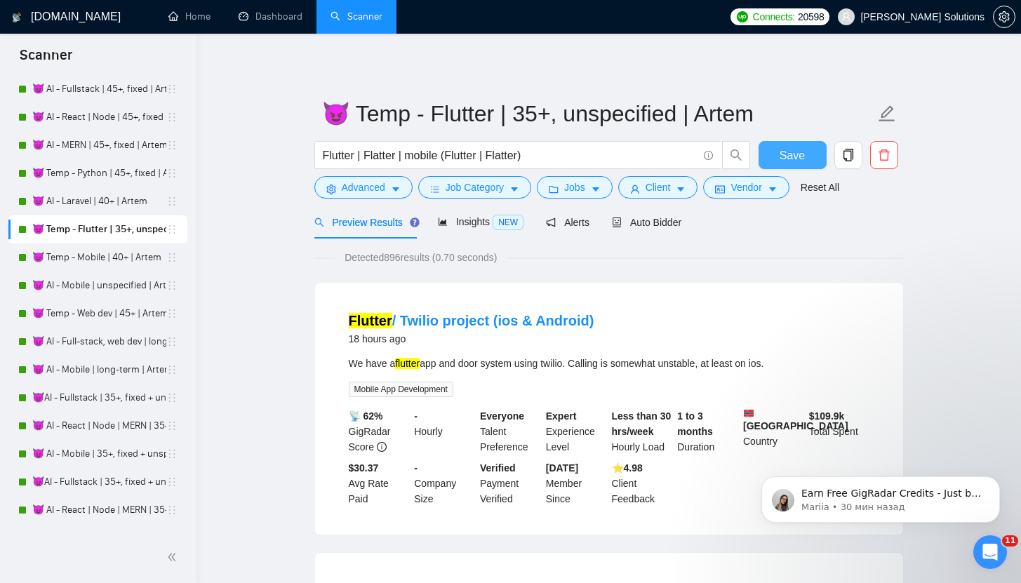
click at [785, 145] on button "Save" at bounding box center [793, 155] width 68 height 28
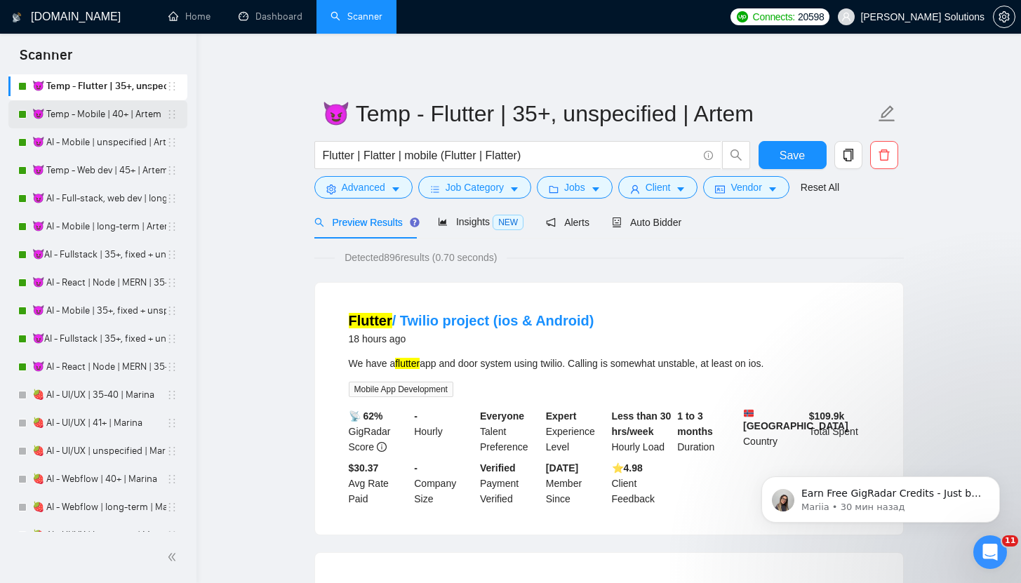
click at [92, 119] on link "😈 Temp - Mobile | 40+ | Artem" at bounding box center [99, 114] width 134 height 28
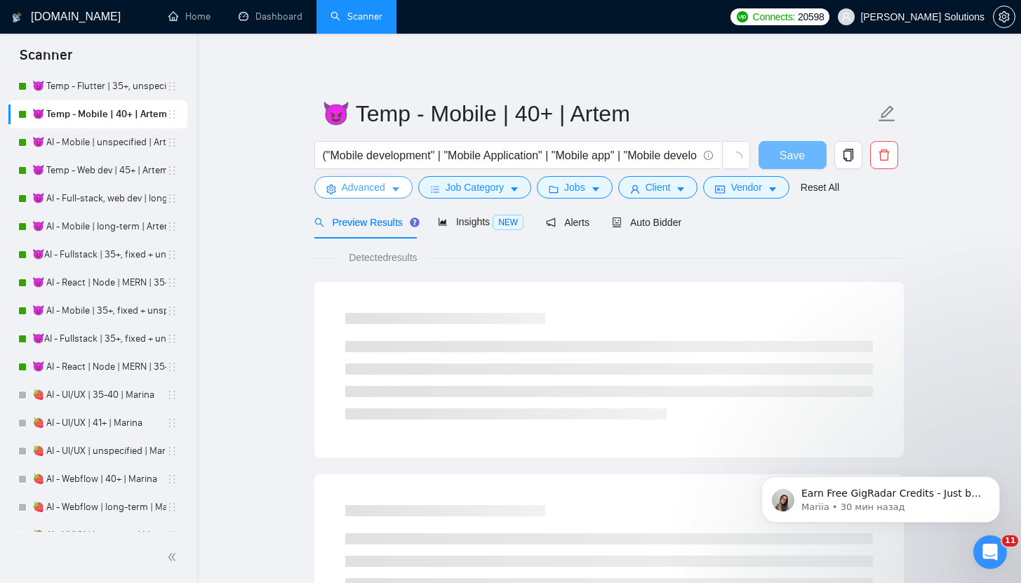
click at [361, 184] on span "Advanced" at bounding box center [364, 187] width 44 height 15
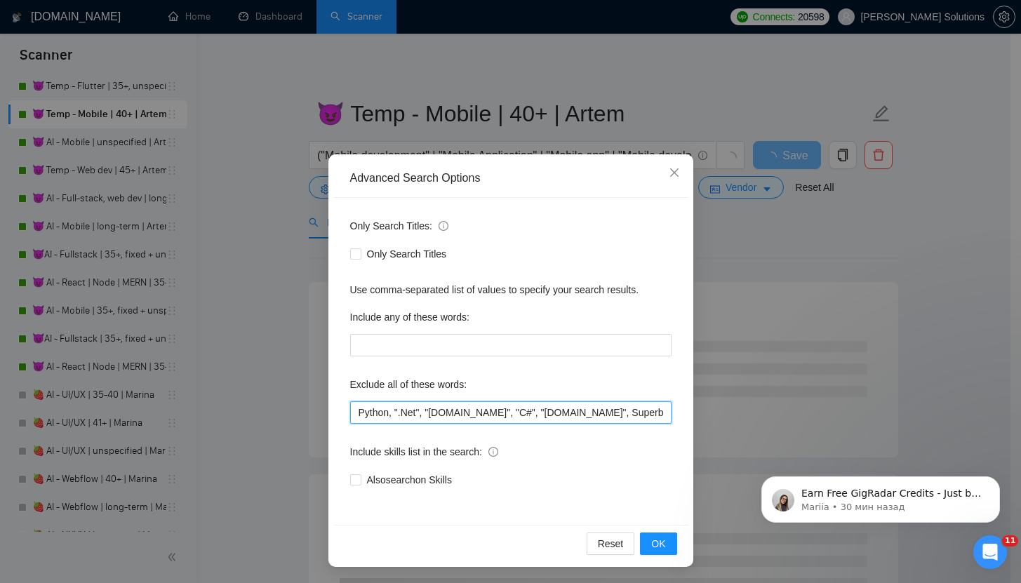
click at [358, 418] on input "Python, ".Net", "[DOMAIN_NAME]", "C#", "[DOMAIN_NAME]", Superblocks, "Zoho CRM"…" at bounding box center [510, 412] width 321 height 22
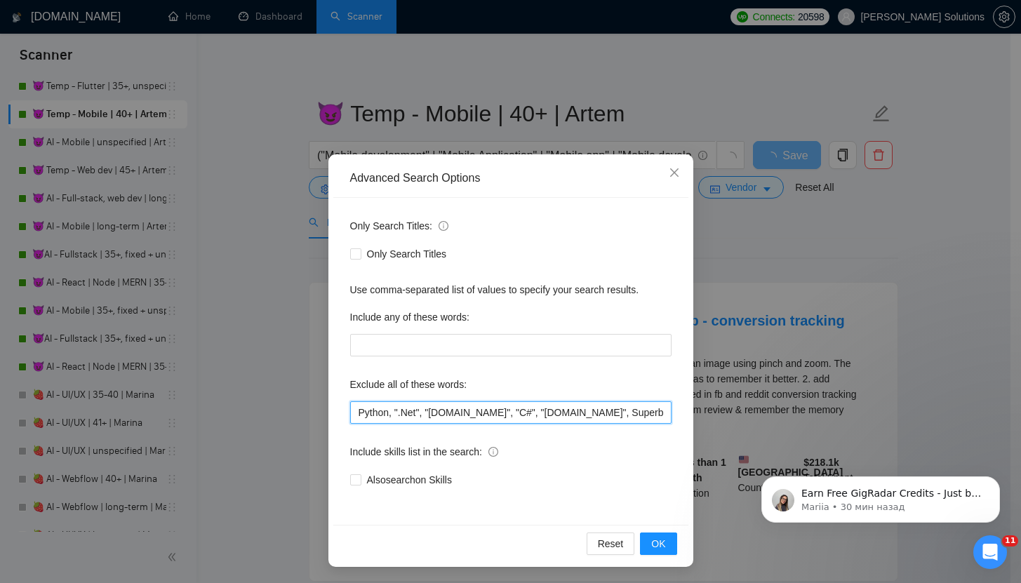
click at [355, 415] on input "Python, ".Net", "[DOMAIN_NAME]", "C#", "[DOMAIN_NAME]", Superblocks, "Zoho CRM"…" at bounding box center [510, 412] width 321 height 22
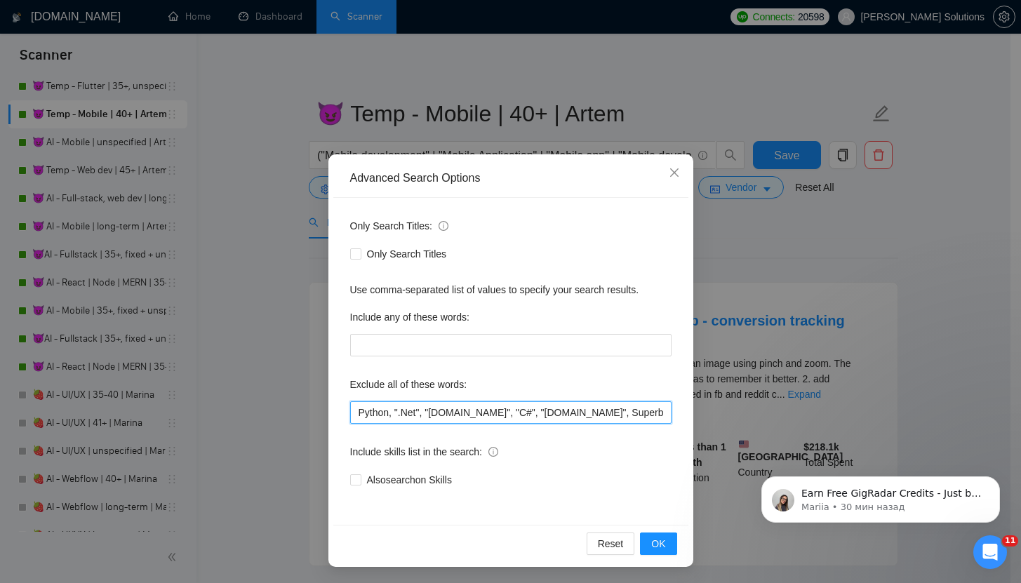
paste input ""NOT AN AGENCY", "not looking for agencies", "looking for a freelancer","
type input ""NOT AN AGENCY", "not looking for agencies", "looking for a freelancer", Python…"
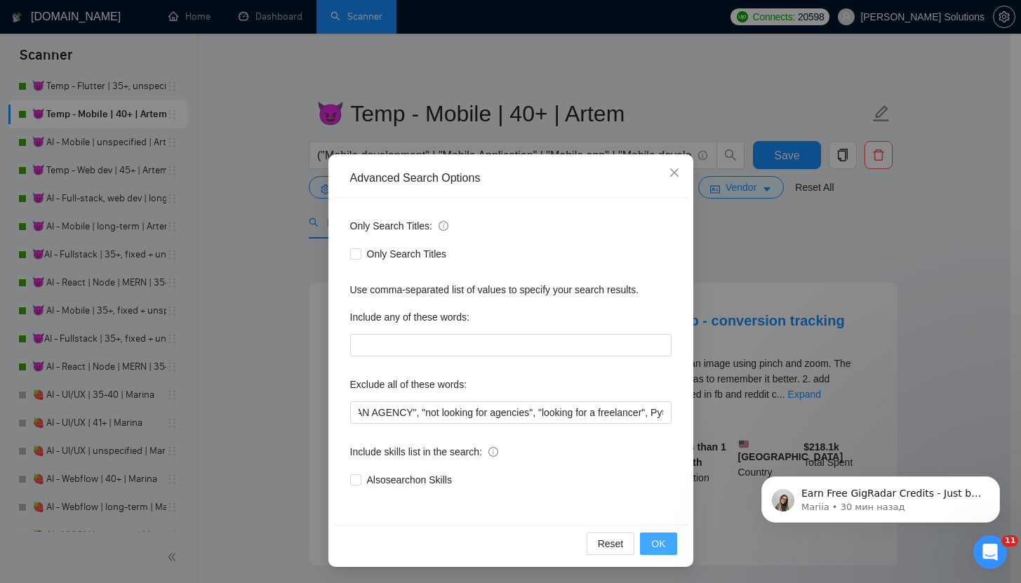
click at [661, 545] on button "OK" at bounding box center [658, 544] width 36 height 22
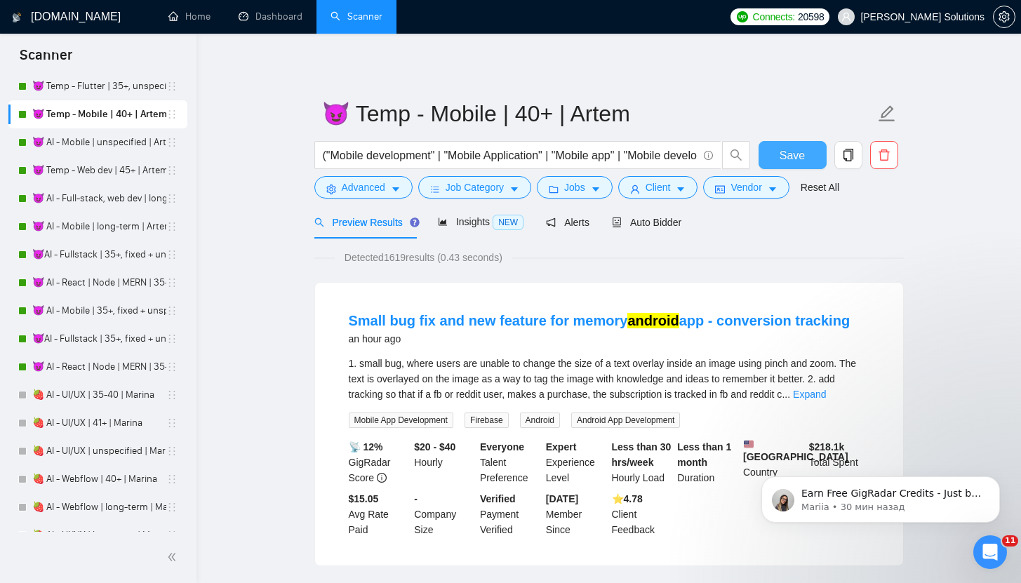
click at [794, 159] on span "Save" at bounding box center [792, 156] width 25 height 18
click at [65, 141] on link "😈 AI - Mobile | unspecified | Artem" at bounding box center [99, 142] width 134 height 28
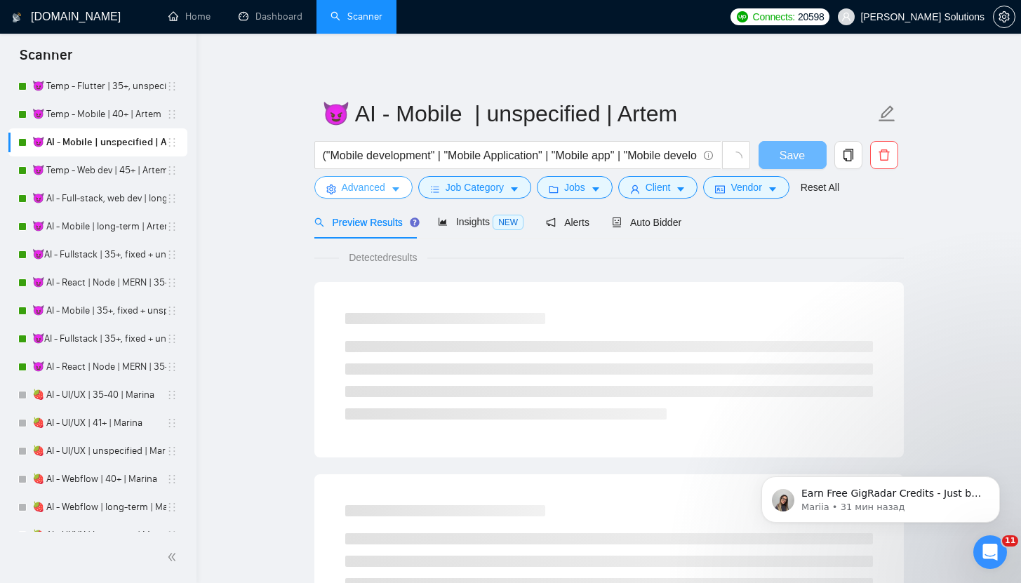
click at [369, 196] on button "Advanced" at bounding box center [363, 187] width 98 height 22
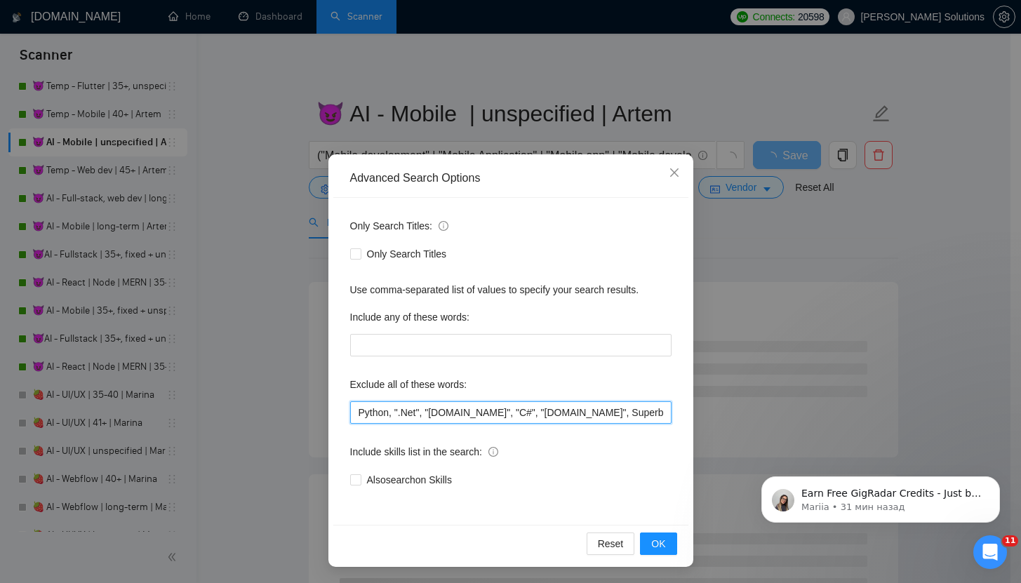
click at [355, 418] on input "Python, ".Net", "[DOMAIN_NAME]", "C#", "[DOMAIN_NAME]", Superblocks, "Zoho CRM"…" at bounding box center [510, 412] width 321 height 22
paste input ""NOT AN AGENCY", "not looking for agencies", "looking for a freelancer","
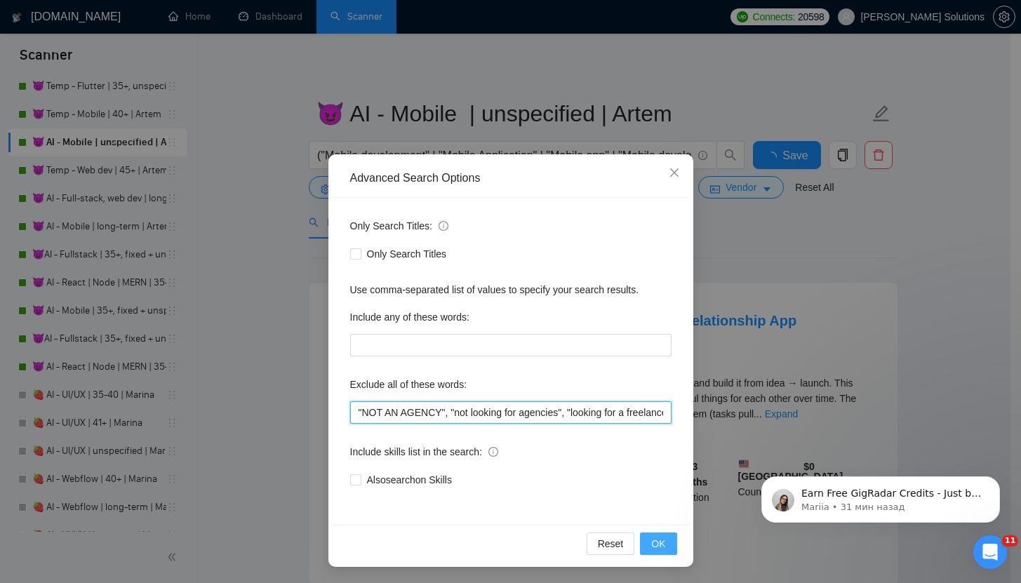
scroll to position [0, 29]
type input ""NOT AN AGENCY", "not looking for agencies", "looking for a freelancer", Python…"
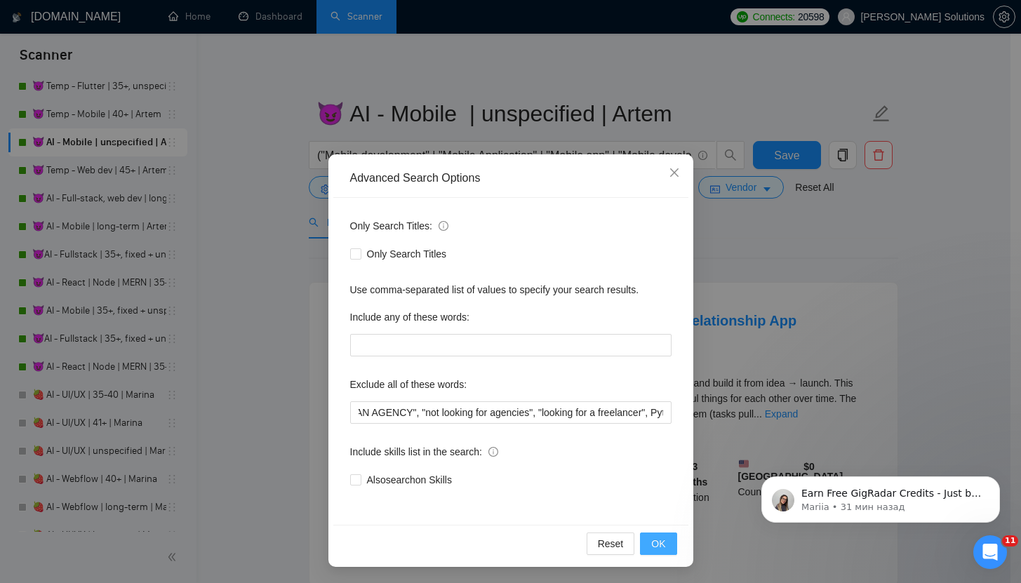
click at [660, 546] on span "OK" at bounding box center [658, 543] width 14 height 15
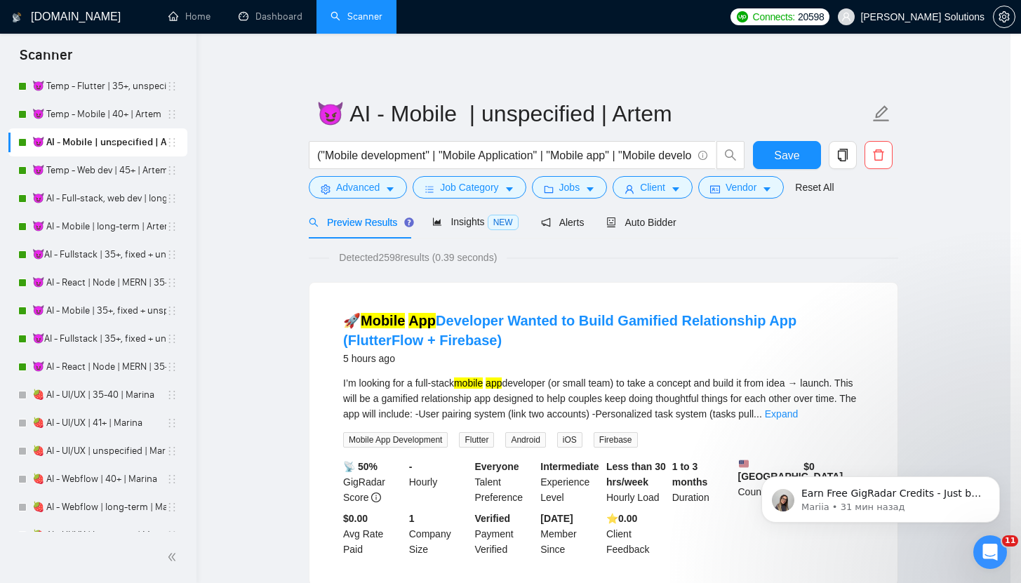
scroll to position [0, 0]
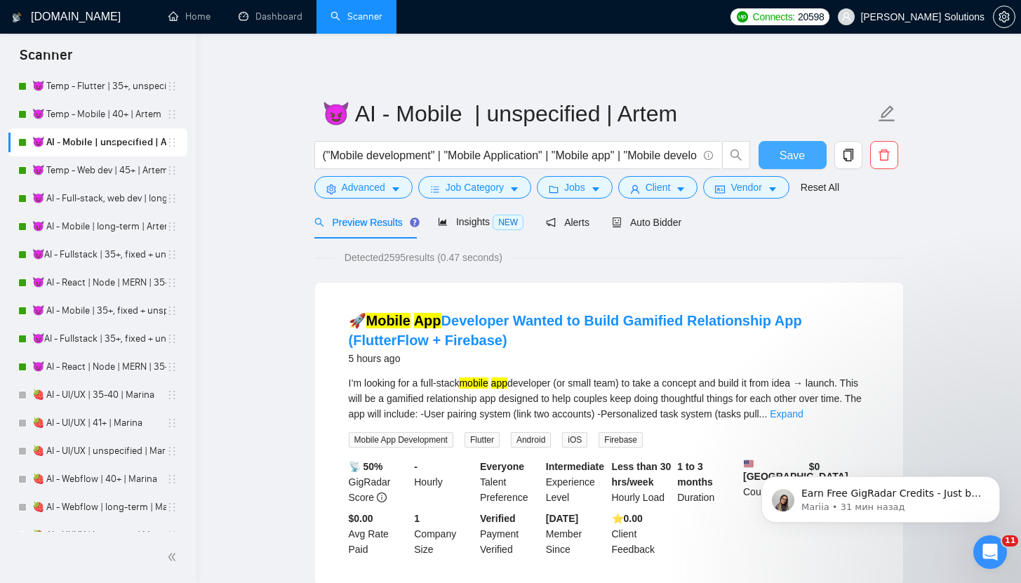
click at [796, 152] on span "Save" at bounding box center [792, 156] width 25 height 18
click at [79, 173] on link "😈 Temp - Web dev | 45+ | Artem" at bounding box center [99, 170] width 134 height 28
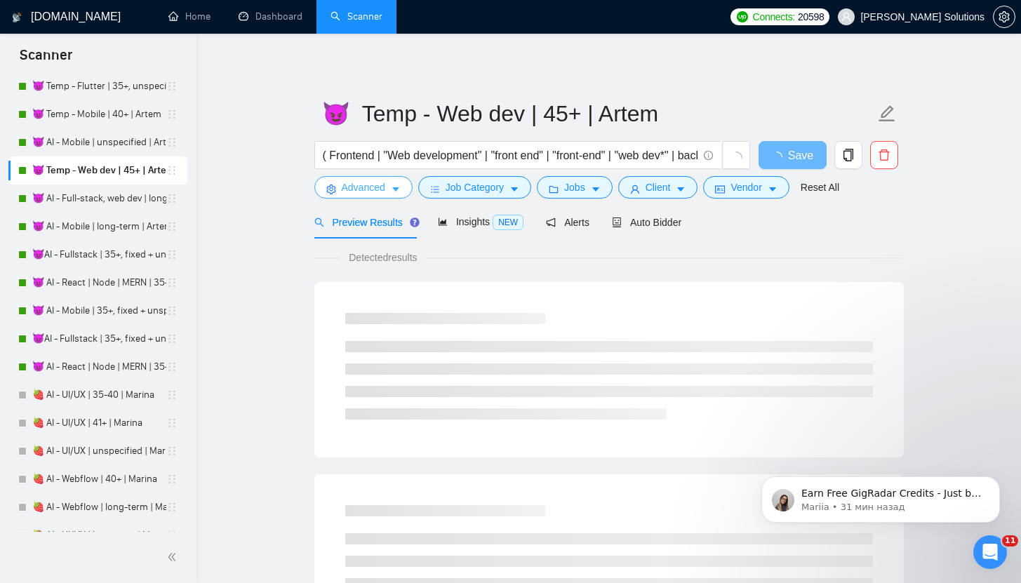
click at [360, 190] on span "Advanced" at bounding box center [364, 187] width 44 height 15
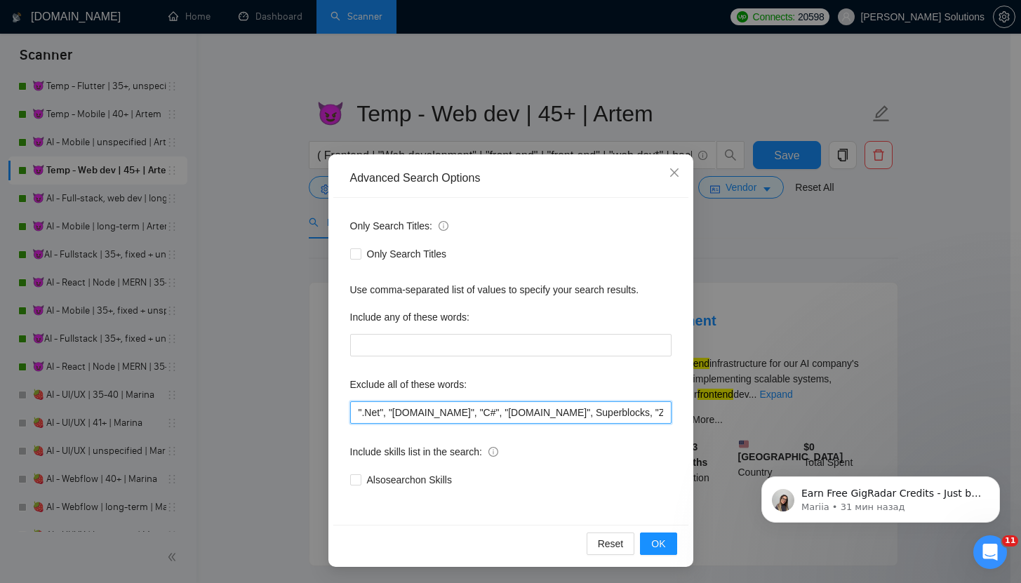
click at [350, 412] on input "".Net", "[DOMAIN_NAME]", "C#", "[DOMAIN_NAME]", Superblocks, "Zoho CRM", Rust, …" at bounding box center [510, 412] width 321 height 22
paste input ""NOT AN AGENCY", "not looking for agencies", "looking for a freelancer","
type input ""NOT AN AGENCY", "not looking for agencies", "looking for a freelancer", ".Net"…"
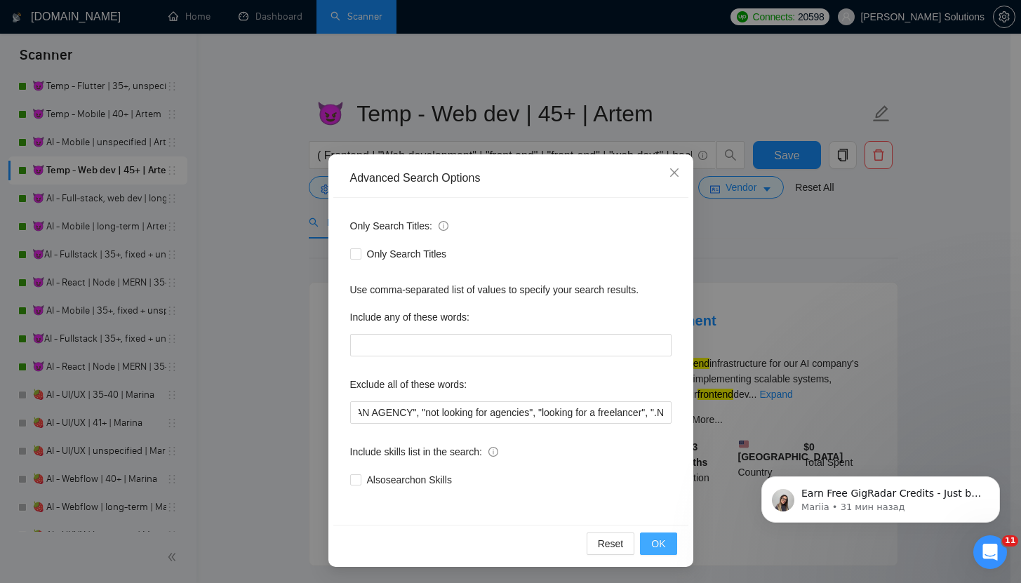
click at [667, 547] on button "OK" at bounding box center [658, 544] width 36 height 22
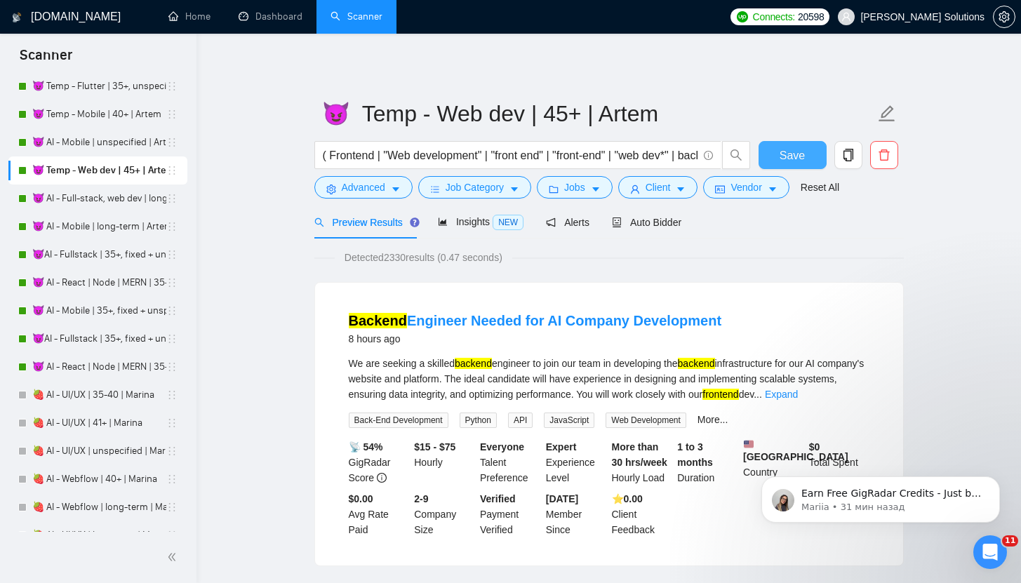
click at [771, 166] on button "Save" at bounding box center [793, 155] width 68 height 28
click at [100, 210] on link "😈 AI - Full-stack, web dev | long-term | Artem" at bounding box center [99, 199] width 134 height 28
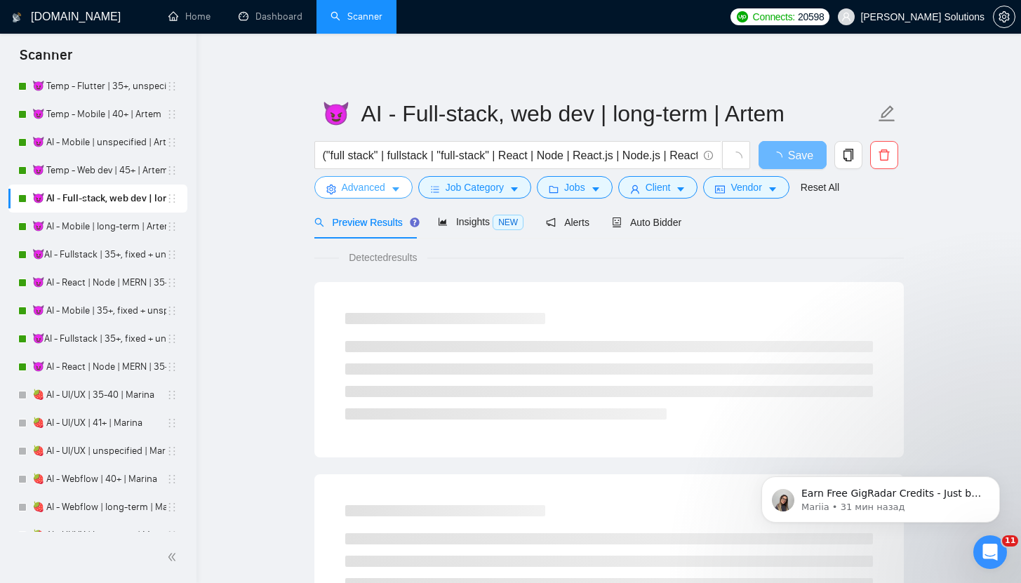
click at [386, 186] on button "Advanced" at bounding box center [363, 187] width 98 height 22
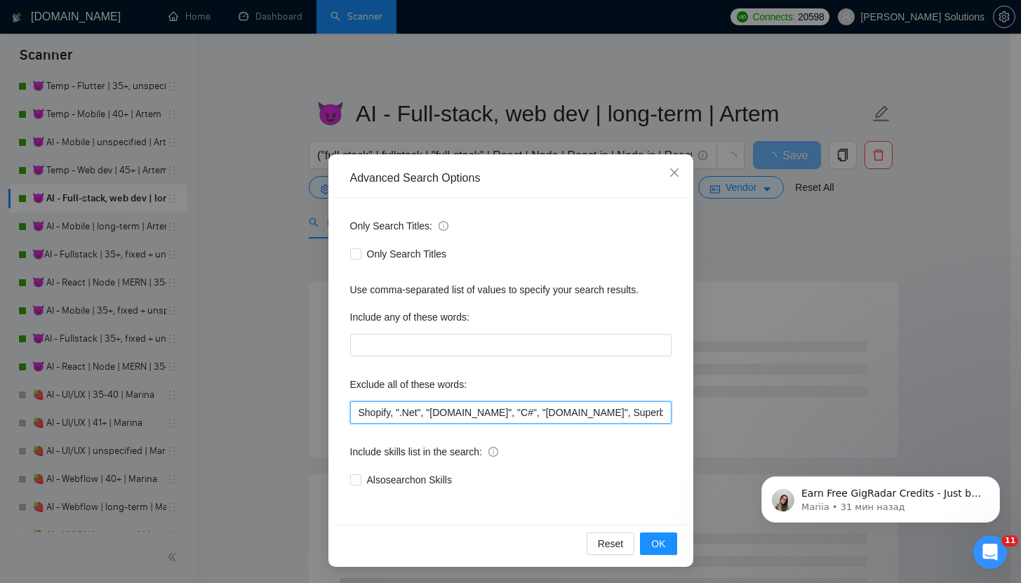
click at [352, 416] on input "Shopify, ".Net", "[DOMAIN_NAME]", "C#", "[DOMAIN_NAME]", Superblocks, "Zoho CRM…" at bounding box center [510, 412] width 321 height 22
paste input ""NOT AN AGENCY", "not looking for agencies", "looking for a freelancer","
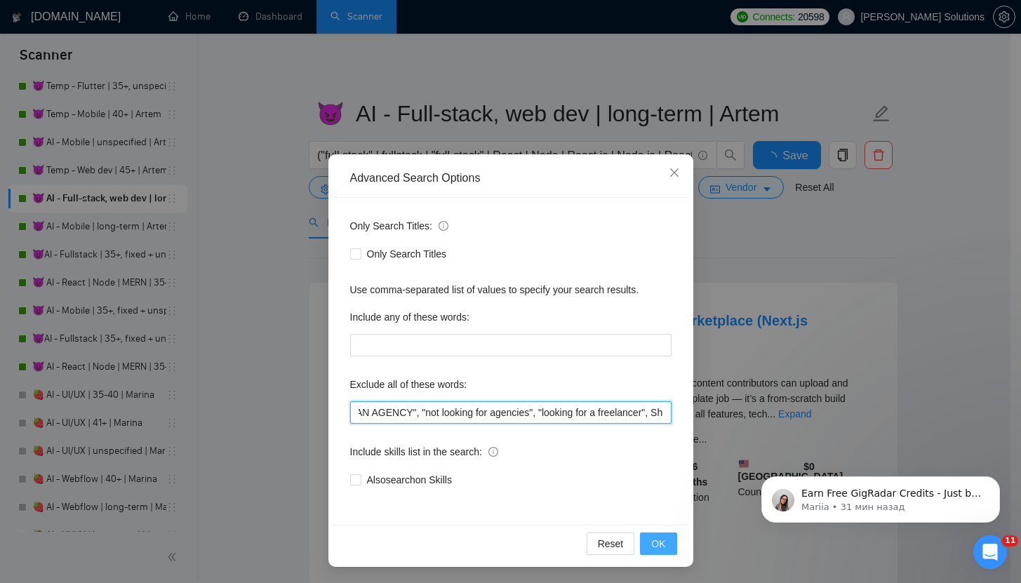
type input ""NOT AN AGENCY", "not looking for agencies", "looking for a freelancer", Shopif…"
click at [656, 549] on span "OK" at bounding box center [658, 543] width 14 height 15
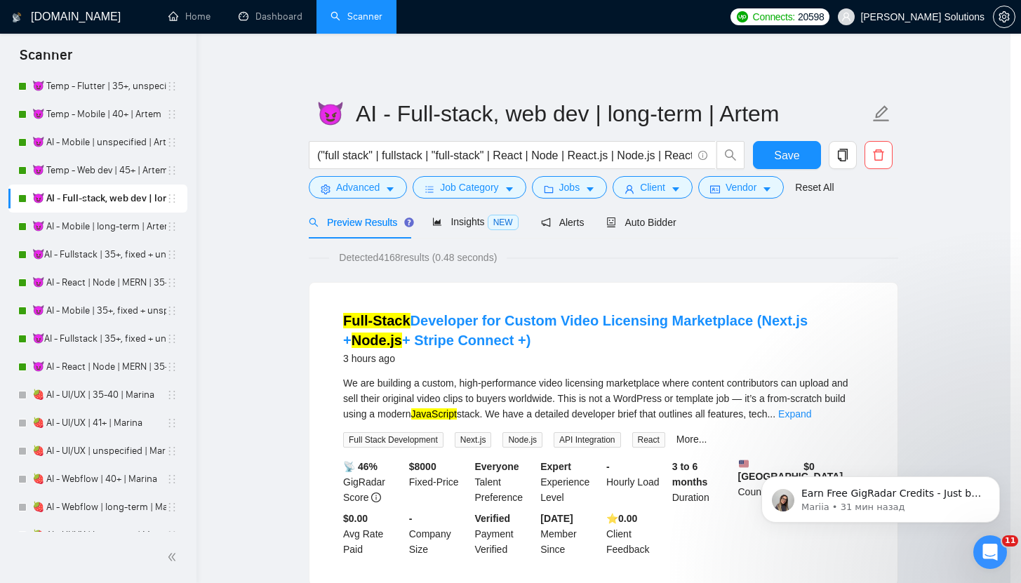
scroll to position [0, 0]
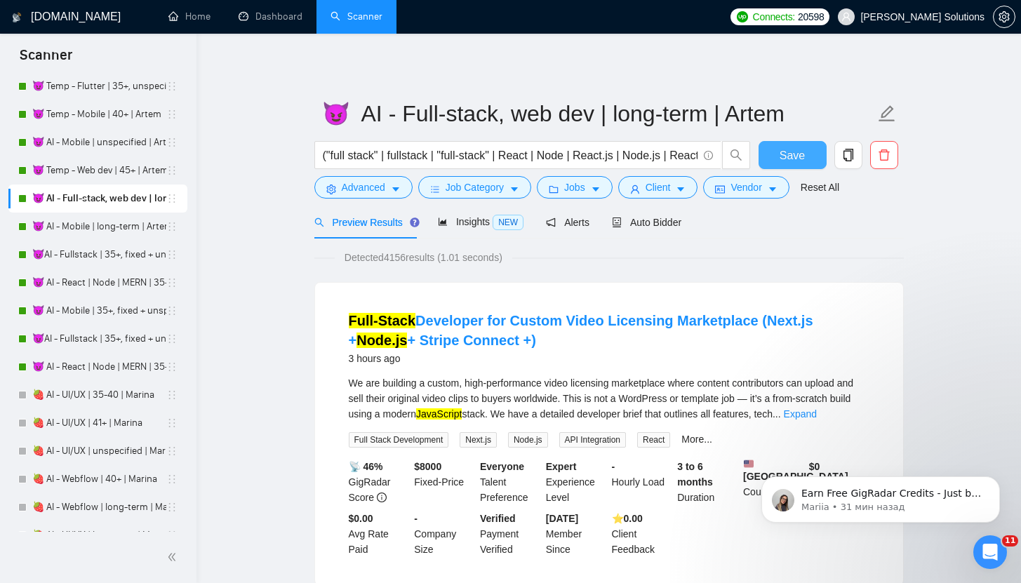
click at [774, 157] on button "Save" at bounding box center [793, 155] width 68 height 28
click at [79, 225] on link "😈 AI - Mobile | long-term | Artem" at bounding box center [99, 227] width 134 height 28
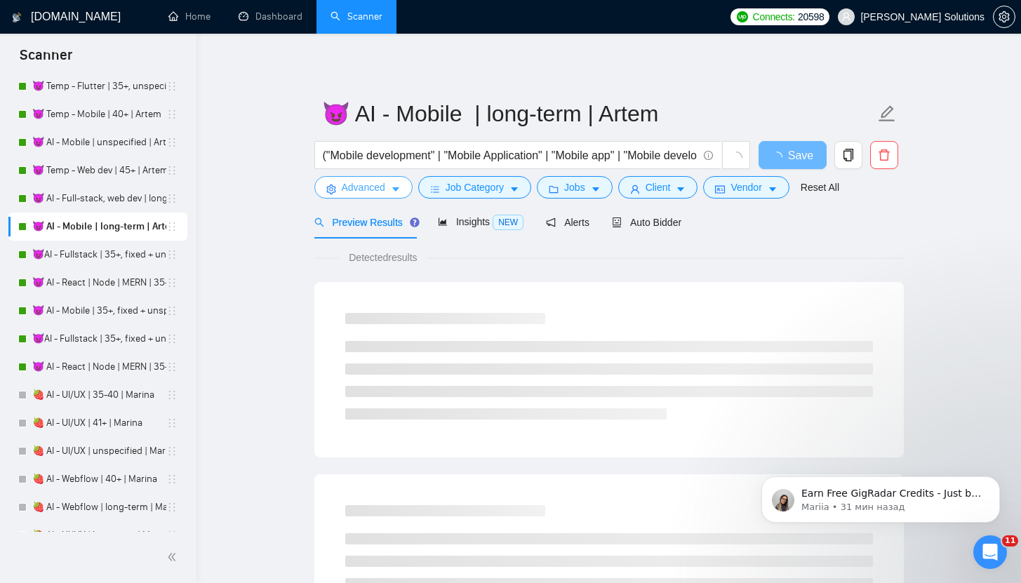
click at [338, 187] on button "Advanced" at bounding box center [363, 187] width 98 height 22
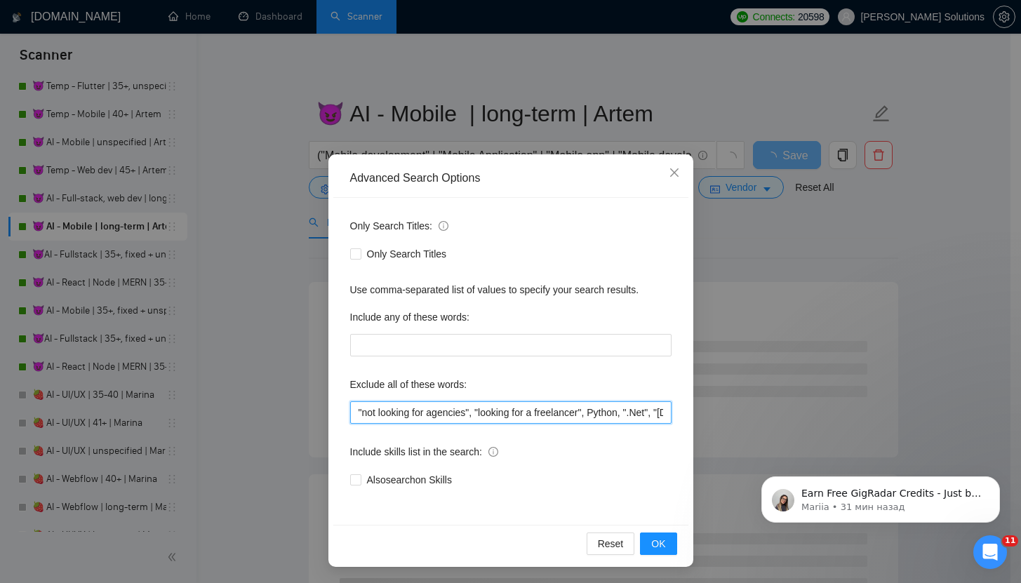
click at [353, 413] on input ""not looking for agencies", "looking for a freelancer", Python, ".Net", "[DOMAI…" at bounding box center [510, 412] width 321 height 22
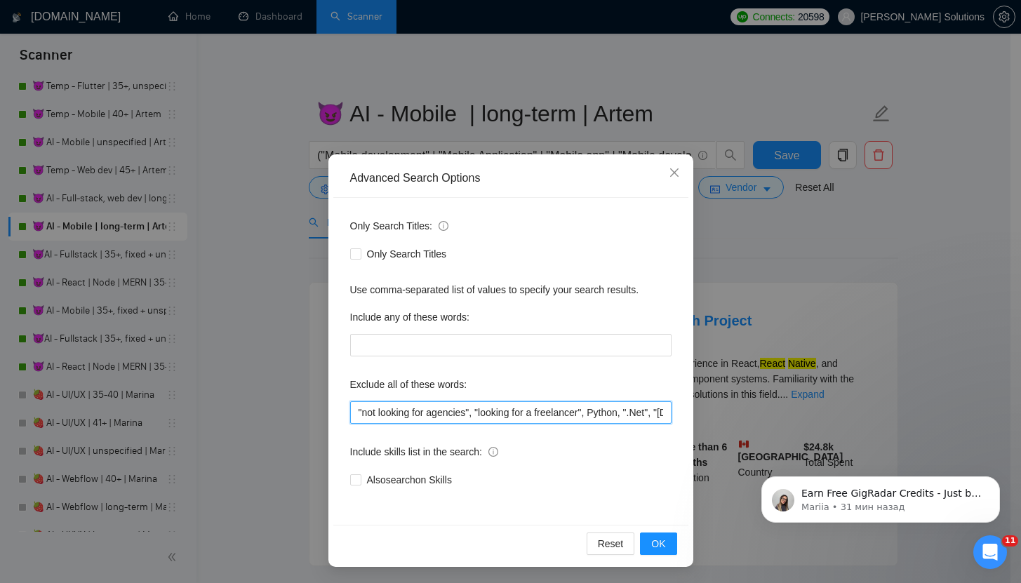
drag, startPoint x: 589, startPoint y: 411, endPoint x: 183, endPoint y: 395, distance: 405.9
click at [183, 395] on div "Advanced Search Options Only Search Titles: Only Search Titles Use comma-separa…" at bounding box center [510, 291] width 1021 height 583
paste input "NOT AN AGENCY", "not looking for agencies", "looking for a freelancer","
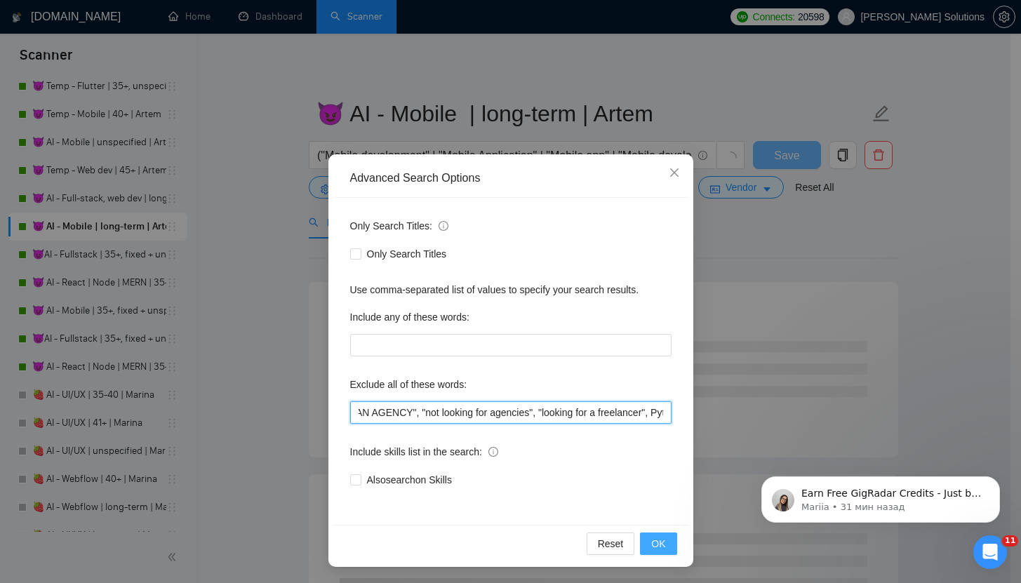
type input ""NOT AN AGENCY", "not looking for agencies", "looking for a freelancer", Python…"
click at [651, 547] on span "OK" at bounding box center [658, 543] width 14 height 15
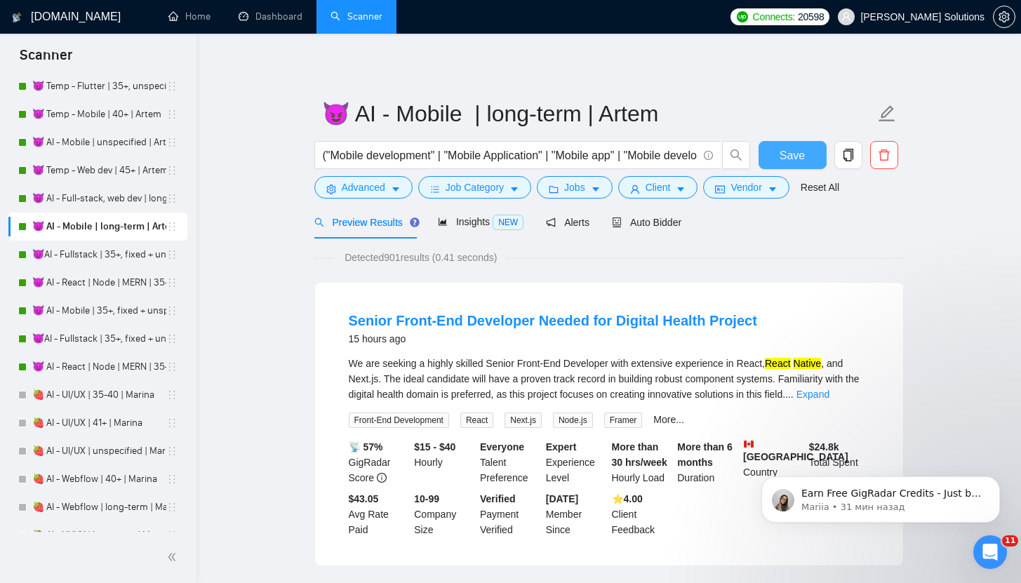
click at [792, 155] on span "Save" at bounding box center [792, 156] width 25 height 18
click at [71, 256] on link "😈AI - Fullstack | 35+, fixed + unsp (large-size comp)| Artem" at bounding box center [99, 255] width 134 height 28
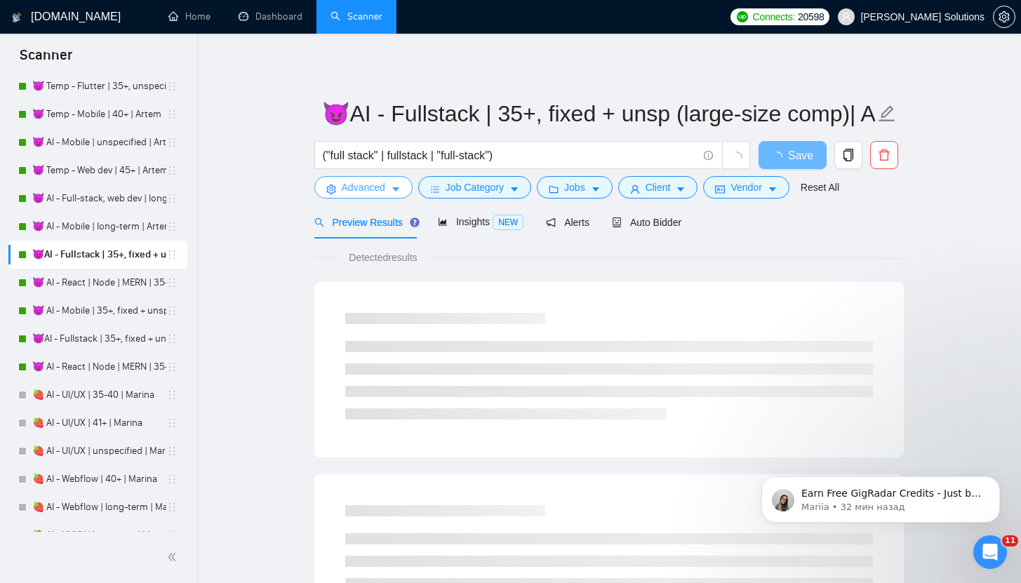
click at [368, 190] on span "Advanced" at bounding box center [364, 187] width 44 height 15
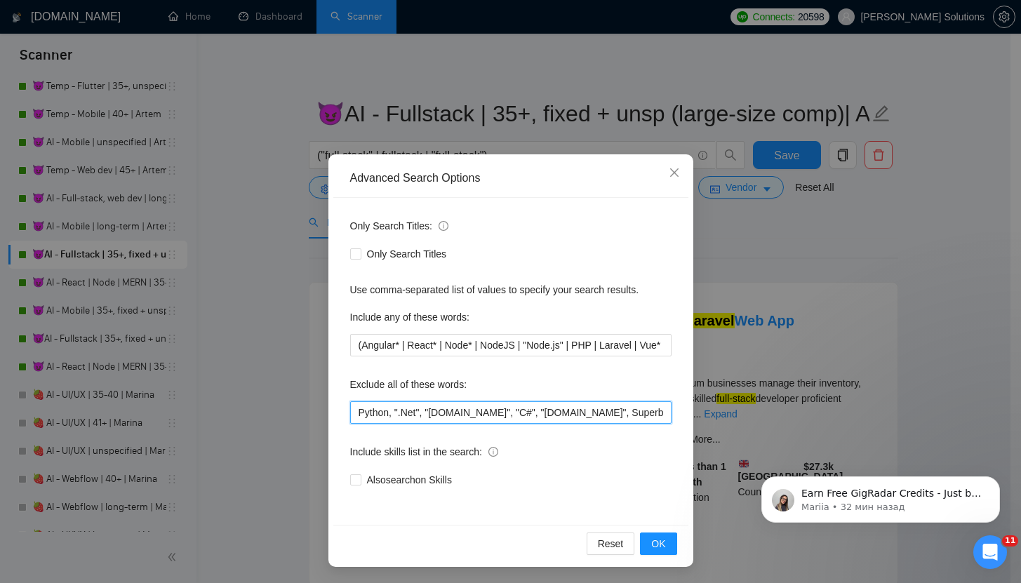
click at [353, 418] on input "Python, ".Net", "[DOMAIN_NAME]", "C#", "[DOMAIN_NAME]", Superblocks, "Zoho CRM"…" at bounding box center [510, 412] width 321 height 22
paste input ""NOT AN AGENCY", "not looking for agencies", "looking for a freelancer","
type input ""NOT AN AGENCY", "not looking for agencies", "looking for a freelancer", Python…"
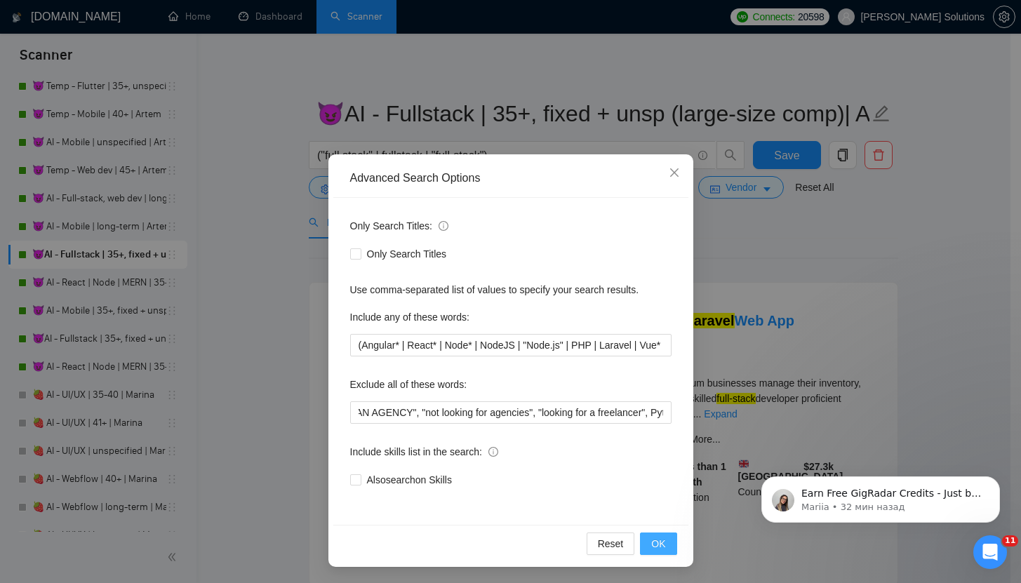
click at [640, 542] on button "OK" at bounding box center [658, 544] width 36 height 22
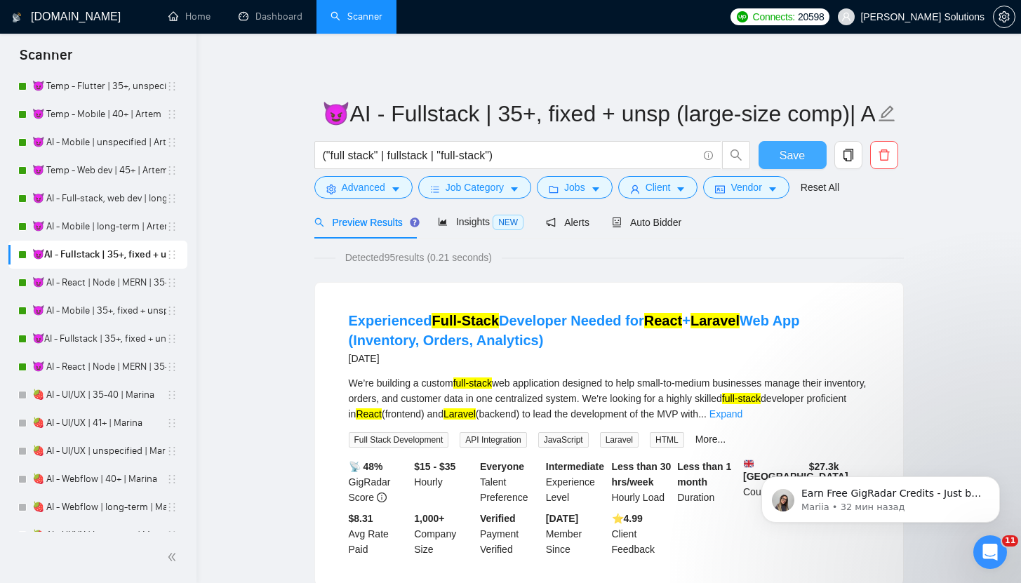
click at [808, 150] on button "Save" at bounding box center [793, 155] width 68 height 28
click at [75, 276] on link "😈 AI - React | Node | MERN | 35+, fixed + unspec (large-size comp) | Artem" at bounding box center [99, 283] width 134 height 28
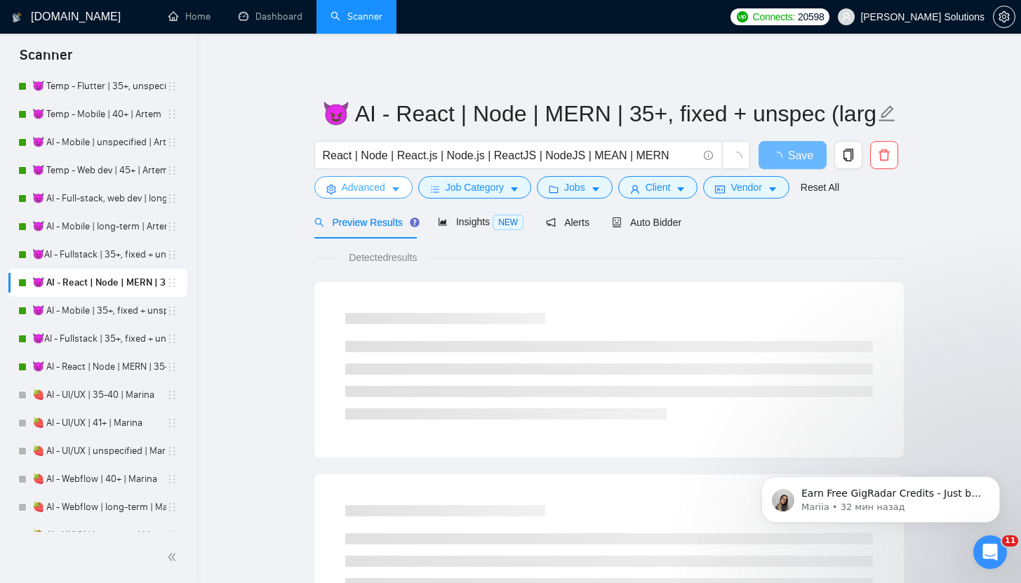
click at [379, 189] on span "Advanced" at bounding box center [364, 187] width 44 height 15
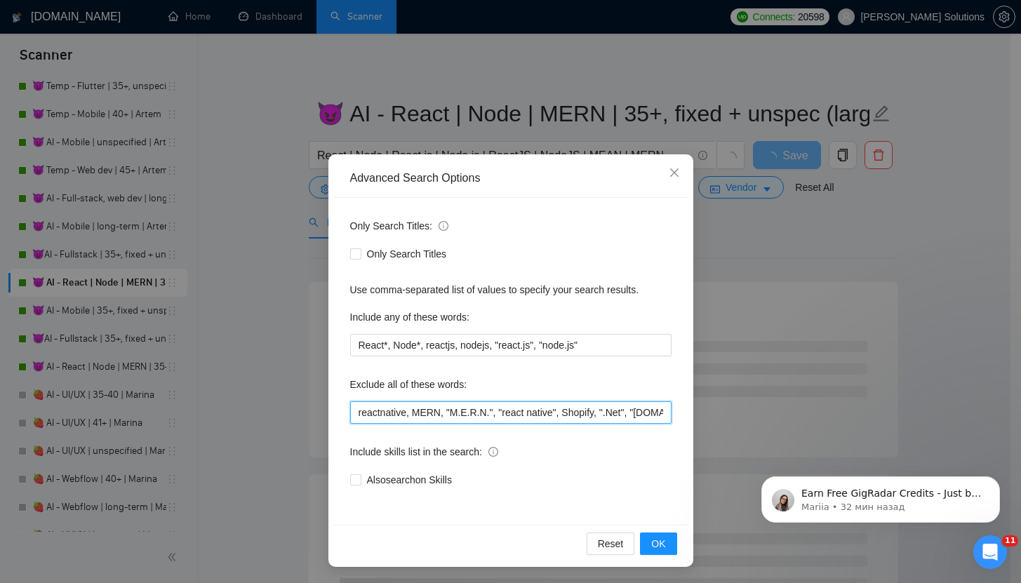
click at [350, 420] on input "reactnative, MERN, "M.E.R.N.", "react native", Shopify, ".Net", "[DOMAIN_NAME]"…" at bounding box center [510, 412] width 321 height 22
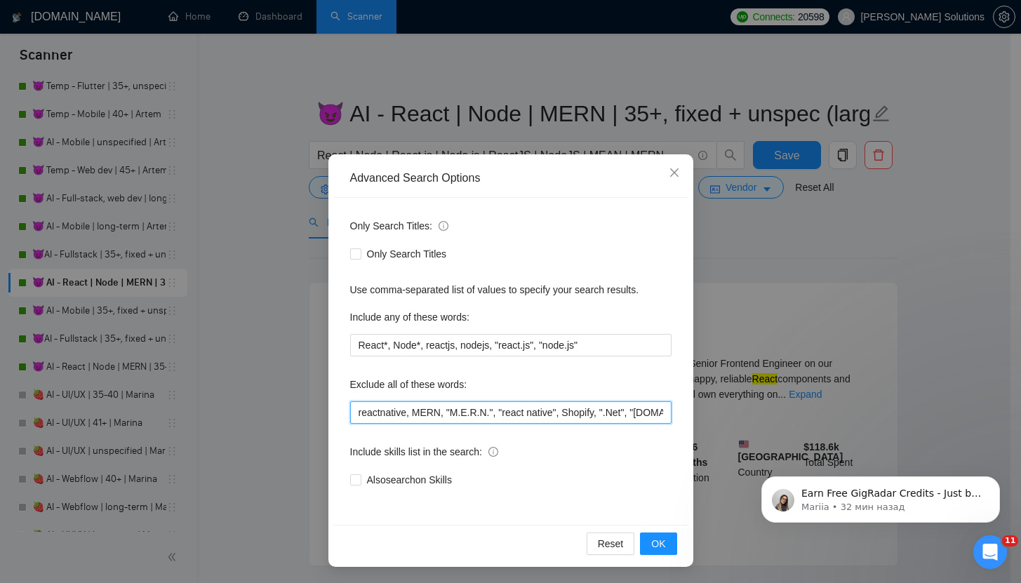
click at [350, 417] on input "reactnative, MERN, "M.E.R.N.", "react native", Shopify, ".Net", "[DOMAIN_NAME]"…" at bounding box center [510, 412] width 321 height 22
paste input ""NOT AN AGENCY", "not looking for agencies", "looking for a freelancer","
type input ""NOT AN AGENCY", "not looking for agencies", "looking for a freelancer", reactn…"
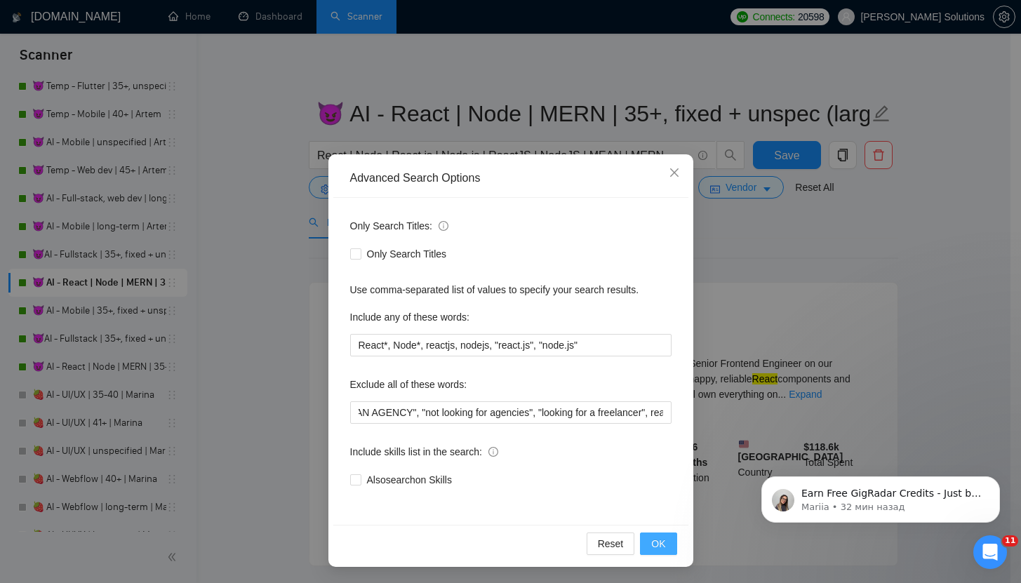
click at [642, 540] on button "OK" at bounding box center [658, 544] width 36 height 22
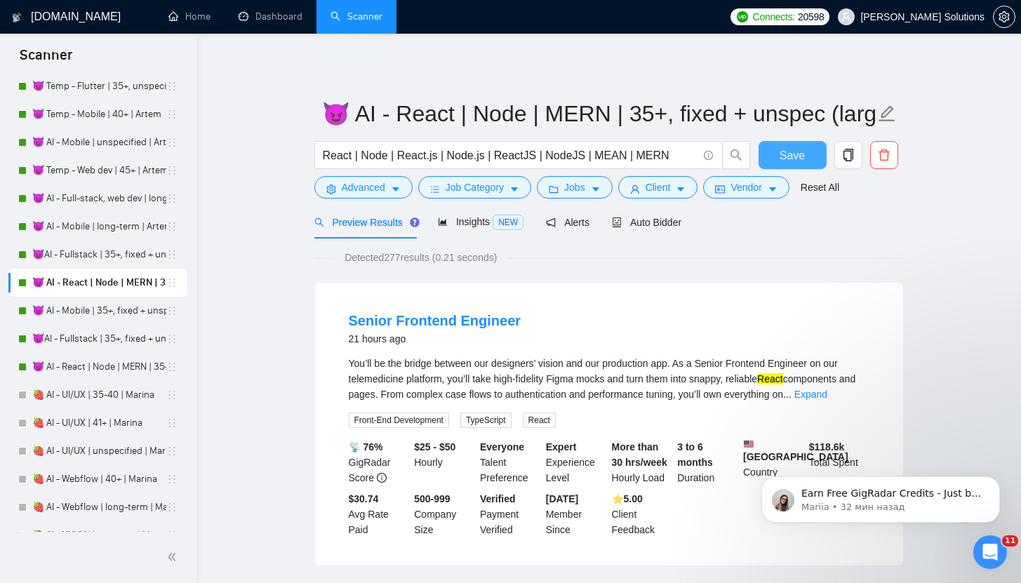
click at [785, 154] on span "Save" at bounding box center [792, 156] width 25 height 18
click at [106, 321] on link "😈 AI - Mobile | 35+, fixed + unspec (large-size comp) | Artem" at bounding box center [99, 311] width 134 height 28
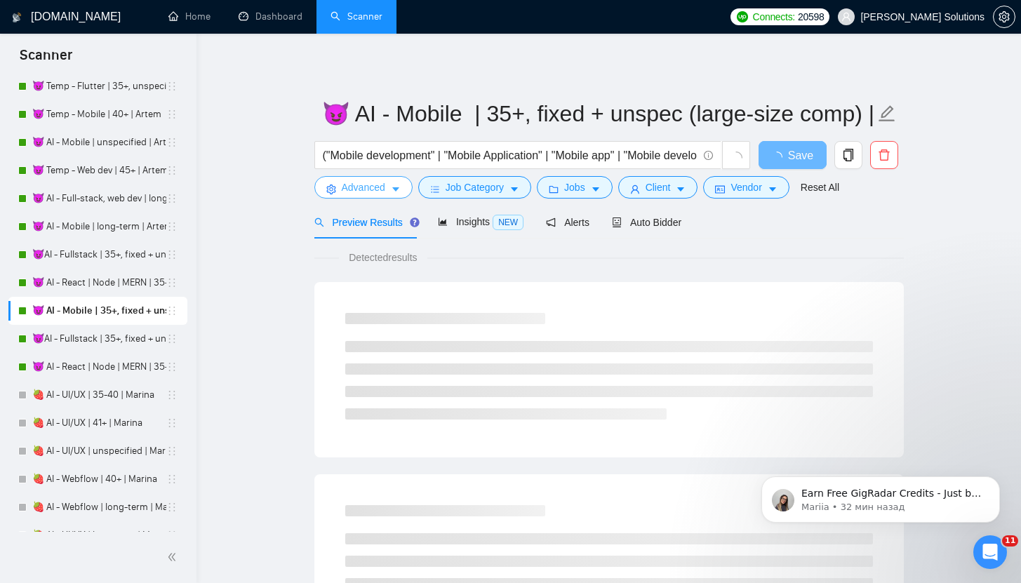
click at [342, 193] on span "Advanced" at bounding box center [364, 187] width 44 height 15
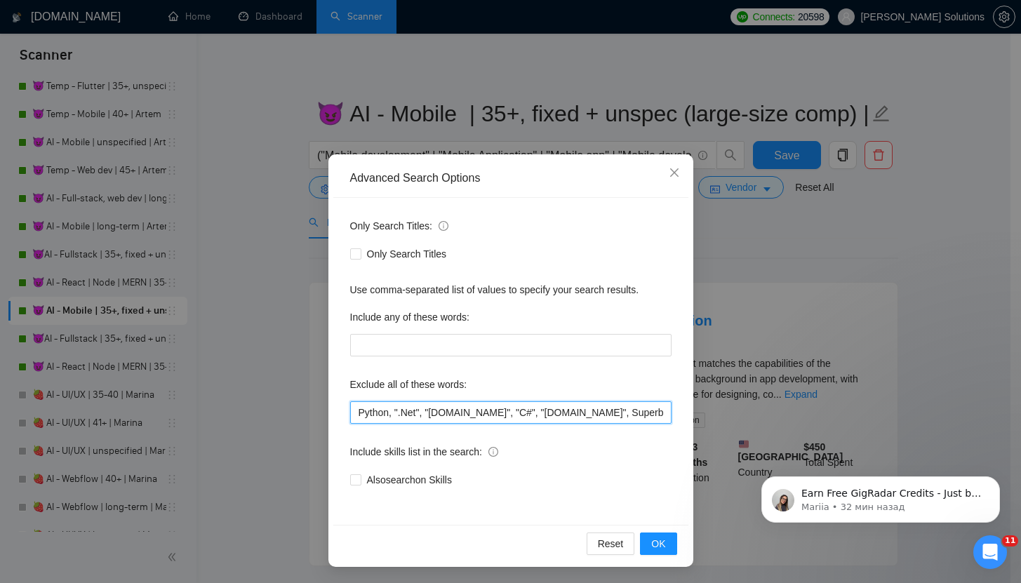
click at [355, 404] on input "Python, ".Net", "[DOMAIN_NAME]", "C#", "[DOMAIN_NAME]", Superblocks, "Zoho CRM"…" at bounding box center [510, 412] width 321 height 22
paste input ""NOT AN AGENCY", "not looking for agencies", "looking for a freelancer","
type input ""NOT AN AGENCY", "not looking for agencies", "looking for a freelancer", Python…"
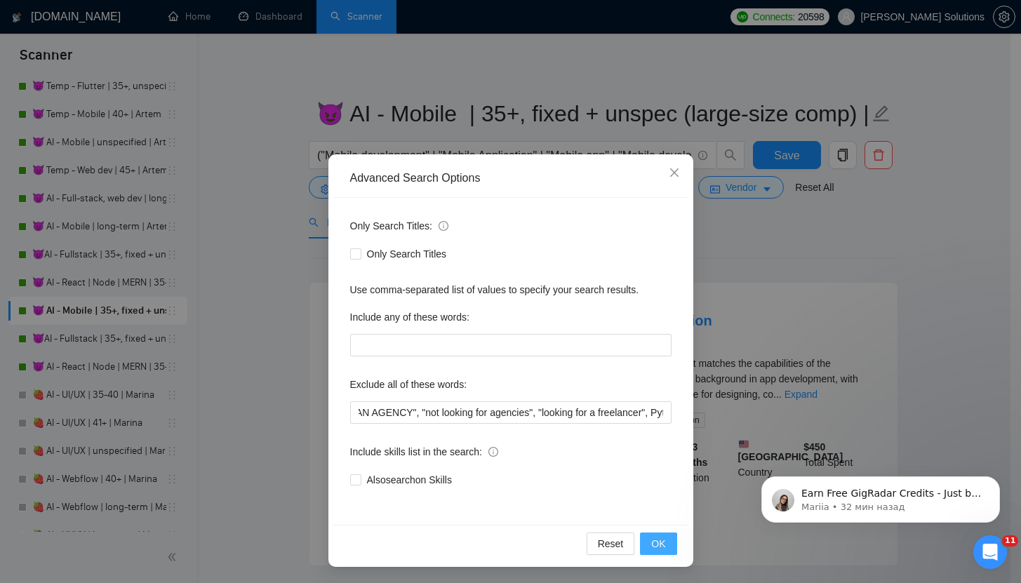
click at [640, 547] on button "OK" at bounding box center [658, 544] width 36 height 22
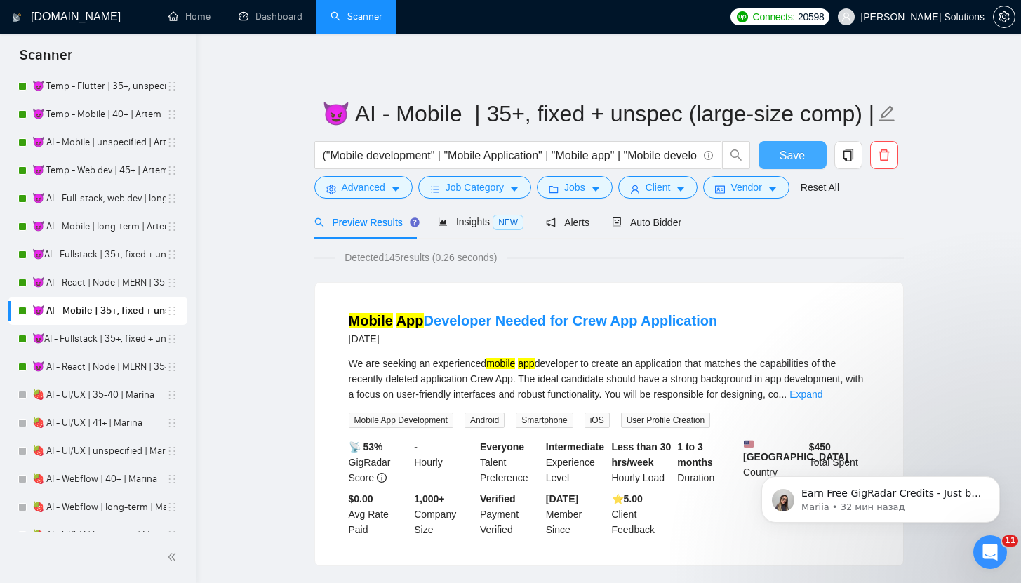
click at [792, 156] on span "Save" at bounding box center [792, 156] width 25 height 18
click at [89, 335] on link "😈AI - Fullstack | 35+, fixed + unsp (expert)| Artem" at bounding box center [99, 339] width 134 height 28
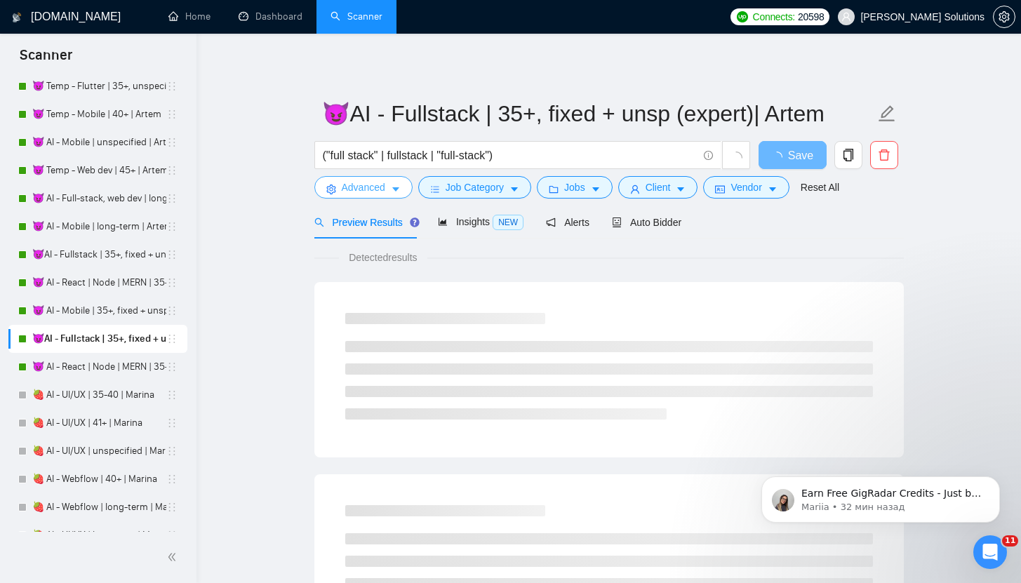
click at [351, 192] on span "Advanced" at bounding box center [364, 187] width 44 height 15
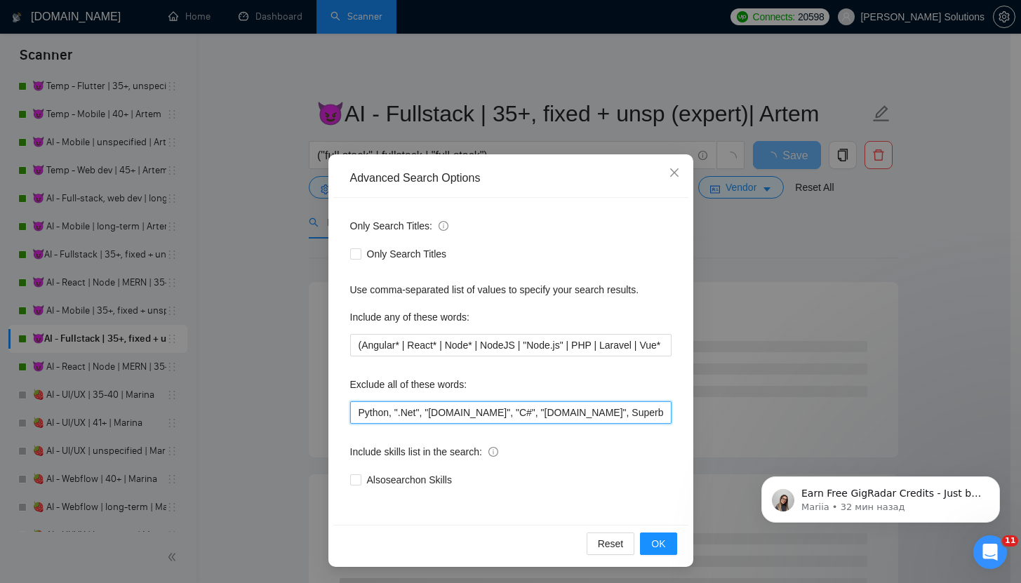
click at [350, 407] on input "Python, ".Net", "[DOMAIN_NAME]", "C#", "[DOMAIN_NAME]", Superblocks, "Zoho CRM"…" at bounding box center [510, 412] width 321 height 22
paste input ""NOT AN AGENCY", "not looking for agencies", "looking for a freelancer","
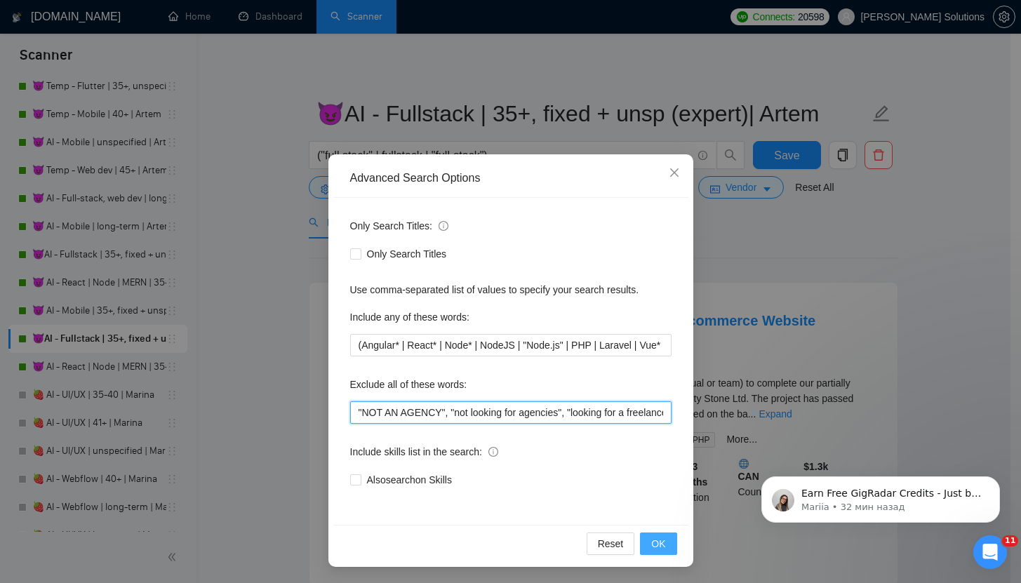
scroll to position [0, 29]
type input ""NOT AN AGENCY", "not looking for agencies", "looking for a freelancer", Python…"
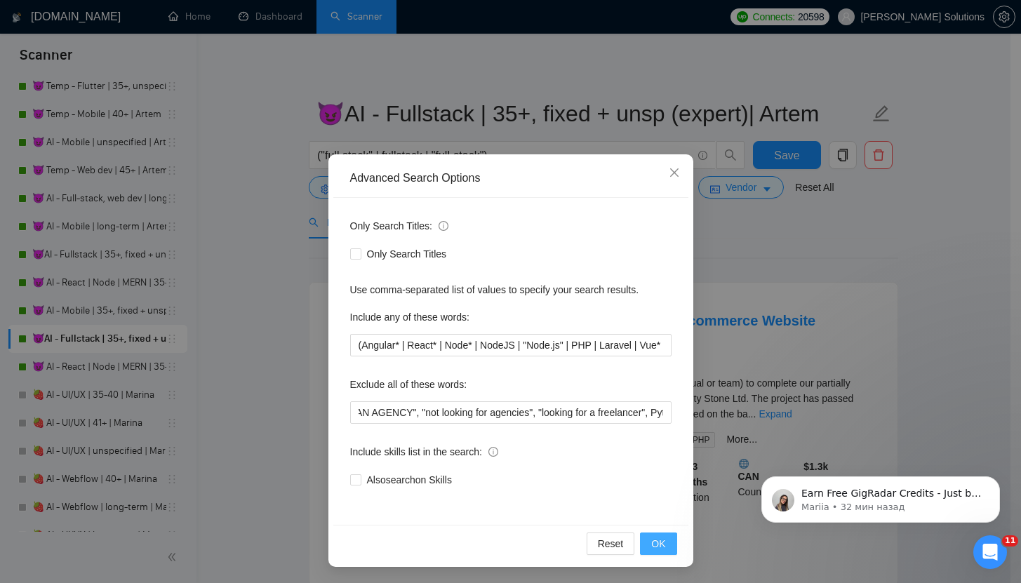
click at [651, 544] on span "OK" at bounding box center [658, 543] width 14 height 15
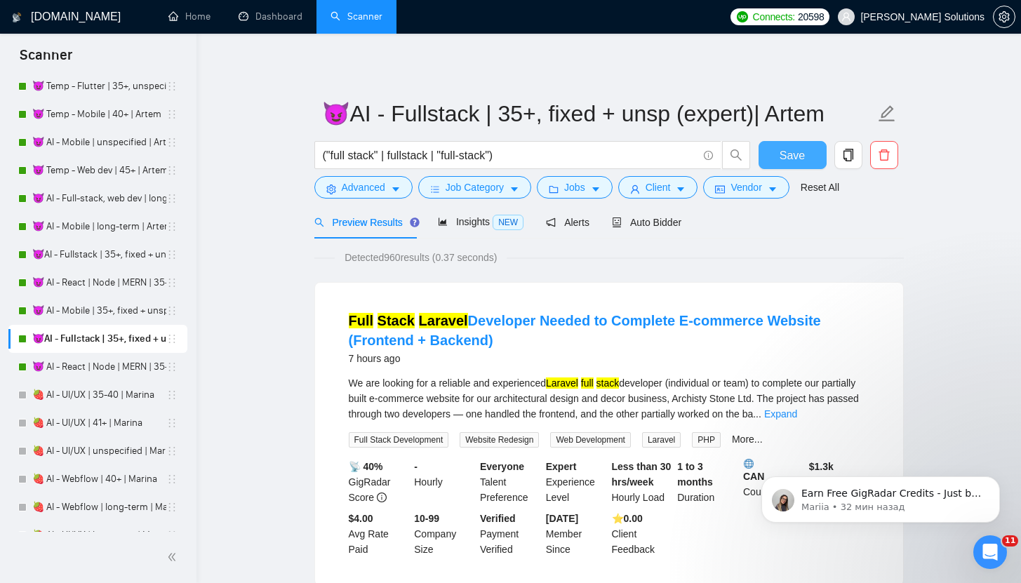
click at [769, 162] on button "Save" at bounding box center [793, 155] width 68 height 28
click at [60, 375] on link "😈 AI - React | Node | MERN | 35+, fixed + unspec (expert) | Artem" at bounding box center [99, 367] width 134 height 28
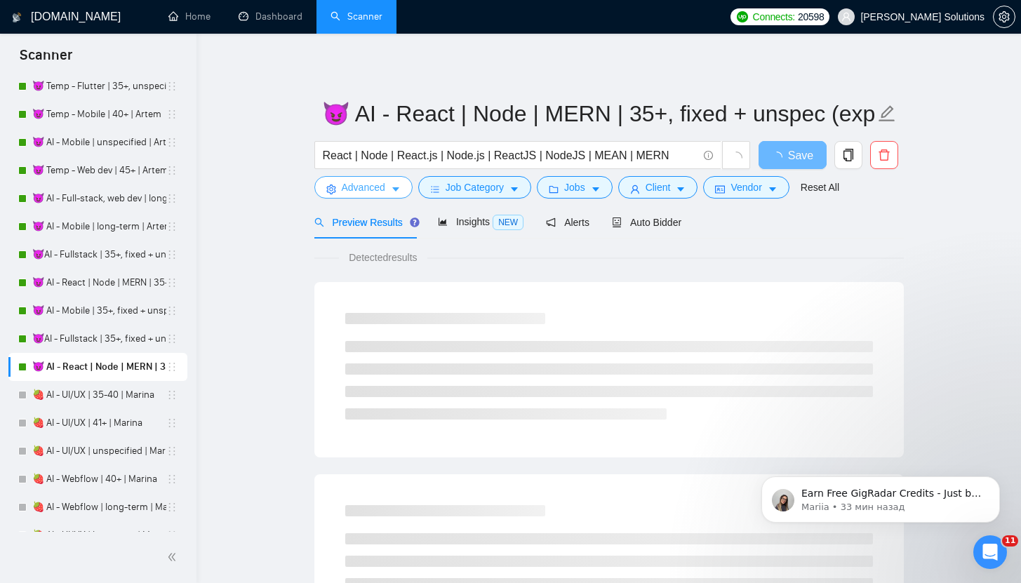
click at [349, 191] on span "Advanced" at bounding box center [364, 187] width 44 height 15
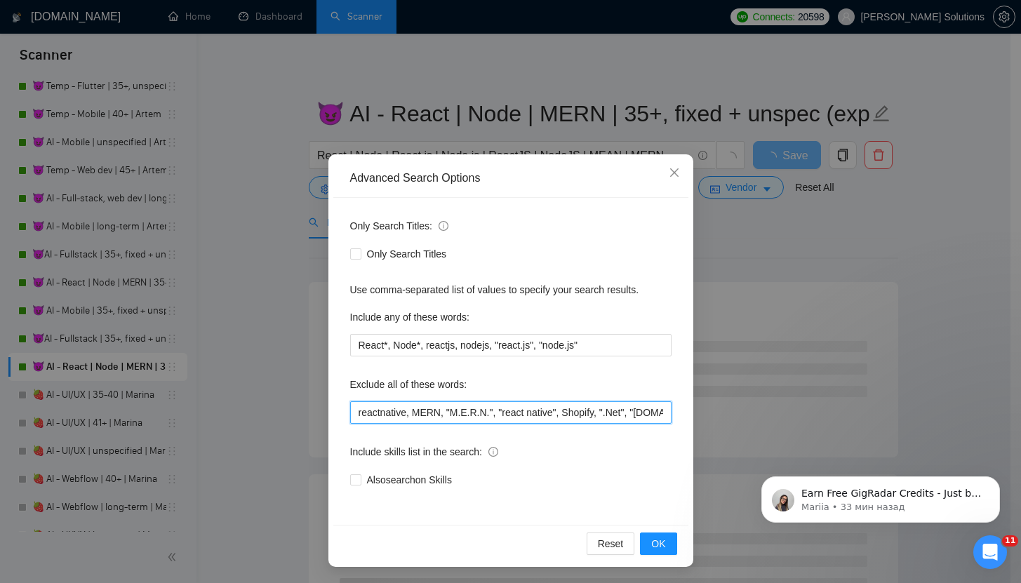
click at [352, 406] on input "reactnative, MERN, "M.E.R.N.", "react native", Shopify, ".Net", "[DOMAIN_NAME]"…" at bounding box center [510, 412] width 321 height 22
paste input ""NOT AN AGENCY", "not looking for agencies", "looking for a freelancer","
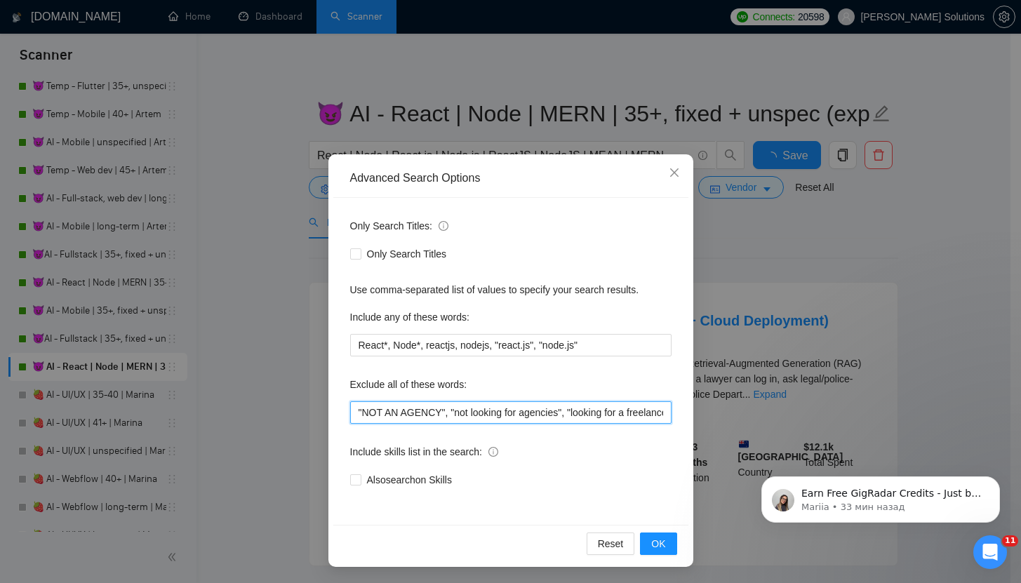
scroll to position [0, 29]
type input ""NOT AN AGENCY", "not looking for agencies", "looking for a freelancer", reactn…"
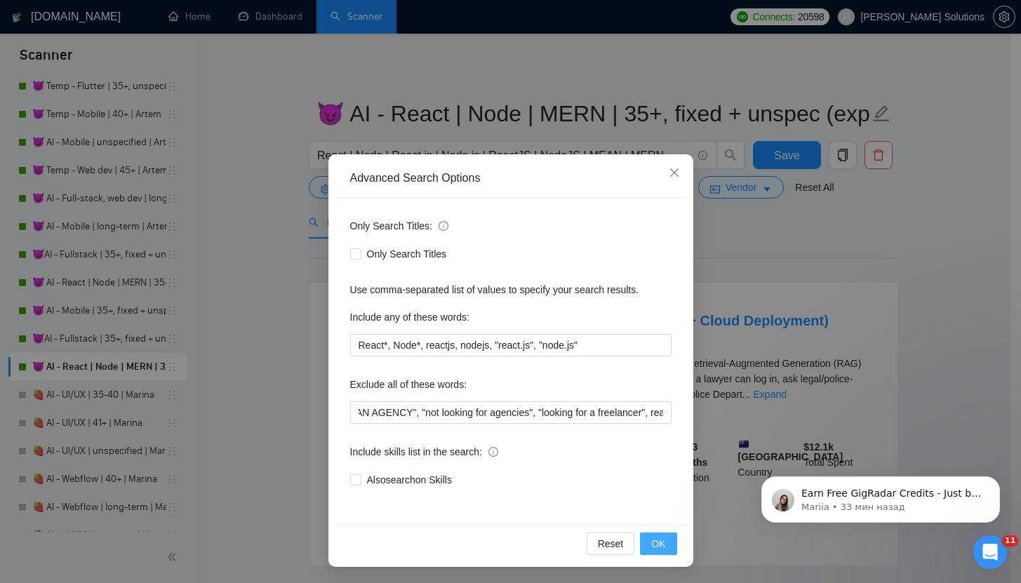
click at [653, 540] on span "OK" at bounding box center [658, 543] width 14 height 15
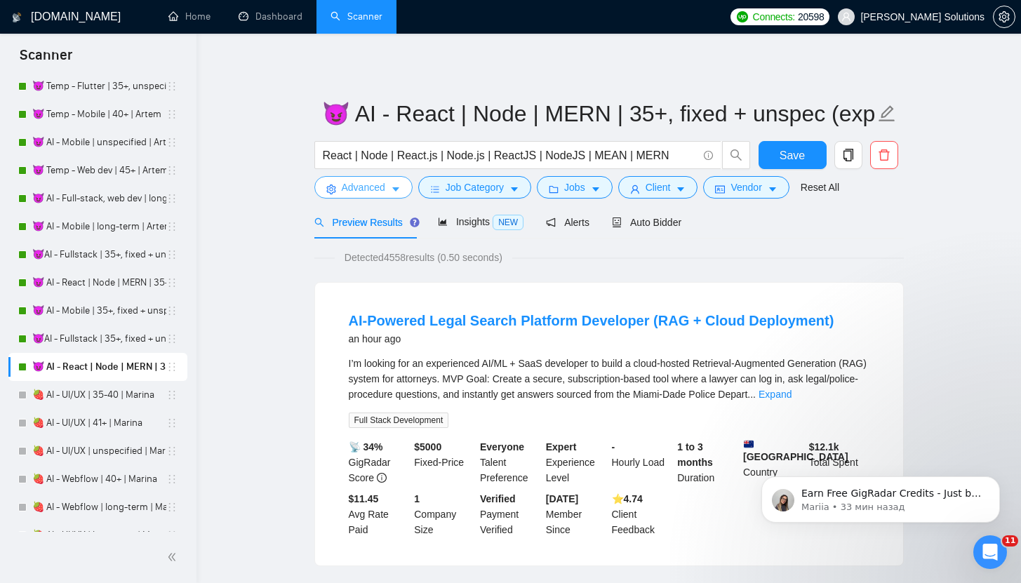
click at [374, 196] on button "Advanced" at bounding box center [363, 187] width 98 height 22
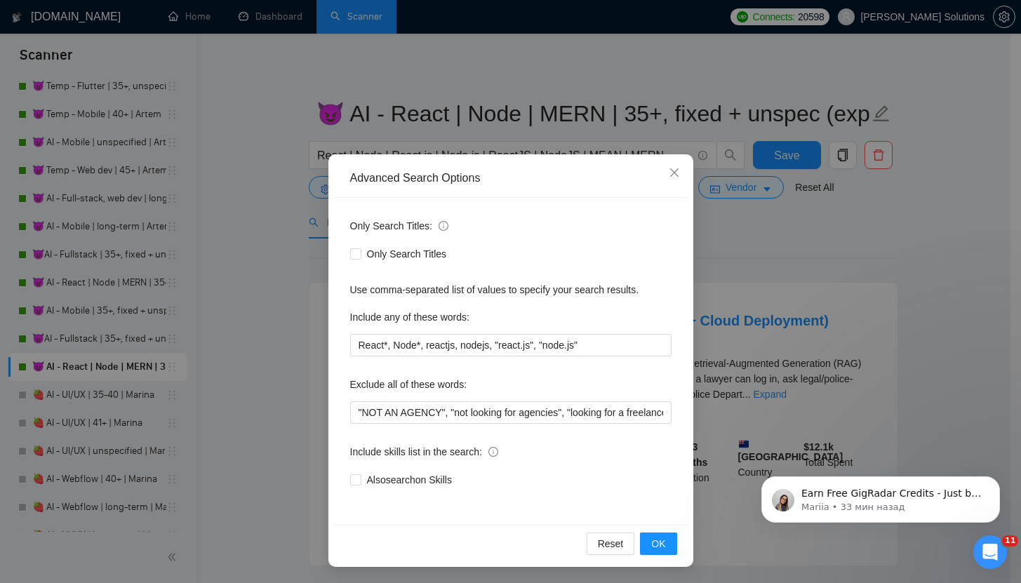
click at [704, 147] on div "Advanced Search Options Only Search Titles: Only Search Titles Use comma-separa…" at bounding box center [510, 291] width 1021 height 583
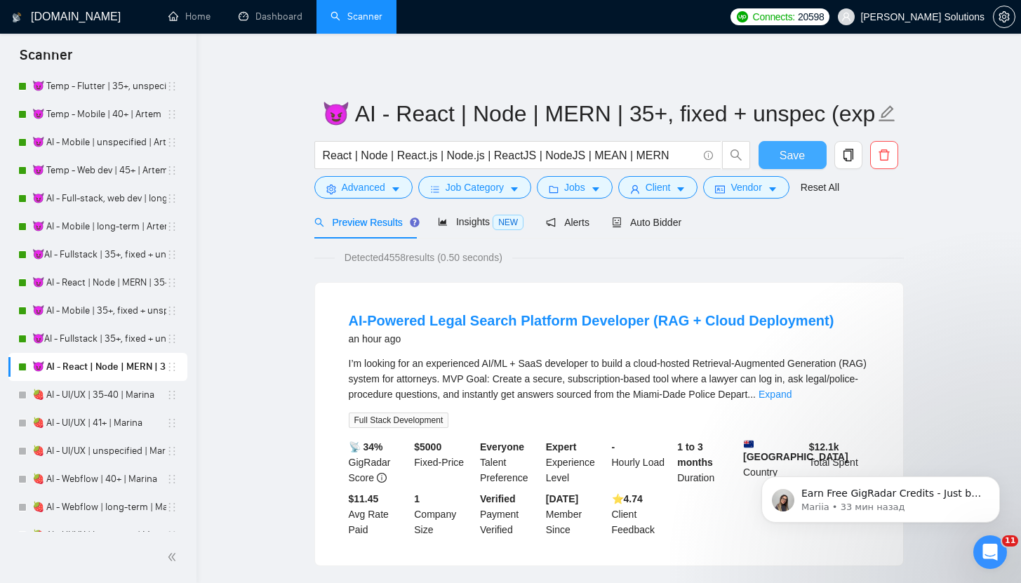
click at [776, 147] on button "Save" at bounding box center [793, 155] width 68 height 28
